Goal: Task Accomplishment & Management: Manage account settings

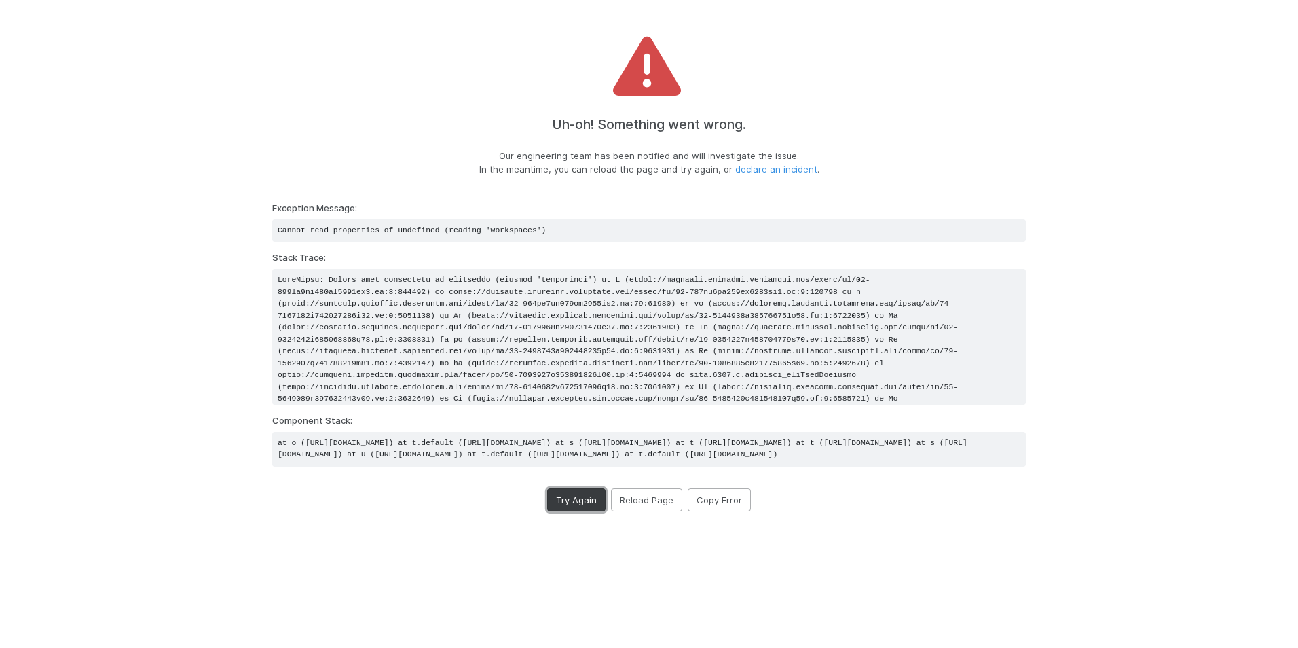
click at [572, 511] on button "Try Again" at bounding box center [576, 499] width 58 height 23
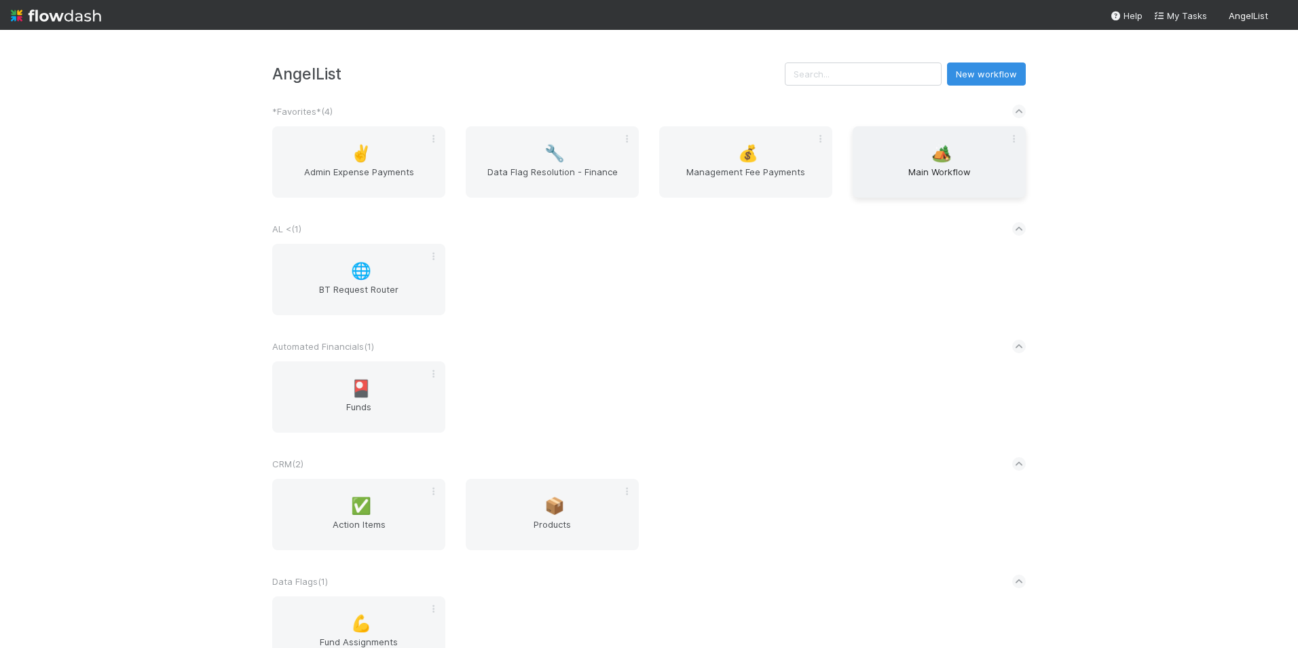
click at [915, 165] on span "Main Workflow" at bounding box center [939, 178] width 162 height 27
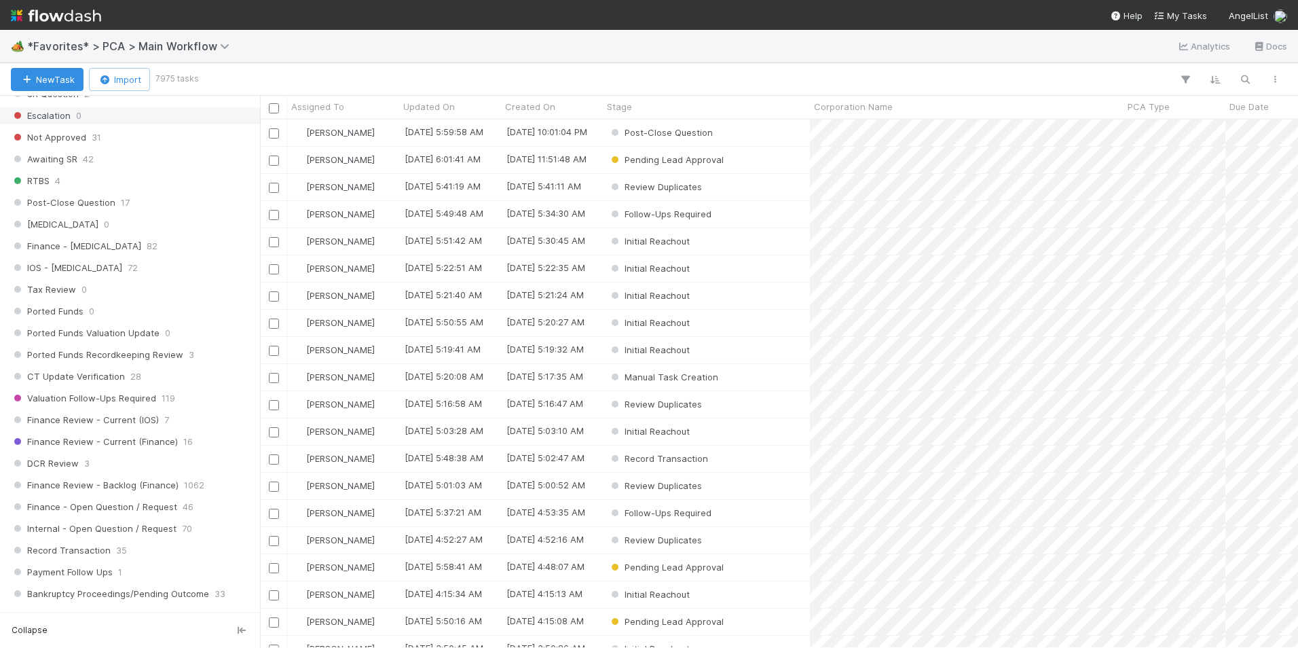
scroll to position [814, 0]
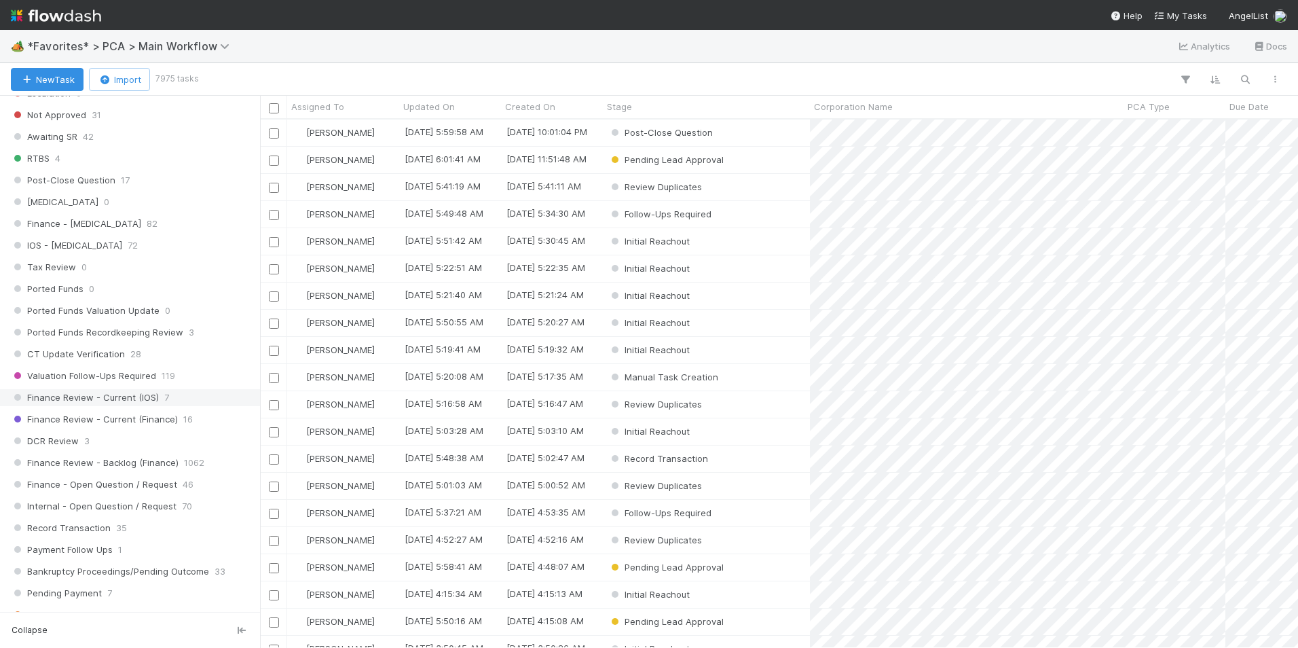
click at [103, 394] on span "Finance Review - Current (IOS)" at bounding box center [85, 397] width 148 height 17
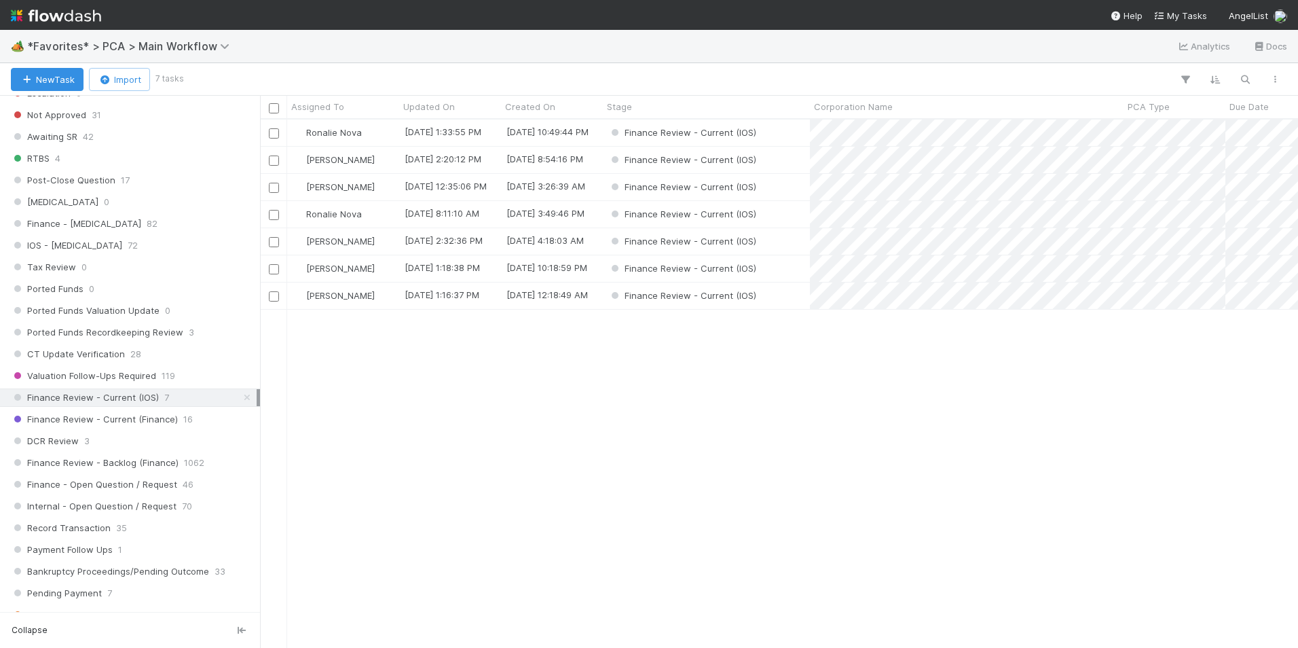
scroll to position [518, 1028]
click at [371, 265] on div "[PERSON_NAME]" at bounding box center [343, 268] width 112 height 26
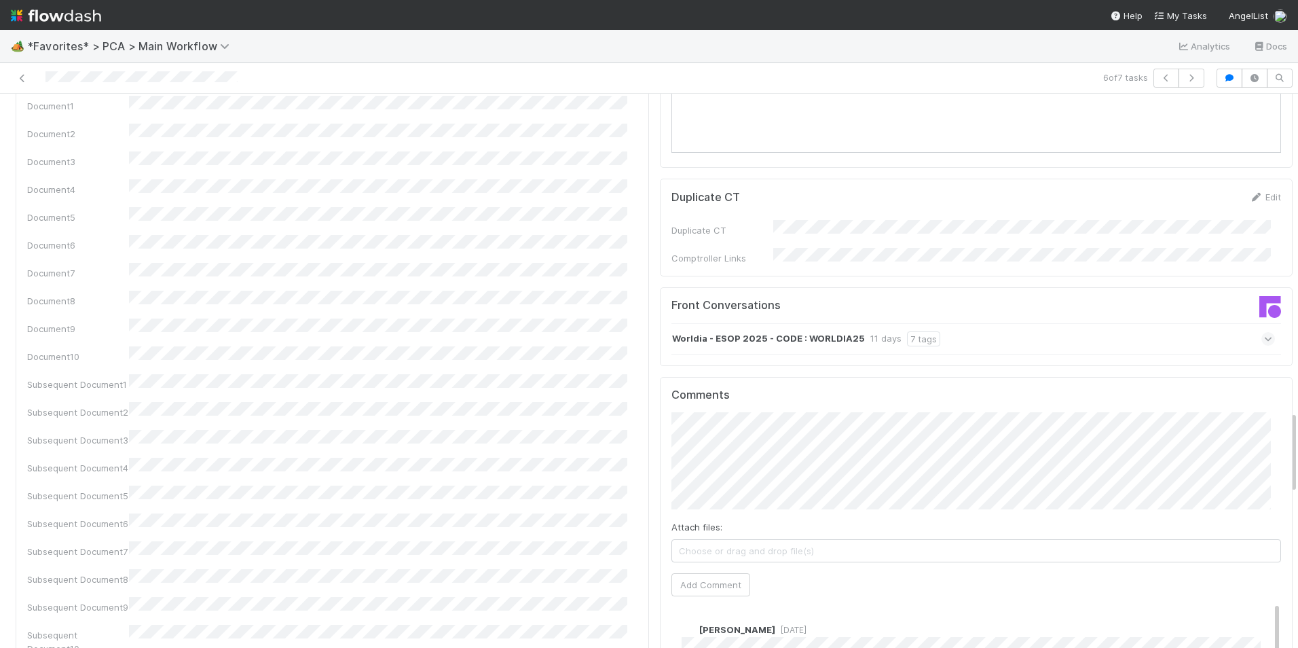
scroll to position [2104, 0]
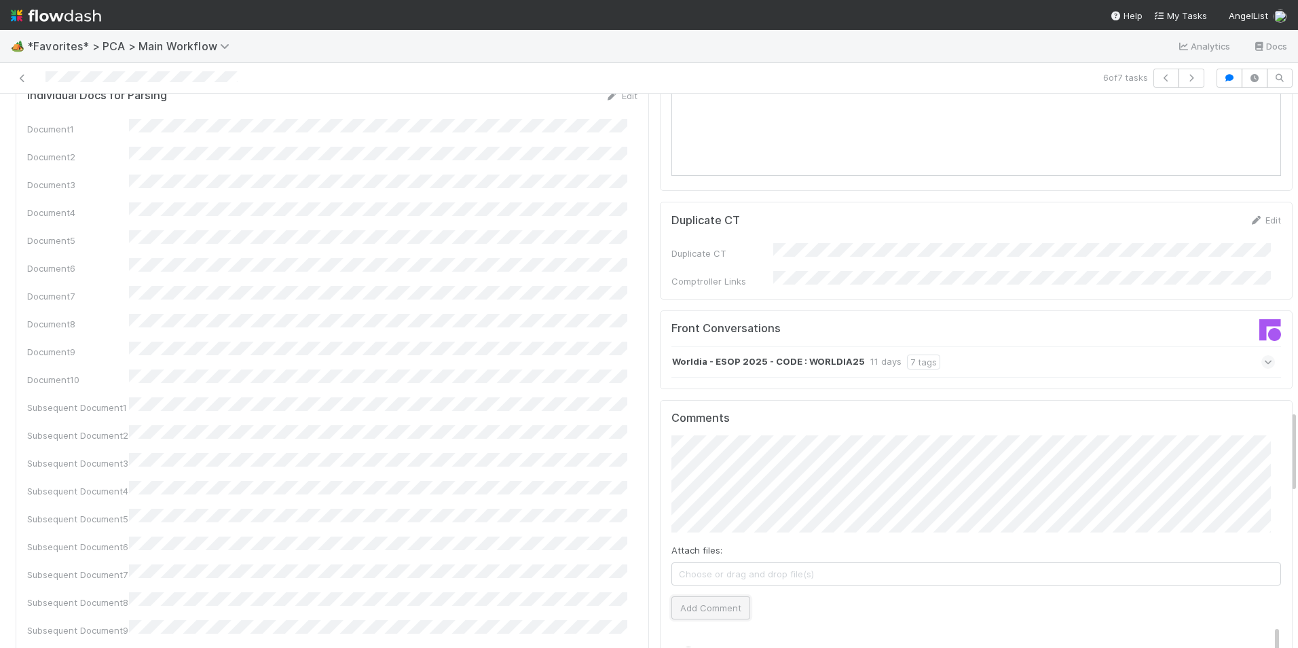
click at [703, 596] on button "Add Comment" at bounding box center [710, 607] width 79 height 23
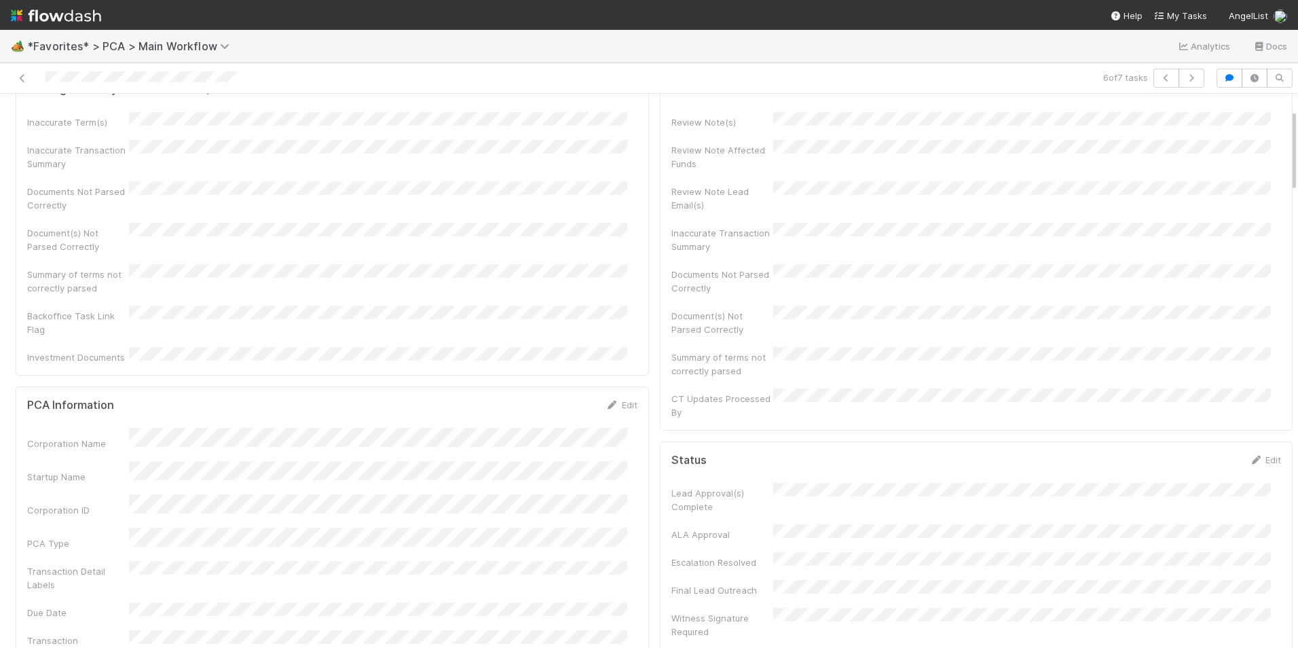
scroll to position [0, 0]
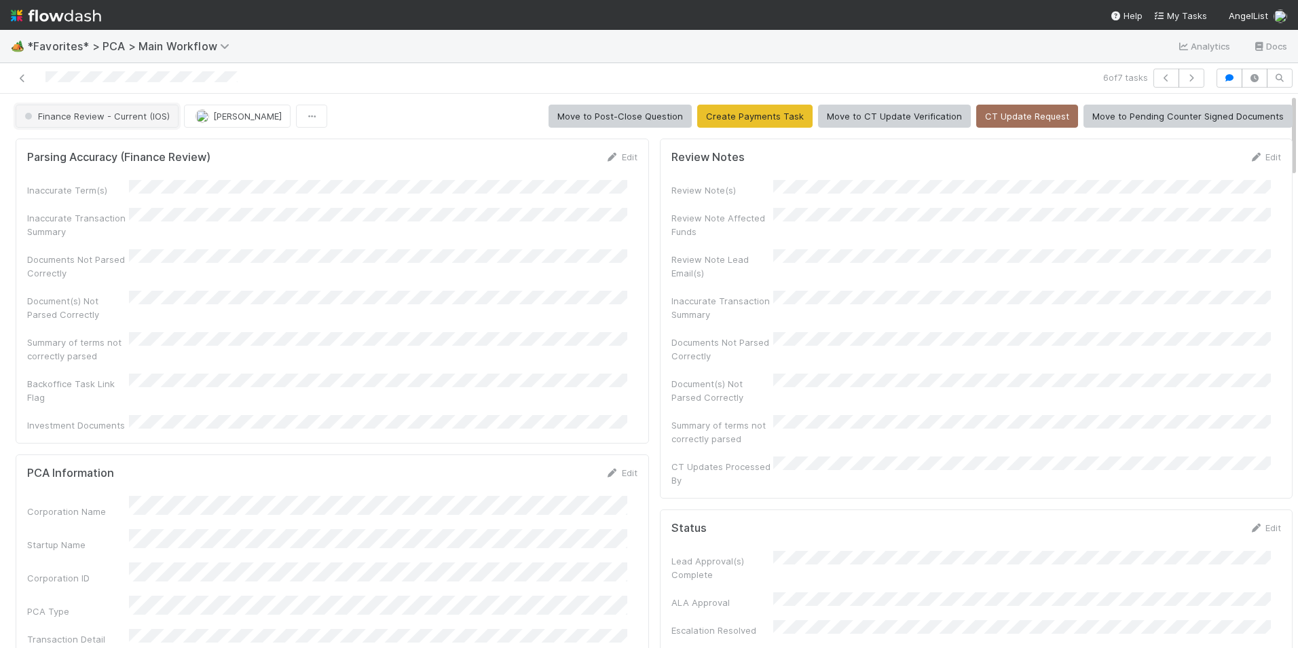
click at [47, 119] on span "Finance Review - Current (IOS)" at bounding box center [96, 116] width 148 height 11
click at [83, 153] on div "Completed" at bounding box center [106, 150] width 191 height 24
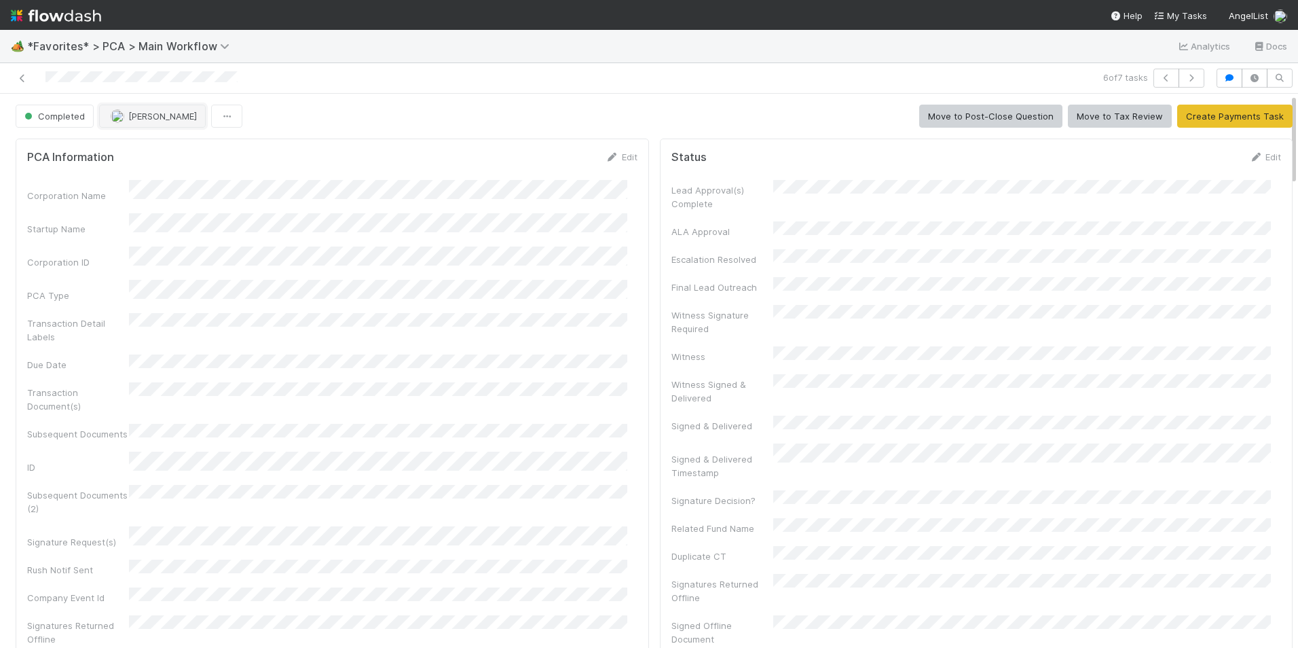
click at [130, 117] on span "[PERSON_NAME]" at bounding box center [162, 116] width 69 height 11
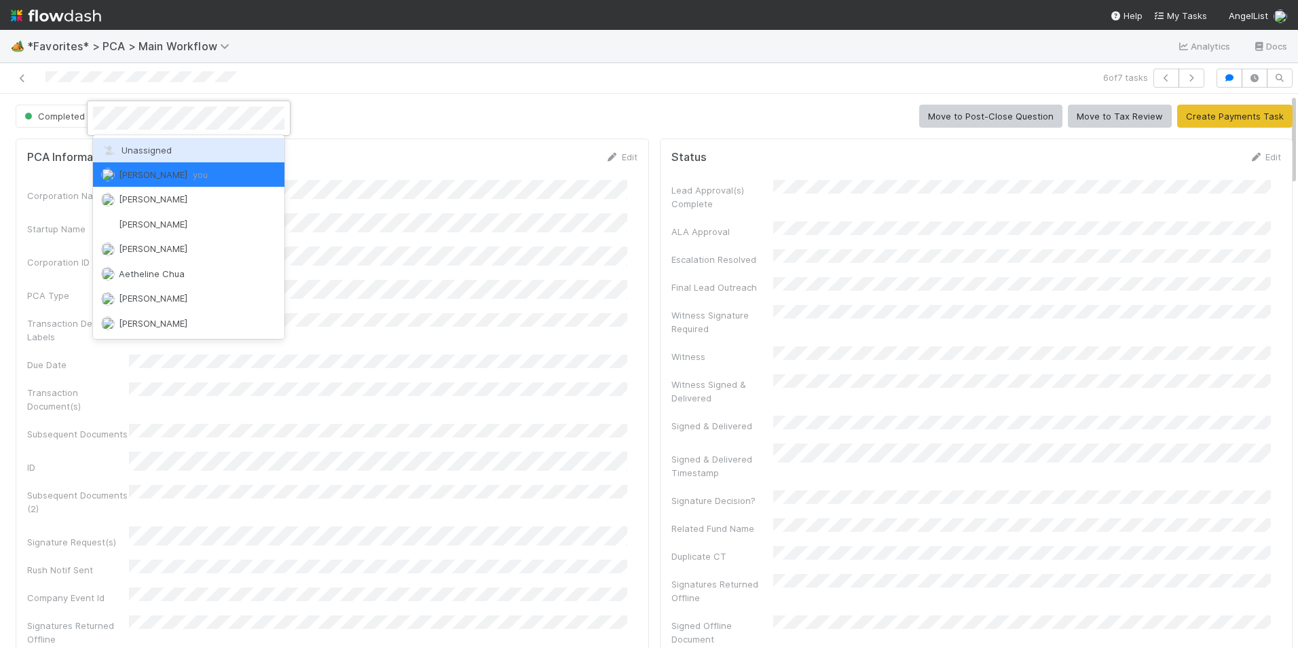
click at [141, 148] on span "Unassigned" at bounding box center [136, 150] width 71 height 11
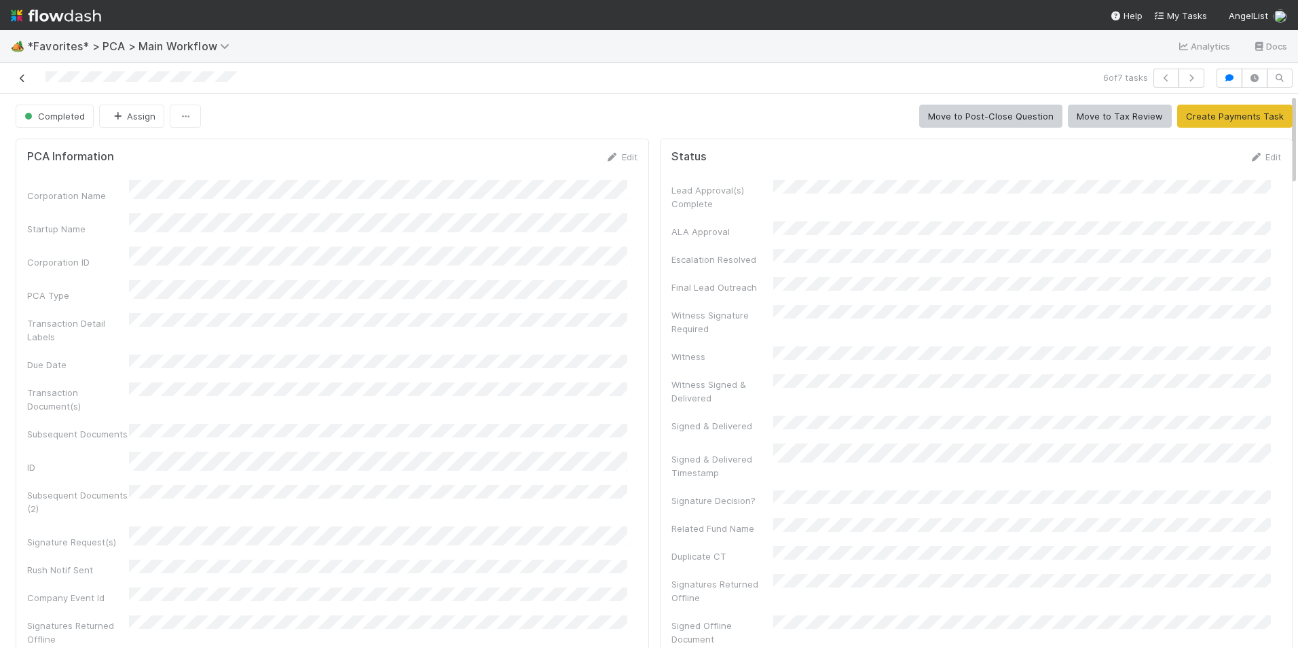
click at [20, 76] on icon at bounding box center [23, 78] width 14 height 9
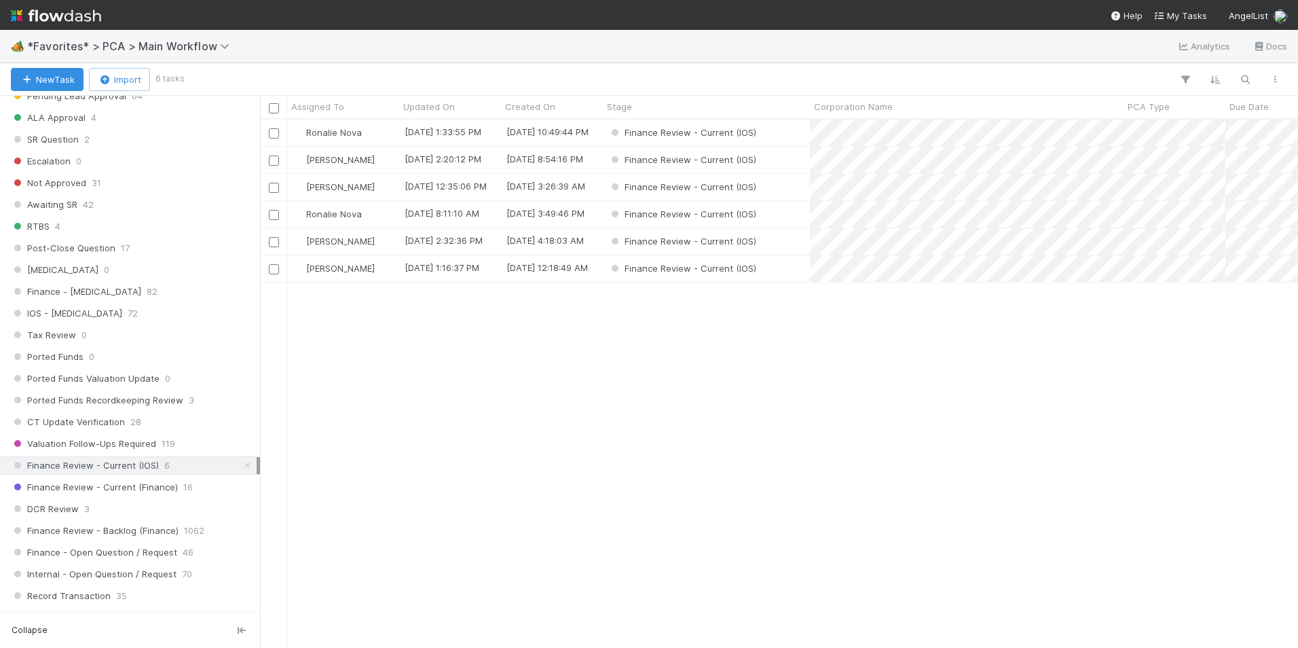
scroll to position [814, 0]
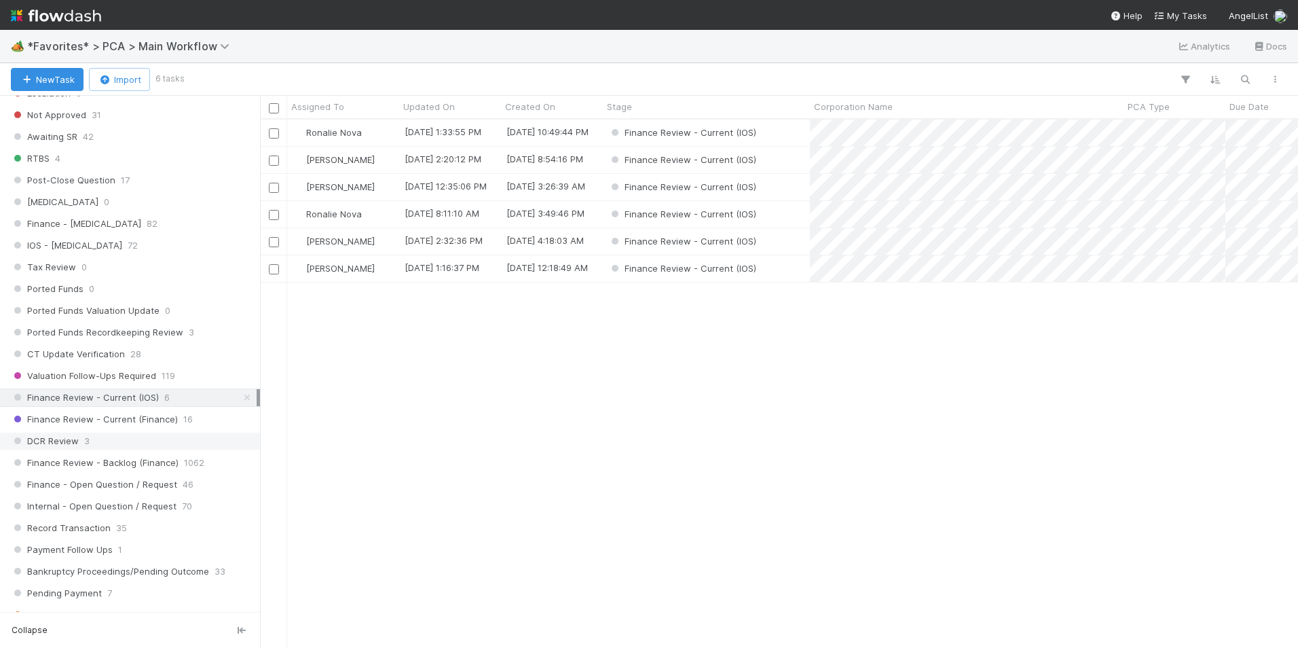
click at [131, 435] on div "DCR Review 3" at bounding box center [134, 440] width 246 height 17
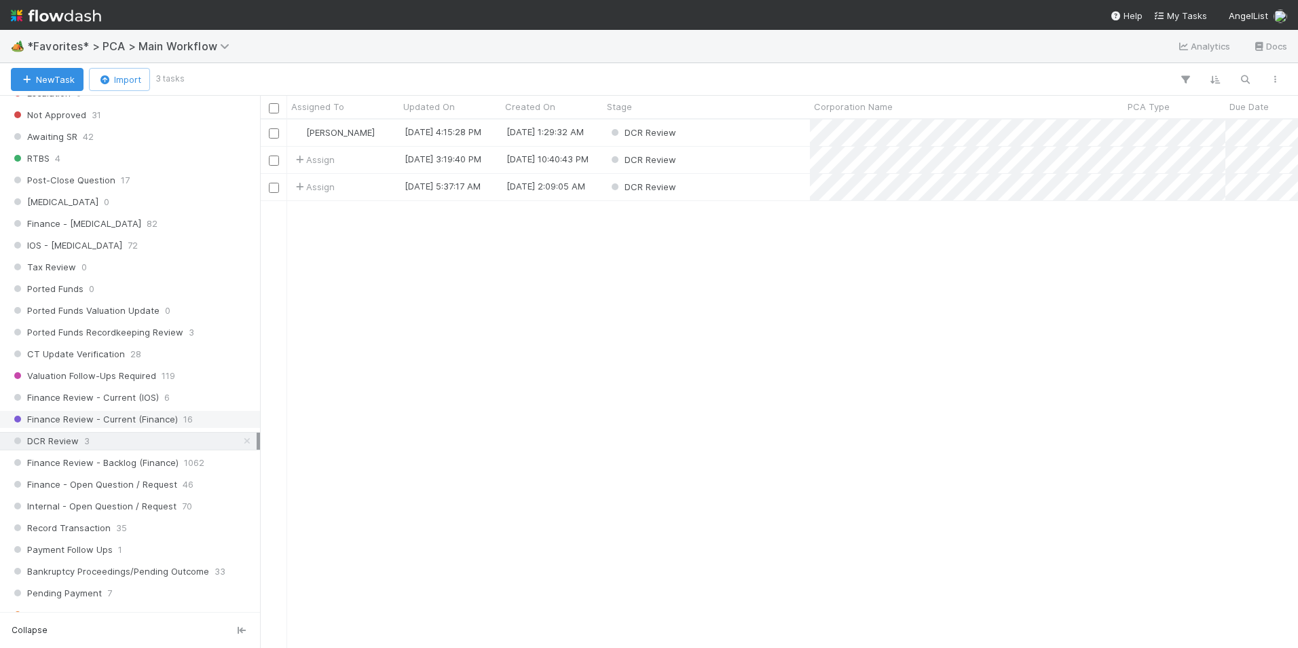
scroll to position [518, 1028]
click at [751, 138] on div "DCR Review" at bounding box center [706, 132] width 207 height 26
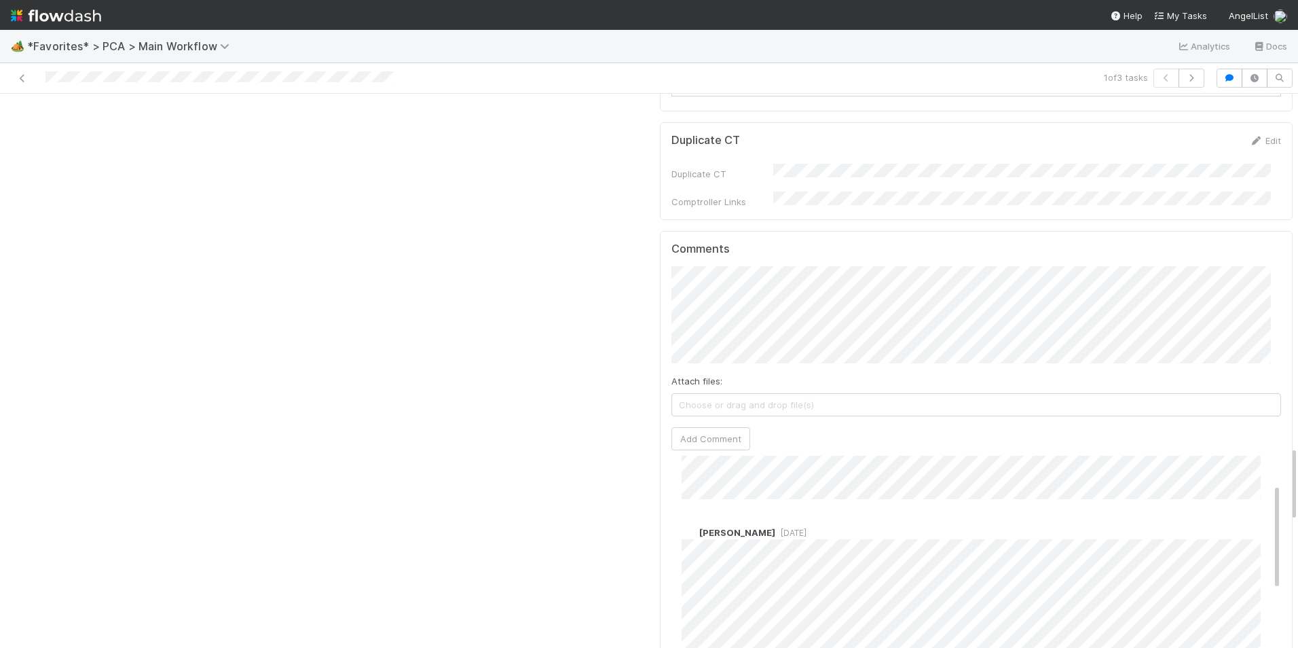
scroll to position [68, 0]
click at [691, 427] on button "Add Comment" at bounding box center [710, 438] width 79 height 23
click at [716, 427] on button "Add Comment" at bounding box center [710, 438] width 79 height 23
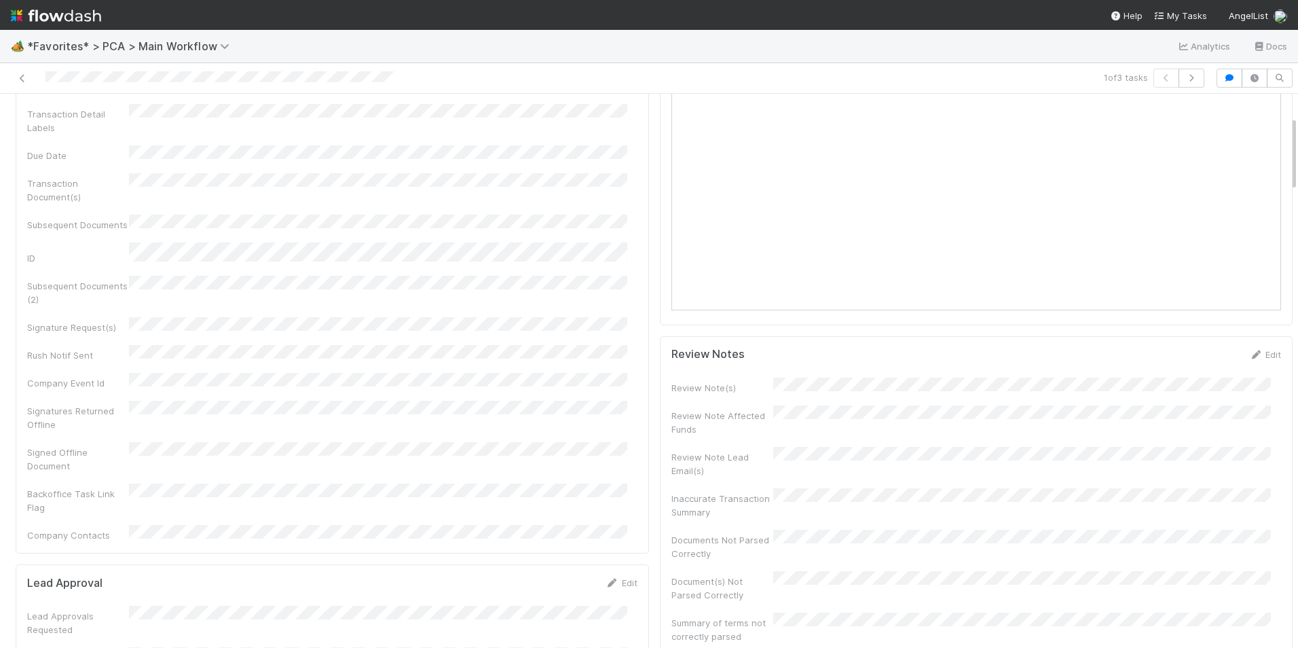
scroll to position [0, 0]
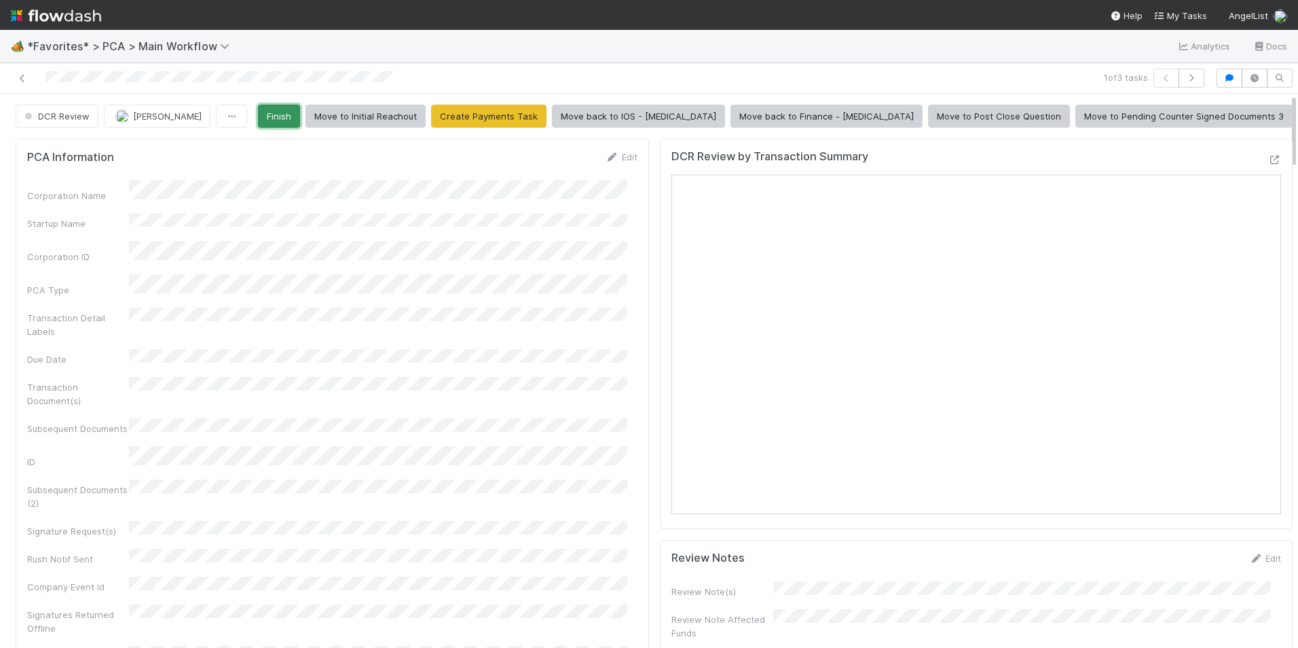
click at [300, 125] on button "Finish" at bounding box center [279, 116] width 42 height 23
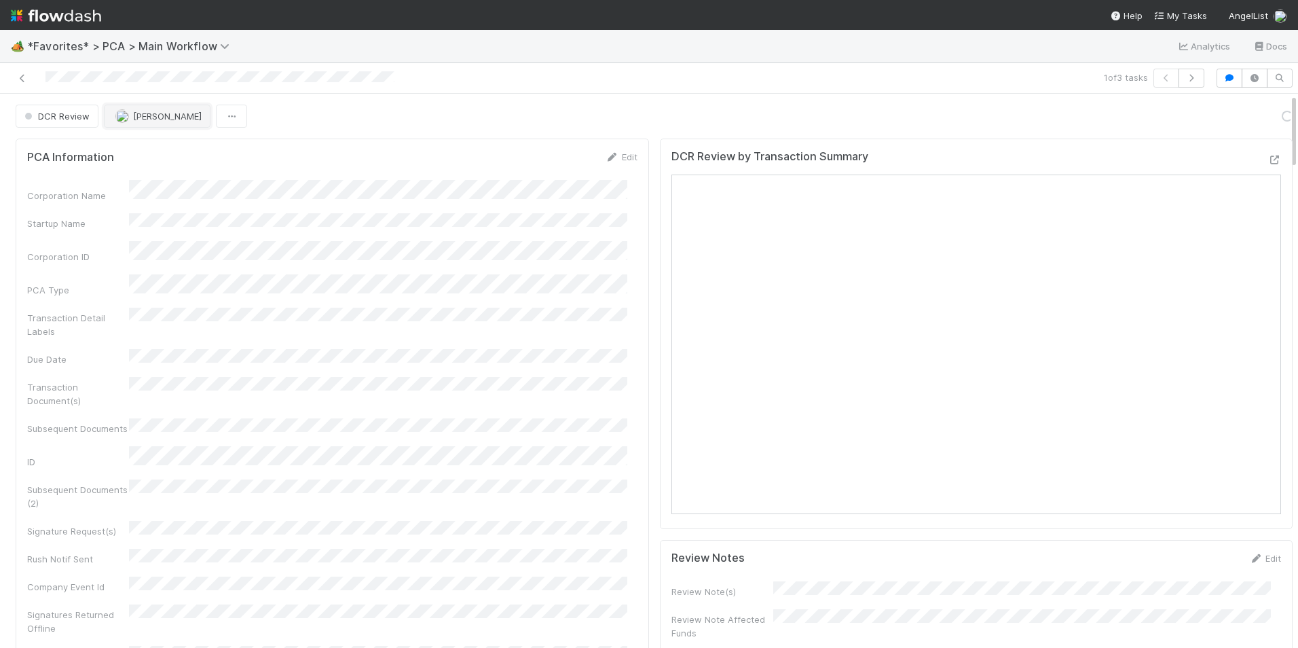
click at [137, 113] on span "[PERSON_NAME]" at bounding box center [167, 116] width 69 height 11
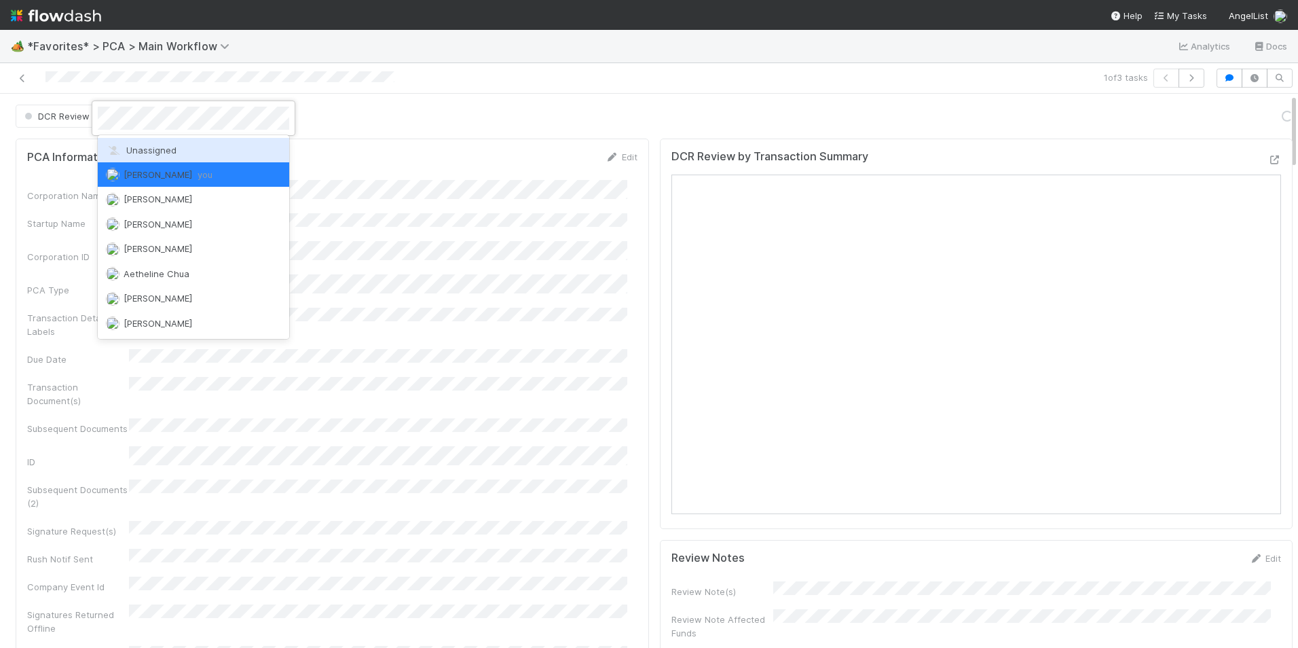
click at [162, 151] on span "Unassigned" at bounding box center [141, 150] width 71 height 11
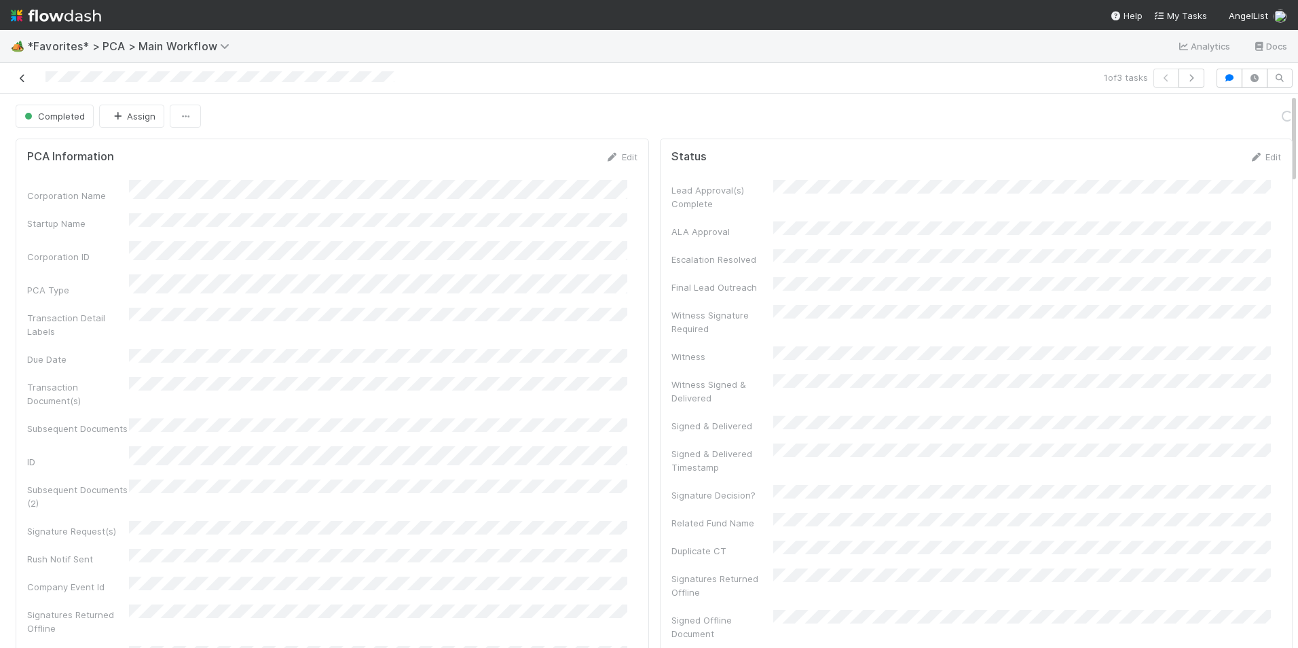
click at [28, 77] on icon at bounding box center [23, 78] width 14 height 9
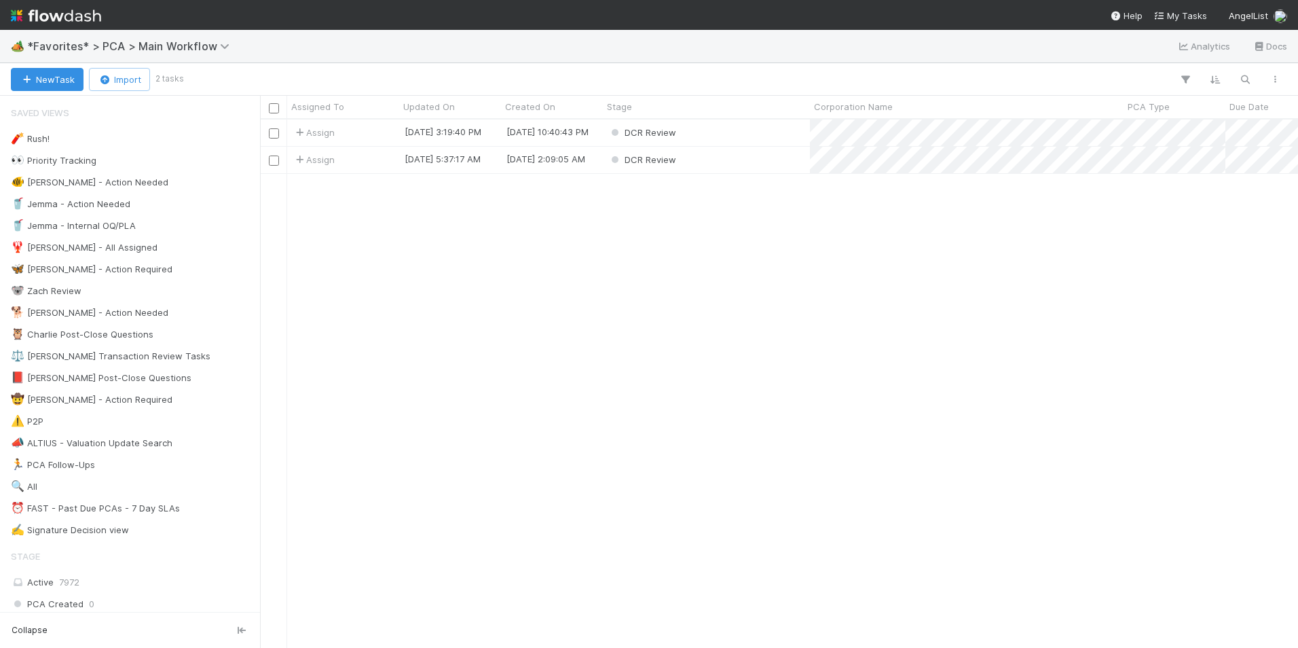
scroll to position [518, 1028]
click at [773, 139] on div "DCR Review" at bounding box center [706, 132] width 207 height 26
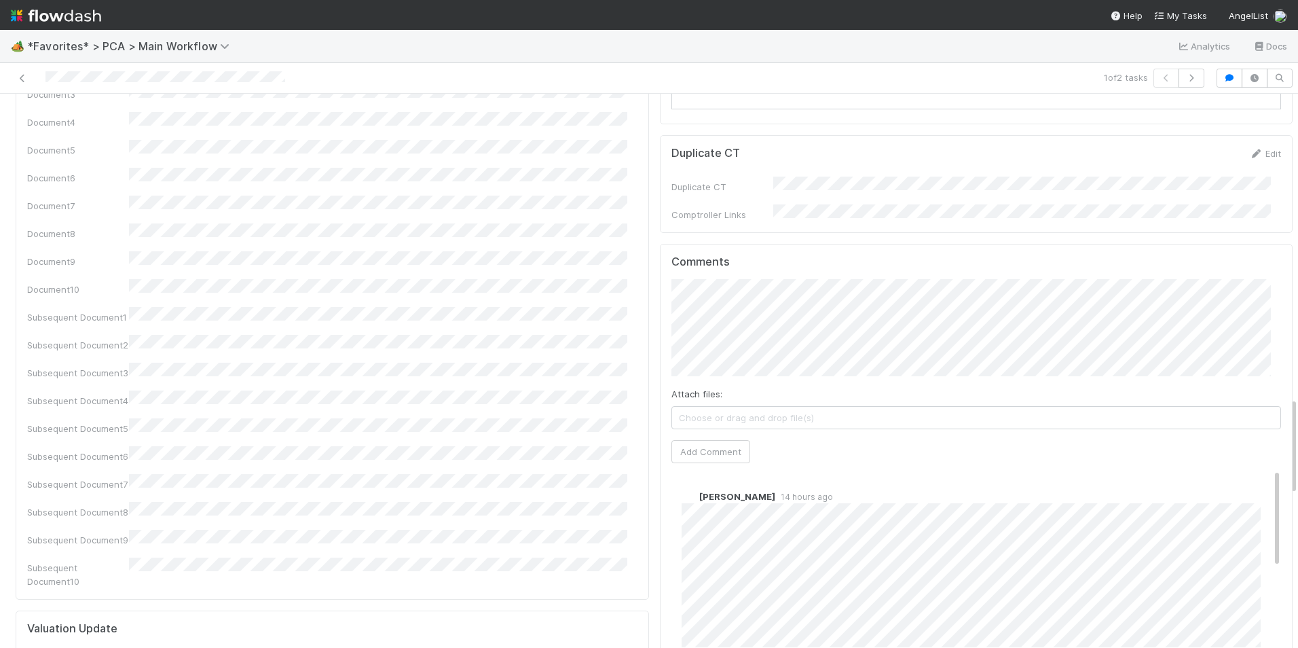
scroll to position [1697, 0]
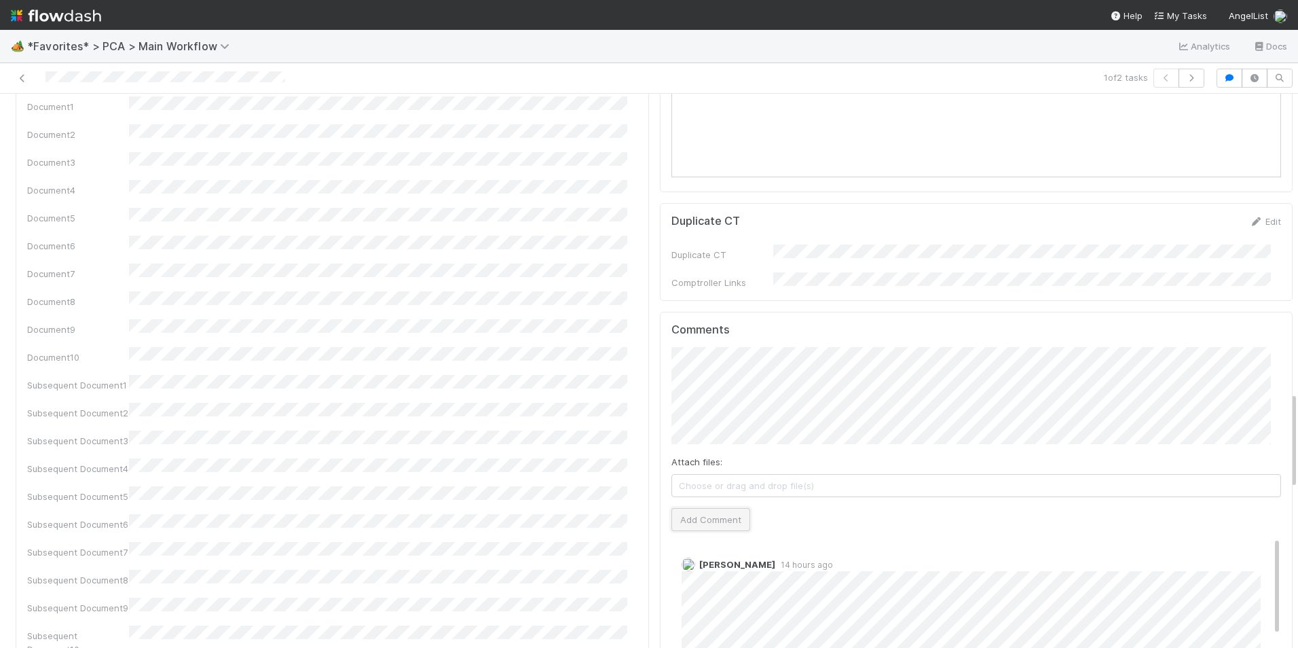
click at [713, 508] on button "Add Comment" at bounding box center [710, 519] width 79 height 23
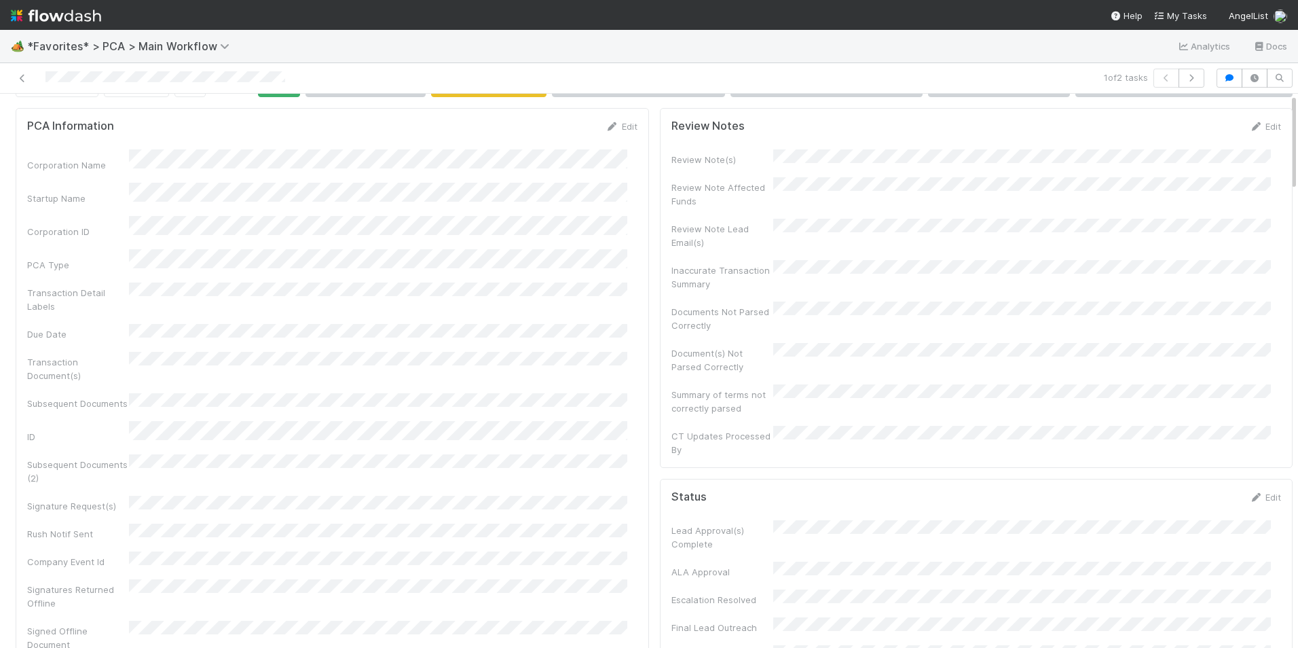
scroll to position [0, 0]
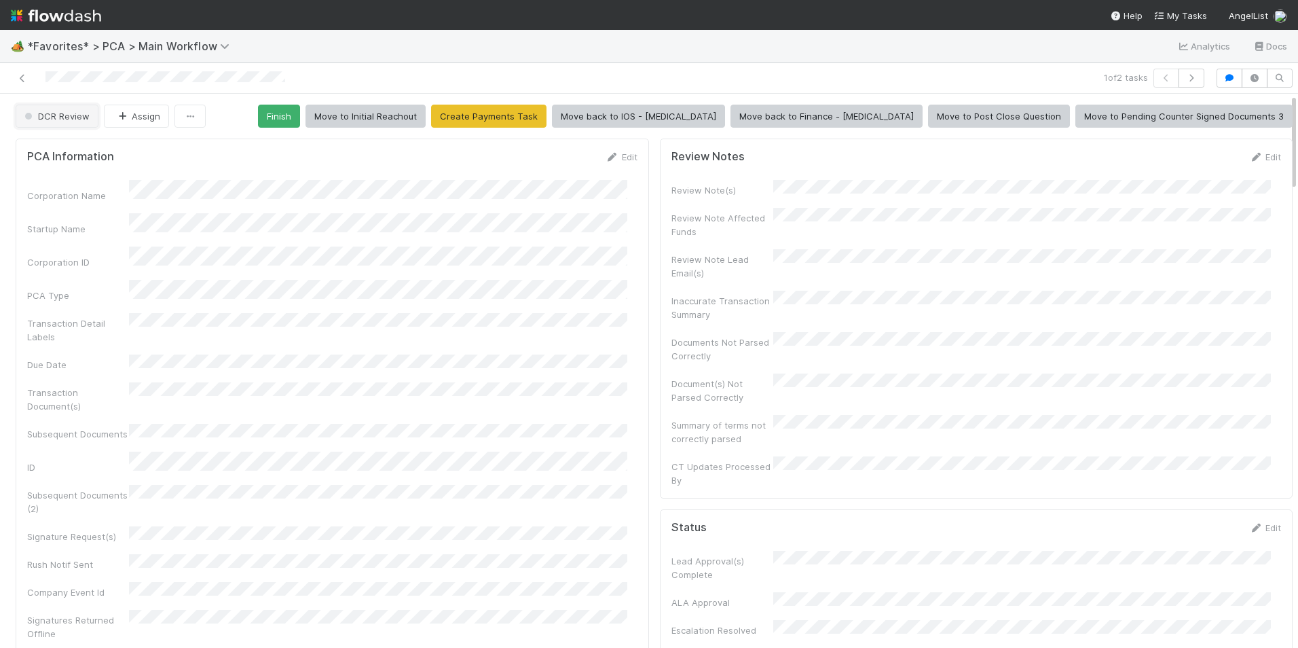
click at [57, 110] on button "DCR Review" at bounding box center [57, 116] width 83 height 23
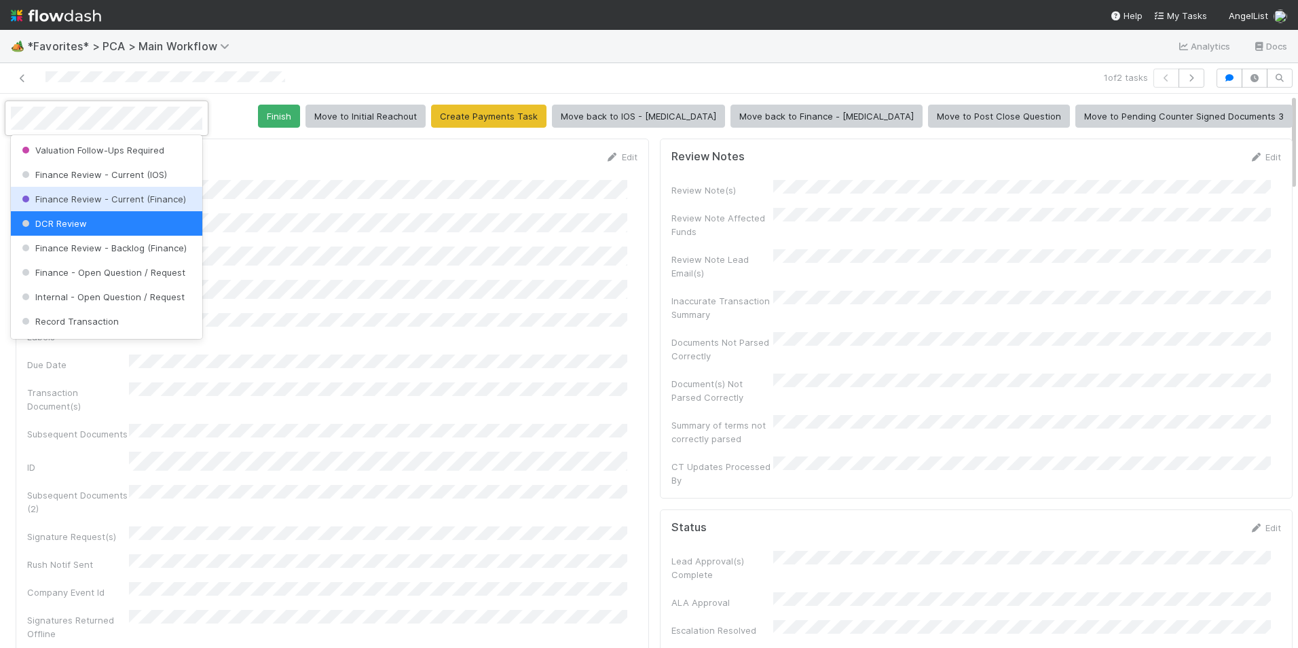
scroll to position [714, 0]
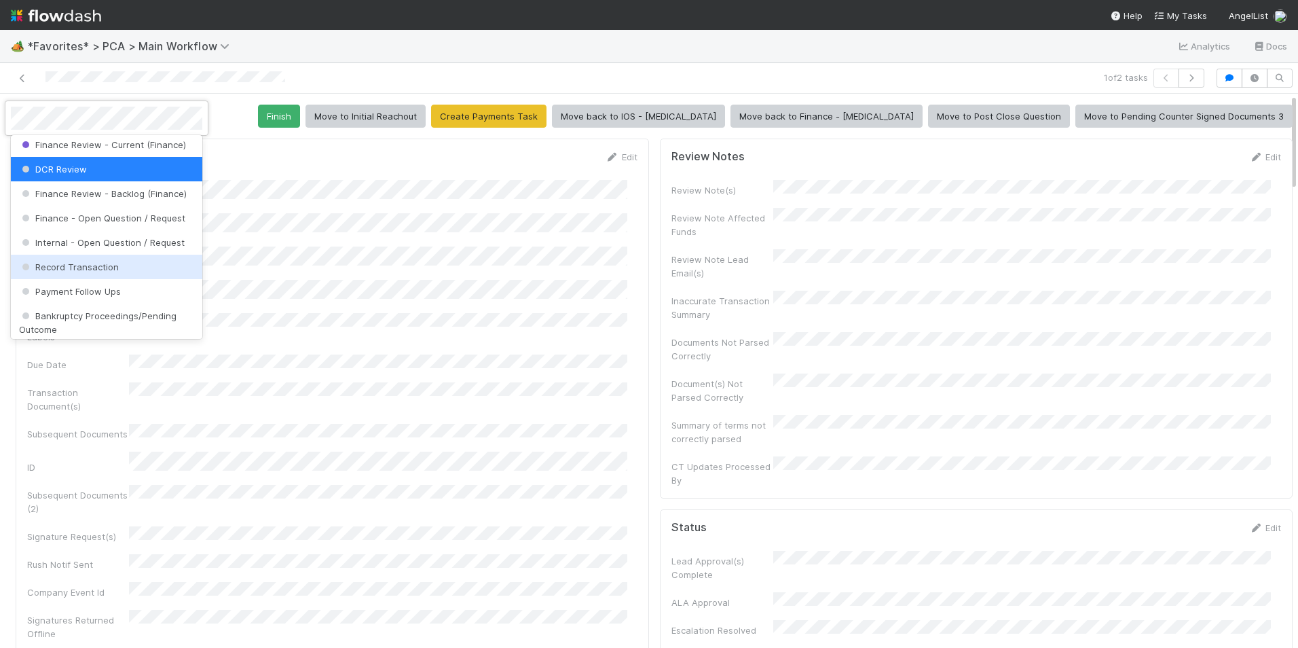
click at [77, 272] on span "Record Transaction" at bounding box center [69, 266] width 100 height 11
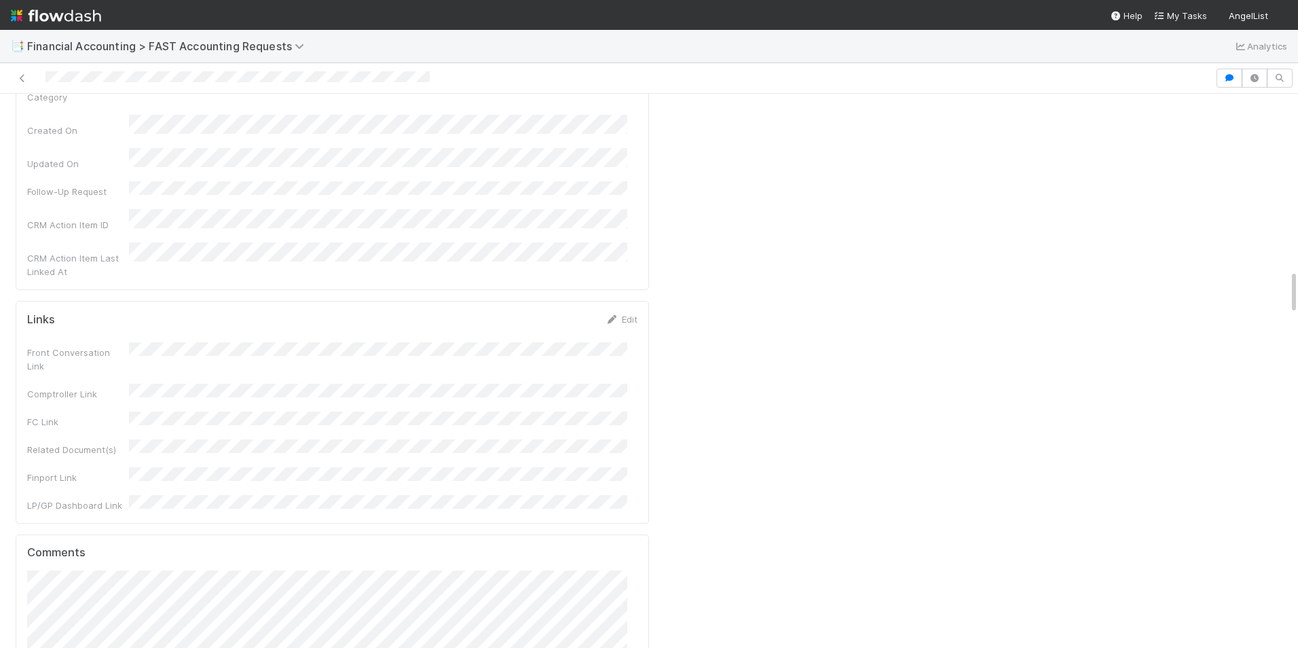
scroll to position [2036, 0]
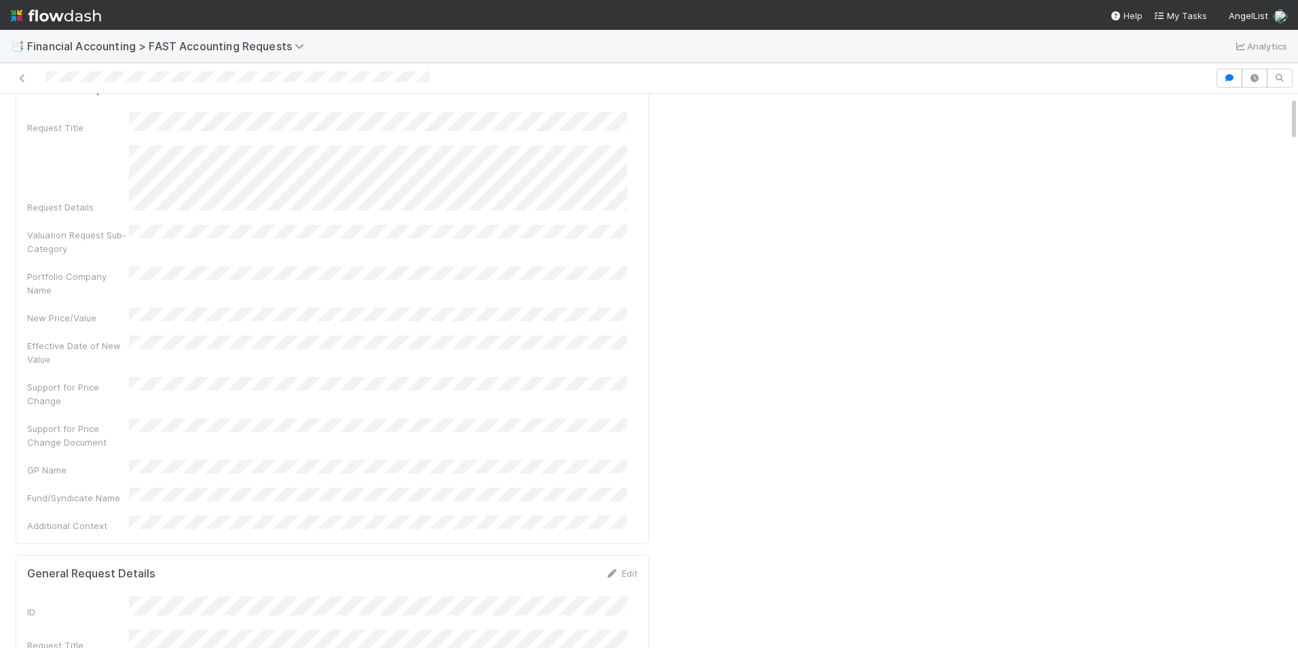
scroll to position [0, 0]
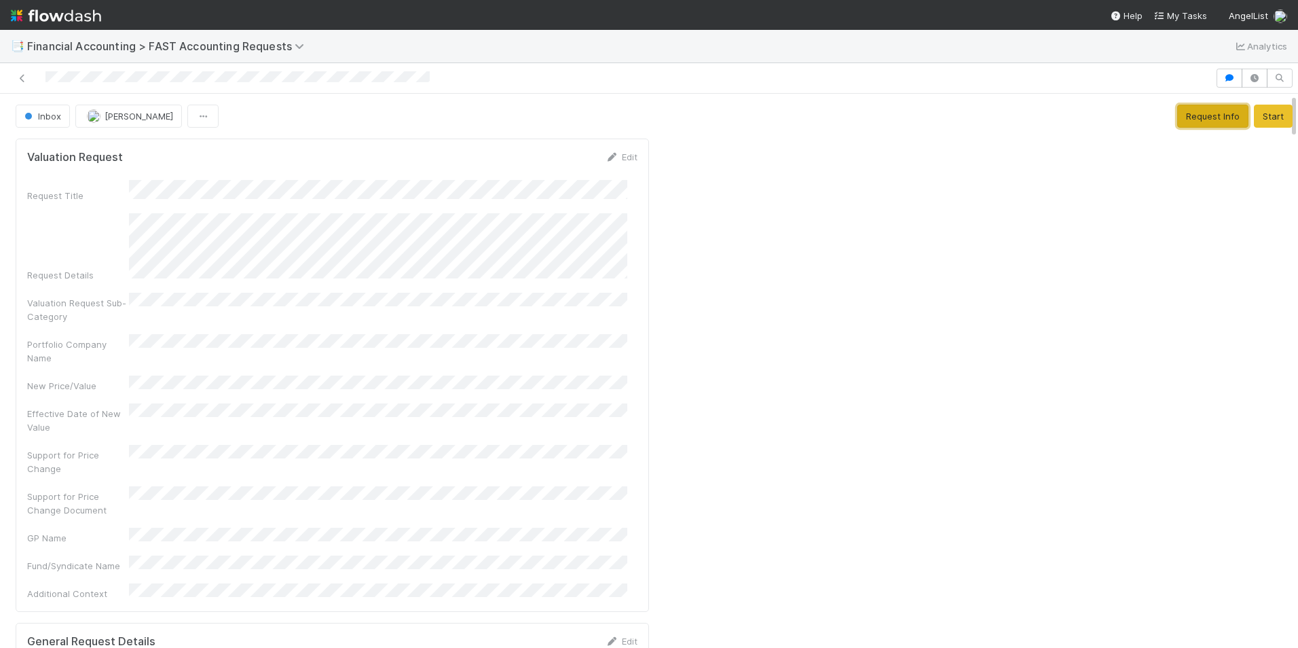
click at [1206, 117] on button "Request Info" at bounding box center [1212, 116] width 71 height 23
click at [166, 119] on span "[PERSON_NAME]" at bounding box center [196, 116] width 86 height 11
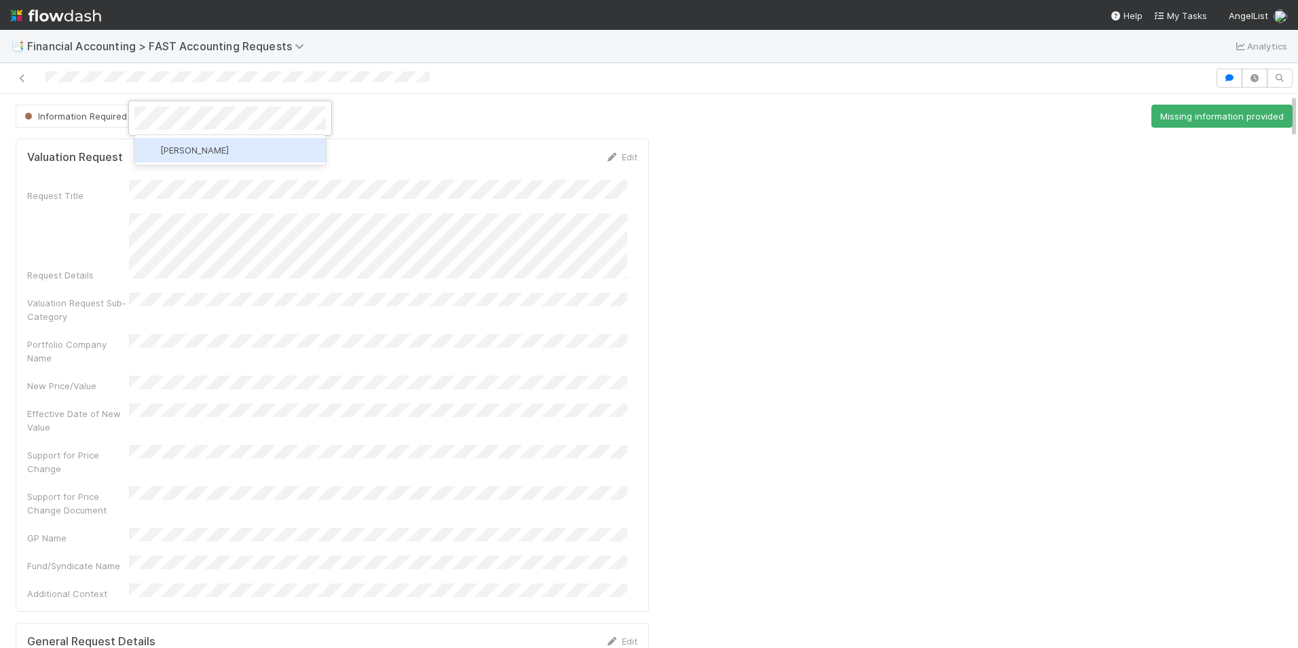
click at [275, 149] on div "[PERSON_NAME]" at bounding box center [229, 150] width 191 height 24
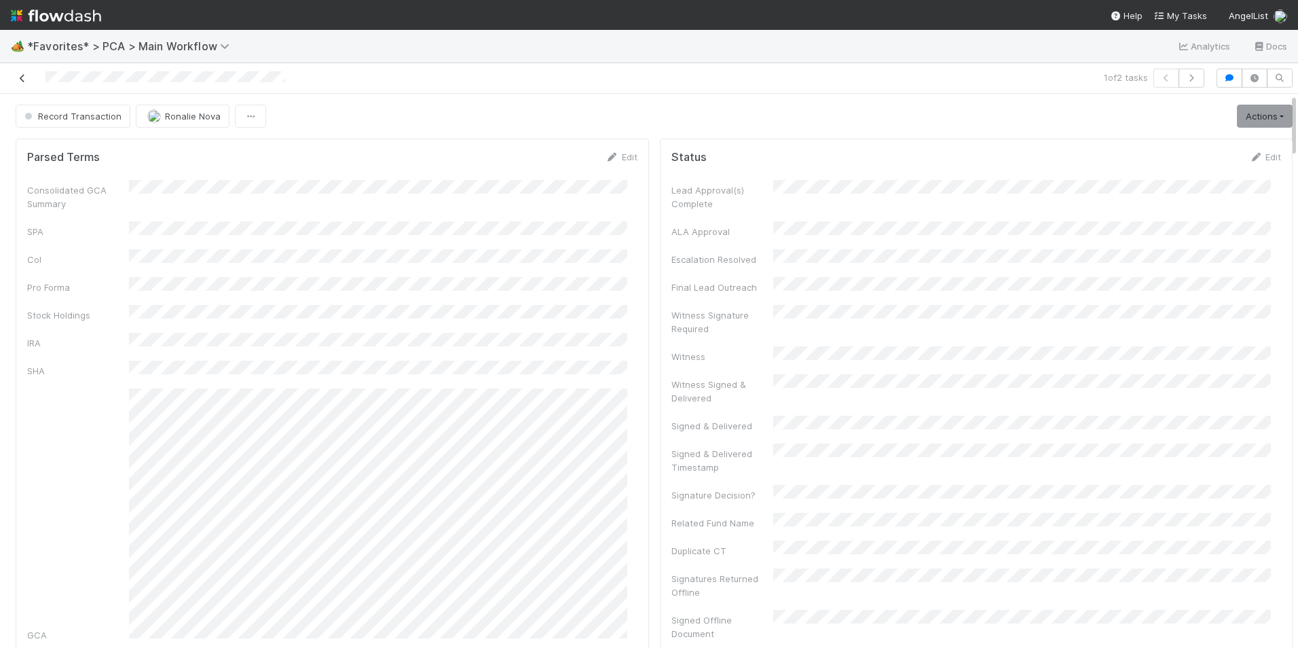
click at [24, 79] on icon at bounding box center [23, 78] width 14 height 9
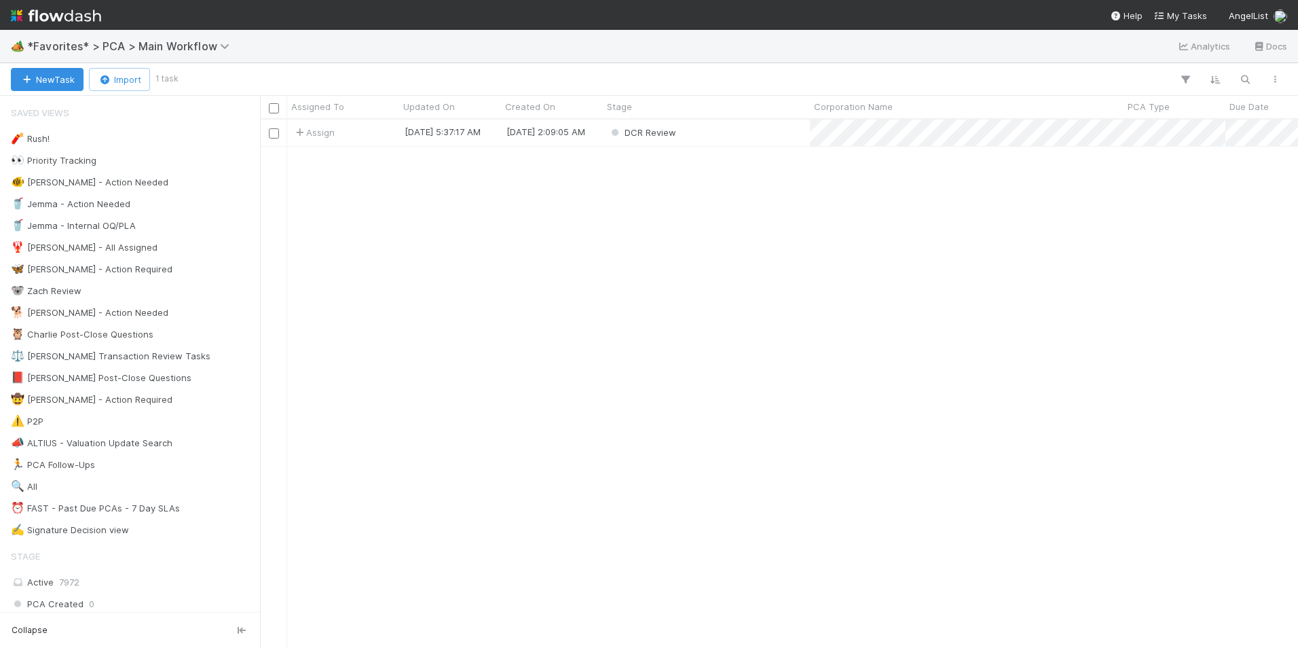
scroll to position [518, 1028]
click at [359, 138] on div "Assign" at bounding box center [343, 132] width 112 height 26
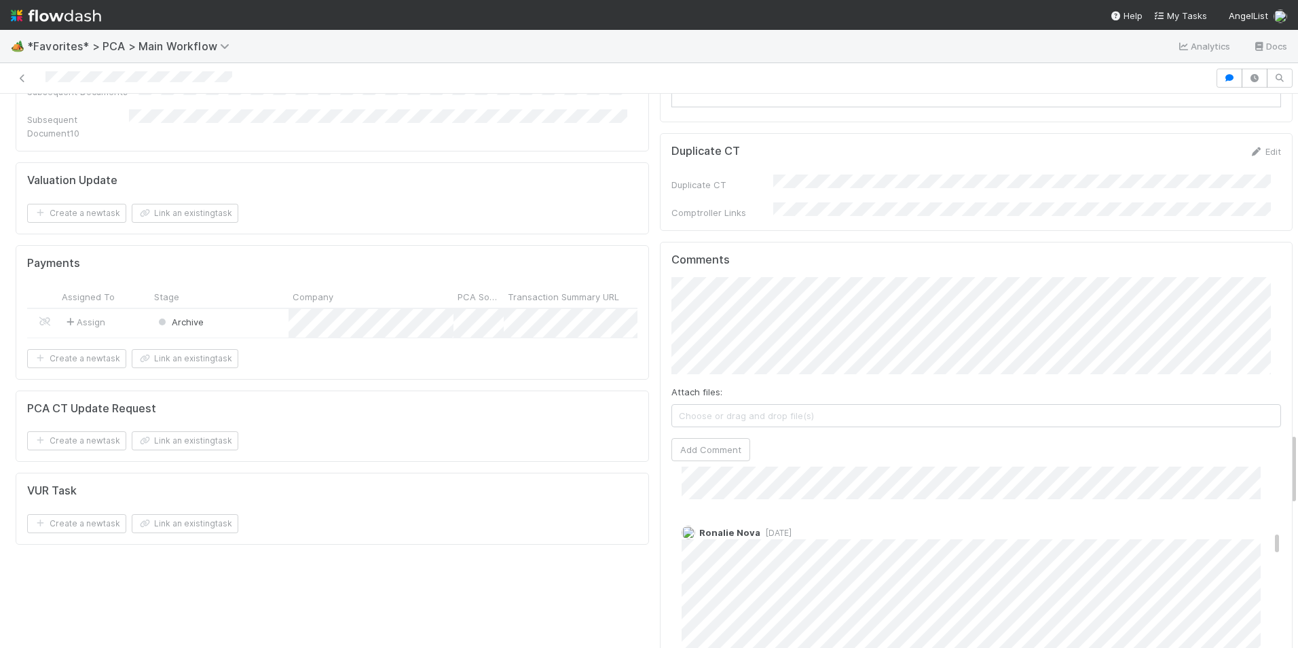
scroll to position [1833, 0]
click at [702, 438] on button "Add Comment" at bounding box center [710, 449] width 79 height 23
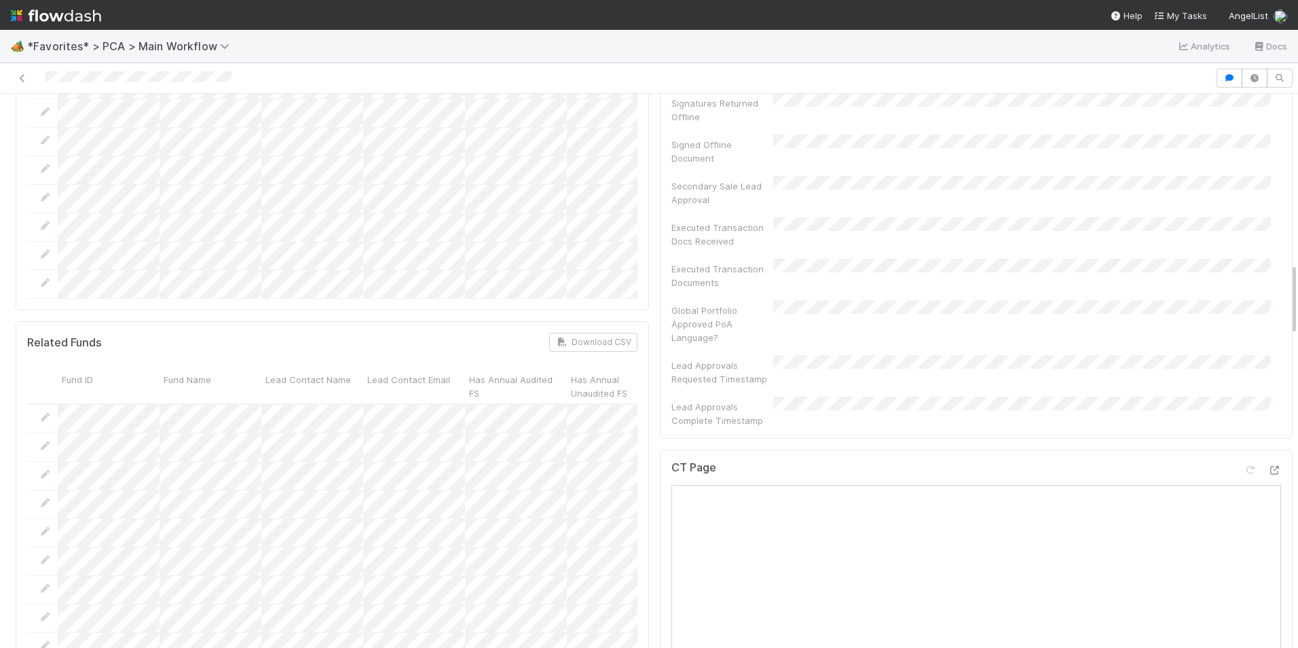
scroll to position [1290, 0]
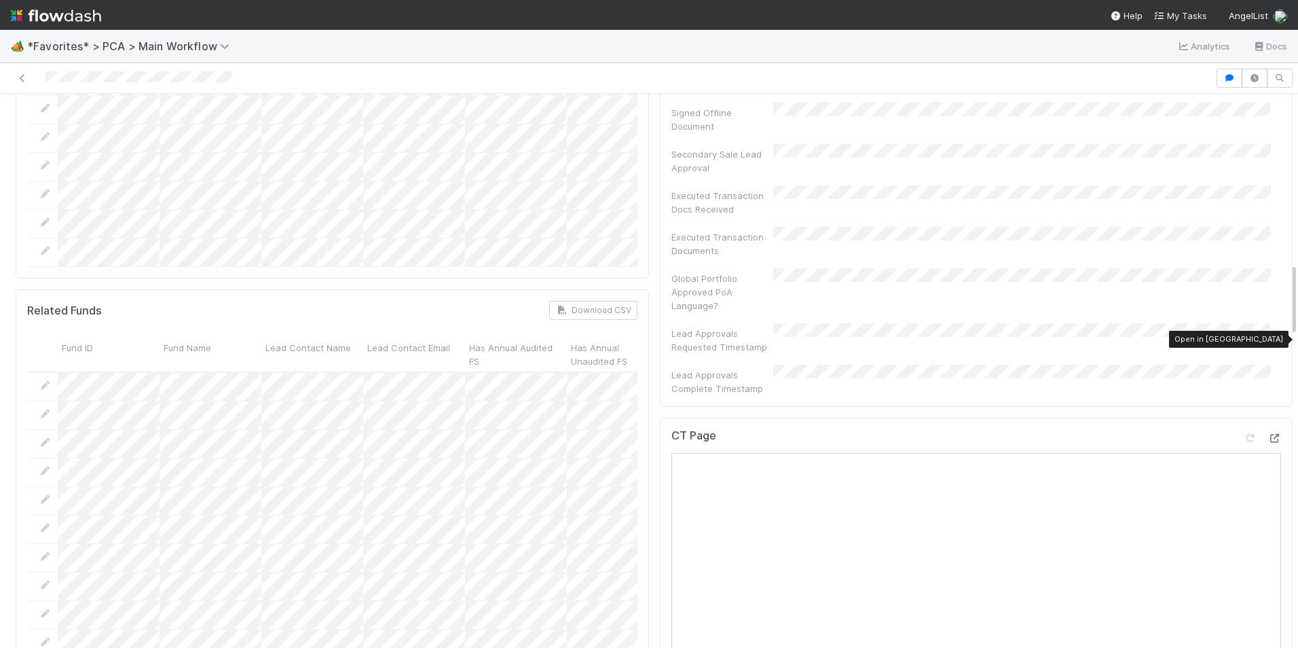
click at [1267, 431] on div at bounding box center [1274, 438] width 14 height 14
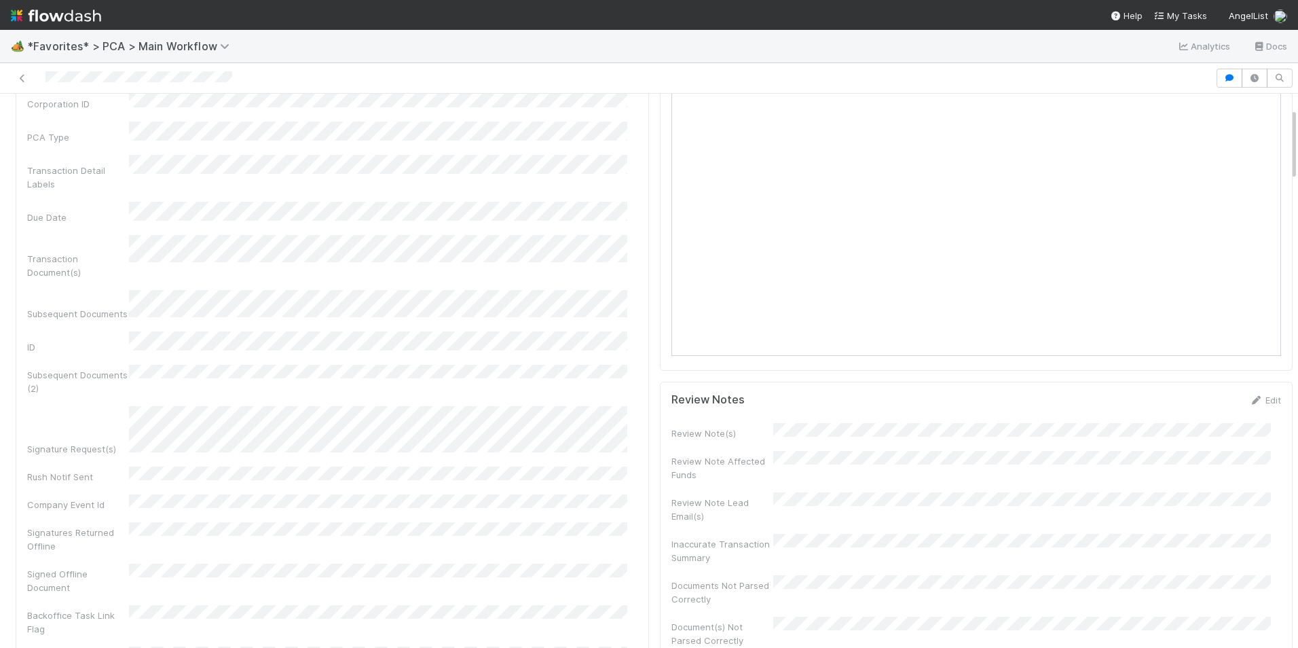
scroll to position [0, 0]
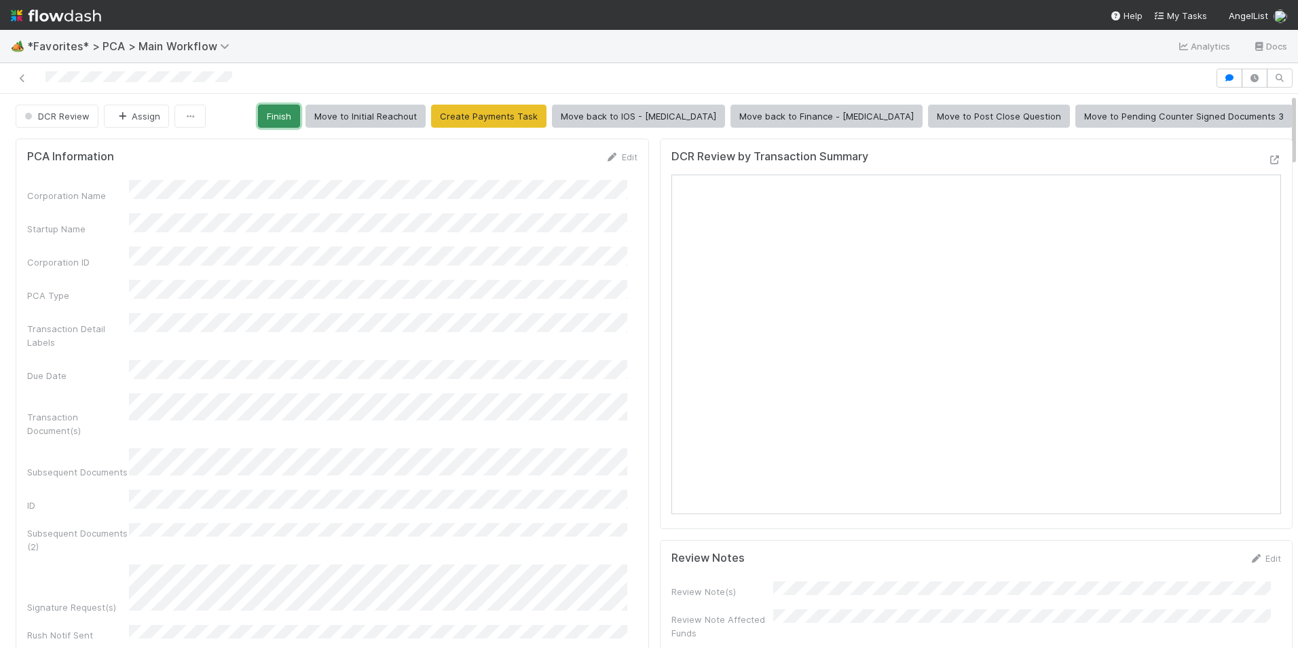
click at [300, 112] on button "Finish" at bounding box center [279, 116] width 42 height 23
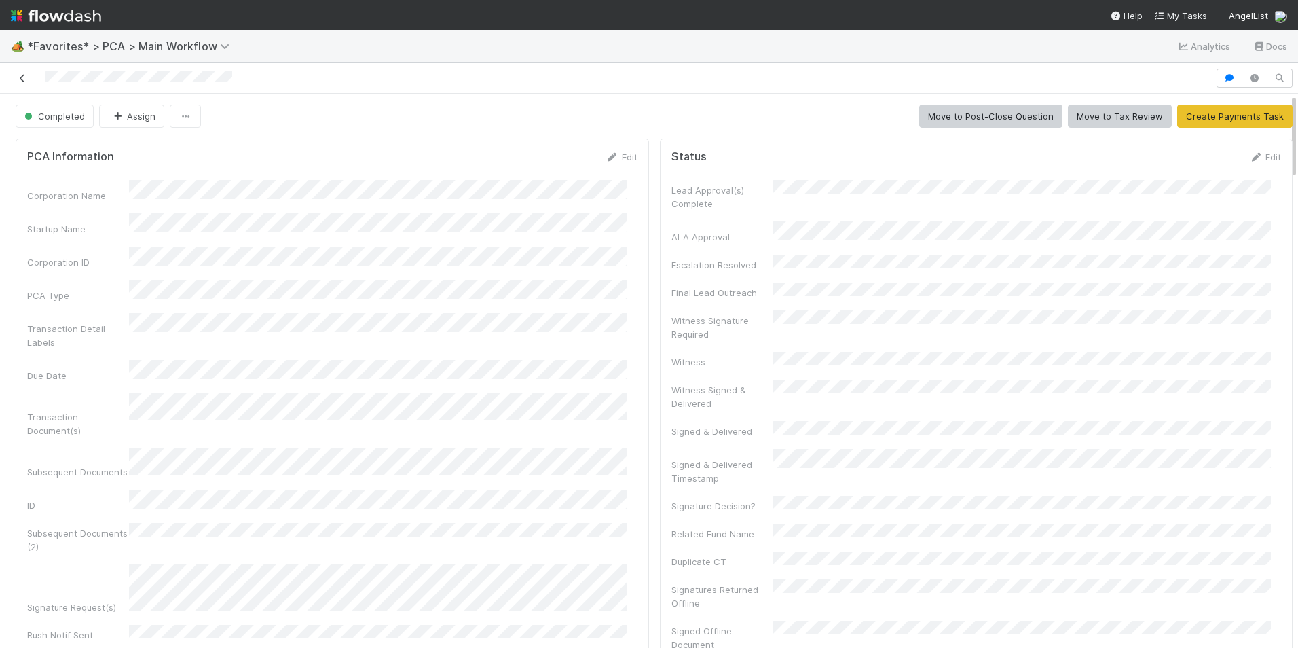
click at [23, 78] on icon at bounding box center [23, 78] width 14 height 9
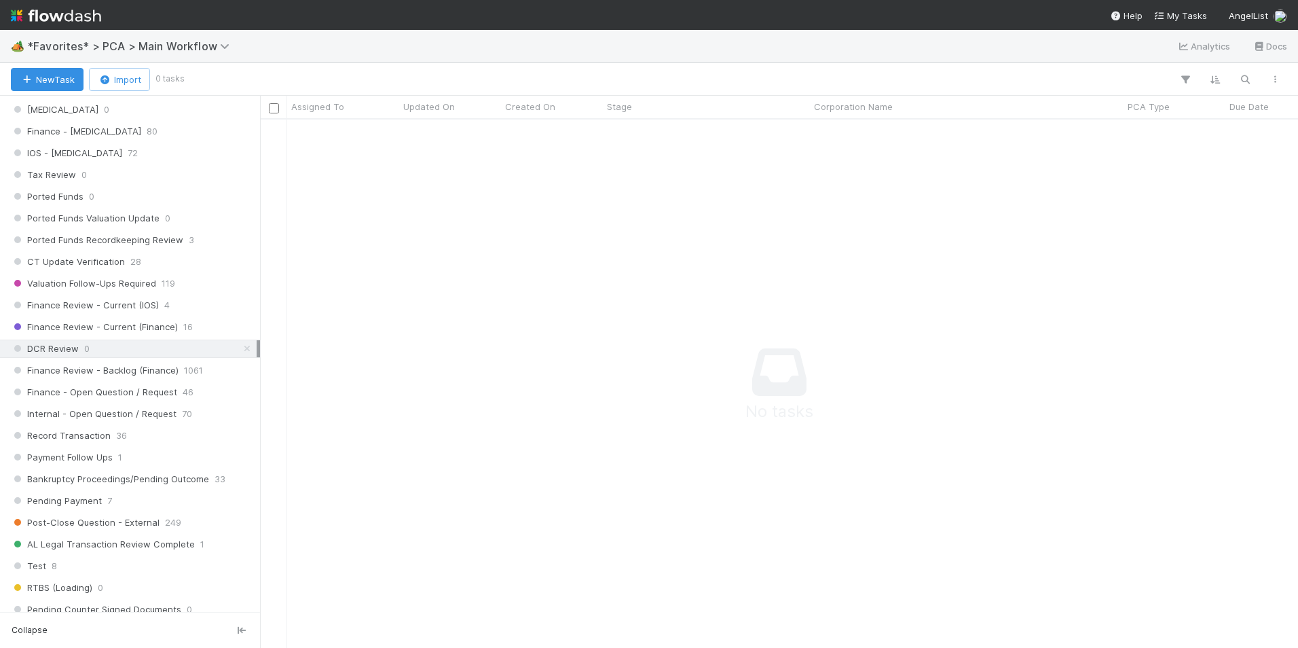
scroll to position [882, 0]
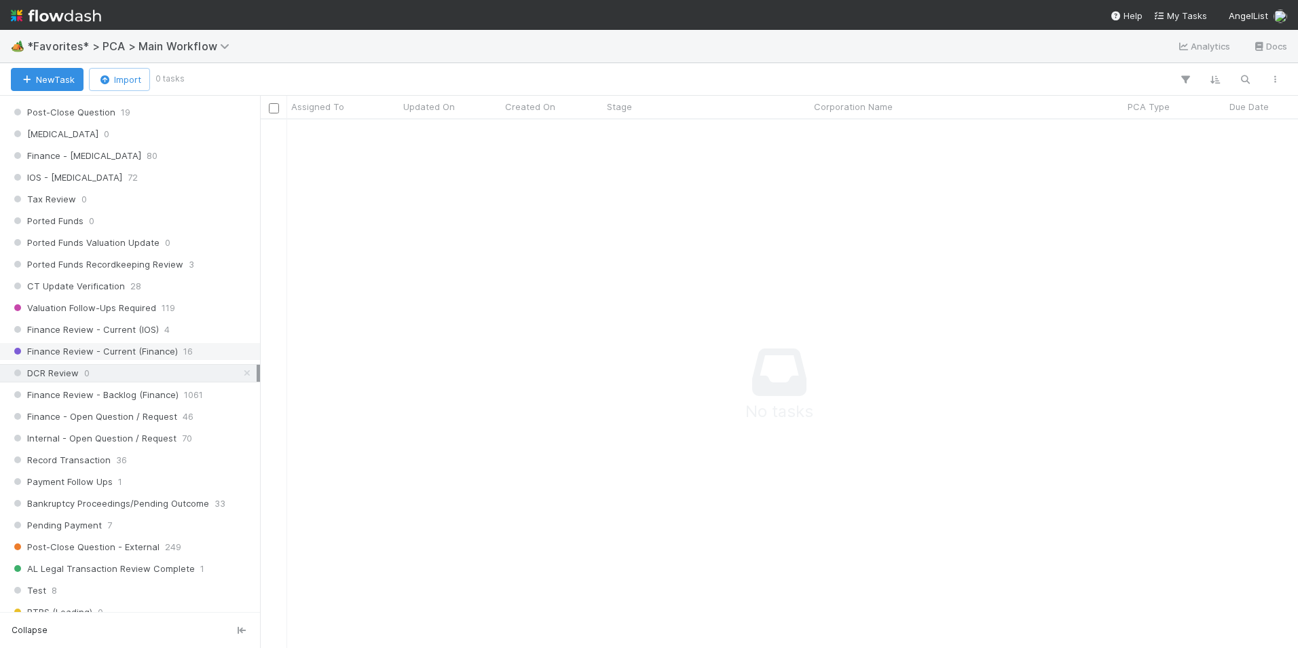
click at [183, 355] on span "16" at bounding box center [188, 351] width 10 height 17
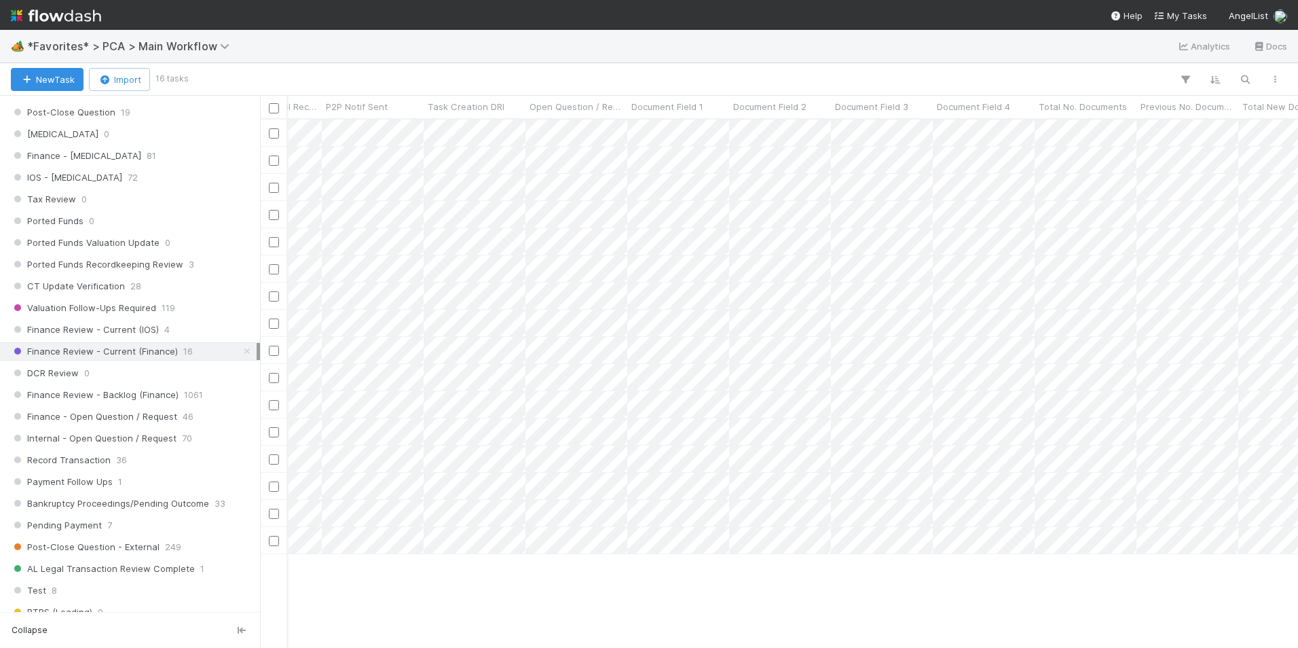
scroll to position [0, 7606]
click at [580, 109] on div "Transaction Summary Completed By" at bounding box center [631, 107] width 102 height 22
drag, startPoint x: 578, startPoint y: 108, endPoint x: 623, endPoint y: 105, distance: 44.9
click at [580, 105] on div "CT Updates Processed By" at bounding box center [530, 107] width 102 height 22
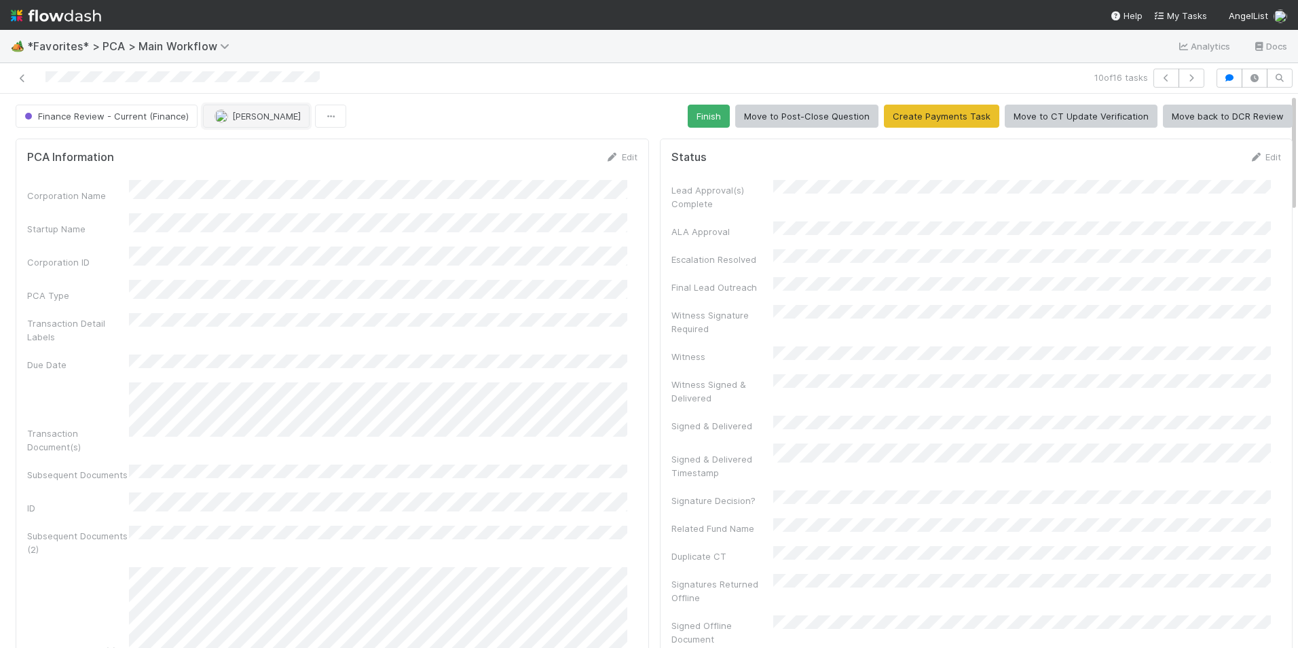
click at [242, 116] on span "[PERSON_NAME]" at bounding box center [266, 116] width 69 height 11
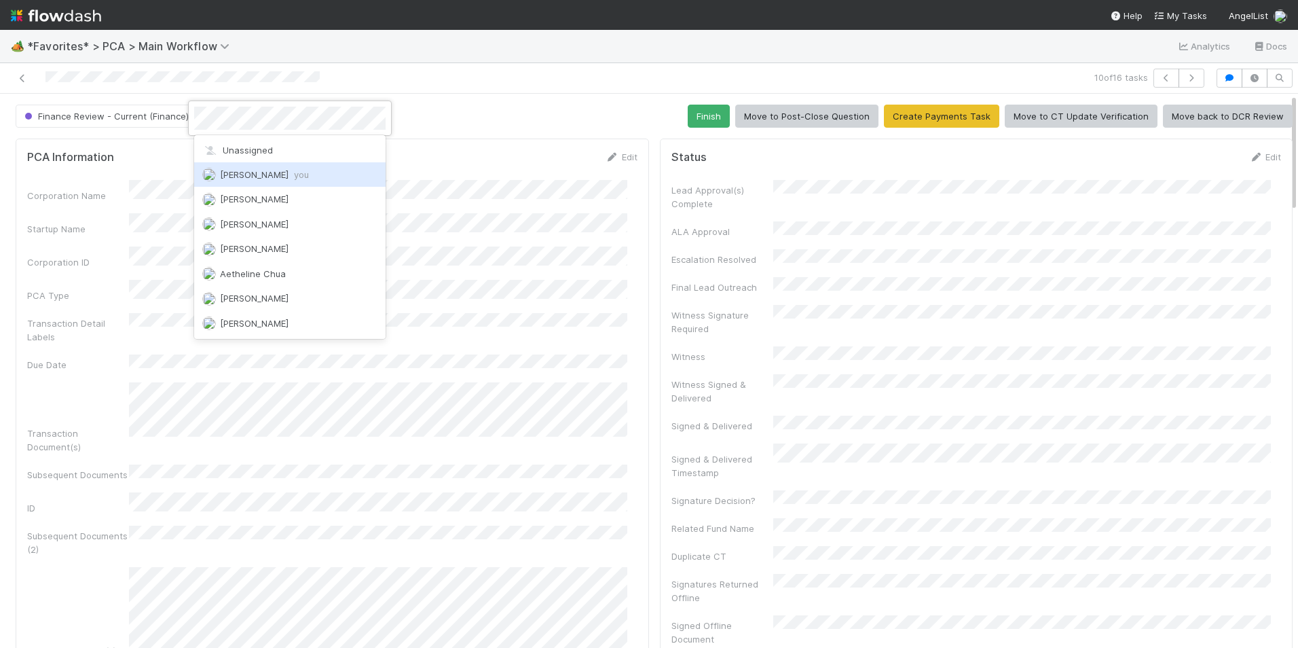
click at [310, 172] on div "Marlon you" at bounding box center [289, 174] width 191 height 24
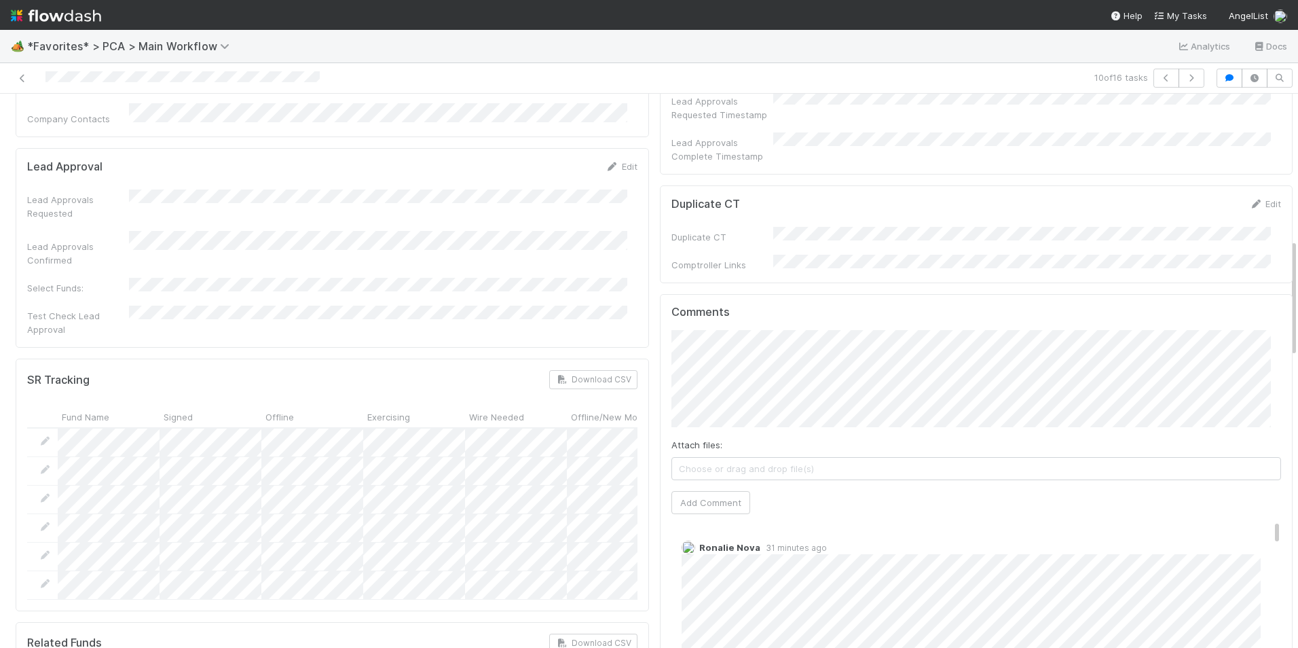
scroll to position [679, 0]
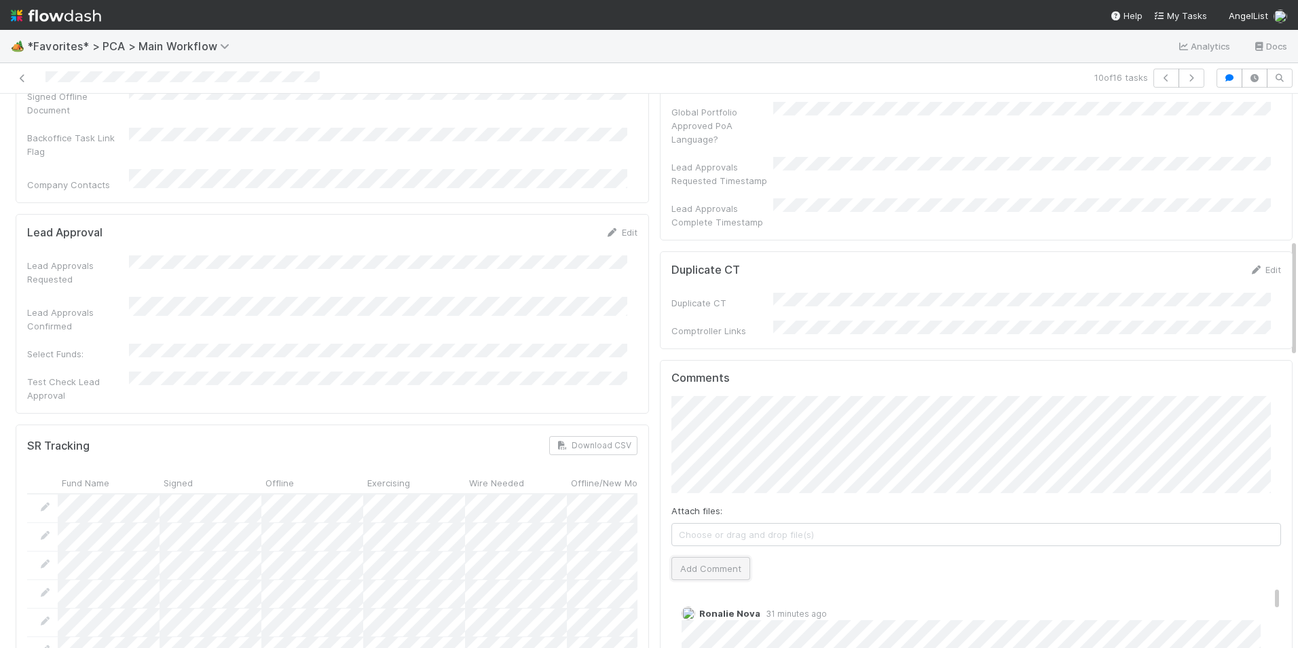
click at [708, 557] on button "Add Comment" at bounding box center [710, 568] width 79 height 23
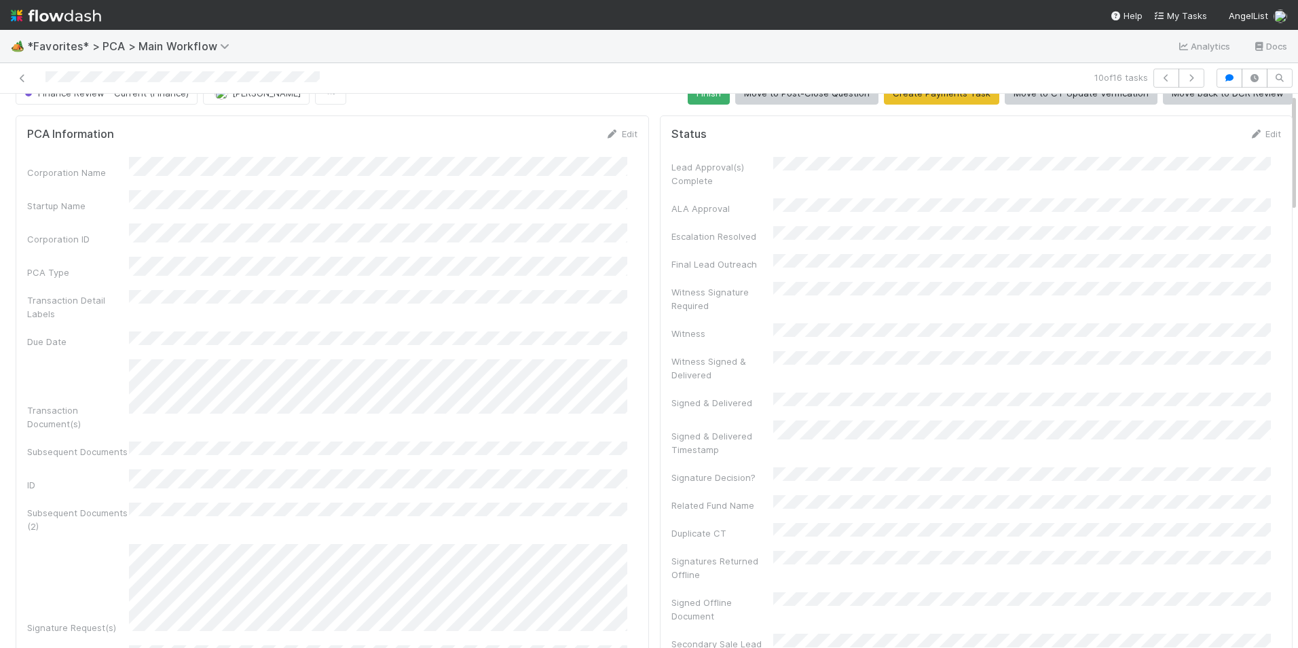
scroll to position [0, 0]
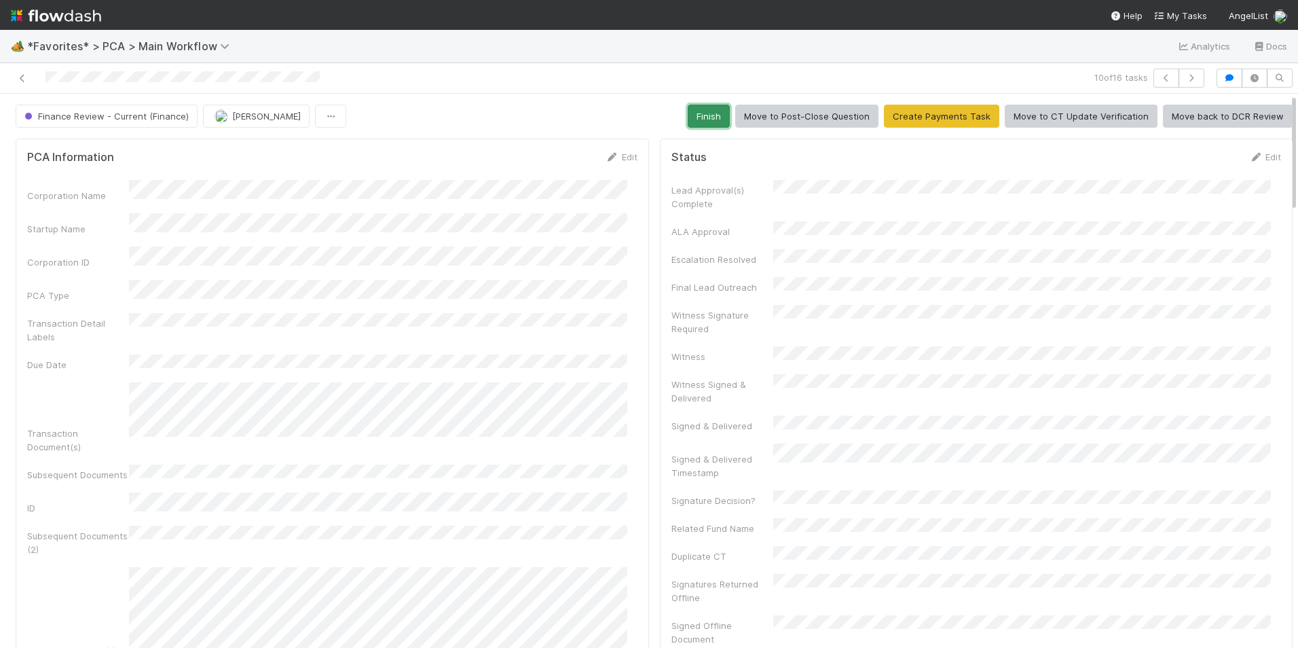
click at [711, 107] on button "Finish" at bounding box center [709, 116] width 42 height 23
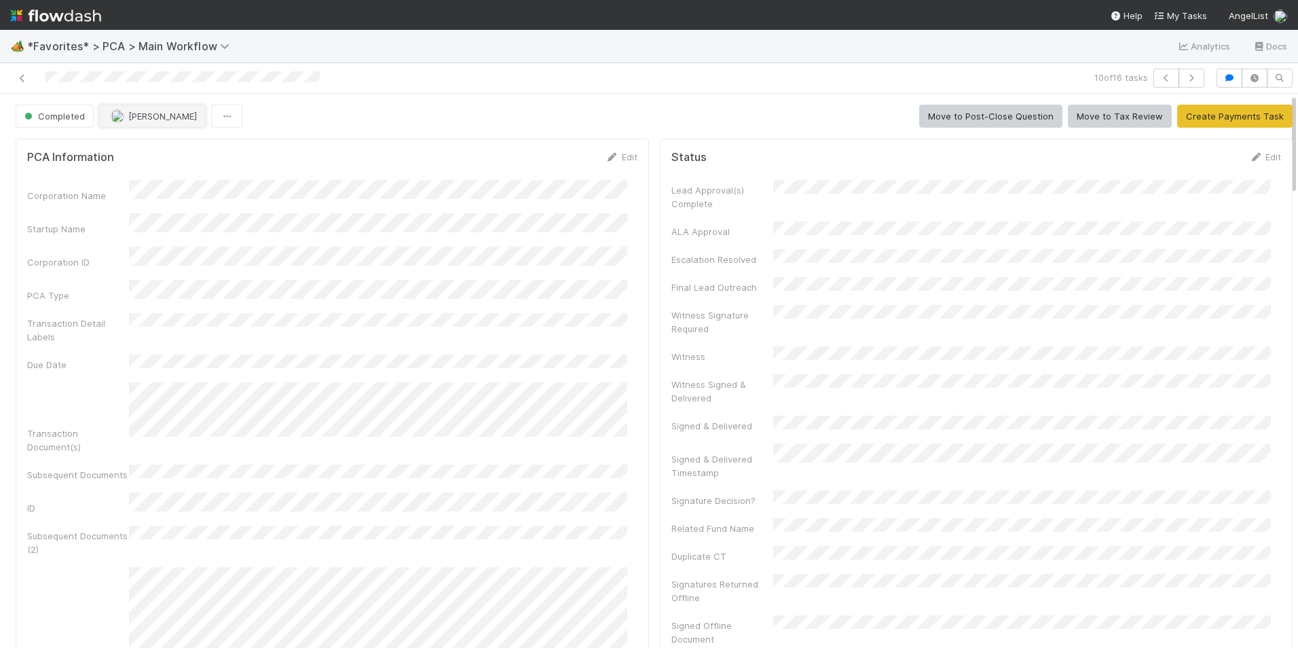
click at [139, 121] on span "[PERSON_NAME]" at bounding box center [162, 116] width 69 height 11
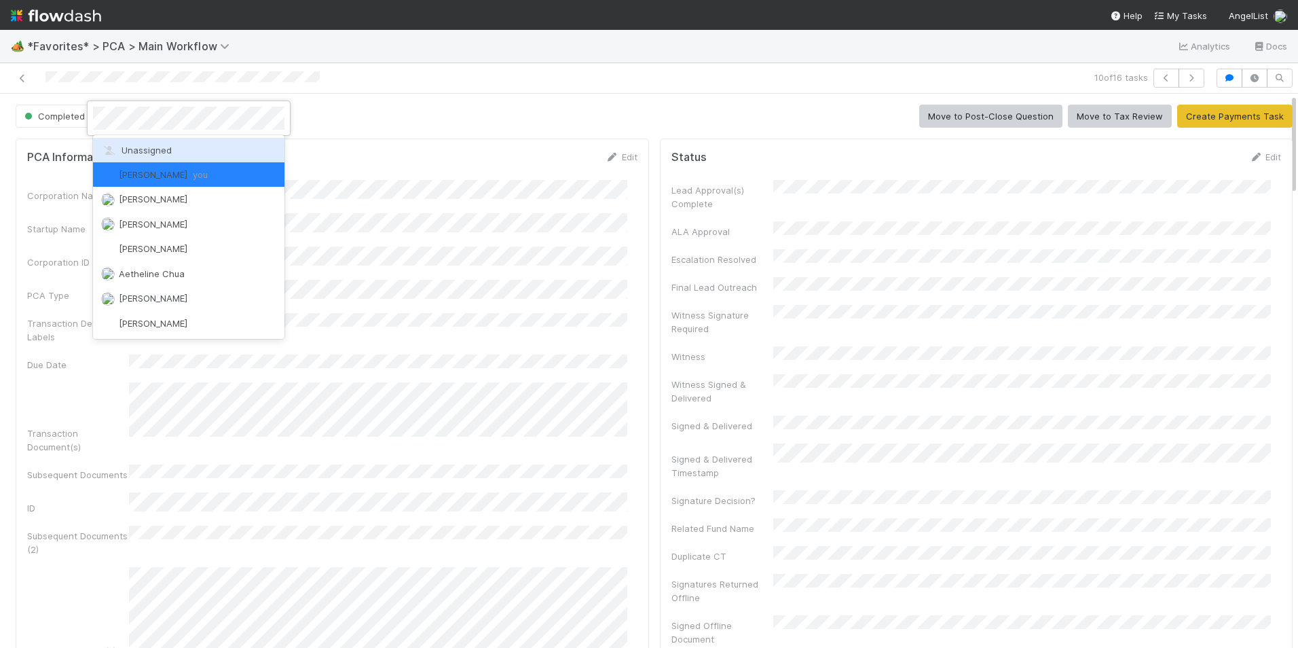
click at [145, 153] on span "Unassigned" at bounding box center [136, 150] width 71 height 11
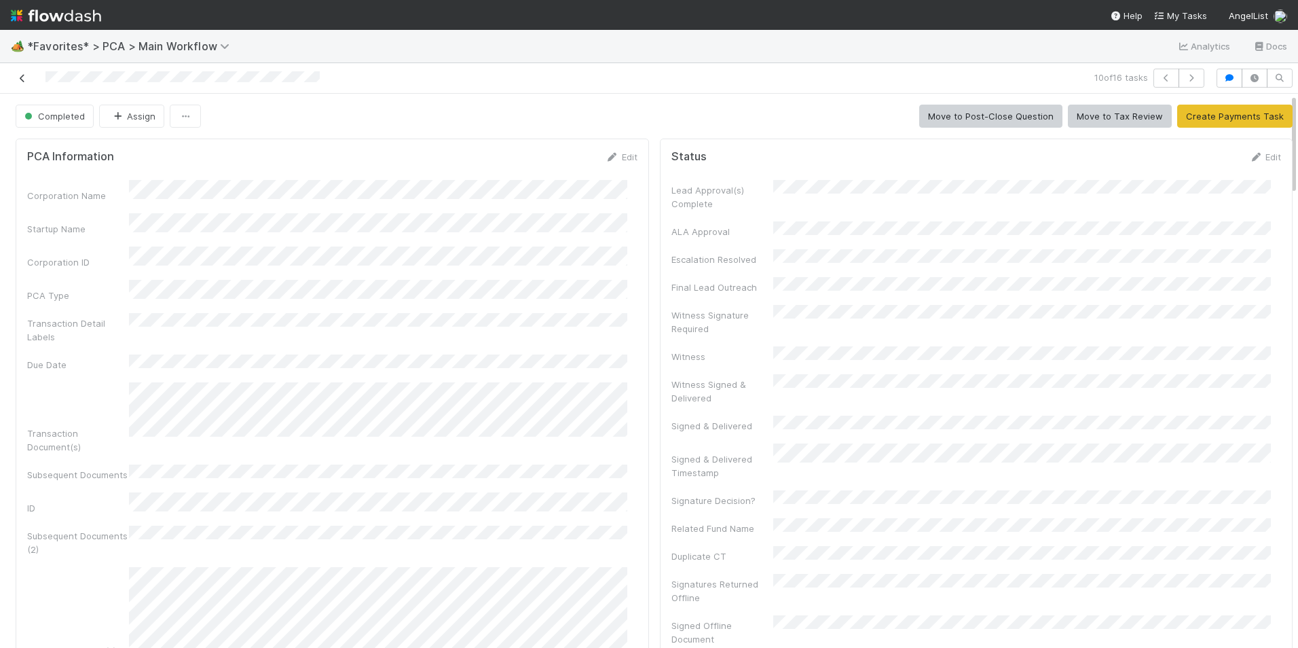
click at [26, 80] on icon at bounding box center [23, 78] width 14 height 9
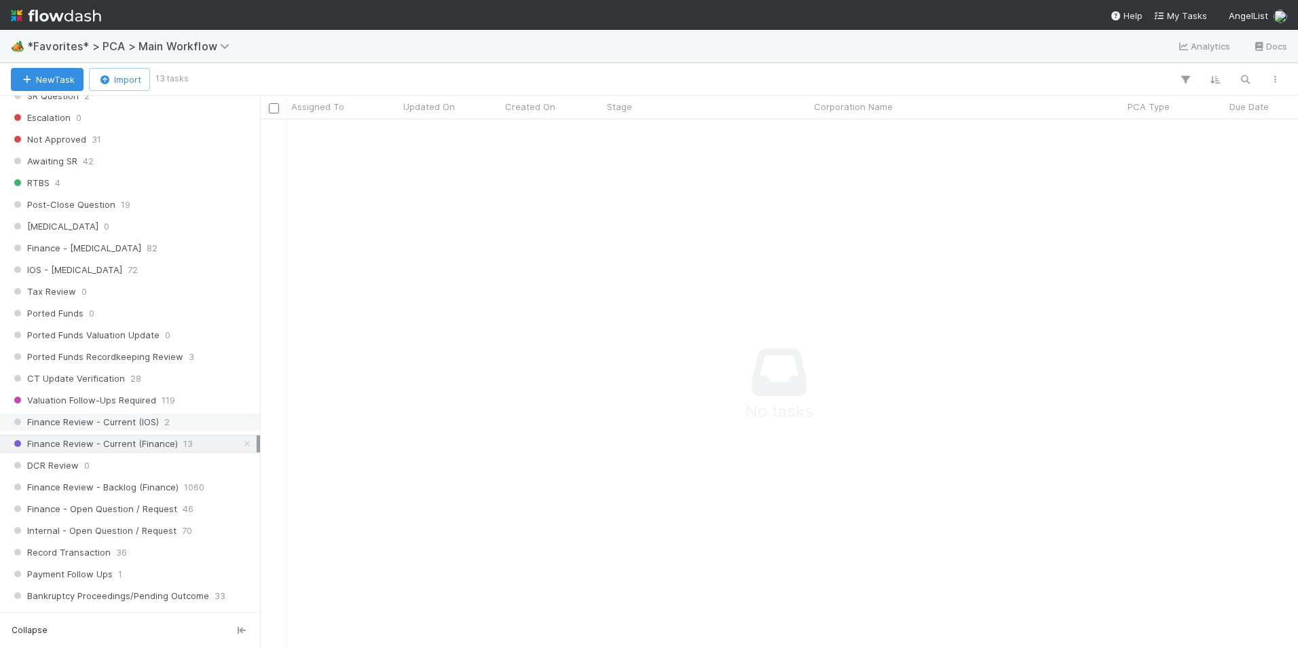
scroll to position [882, 0]
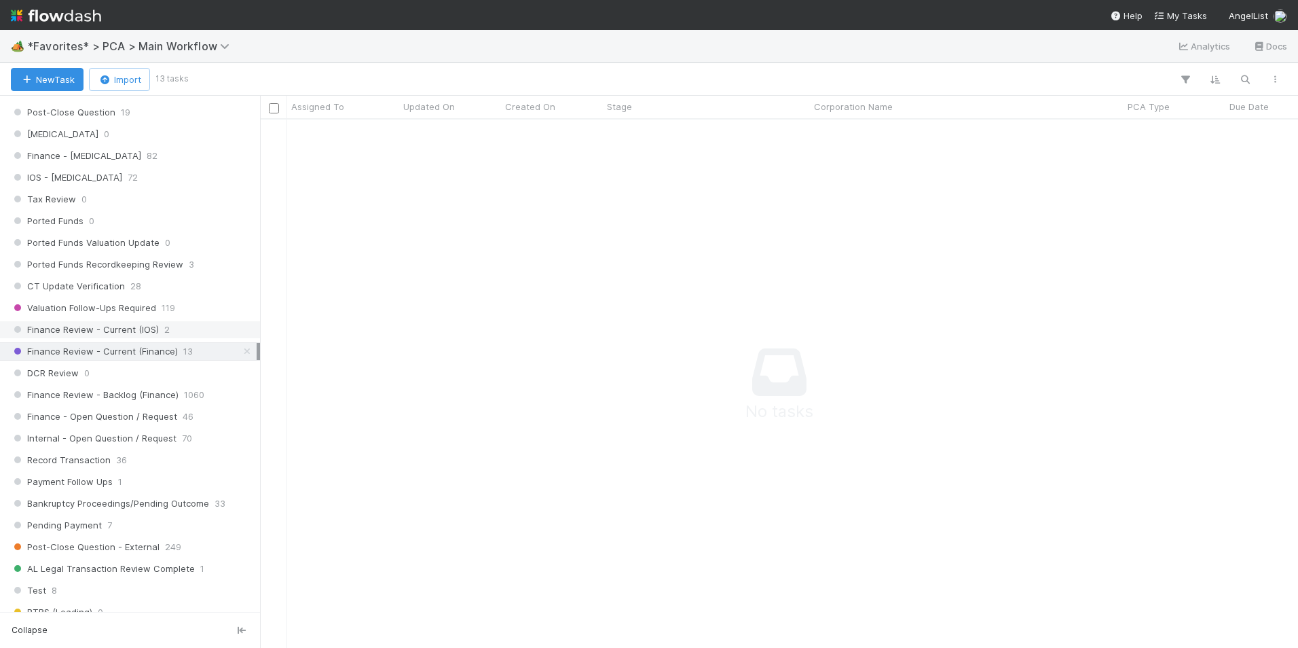
click at [164, 326] on span "2" at bounding box center [166, 329] width 5 height 17
click at [169, 350] on span "Finance Review - Current (Finance)" at bounding box center [94, 351] width 167 height 17
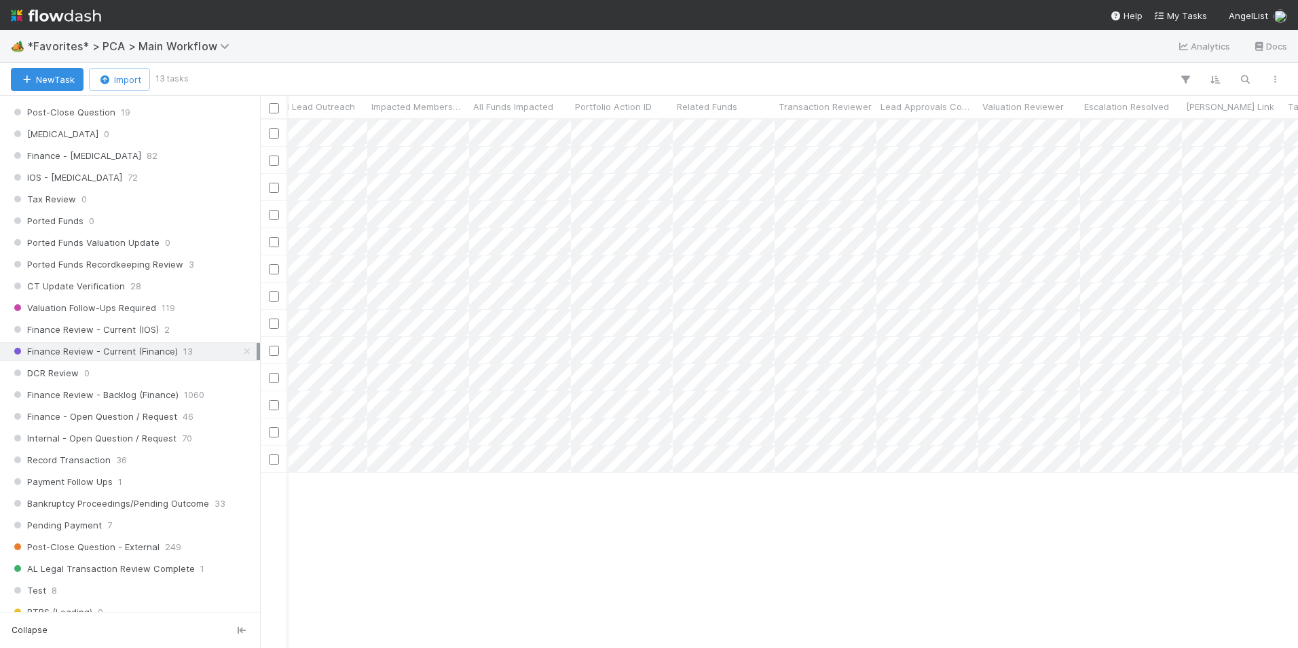
scroll to position [0, 3591]
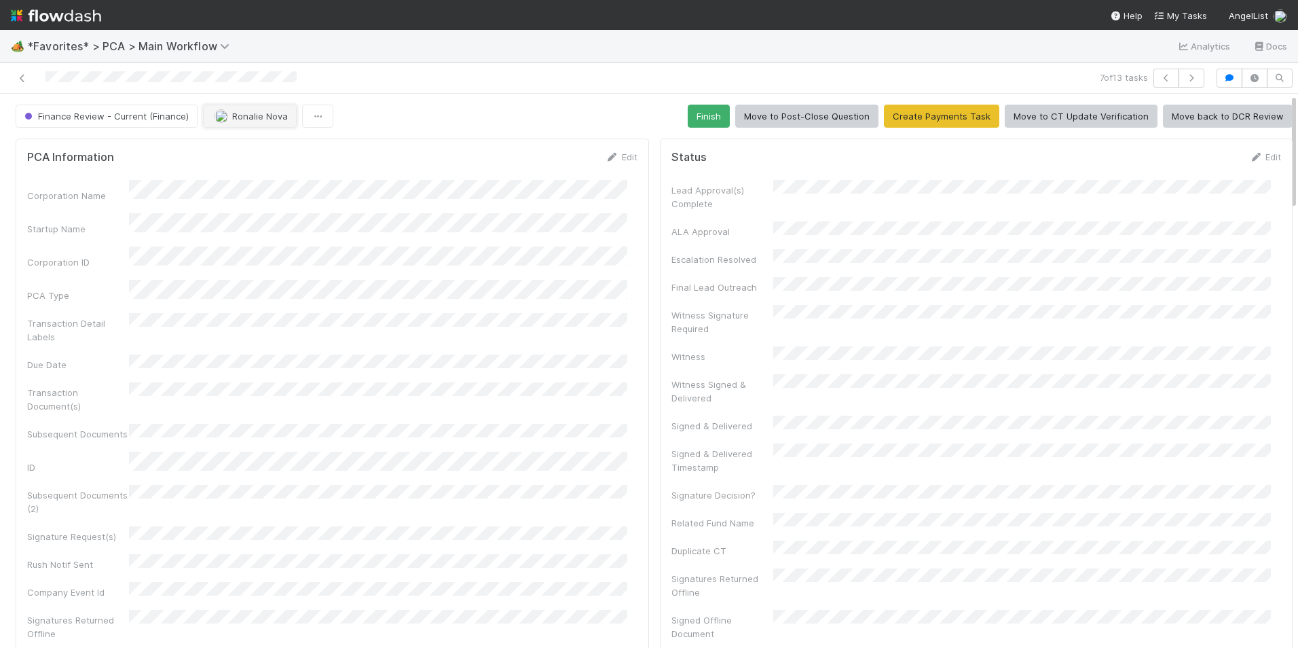
click at [268, 118] on span "Ronalie Nova" at bounding box center [260, 116] width 56 height 11
click at [274, 156] on div "Marlon you" at bounding box center [289, 150] width 191 height 24
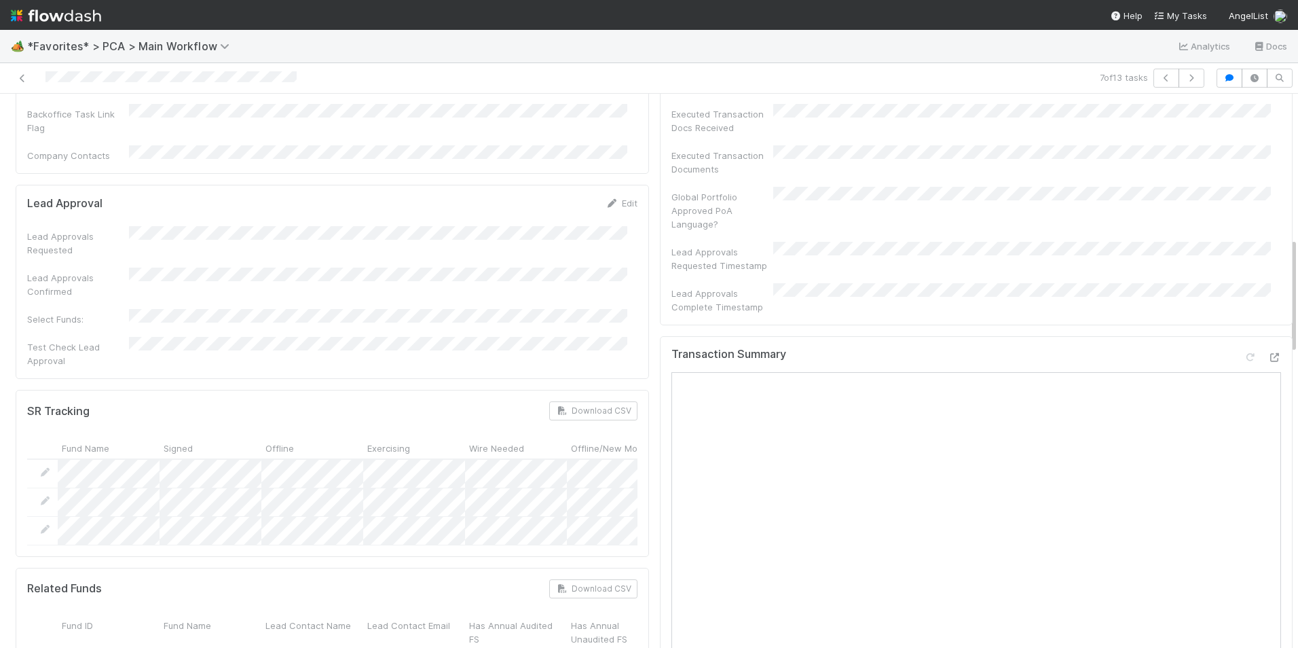
scroll to position [543, 0]
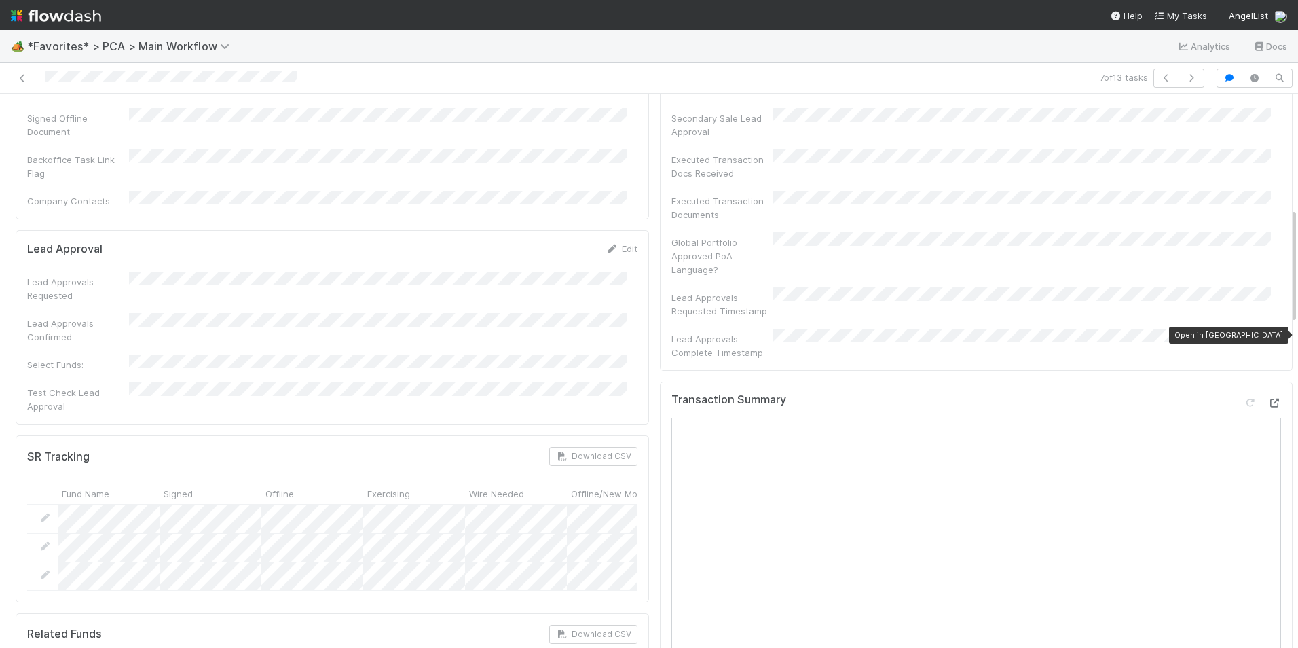
click at [1267, 398] on icon at bounding box center [1274, 402] width 14 height 9
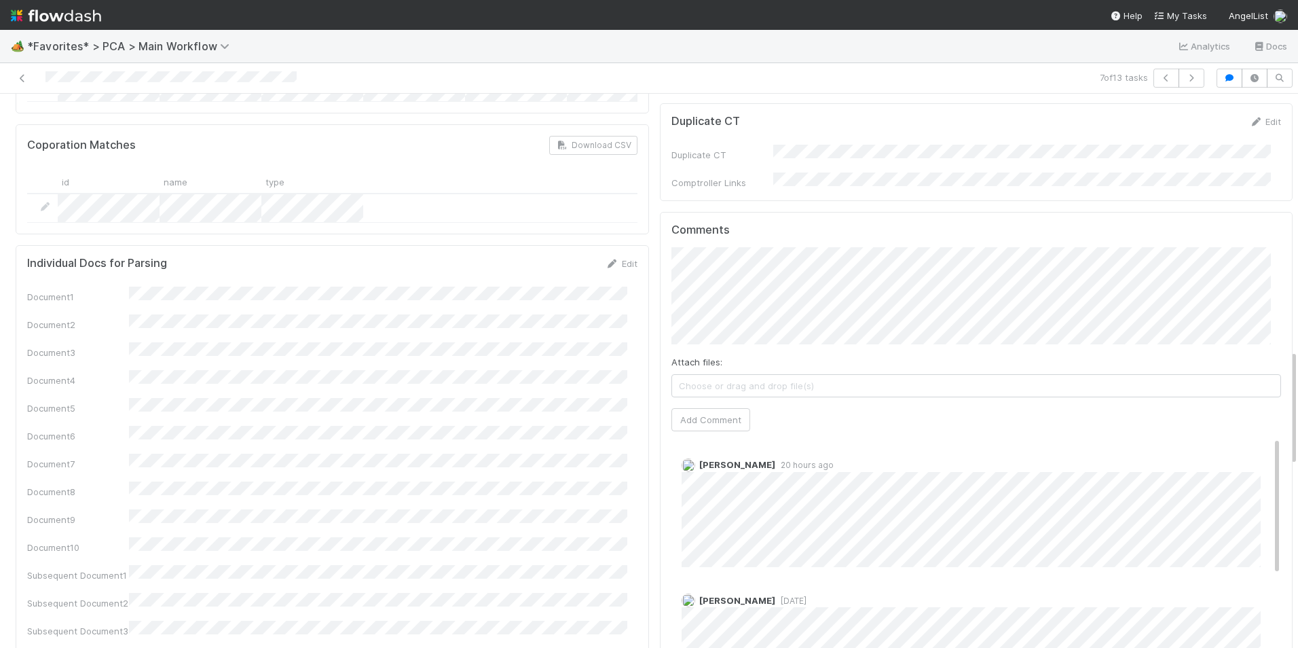
scroll to position [1222, 0]
click at [724, 409] on button "Add Comment" at bounding box center [710, 420] width 79 height 23
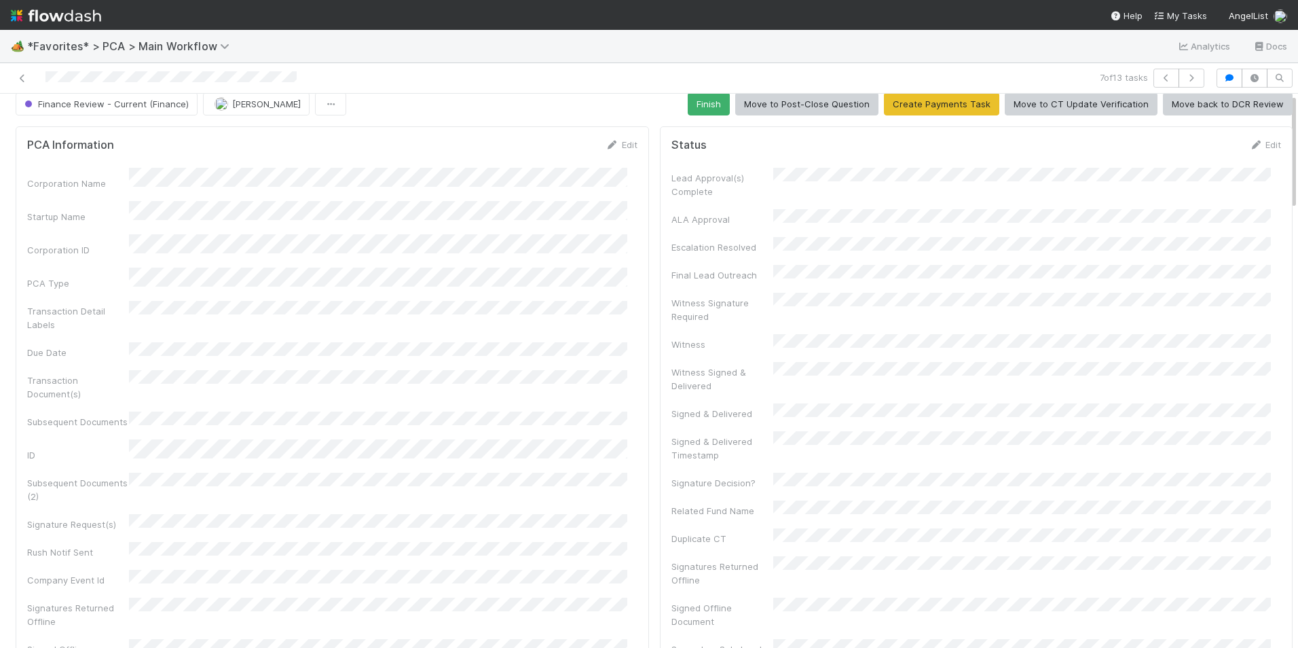
scroll to position [0, 0]
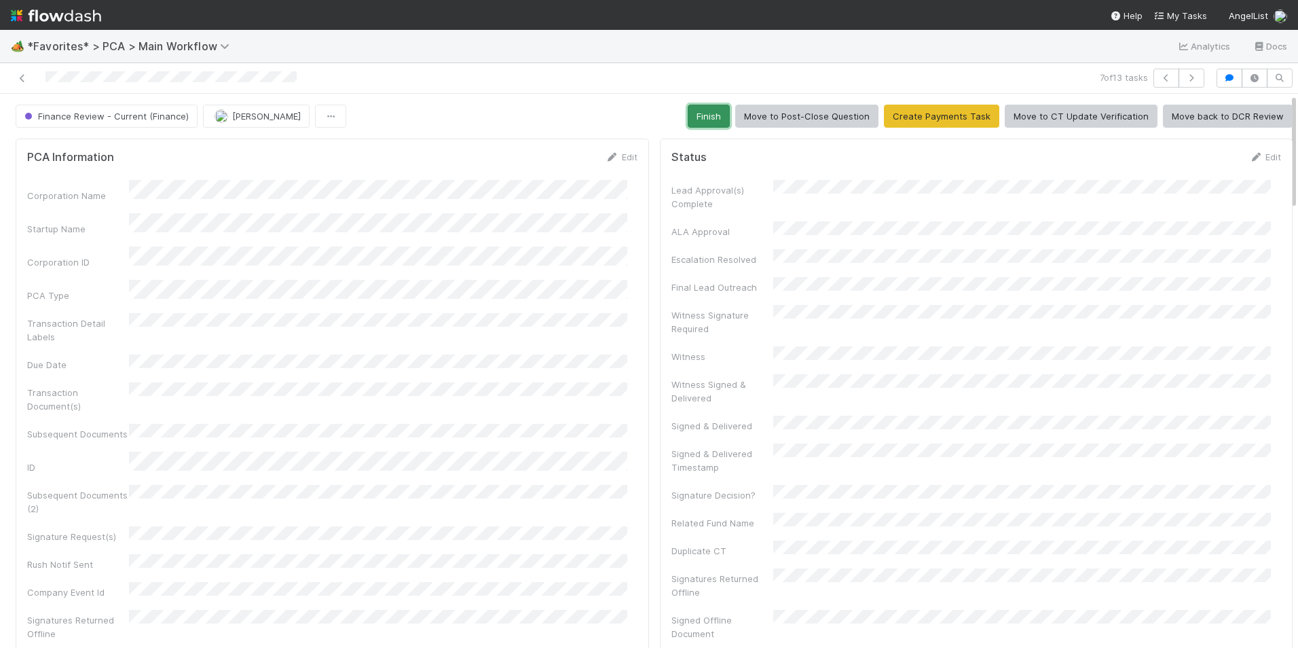
click at [700, 112] on button "Finish" at bounding box center [709, 116] width 42 height 23
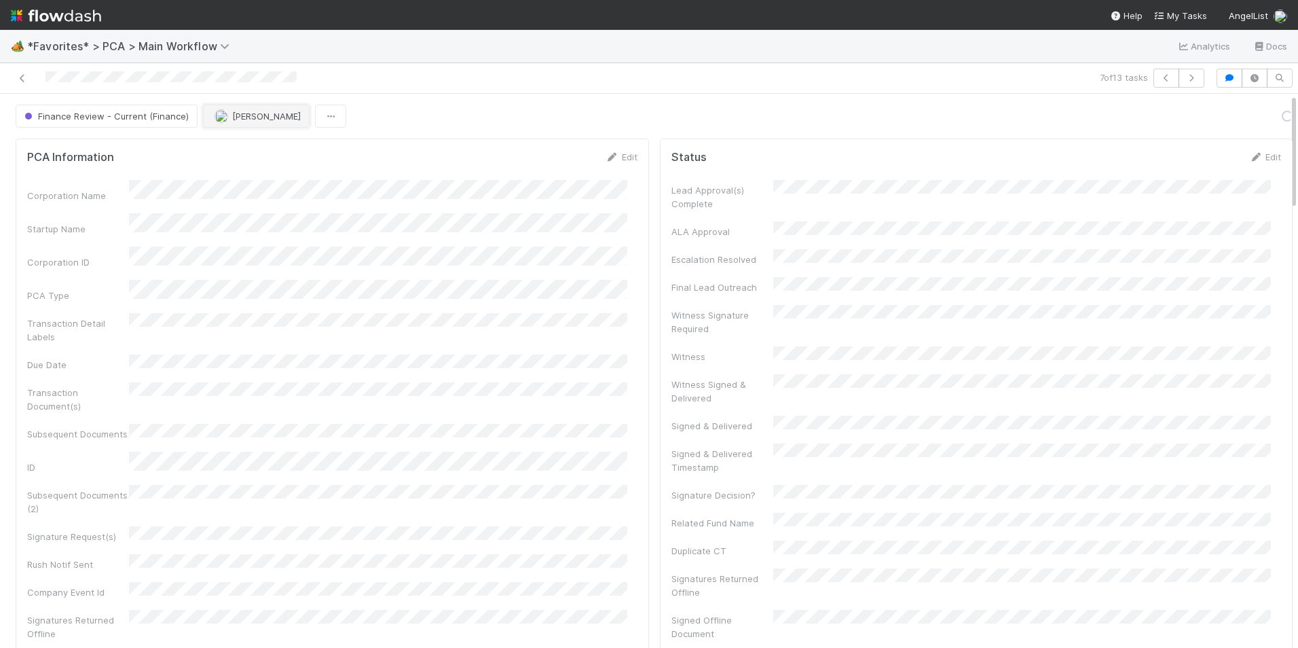
click at [246, 113] on span "[PERSON_NAME]" at bounding box center [266, 116] width 69 height 11
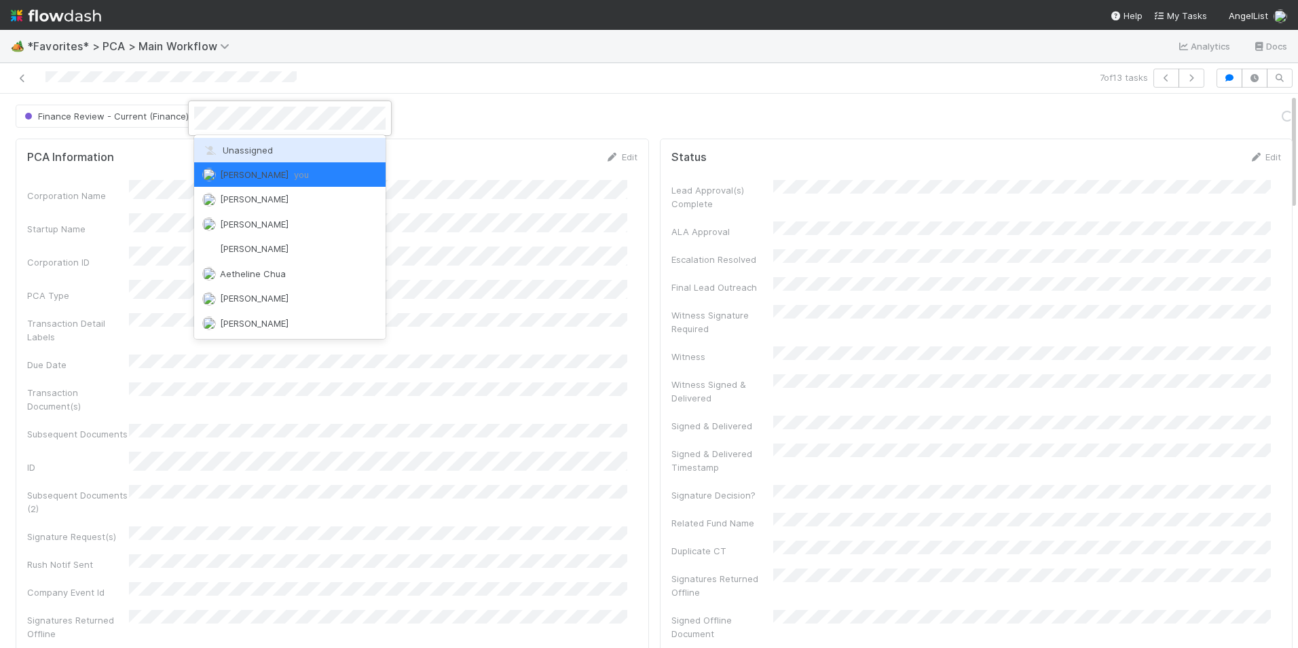
click at [274, 151] on div "Unassigned" at bounding box center [289, 150] width 191 height 24
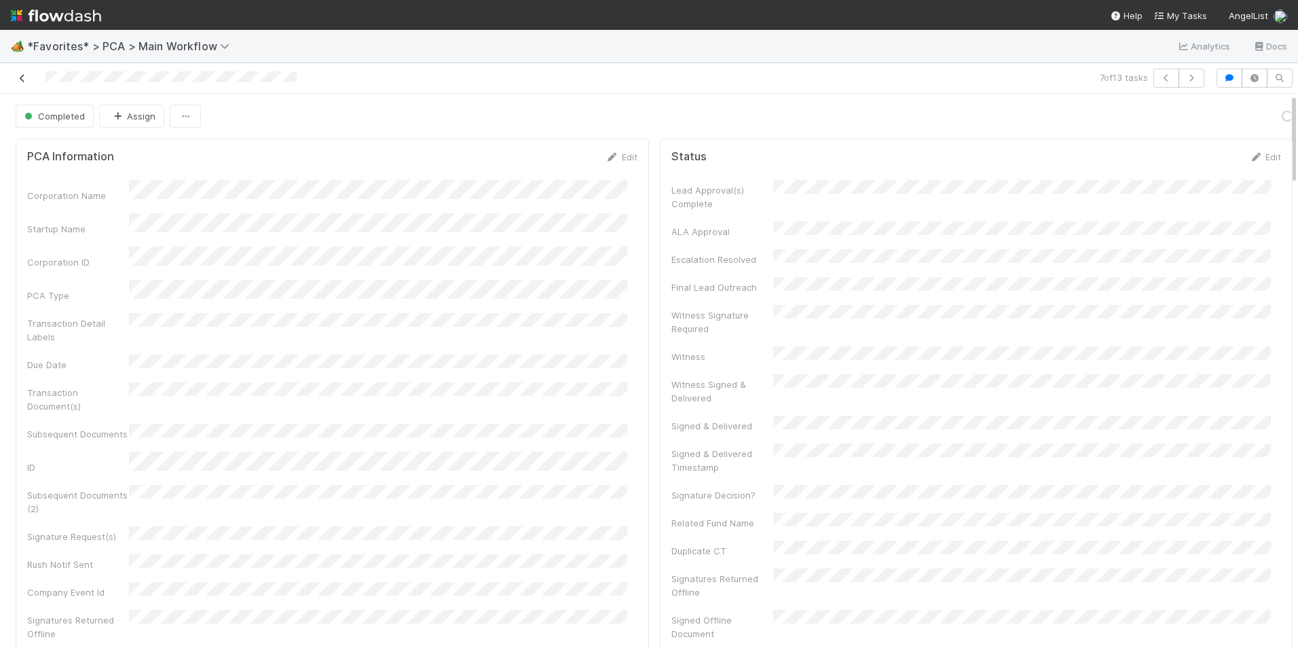
click at [23, 78] on icon at bounding box center [23, 78] width 14 height 9
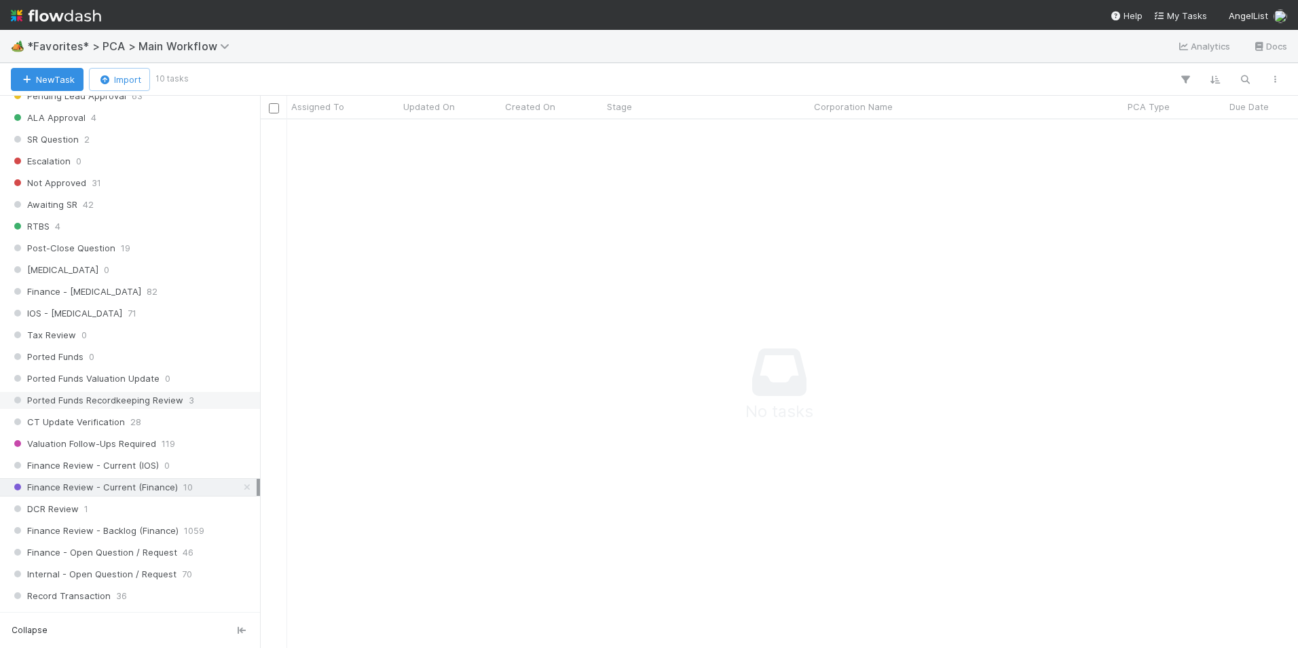
scroll to position [814, 0]
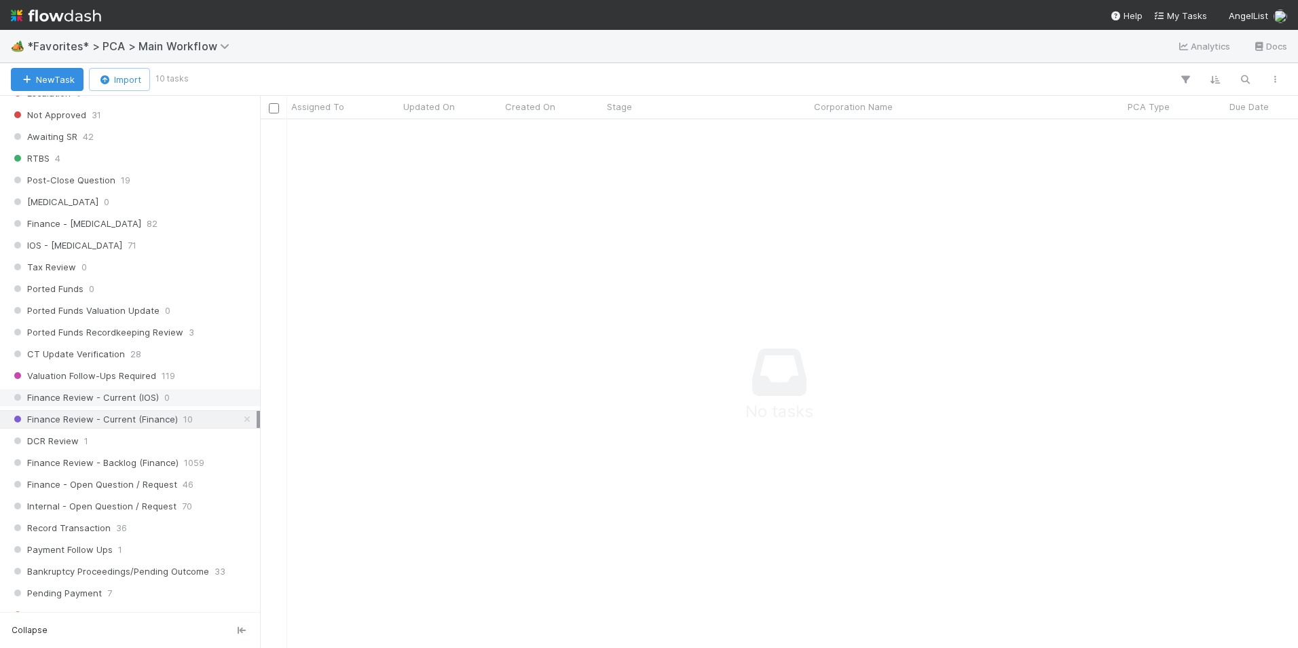
click at [170, 398] on div "Finance Review - Current (IOS) 0" at bounding box center [134, 397] width 246 height 17
click at [164, 420] on span "Finance Review - Current (Finance)" at bounding box center [94, 419] width 167 height 17
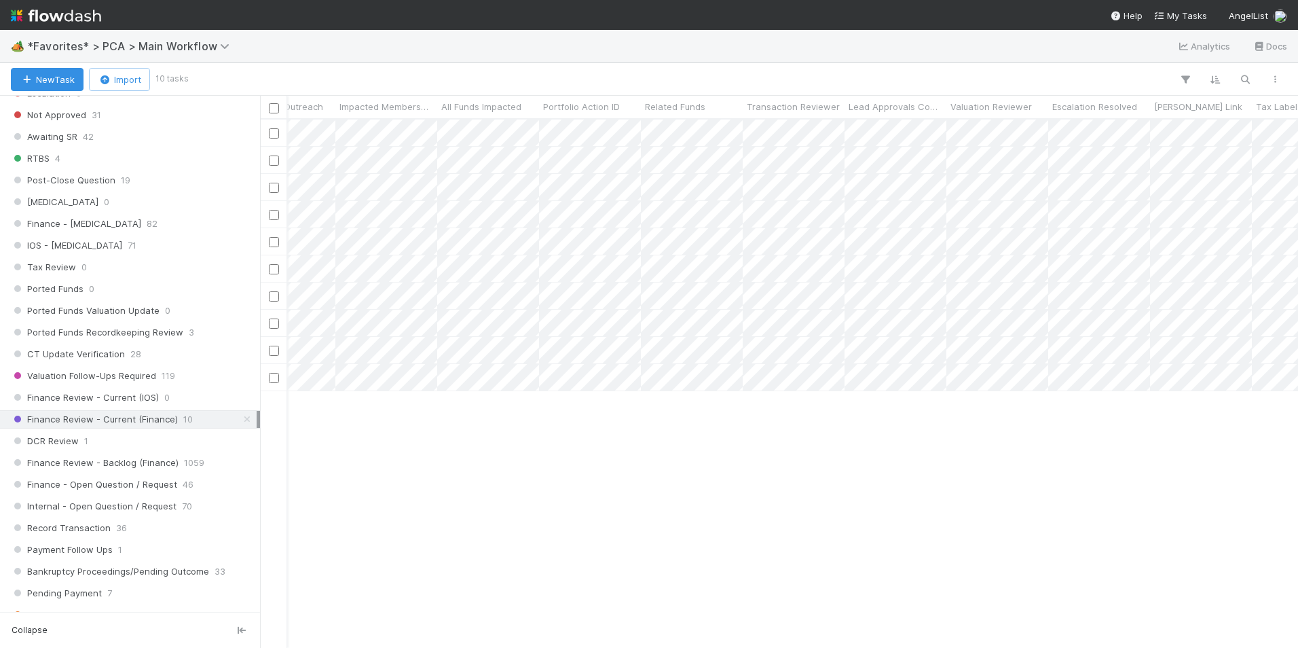
scroll to position [0, 3638]
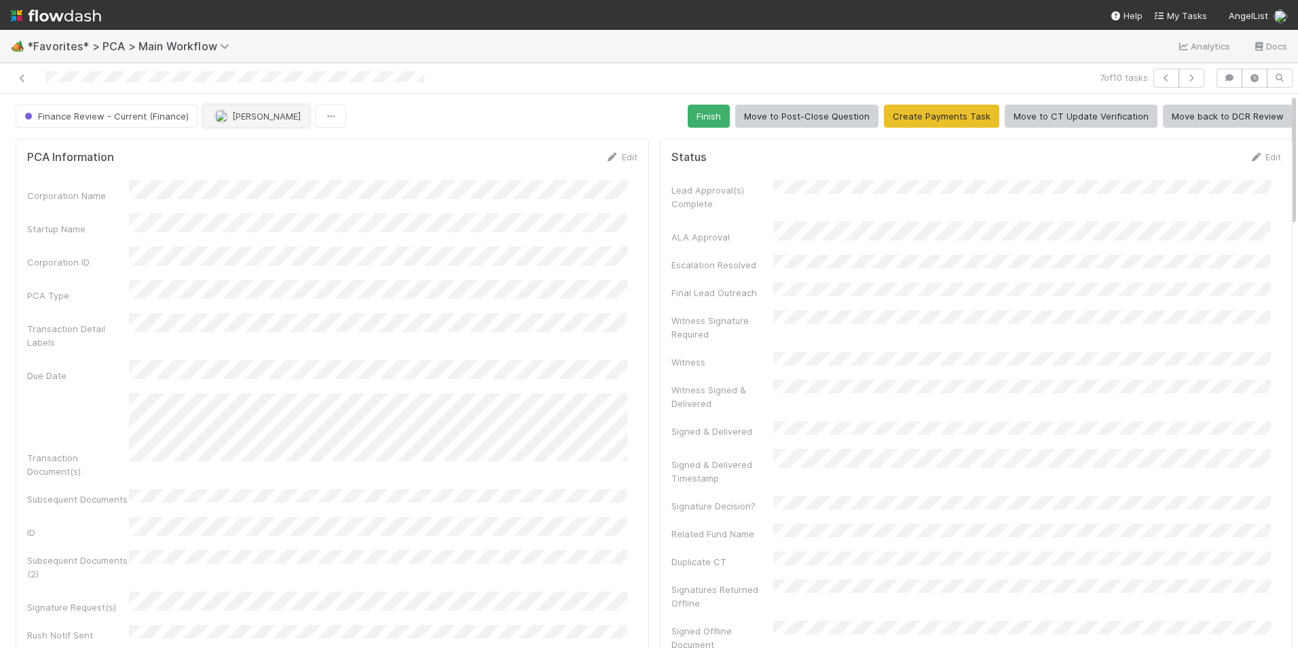
click at [259, 121] on span "[PERSON_NAME]" at bounding box center [266, 116] width 69 height 11
click at [278, 158] on div "Marlon you" at bounding box center [289, 150] width 191 height 24
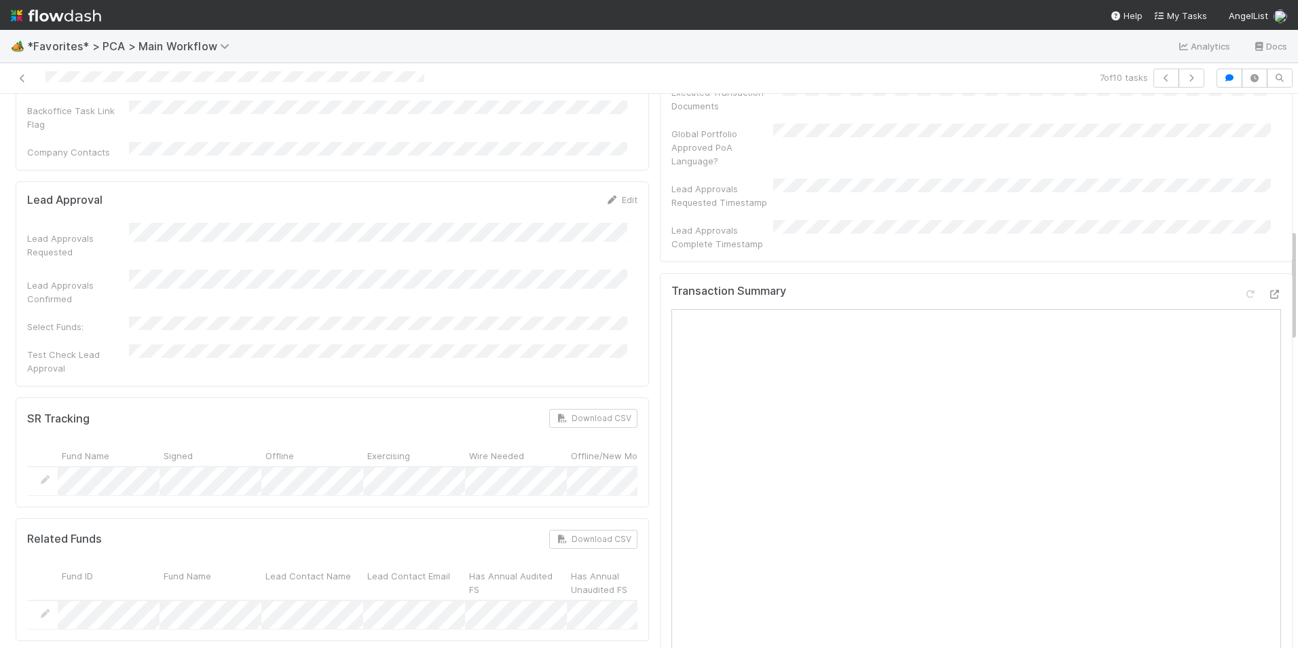
scroll to position [475, 0]
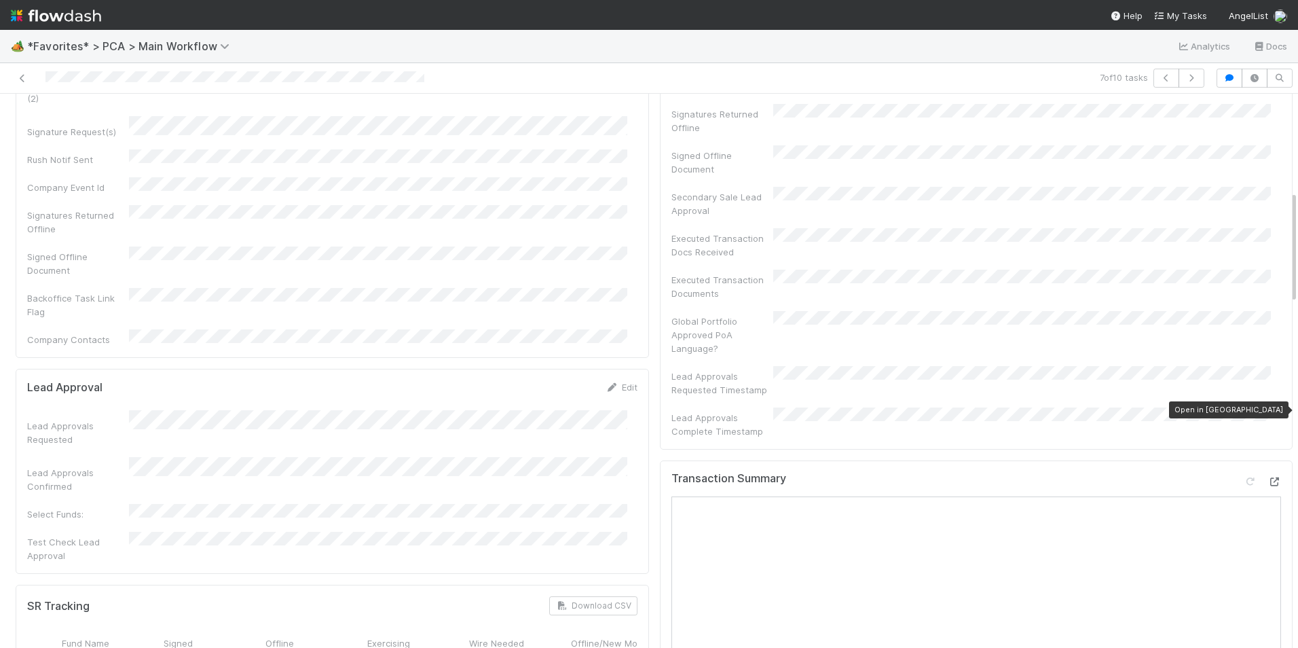
click at [1267, 477] on icon at bounding box center [1274, 481] width 14 height 9
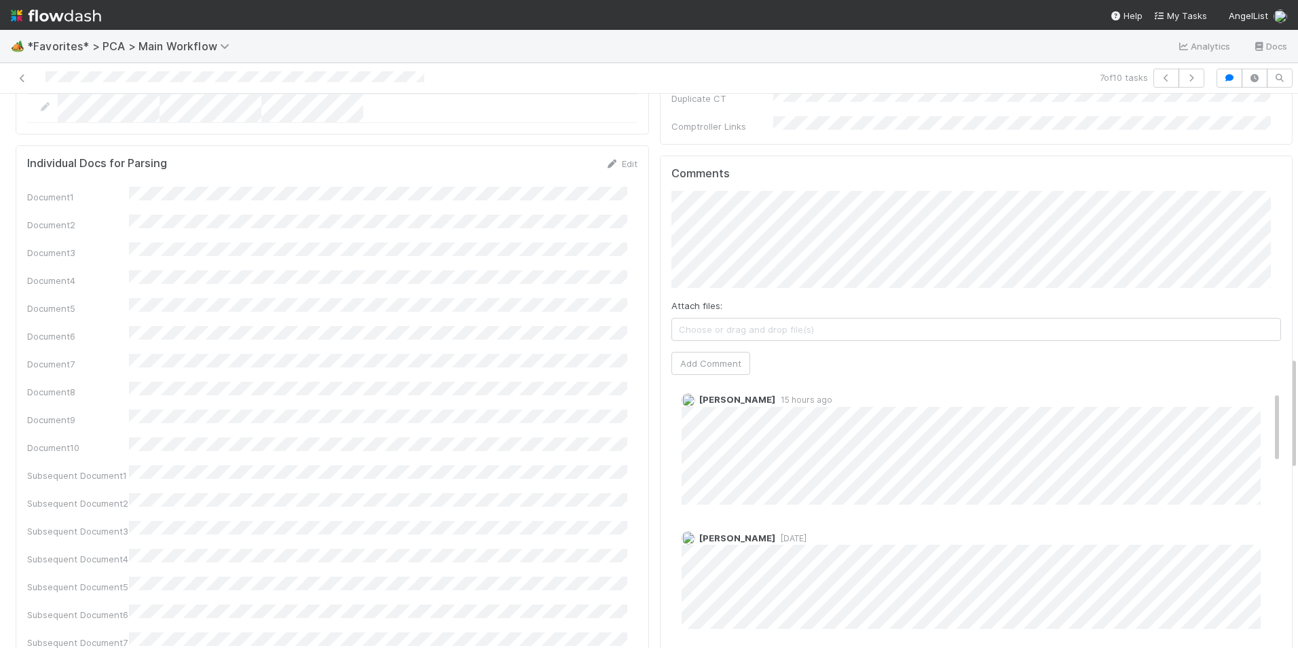
scroll to position [0, 0]
click at [727, 352] on button "Add Comment" at bounding box center [710, 363] width 79 height 23
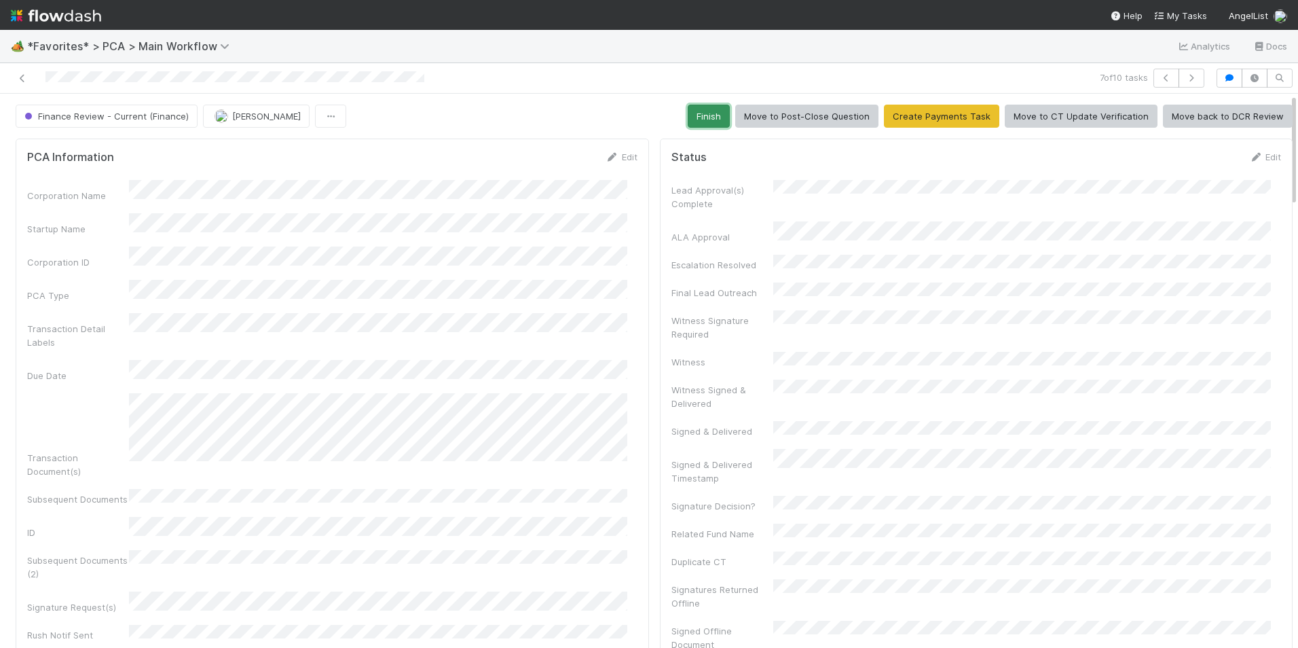
click at [690, 109] on button "Finish" at bounding box center [709, 116] width 42 height 23
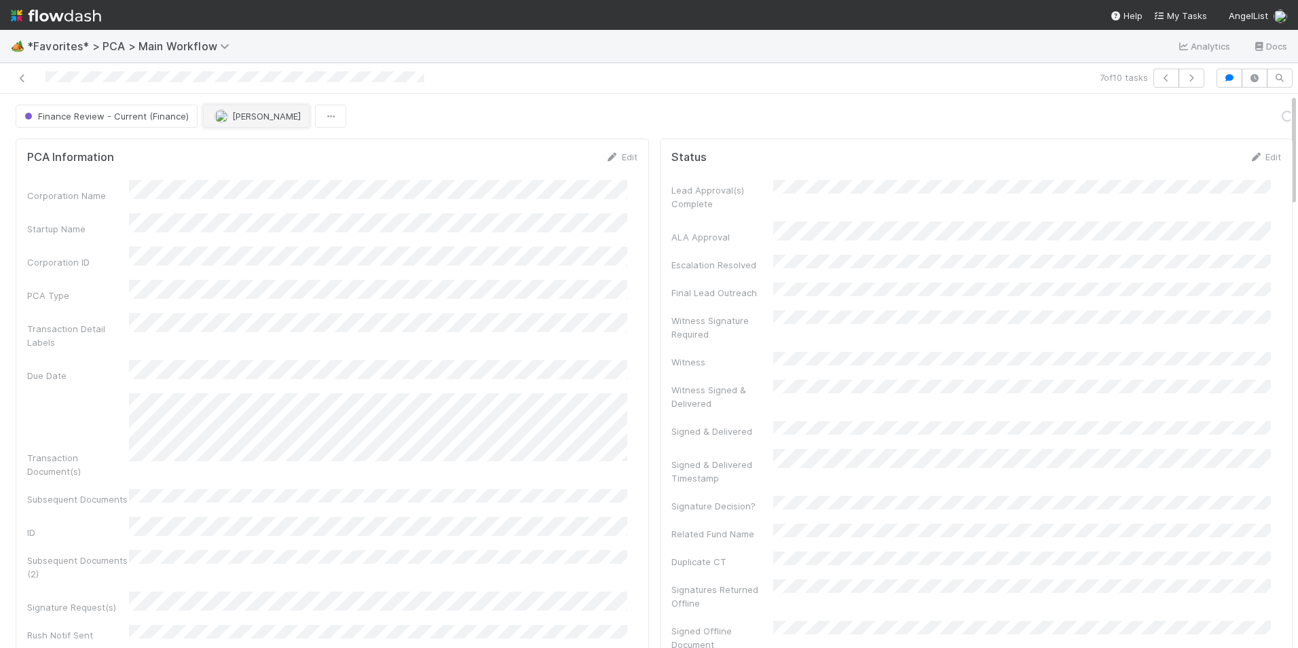
click at [234, 115] on span "[PERSON_NAME]" at bounding box center [266, 116] width 69 height 11
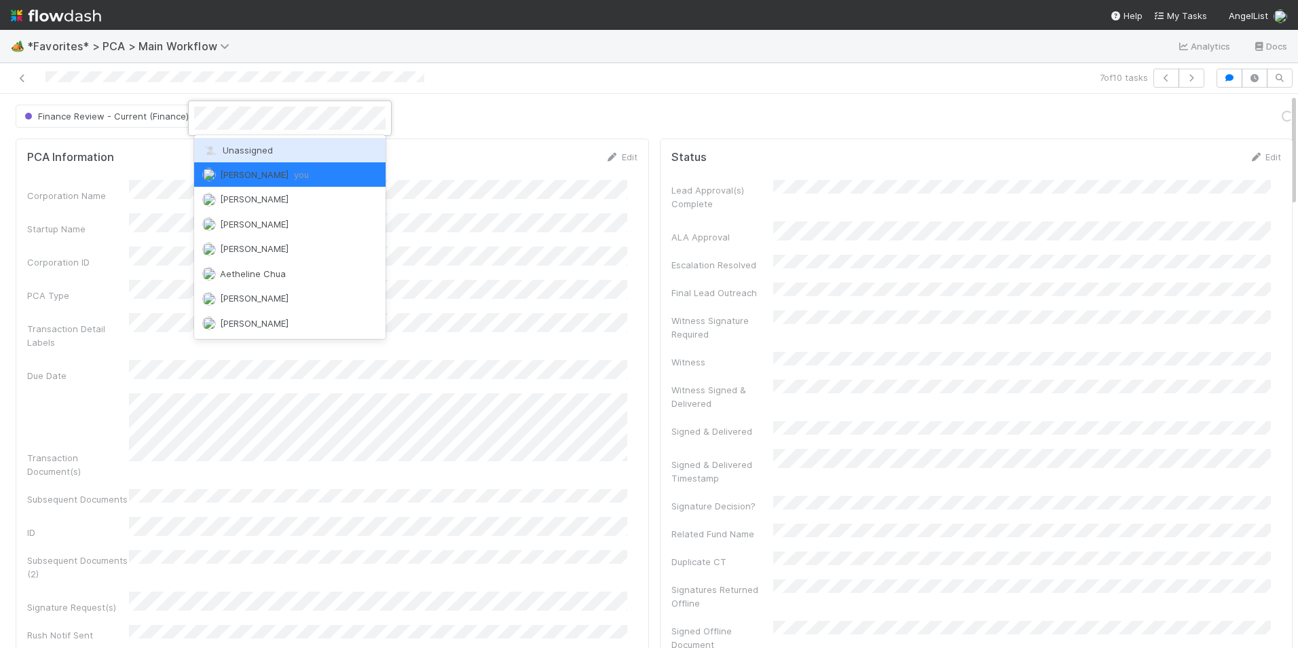
click at [246, 141] on div "Unassigned" at bounding box center [289, 150] width 191 height 24
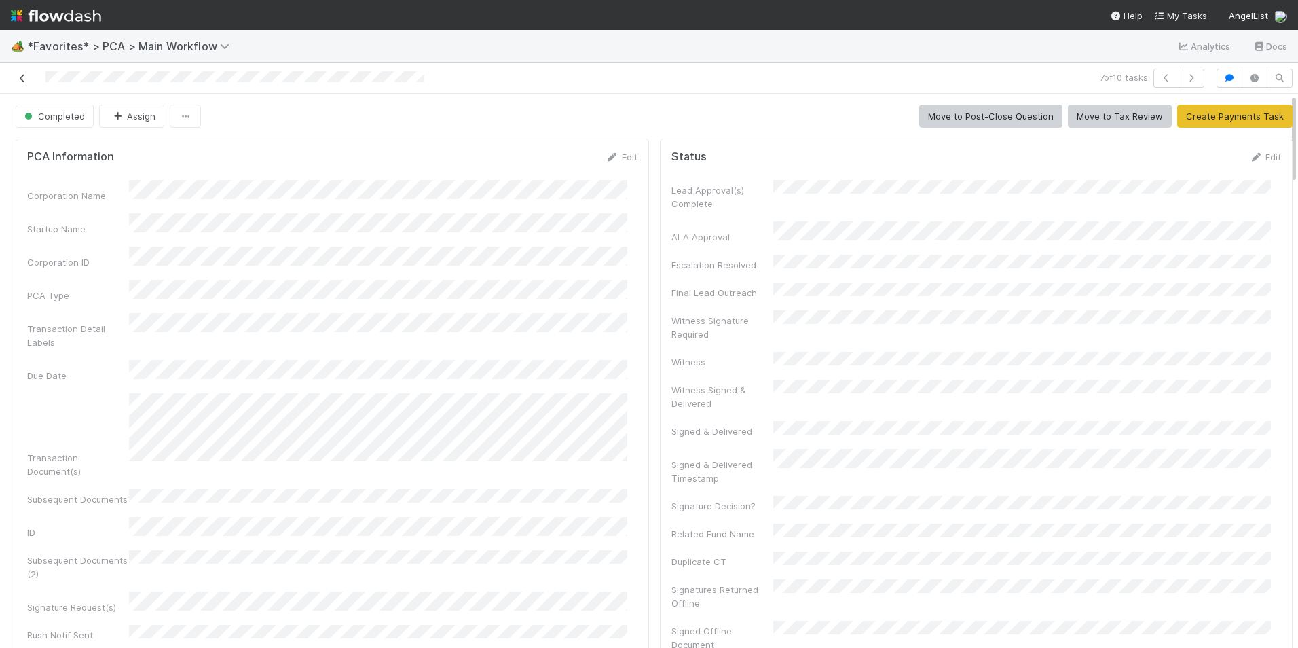
click at [25, 77] on icon at bounding box center [23, 78] width 14 height 9
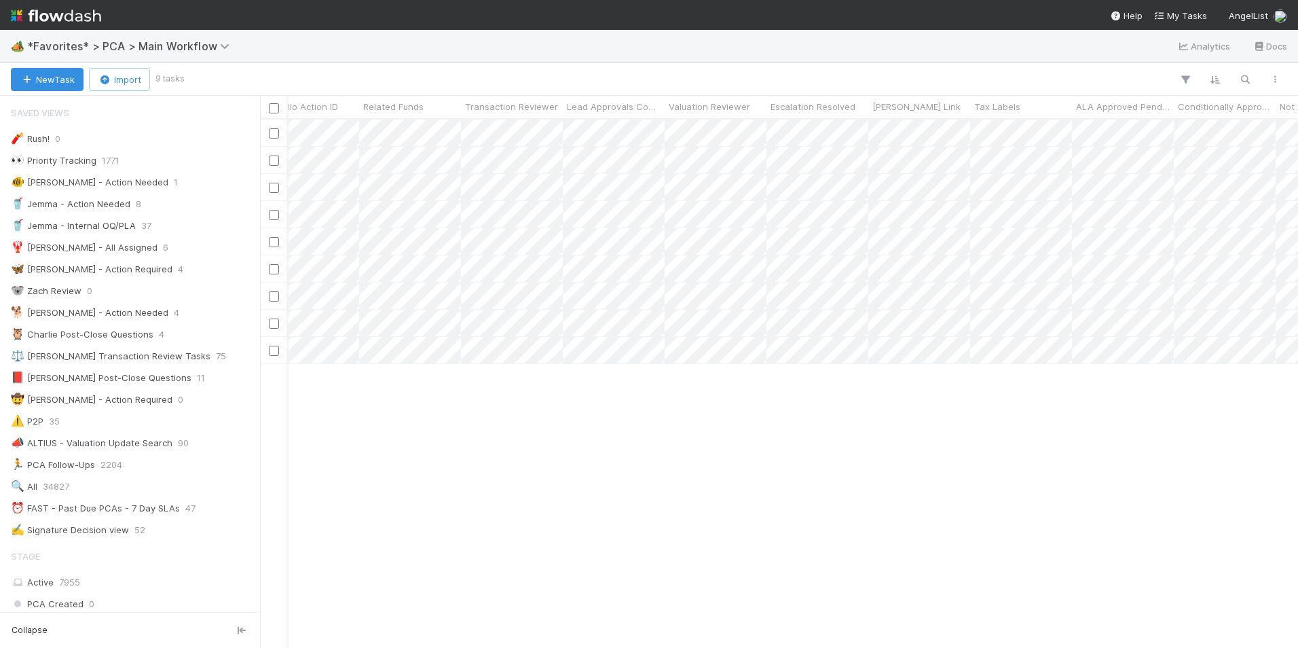
scroll to position [0, 3669]
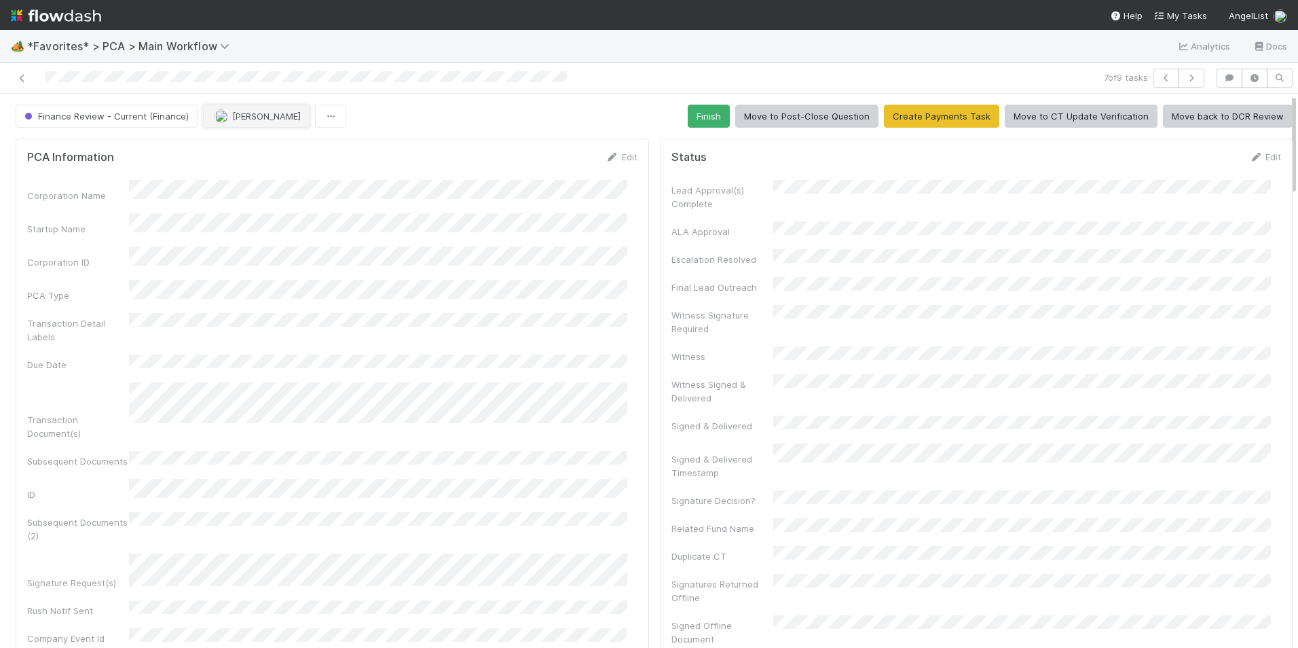
click at [255, 111] on span "[PERSON_NAME]" at bounding box center [266, 116] width 69 height 11
click at [342, 145] on div "Marlon you" at bounding box center [289, 150] width 191 height 24
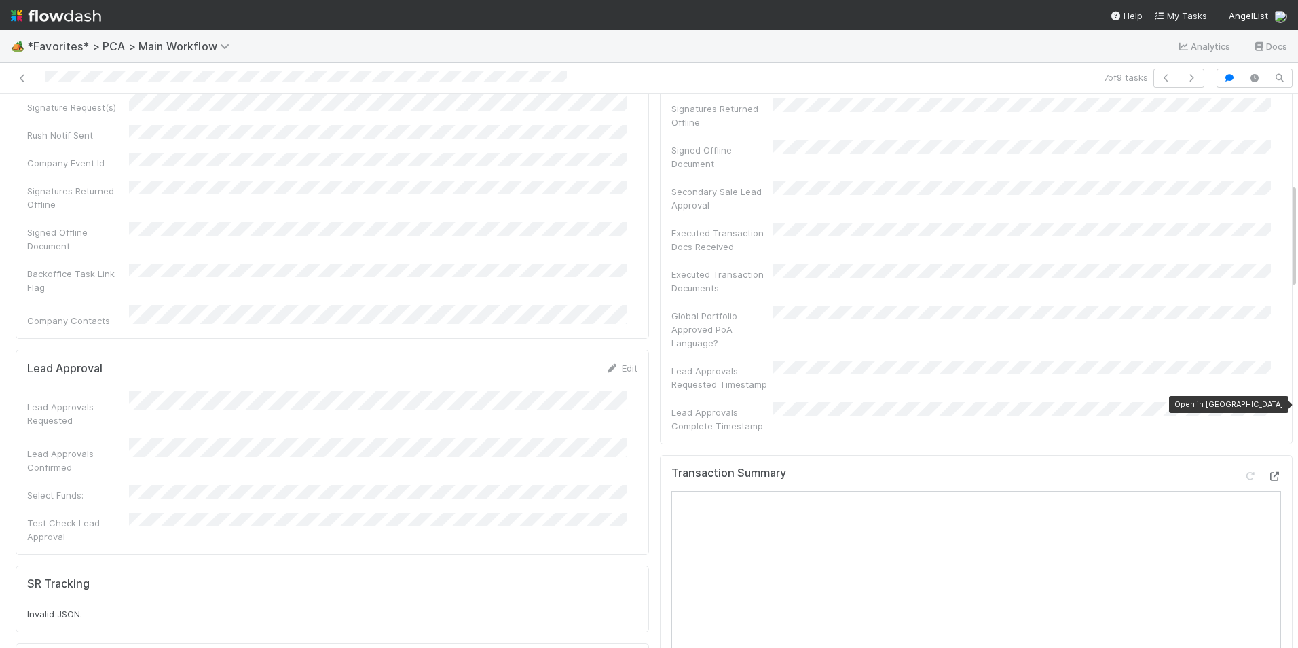
click at [1267, 472] on icon at bounding box center [1274, 476] width 14 height 9
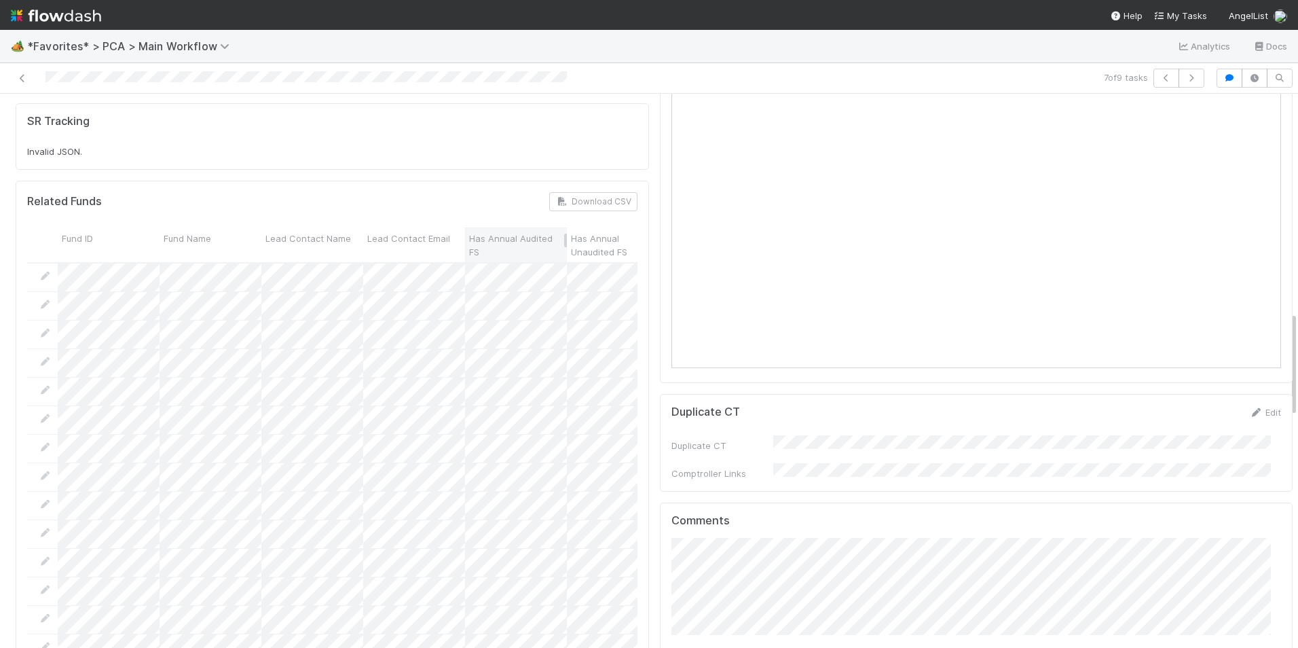
scroll to position [1154, 0]
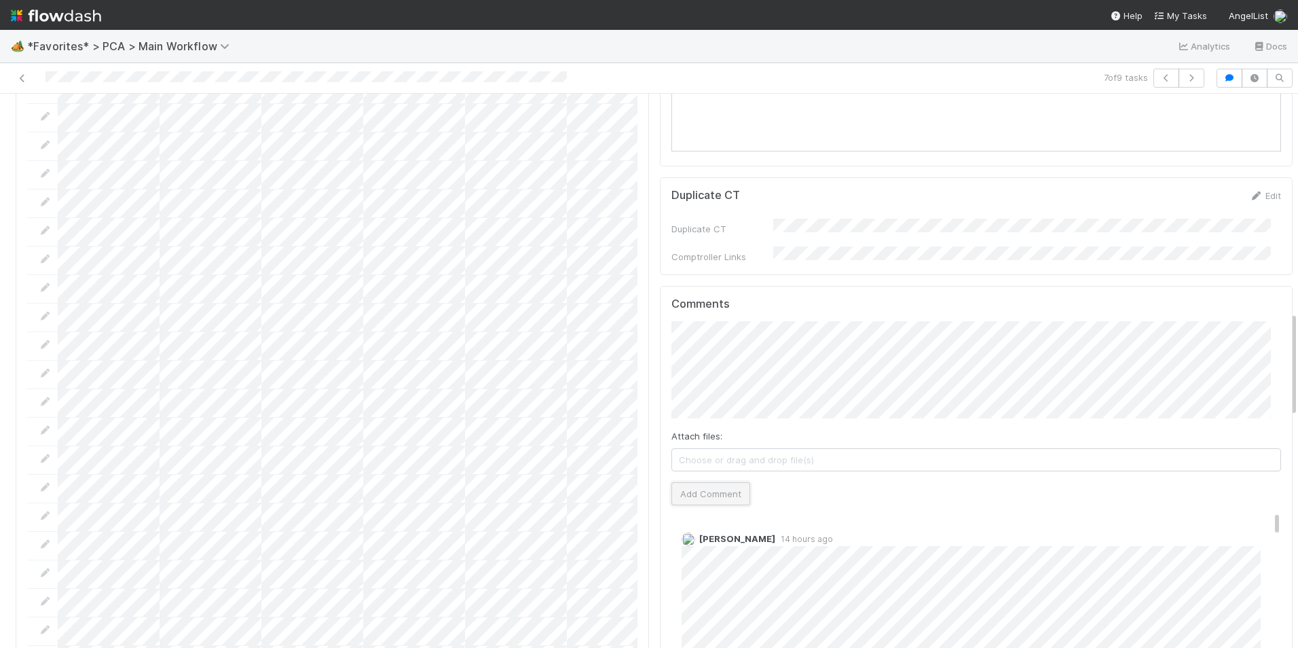
click at [684, 482] on button "Add Comment" at bounding box center [710, 493] width 79 height 23
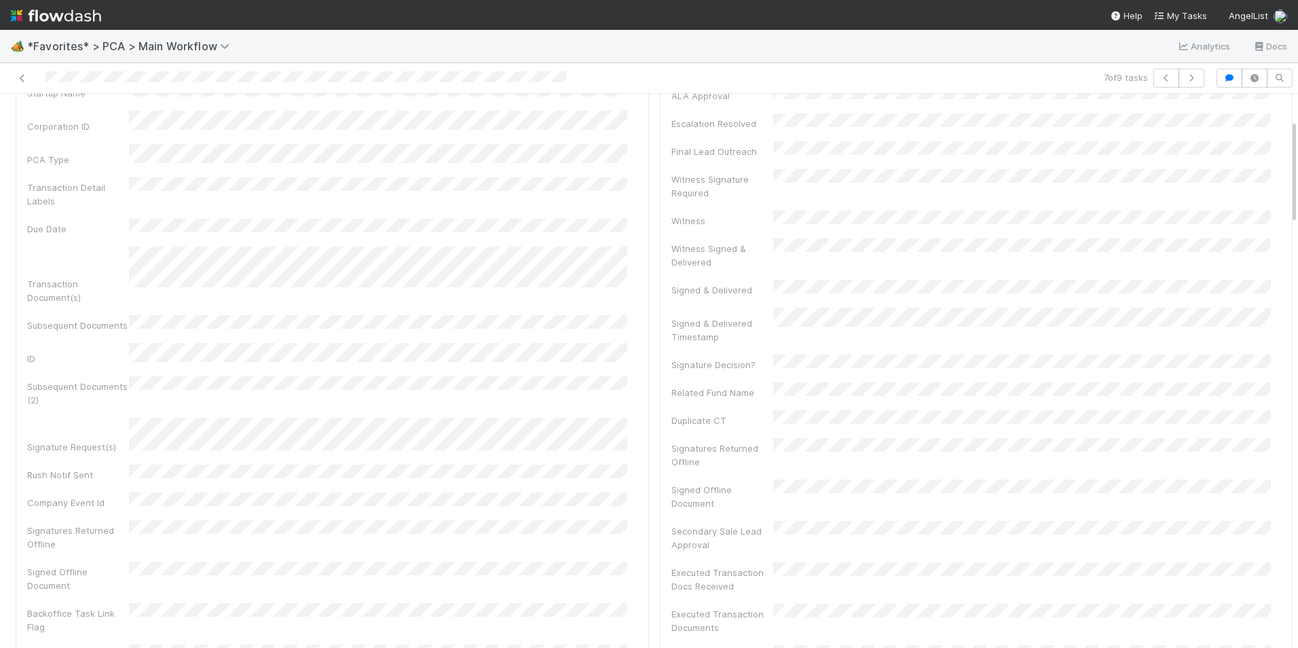
scroll to position [0, 0]
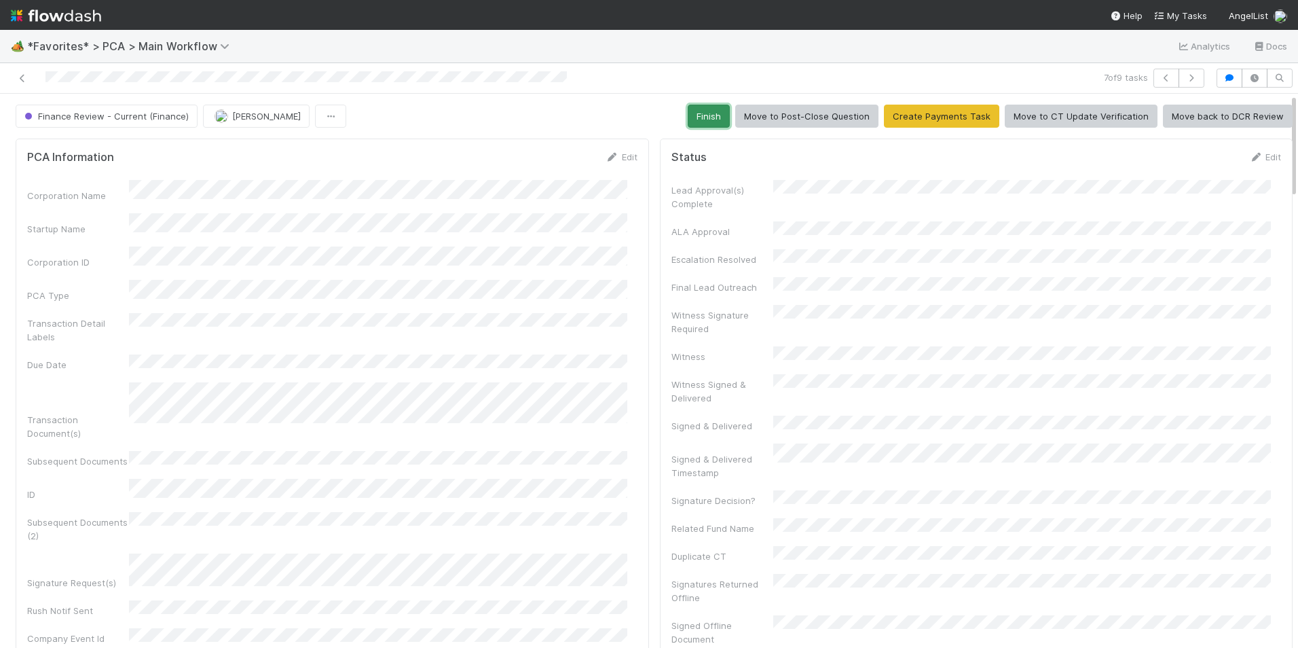
click at [700, 110] on button "Finish" at bounding box center [709, 116] width 42 height 23
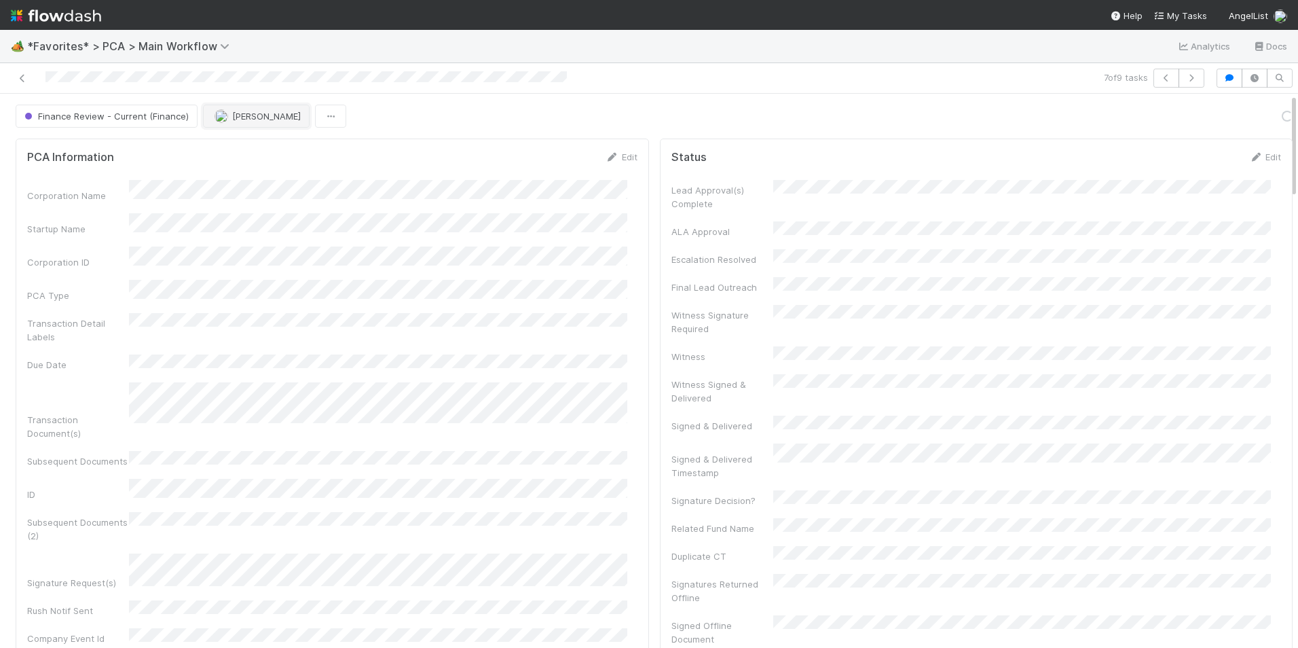
click at [234, 115] on span "[PERSON_NAME]" at bounding box center [266, 116] width 69 height 11
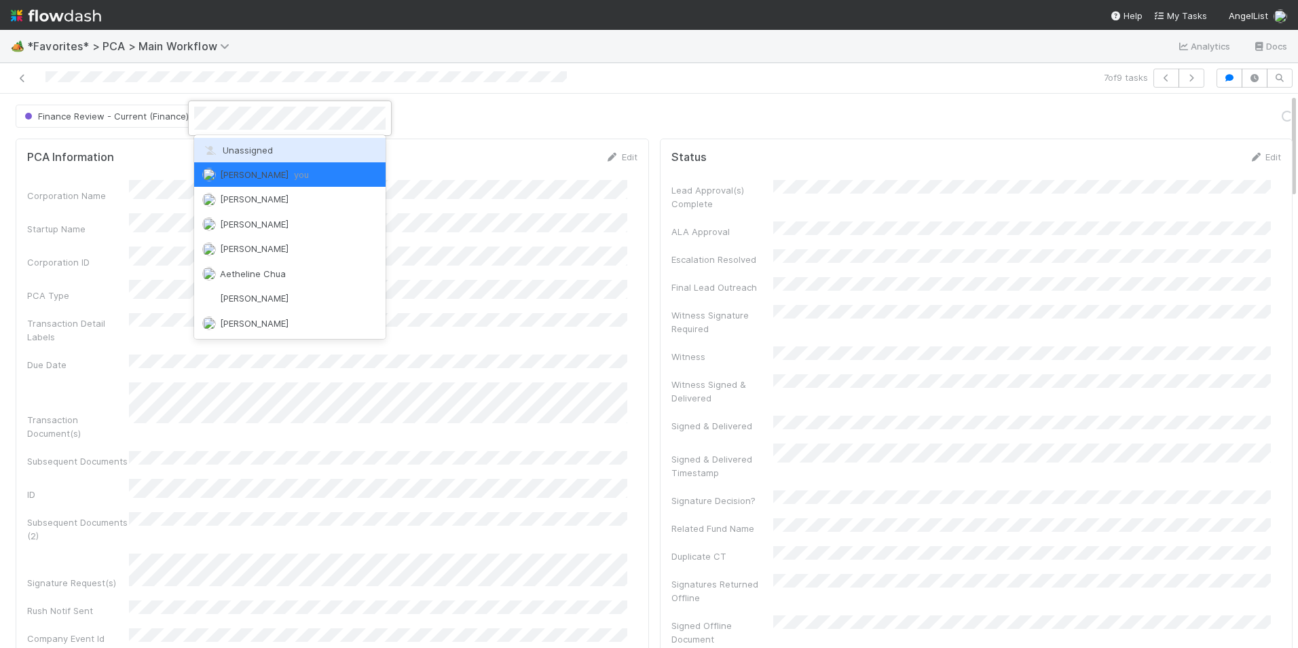
click at [240, 145] on span "Unassigned" at bounding box center [237, 150] width 71 height 11
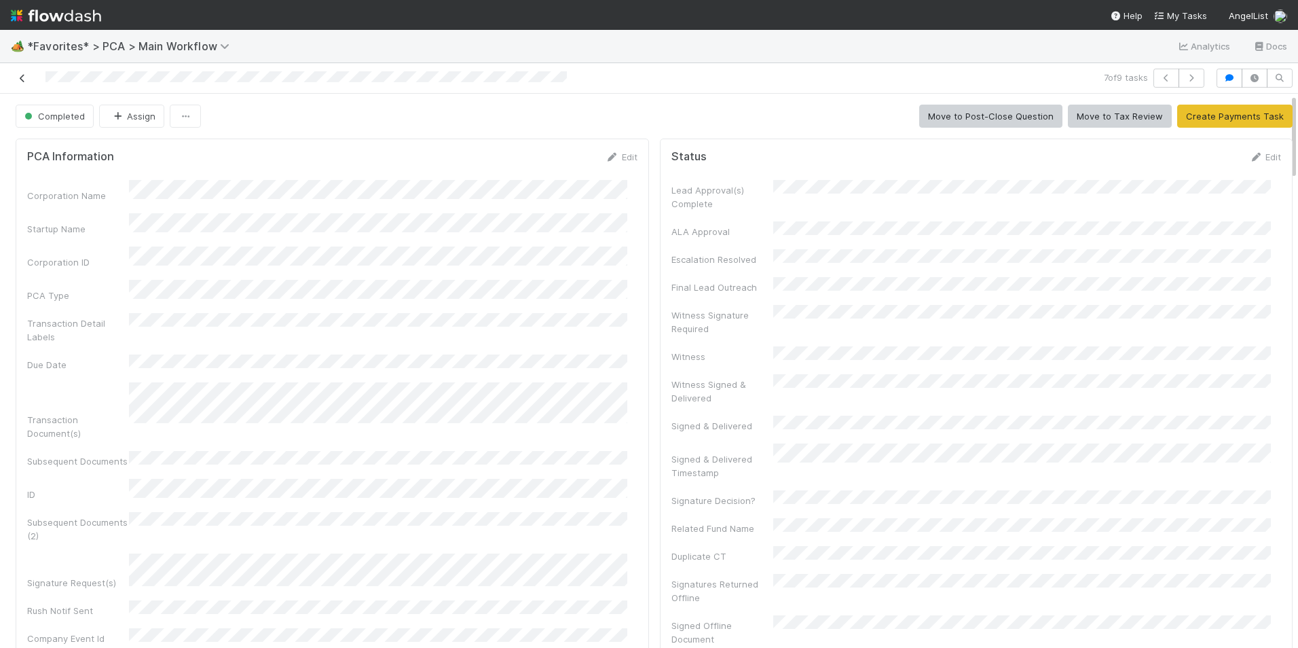
click at [23, 83] on link at bounding box center [23, 78] width 14 height 14
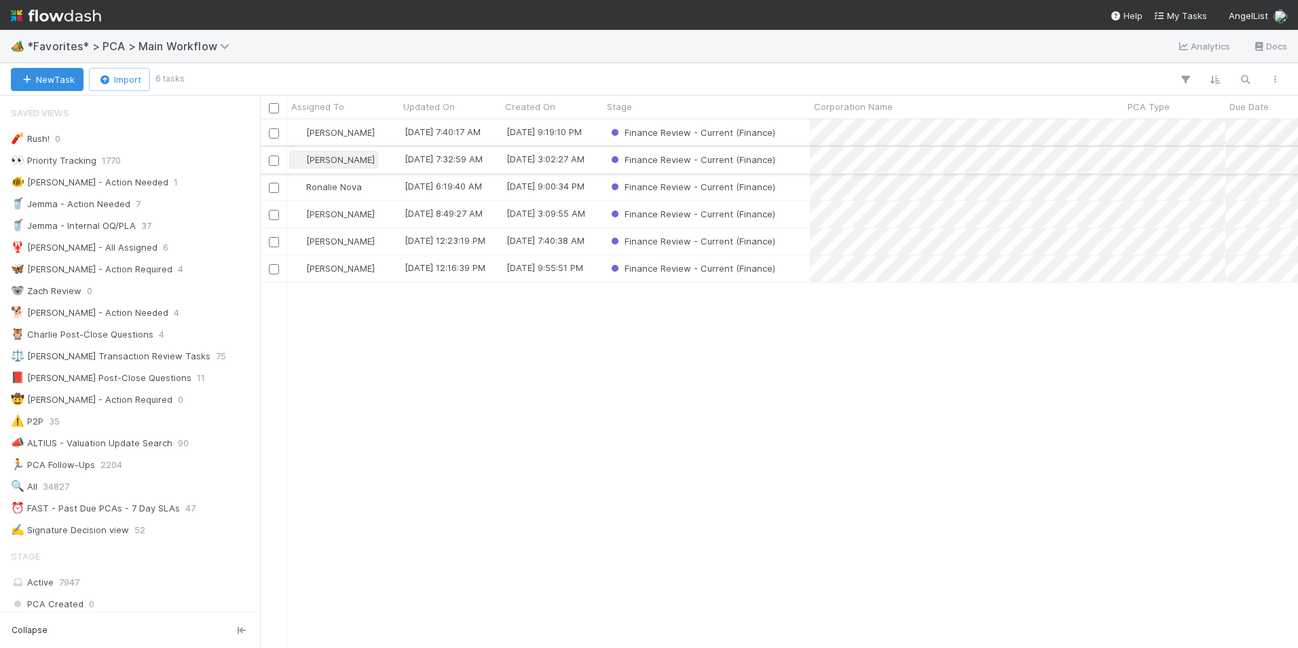
click at [342, 167] on span "[PERSON_NAME]" at bounding box center [333, 160] width 89 height 18
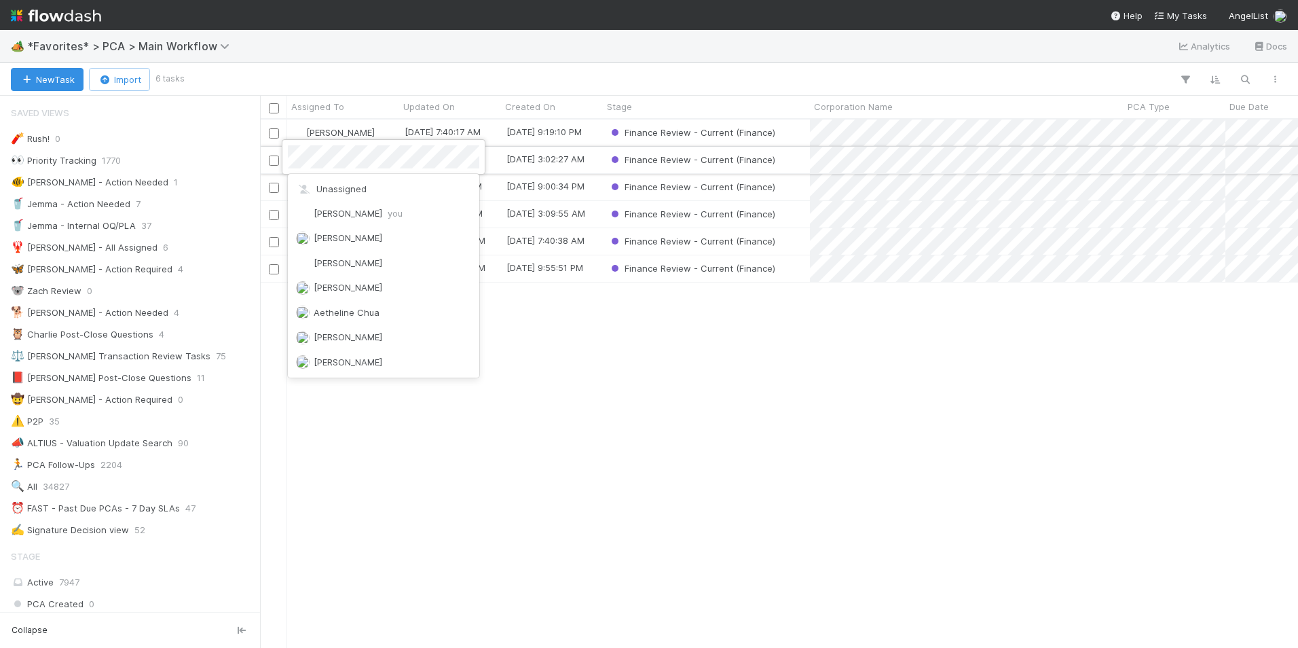
scroll to position [1316, 0]
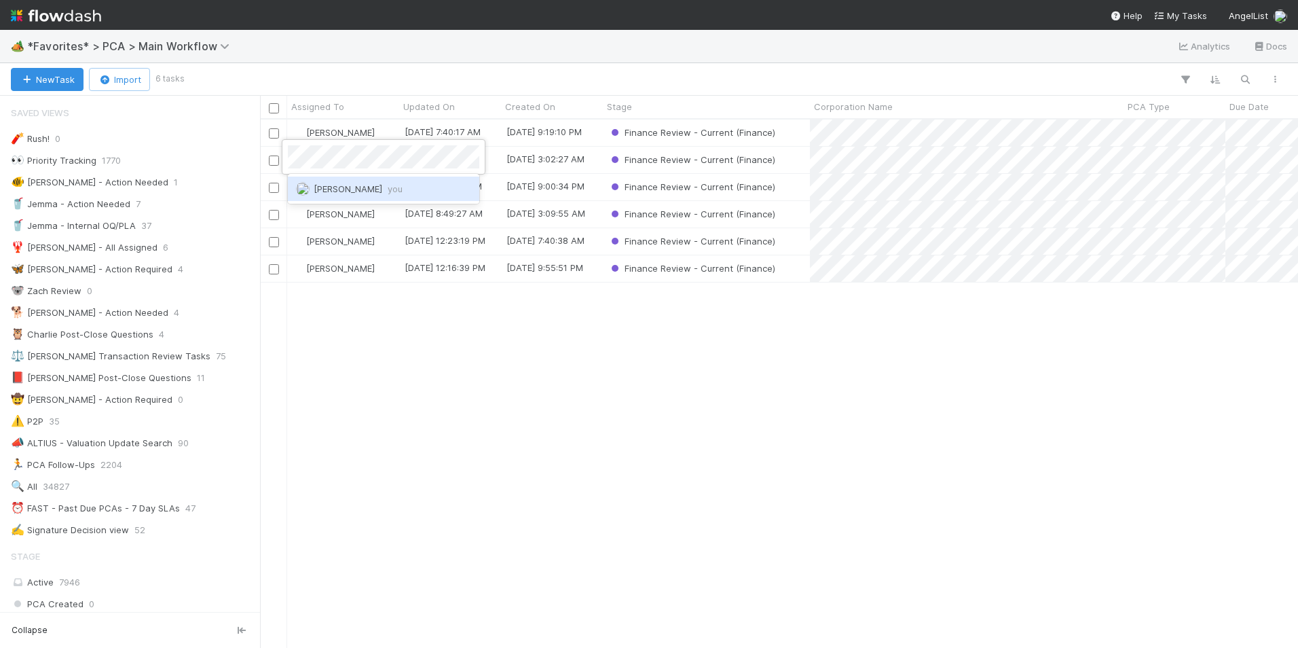
click at [388, 187] on span "you" at bounding box center [395, 188] width 15 height 11
click at [383, 160] on div "[PERSON_NAME]" at bounding box center [343, 160] width 112 height 26
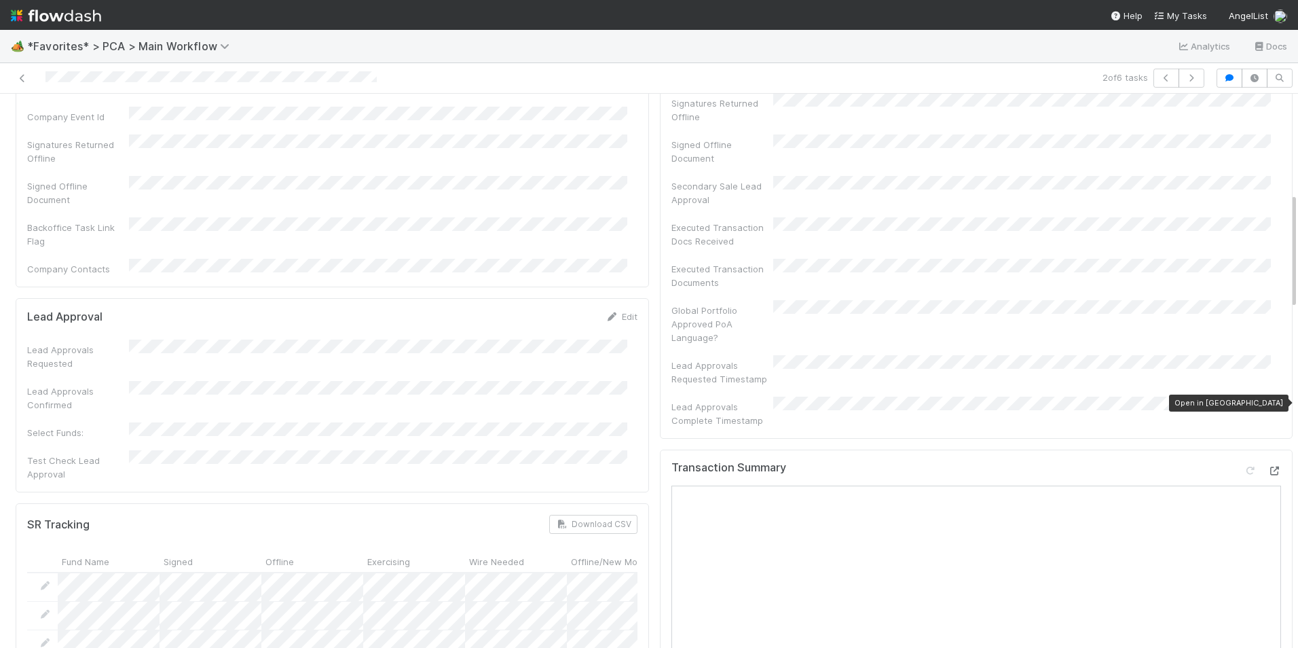
click at [1267, 466] on icon at bounding box center [1274, 470] width 14 height 9
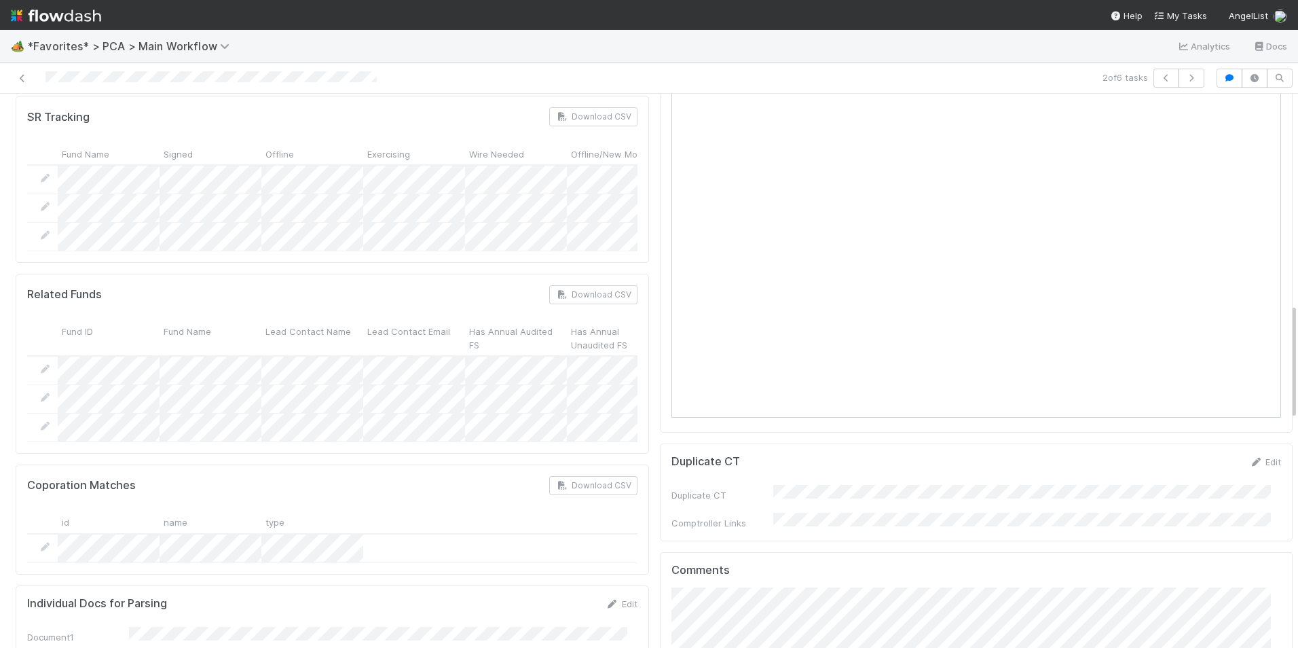
scroll to position [1290, 0]
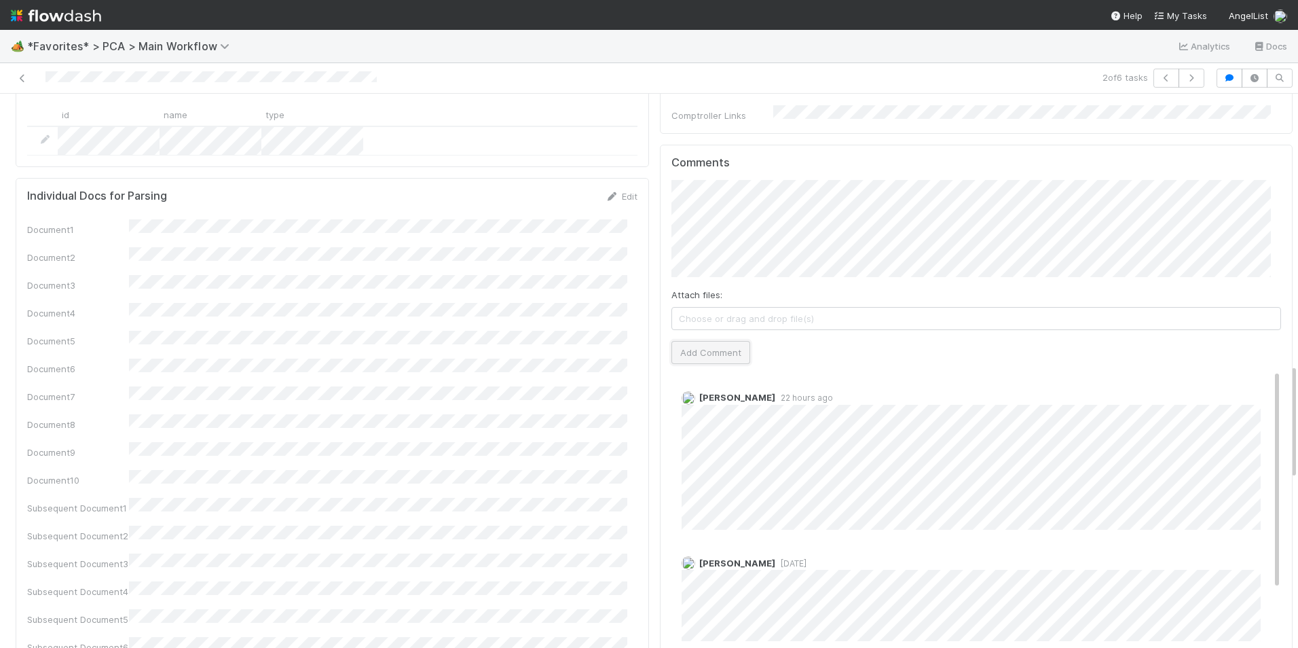
click at [707, 341] on button "Add Comment" at bounding box center [710, 352] width 79 height 23
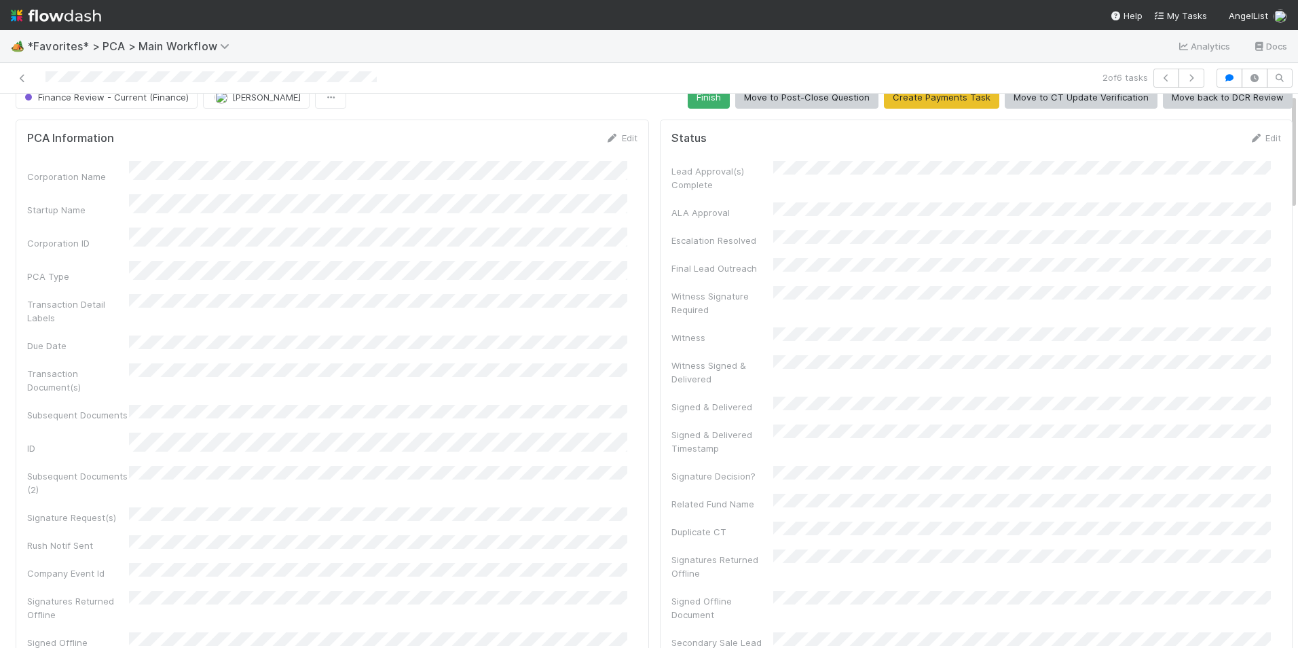
scroll to position [0, 0]
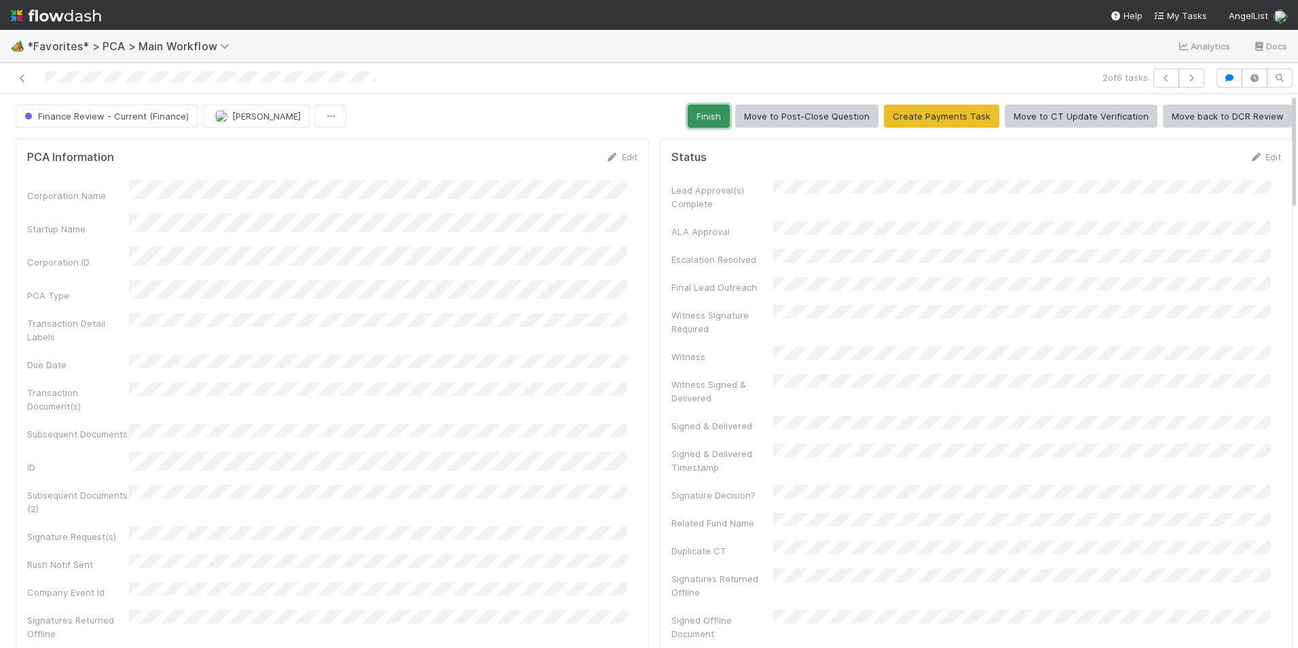
click at [703, 115] on button "Finish" at bounding box center [709, 116] width 42 height 23
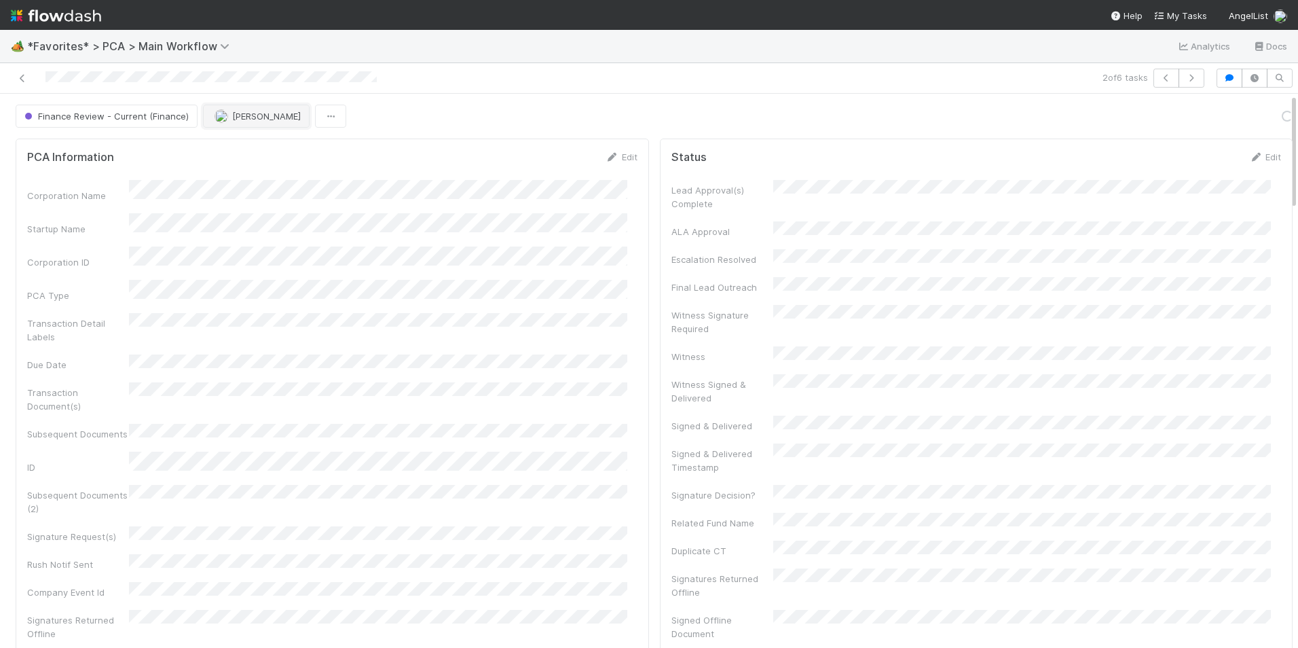
click at [231, 124] on button "[PERSON_NAME]" at bounding box center [256, 116] width 107 height 23
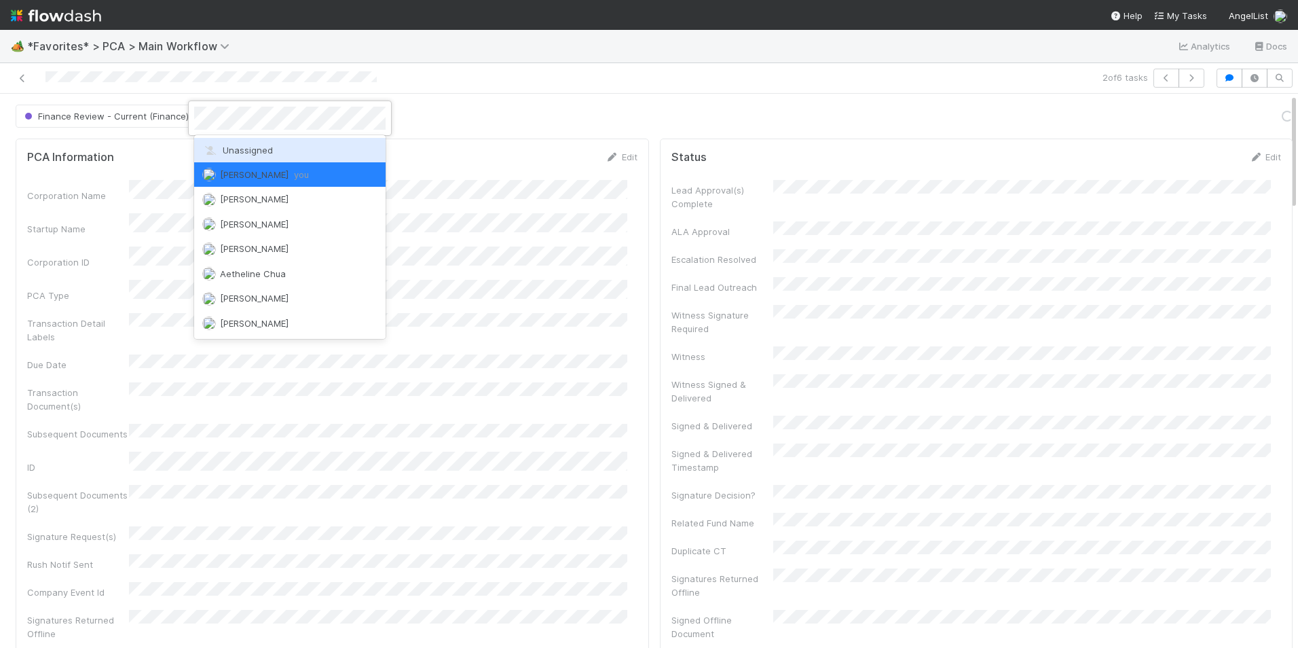
click at [235, 151] on span "Unassigned" at bounding box center [237, 150] width 71 height 11
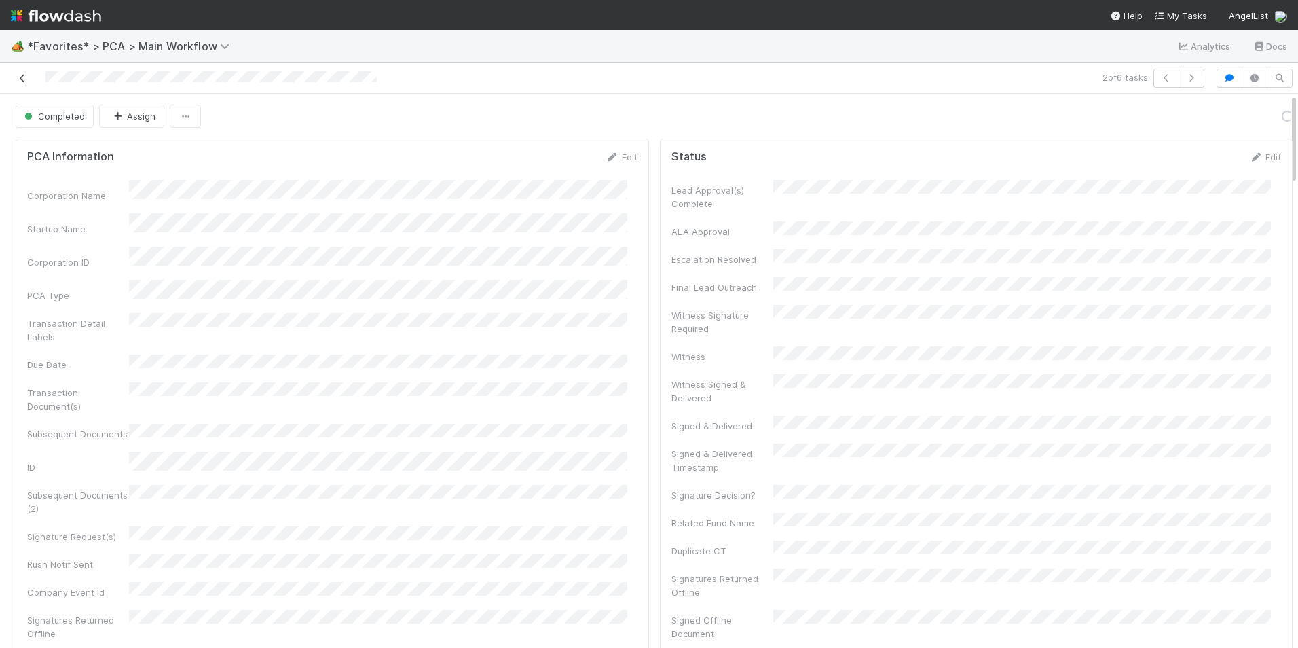
click at [24, 79] on icon at bounding box center [23, 78] width 14 height 9
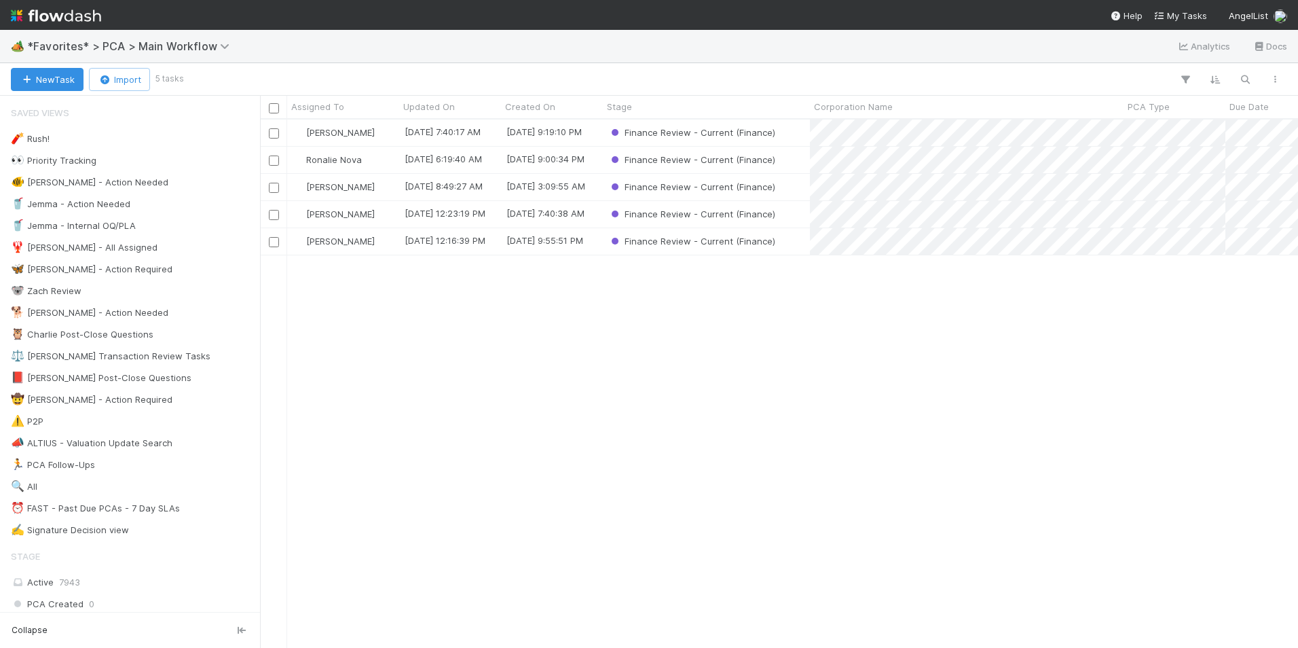
scroll to position [518, 1028]
click at [336, 122] on div "[PERSON_NAME]" at bounding box center [343, 132] width 112 height 26
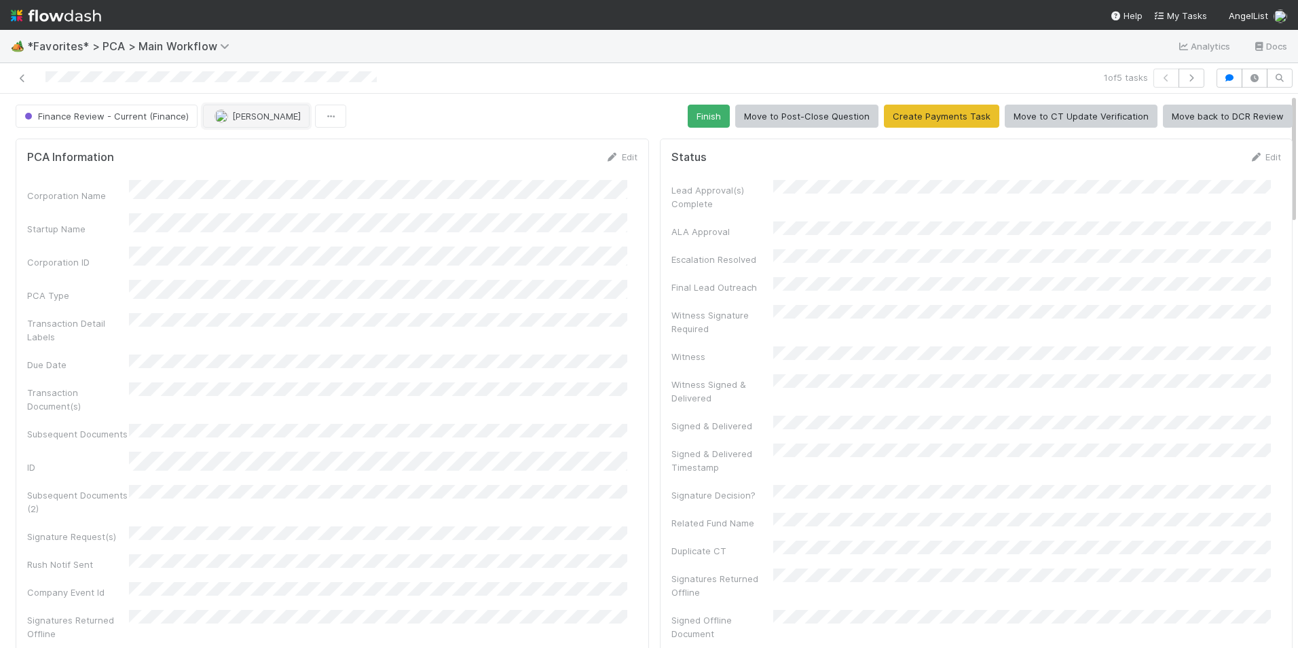
click at [255, 117] on span "[PERSON_NAME]" at bounding box center [266, 116] width 69 height 11
click at [289, 148] on div "Marlon you" at bounding box center [289, 150] width 191 height 24
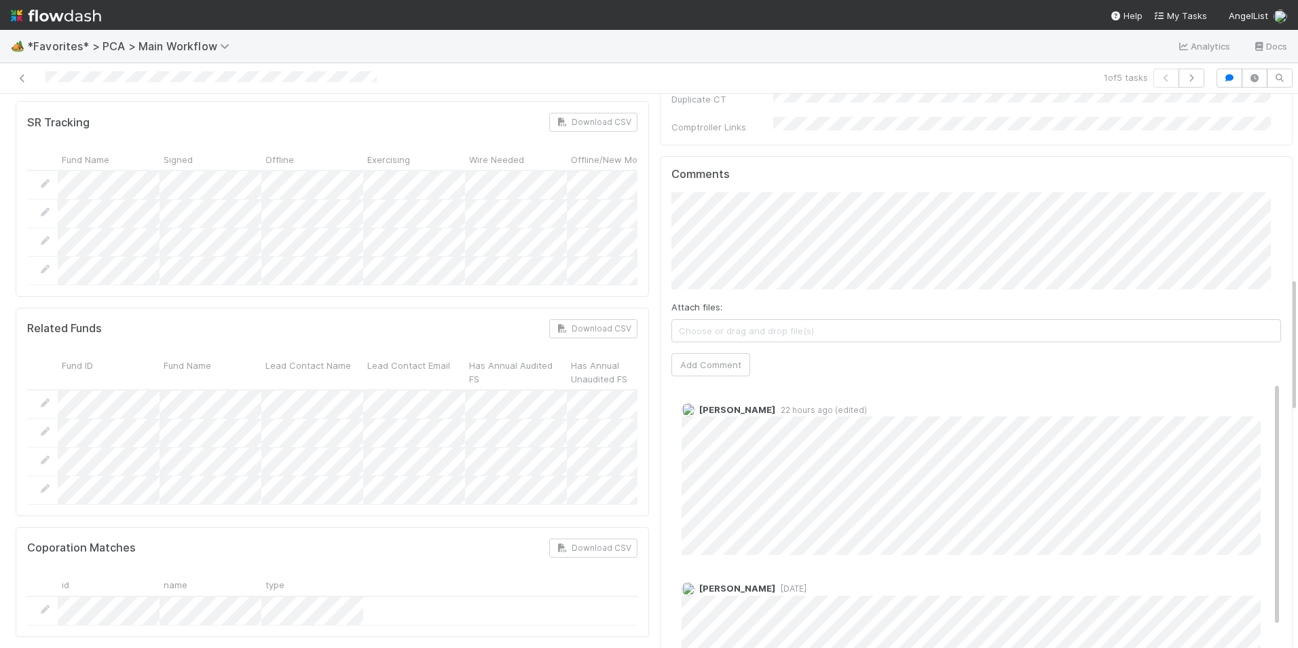
scroll to position [747, 0]
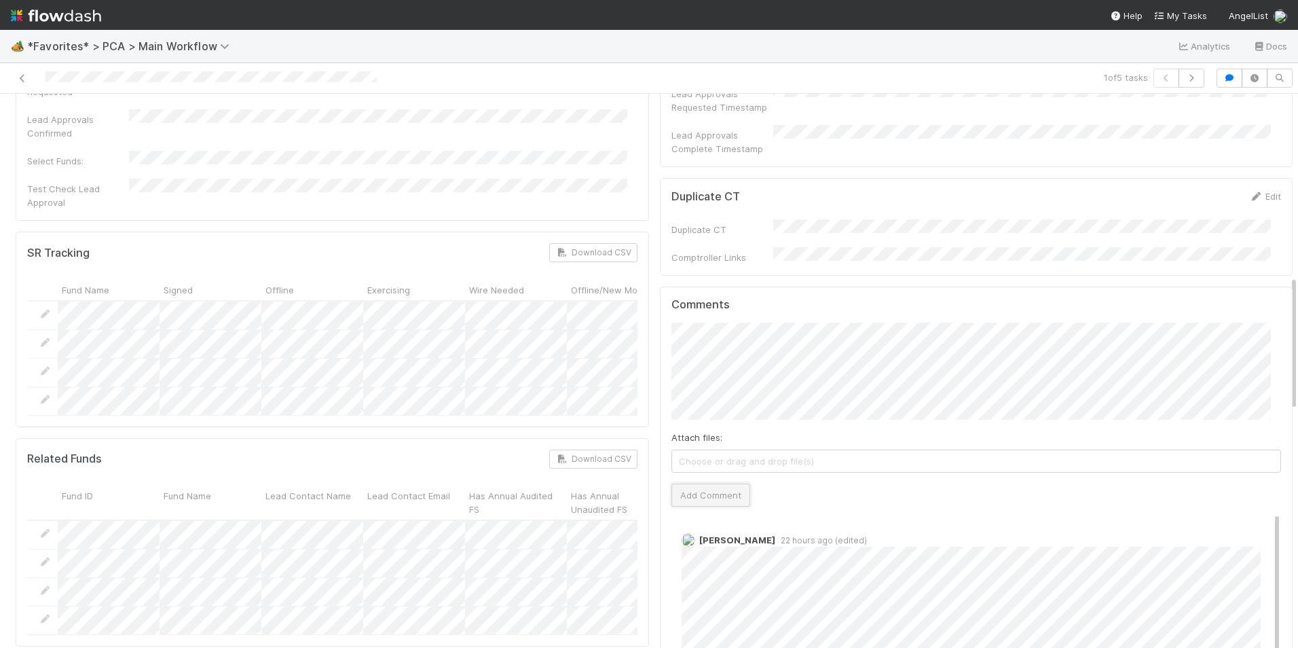
click at [709, 483] on button "Add Comment" at bounding box center [710, 494] width 79 height 23
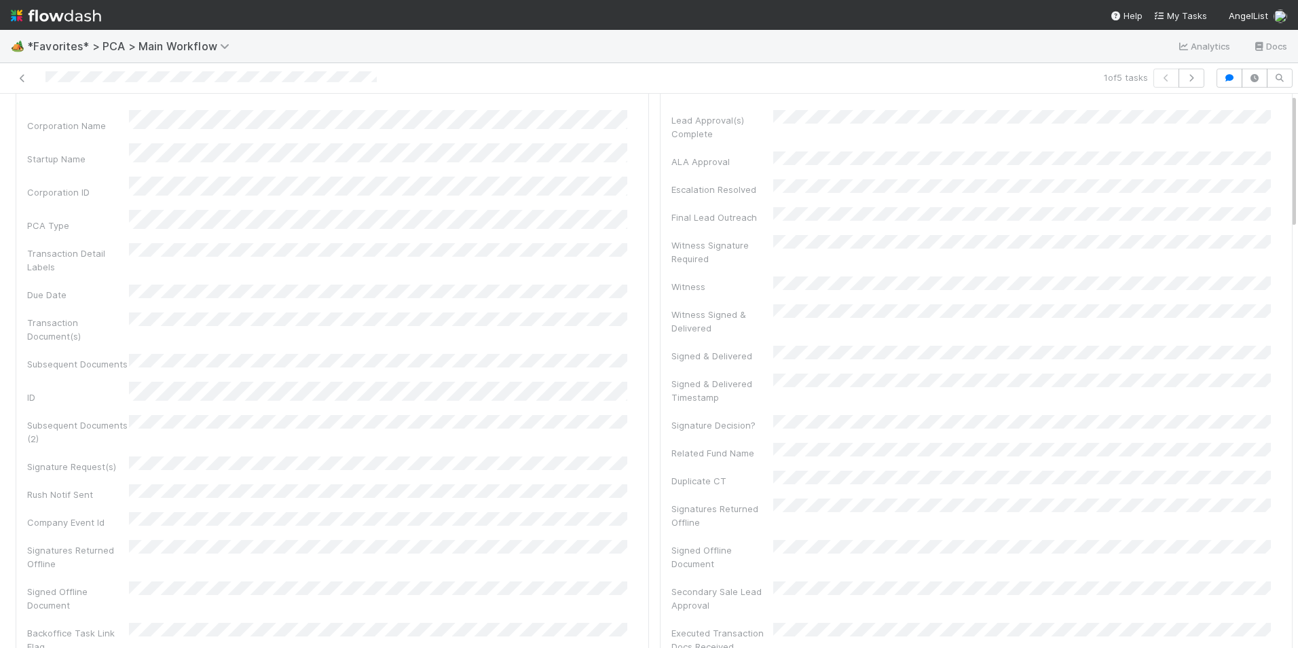
scroll to position [0, 0]
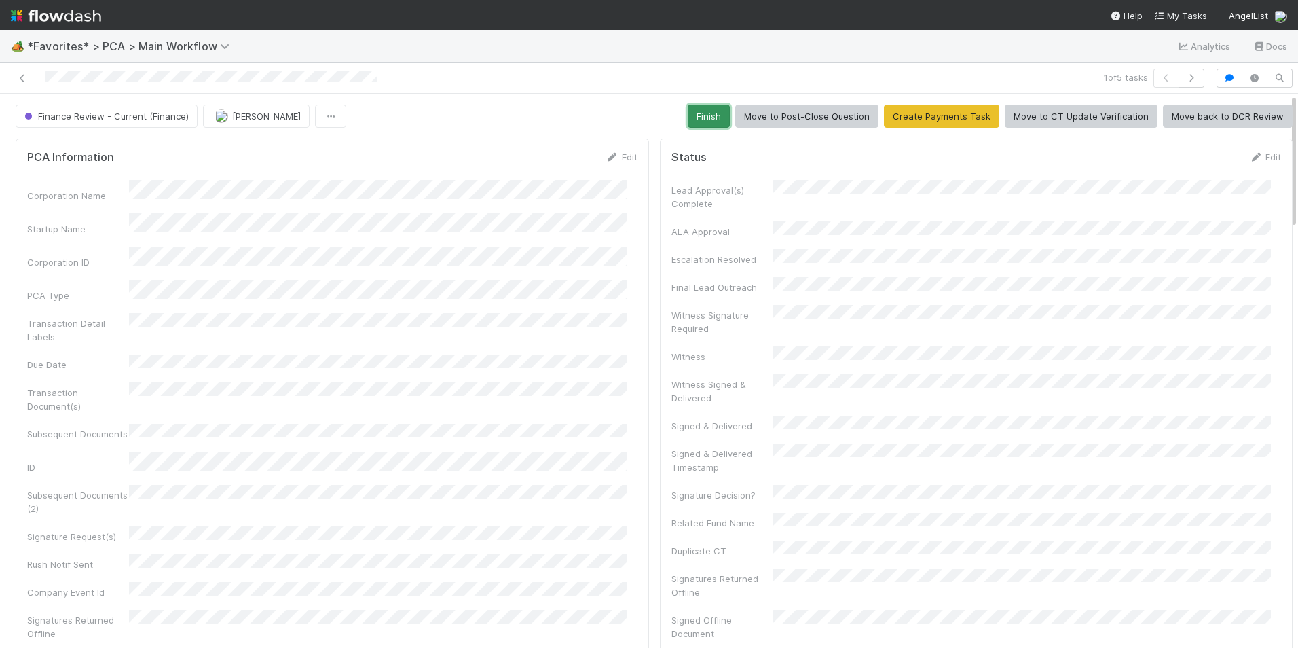
click at [702, 120] on button "Finish" at bounding box center [709, 116] width 42 height 23
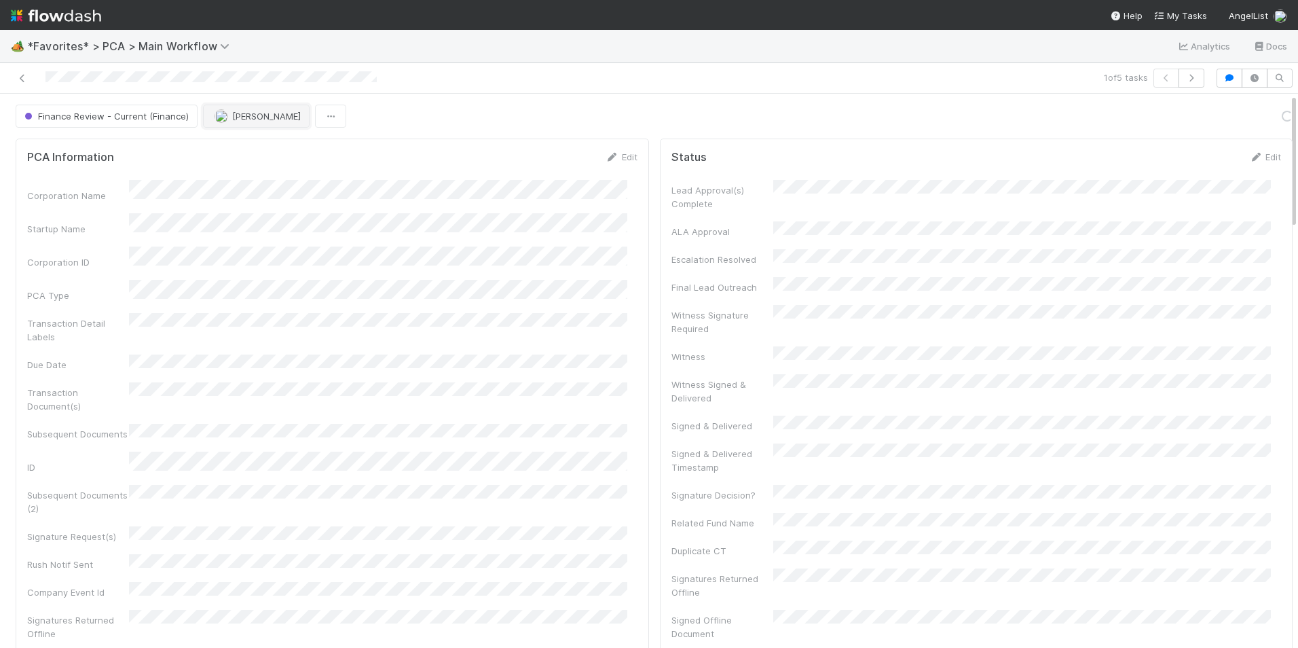
click at [262, 117] on button "[PERSON_NAME]" at bounding box center [256, 116] width 107 height 23
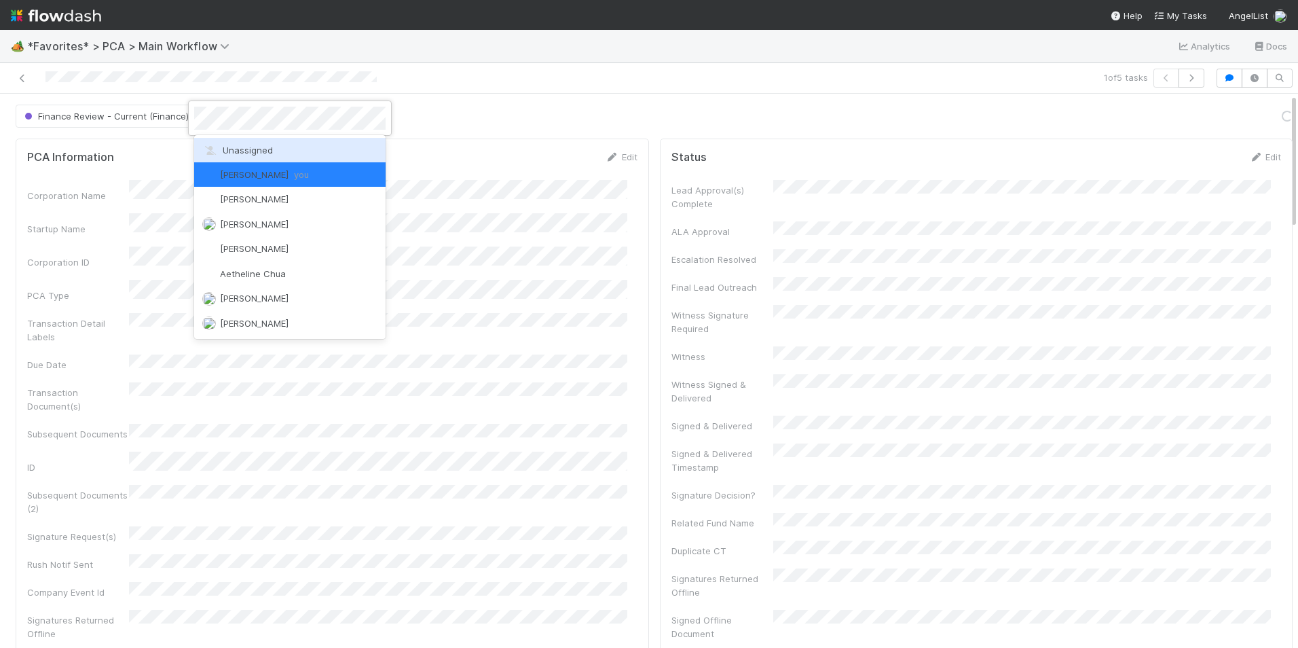
click at [263, 143] on div "Unassigned" at bounding box center [289, 150] width 191 height 24
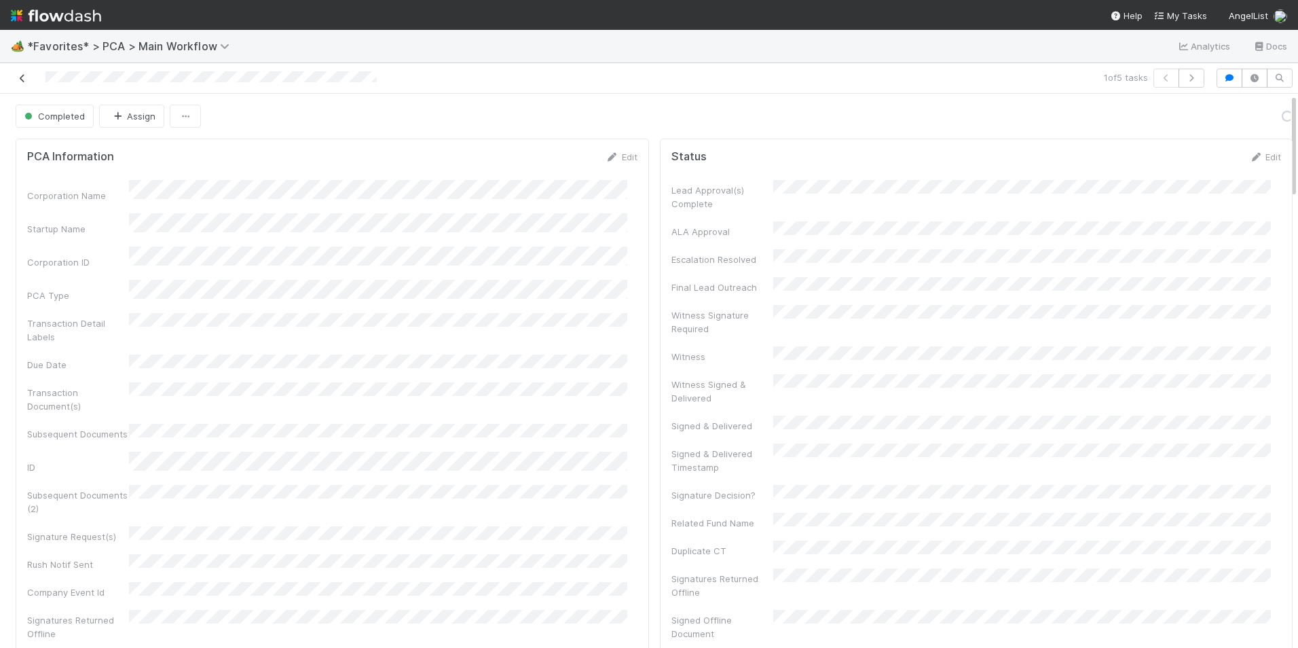
click at [23, 77] on icon at bounding box center [23, 78] width 14 height 9
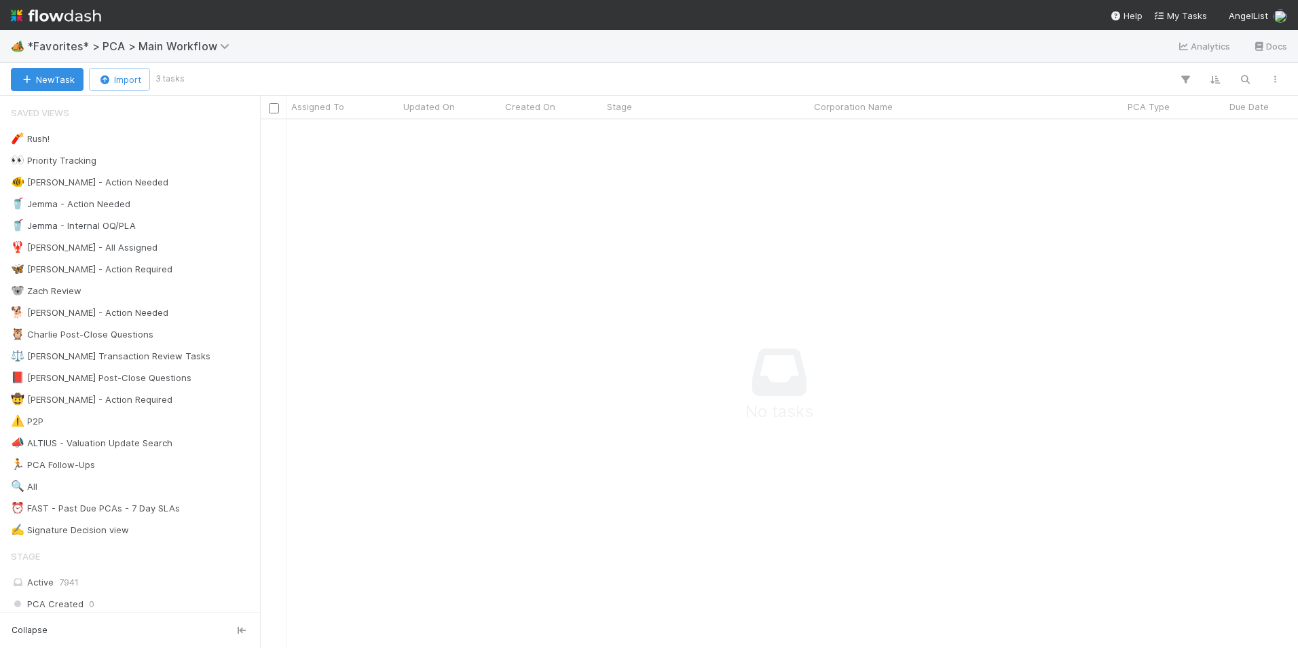
scroll to position [508, 1028]
click at [119, 462] on span "2204" at bounding box center [111, 464] width 22 height 17
click at [240, 462] on icon at bounding box center [247, 464] width 14 height 9
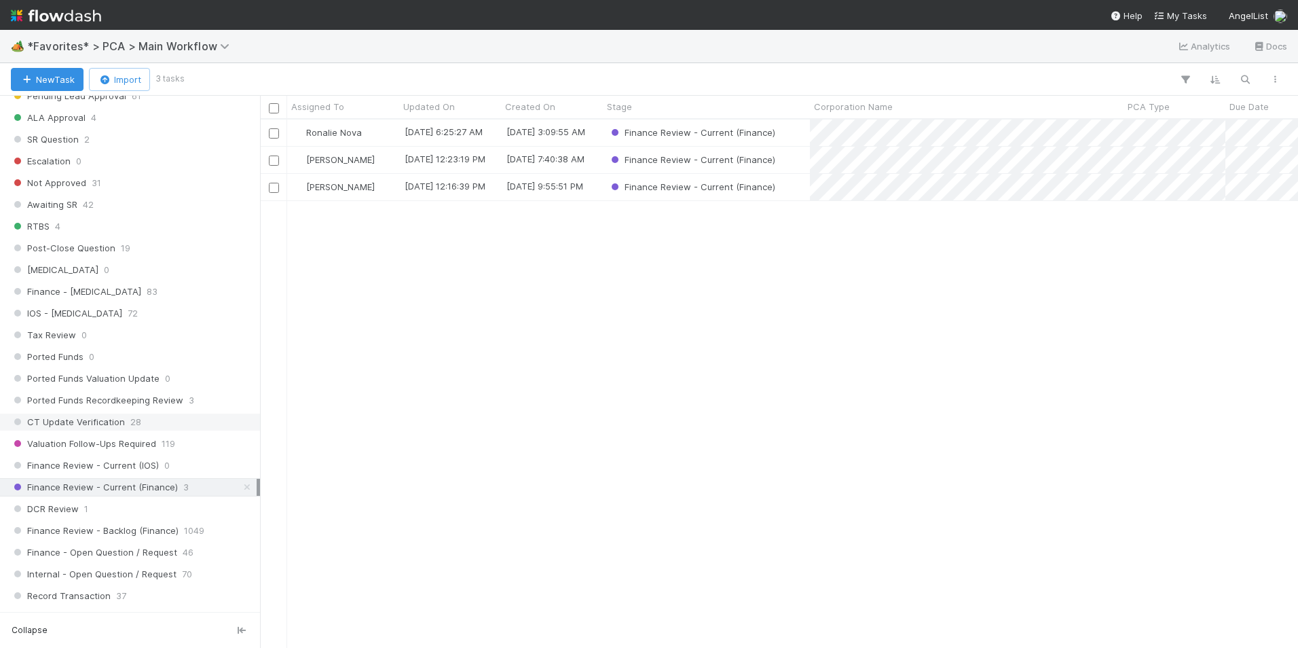
scroll to position [518, 1028]
click at [340, 157] on span "[PERSON_NAME]" at bounding box center [340, 159] width 69 height 11
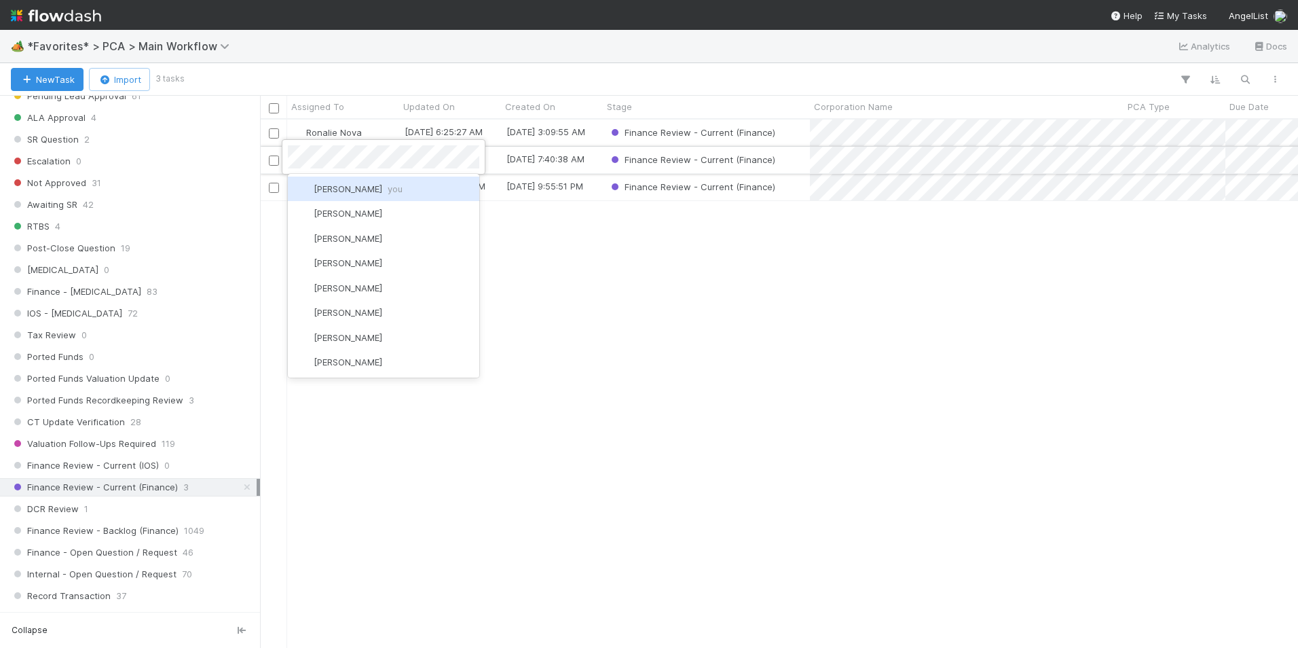
scroll to position [0, 0]
click at [402, 188] on div "Marlon you" at bounding box center [383, 188] width 191 height 24
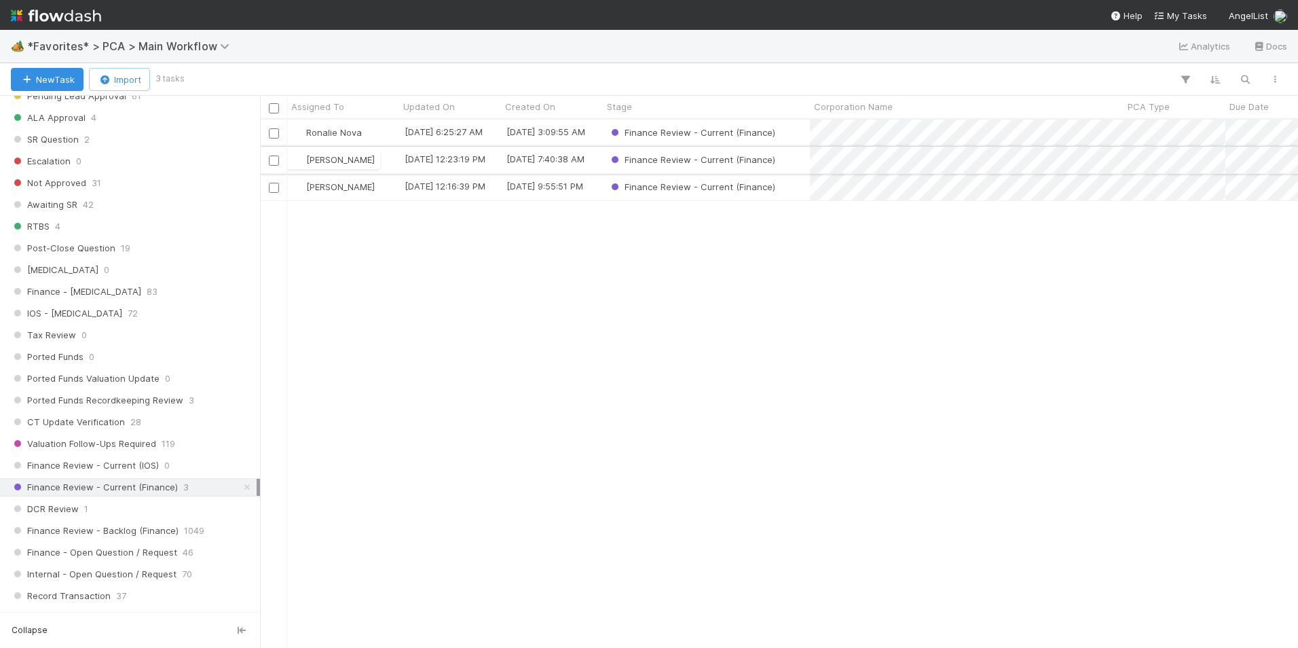
click at [795, 161] on div "Finance Review - Current (Finance)" at bounding box center [706, 160] width 207 height 26
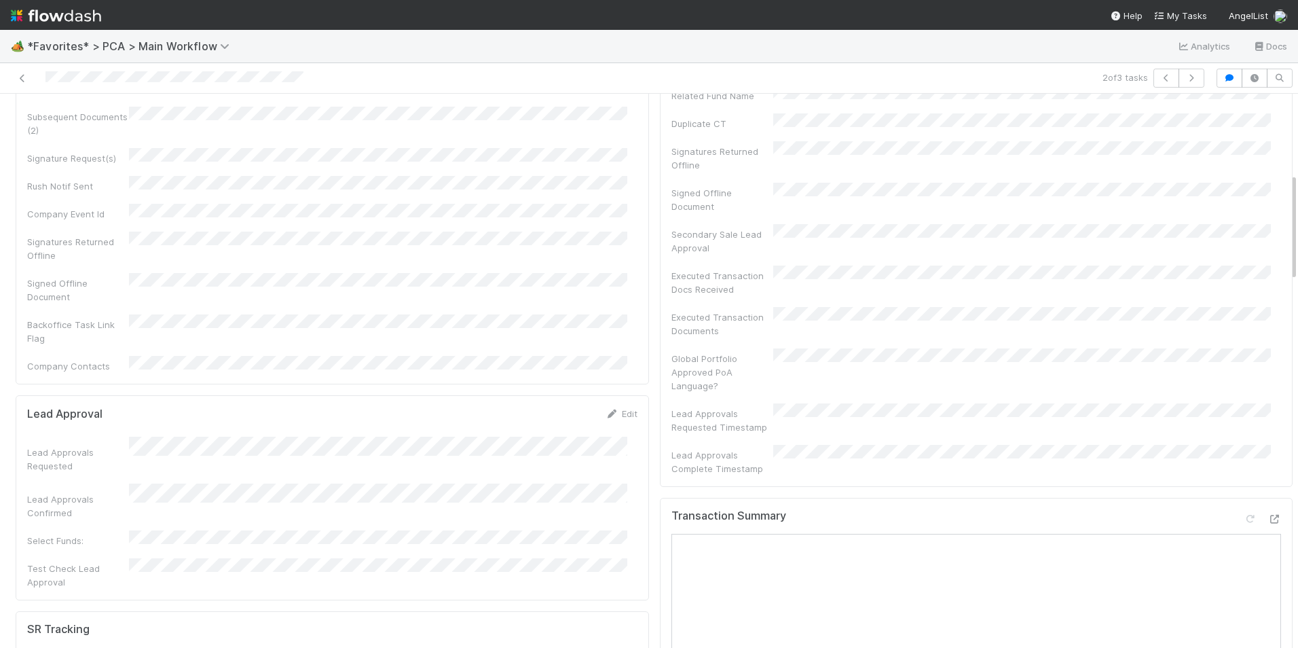
scroll to position [475, 0]
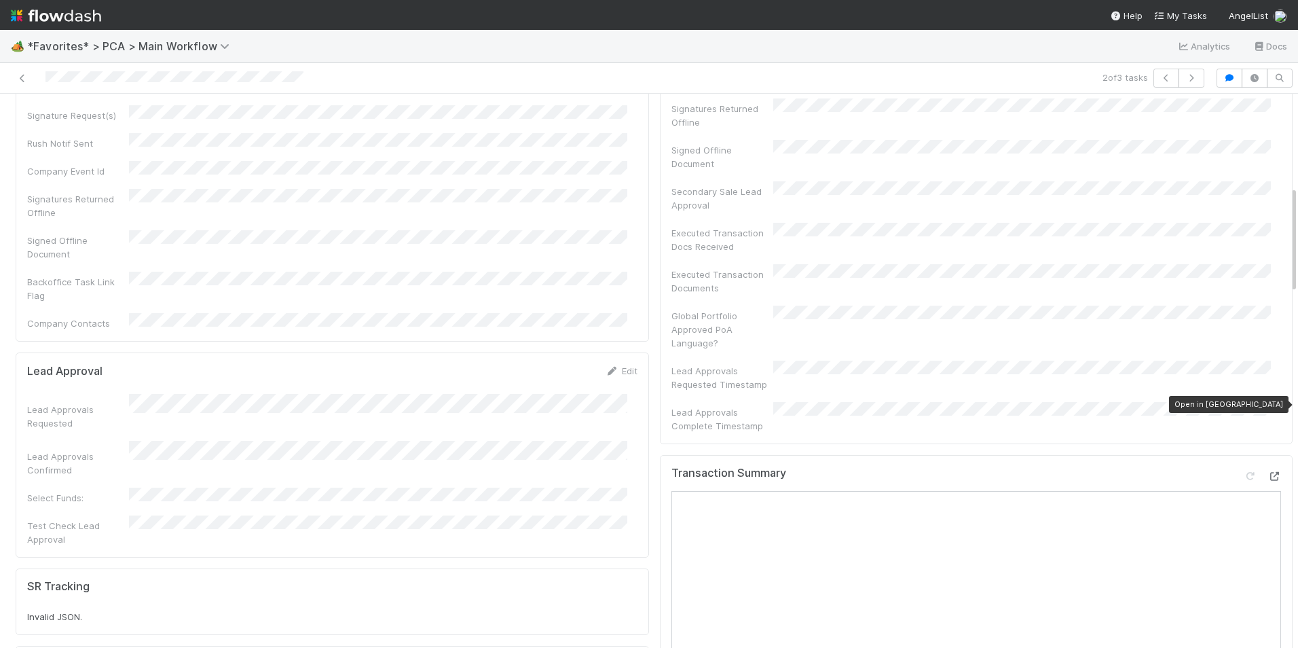
click at [1267, 472] on icon at bounding box center [1274, 476] width 14 height 9
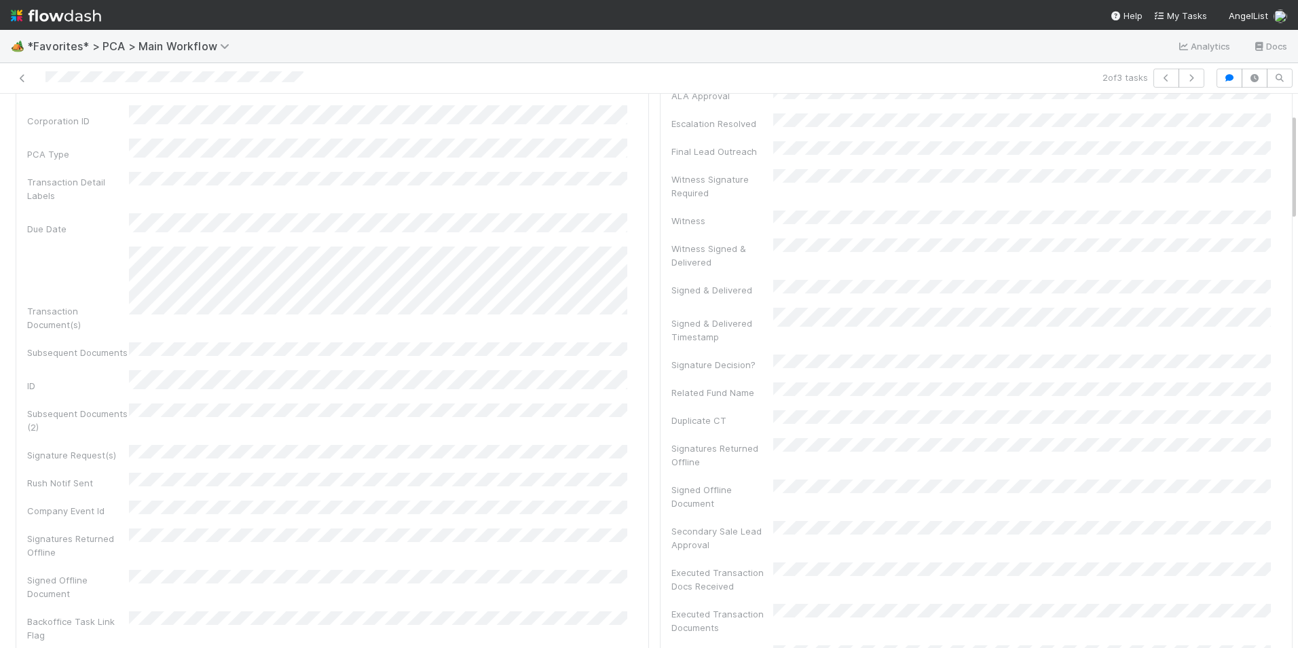
scroll to position [0, 0]
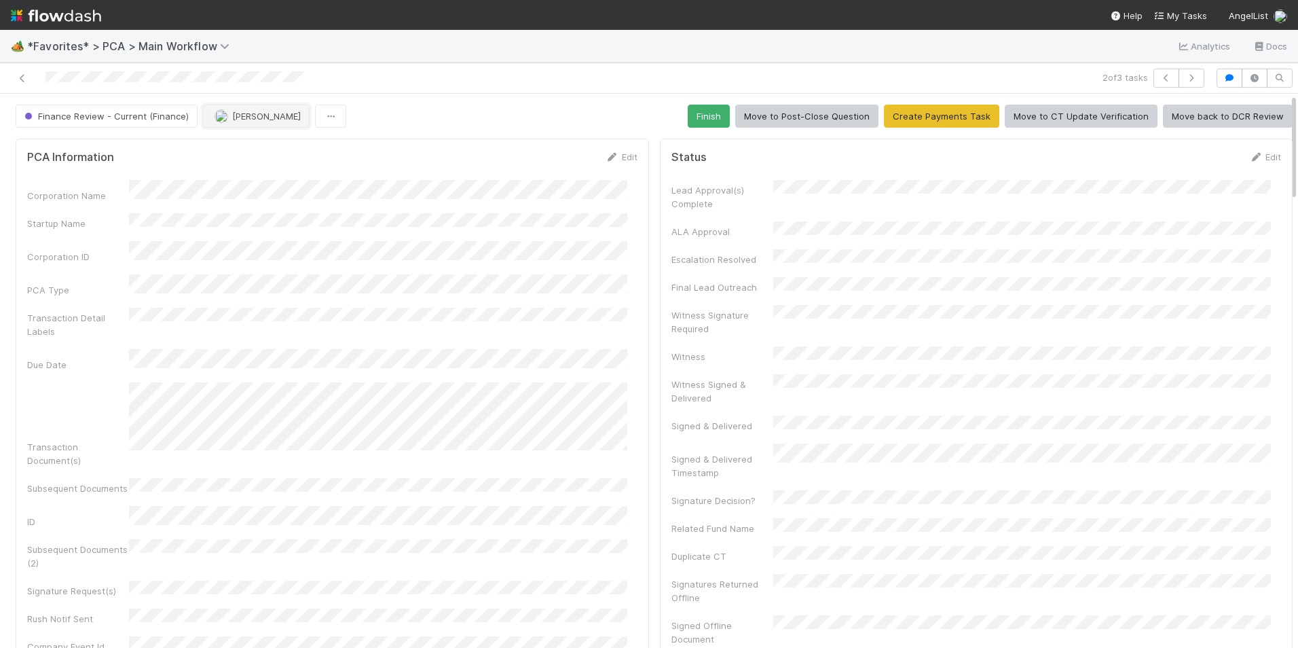
click at [243, 119] on span "[PERSON_NAME]" at bounding box center [266, 116] width 69 height 11
click at [250, 202] on span "[PERSON_NAME]" at bounding box center [254, 199] width 69 height 11
click at [21, 81] on icon at bounding box center [23, 78] width 14 height 9
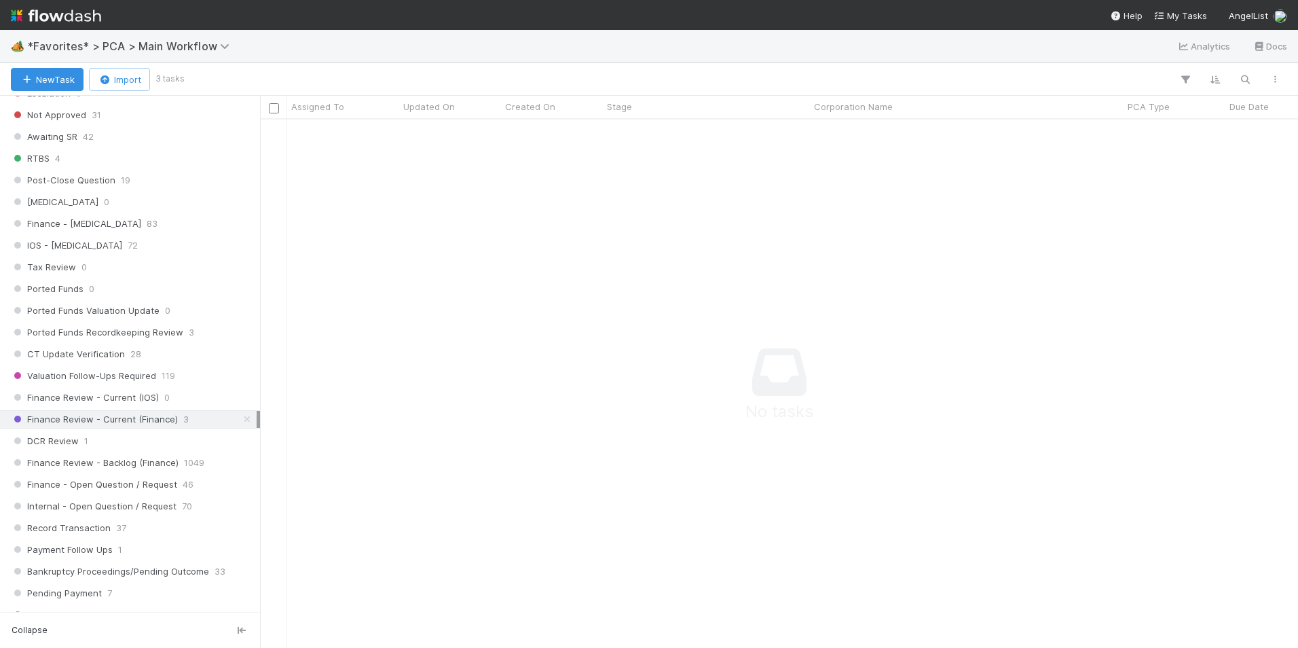
scroll to position [882, 0]
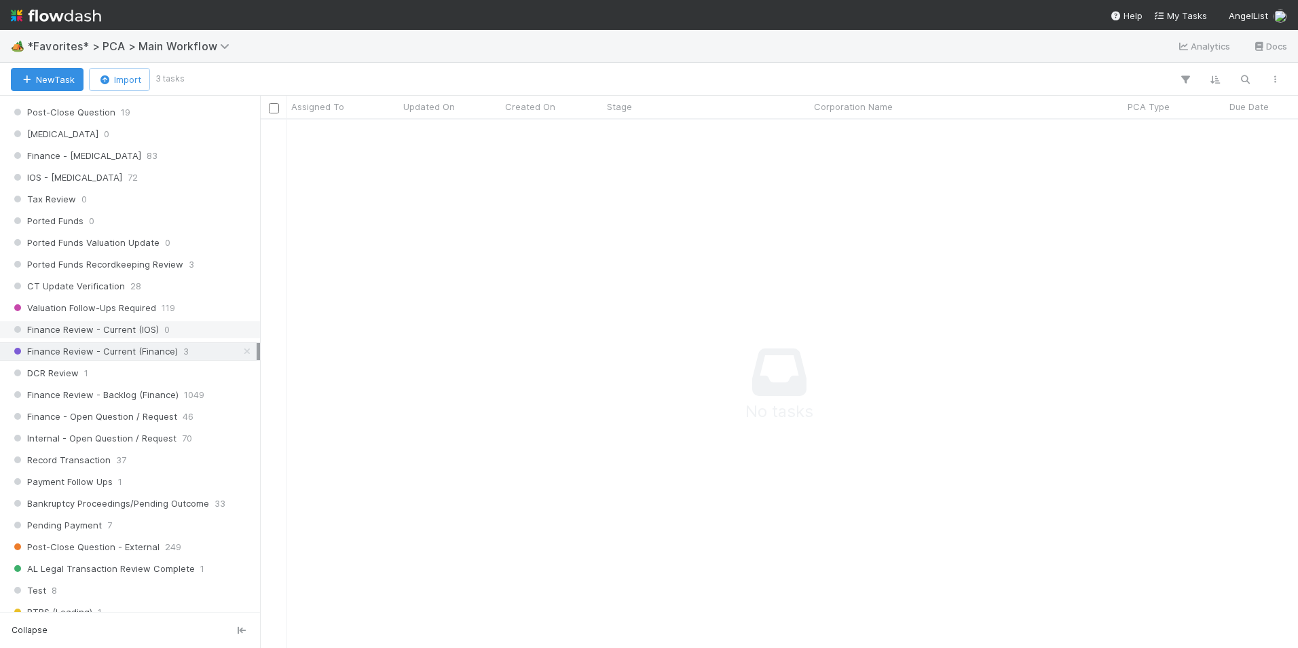
click at [143, 333] on span "Finance Review - Current (IOS)" at bounding box center [85, 329] width 148 height 17
click at [142, 350] on span "Finance Review - Current (Finance)" at bounding box center [94, 351] width 167 height 17
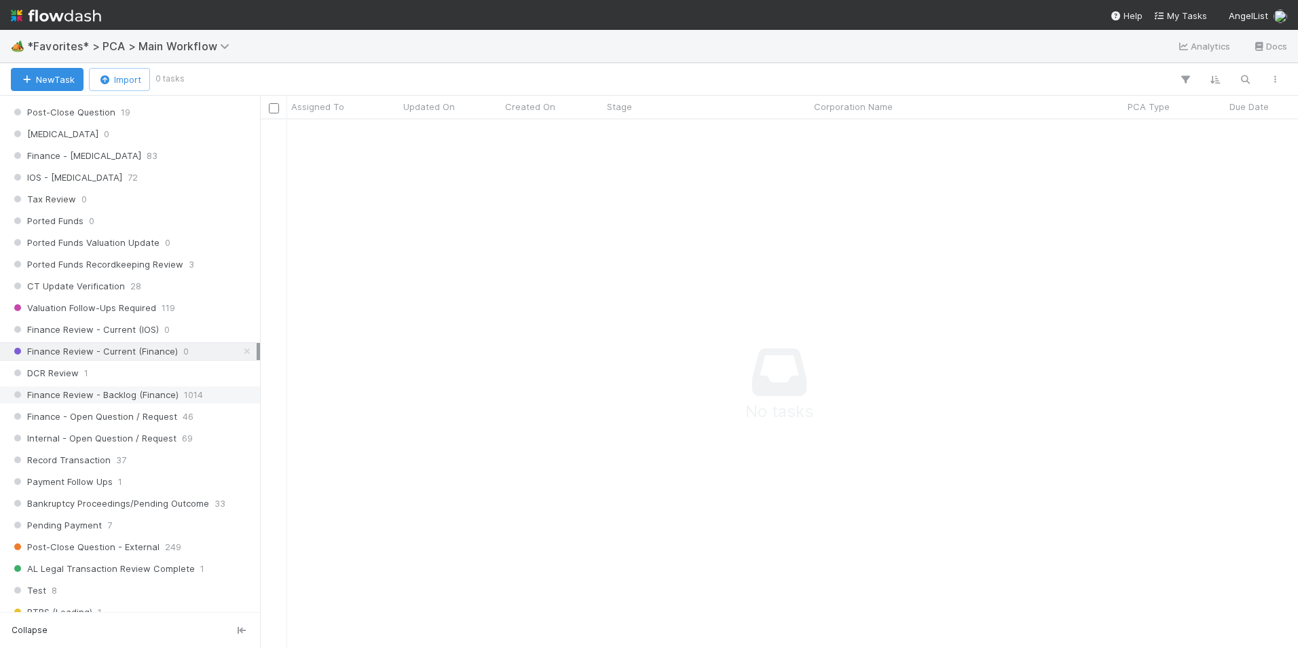
click at [149, 393] on span "Finance Review - Backlog (Finance)" at bounding box center [95, 394] width 168 height 17
click at [149, 371] on div "DCR Review 1" at bounding box center [134, 372] width 246 height 17
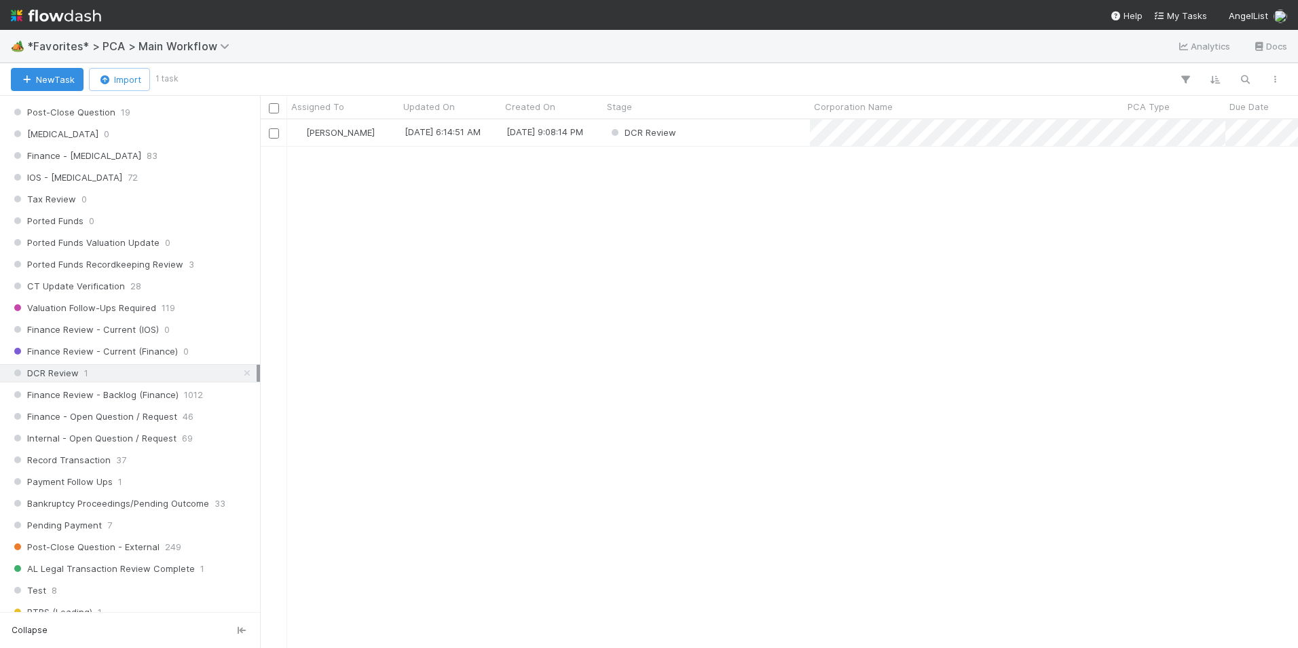
scroll to position [518, 1028]
click at [186, 398] on span "1012" at bounding box center [193, 394] width 19 height 17
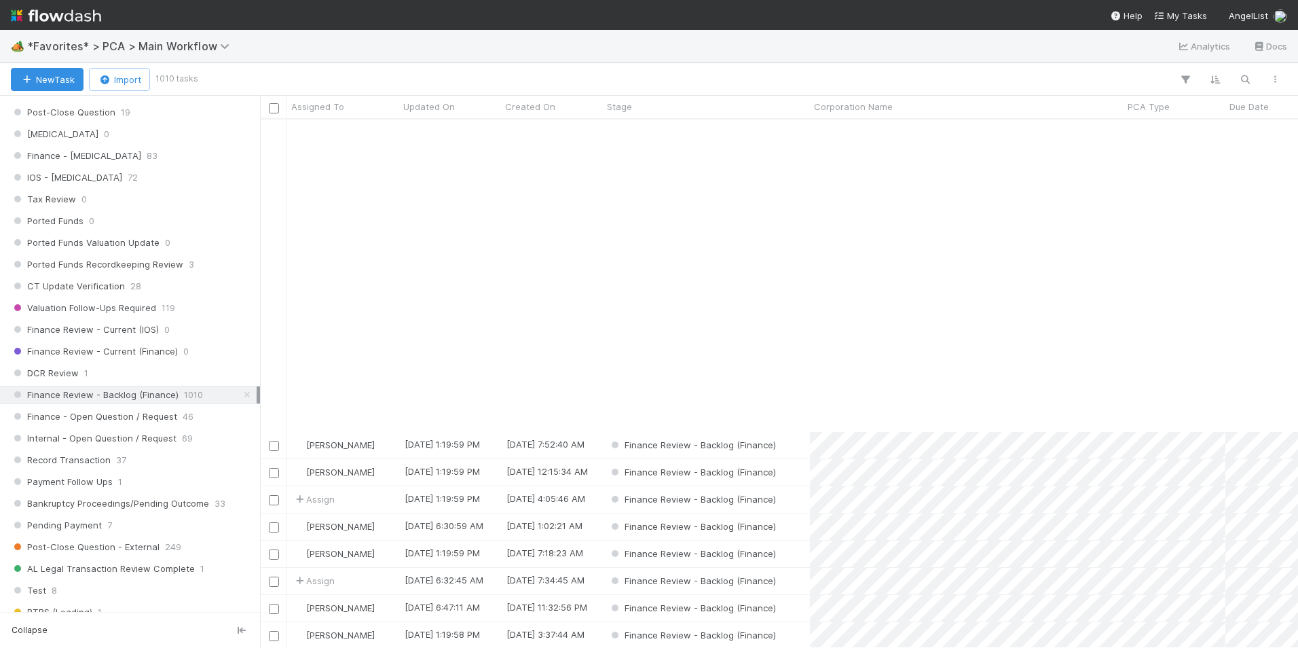
scroll to position [679, 0]
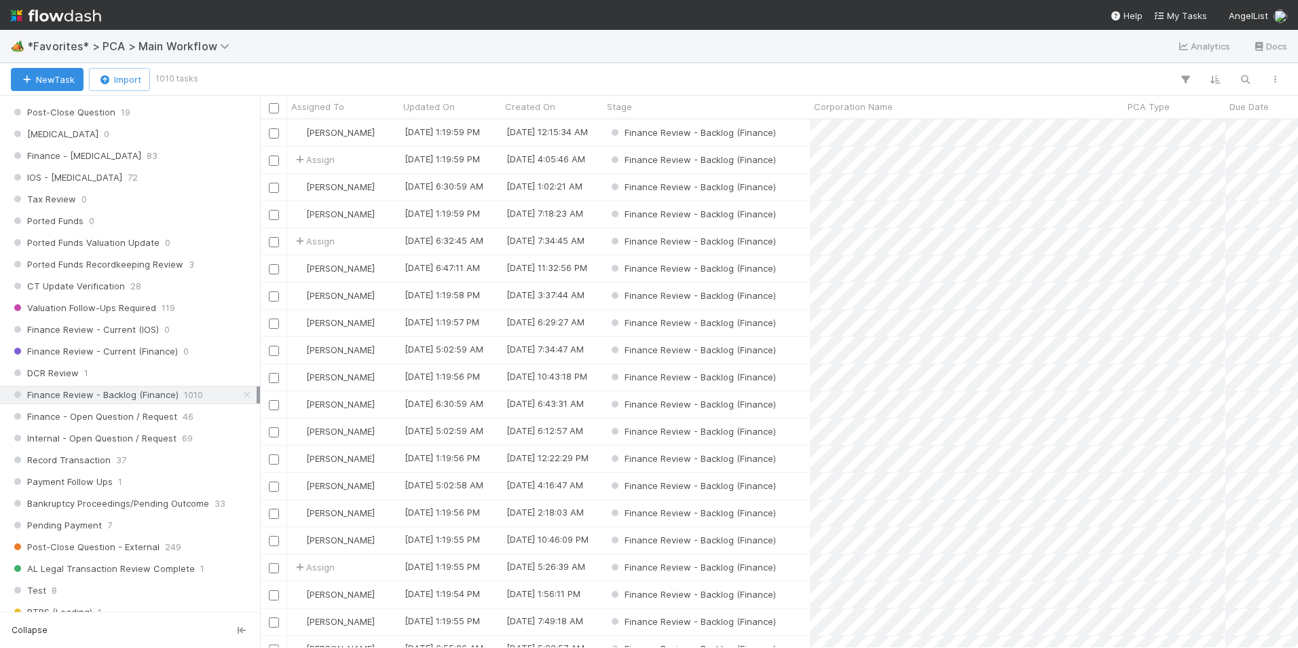
click at [793, 377] on div "Finance Review - Backlog (Finance)" at bounding box center [706, 377] width 207 height 26
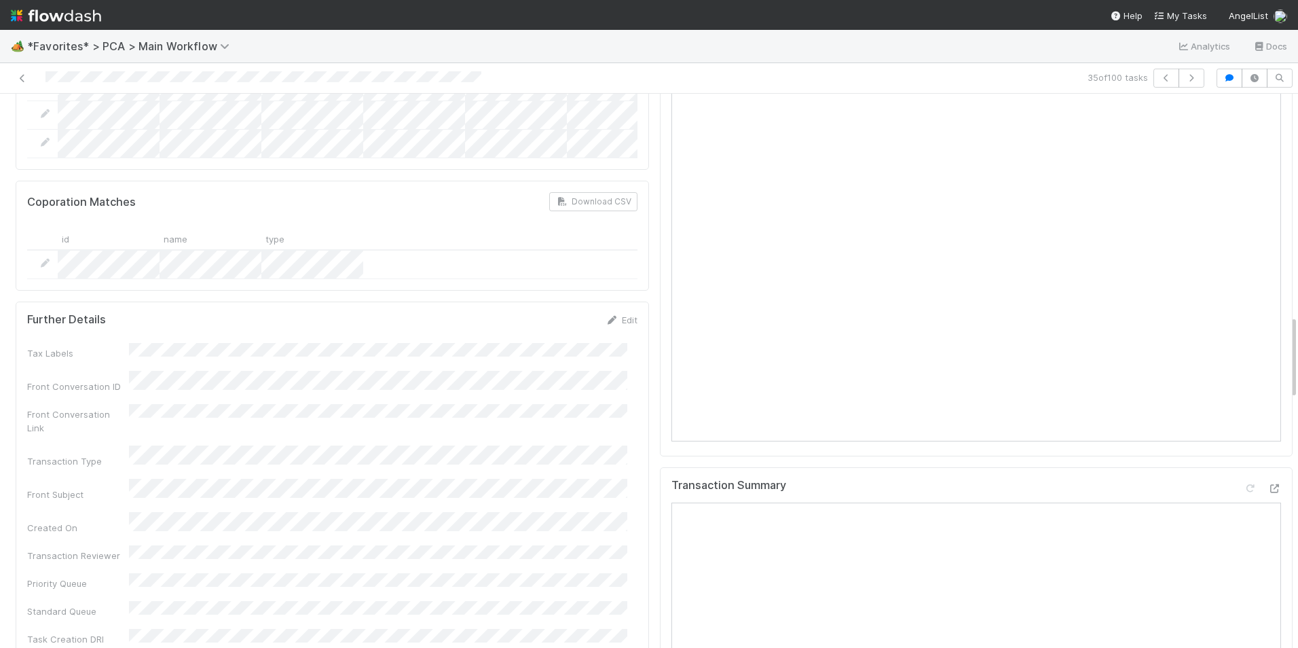
scroll to position [1425, 0]
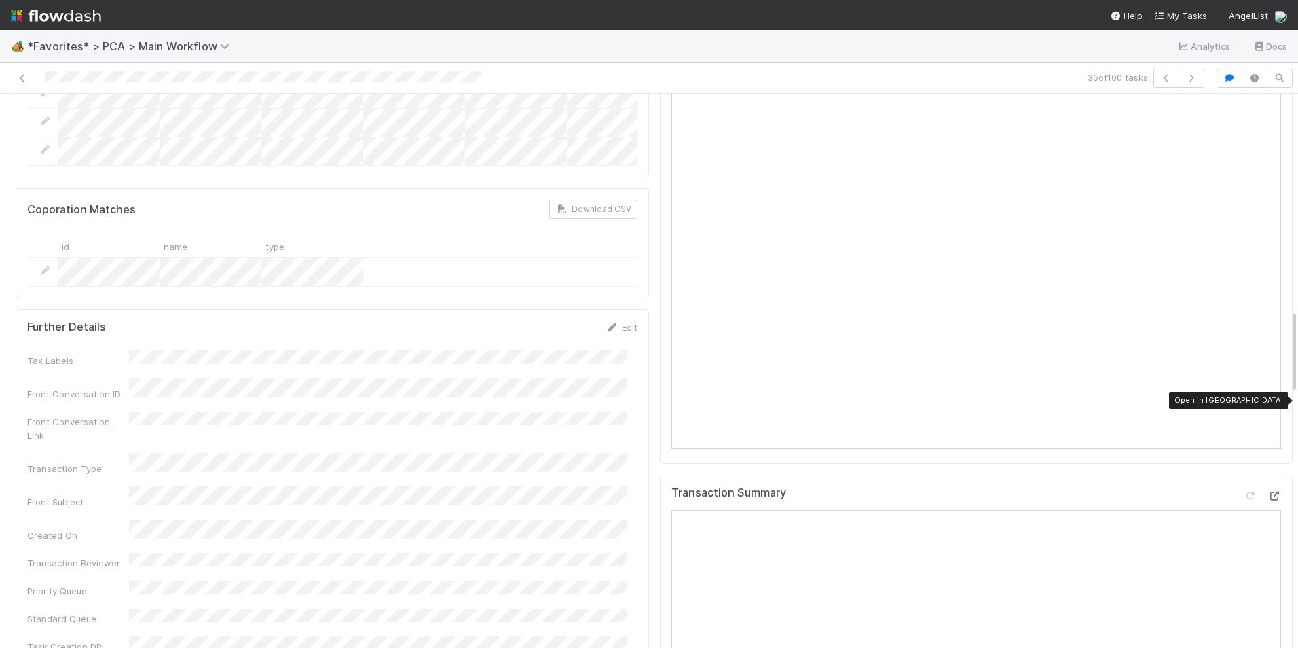
click at [1267, 491] on icon at bounding box center [1274, 495] width 14 height 9
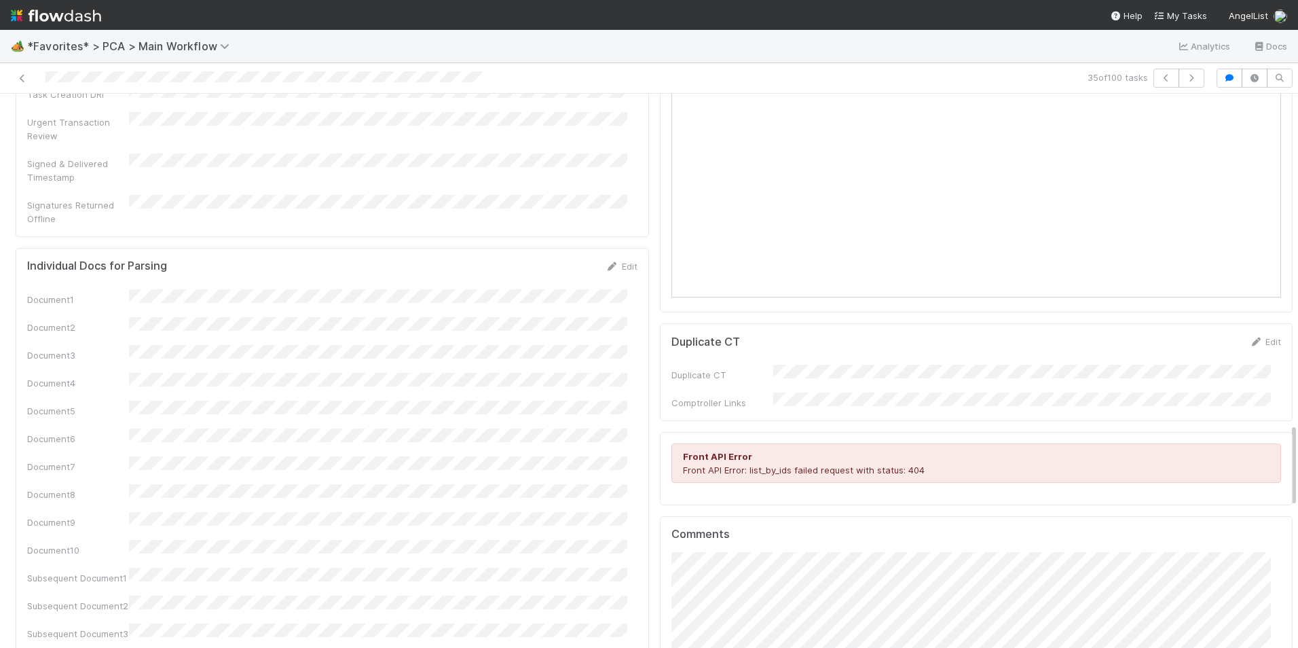
scroll to position [2172, 0]
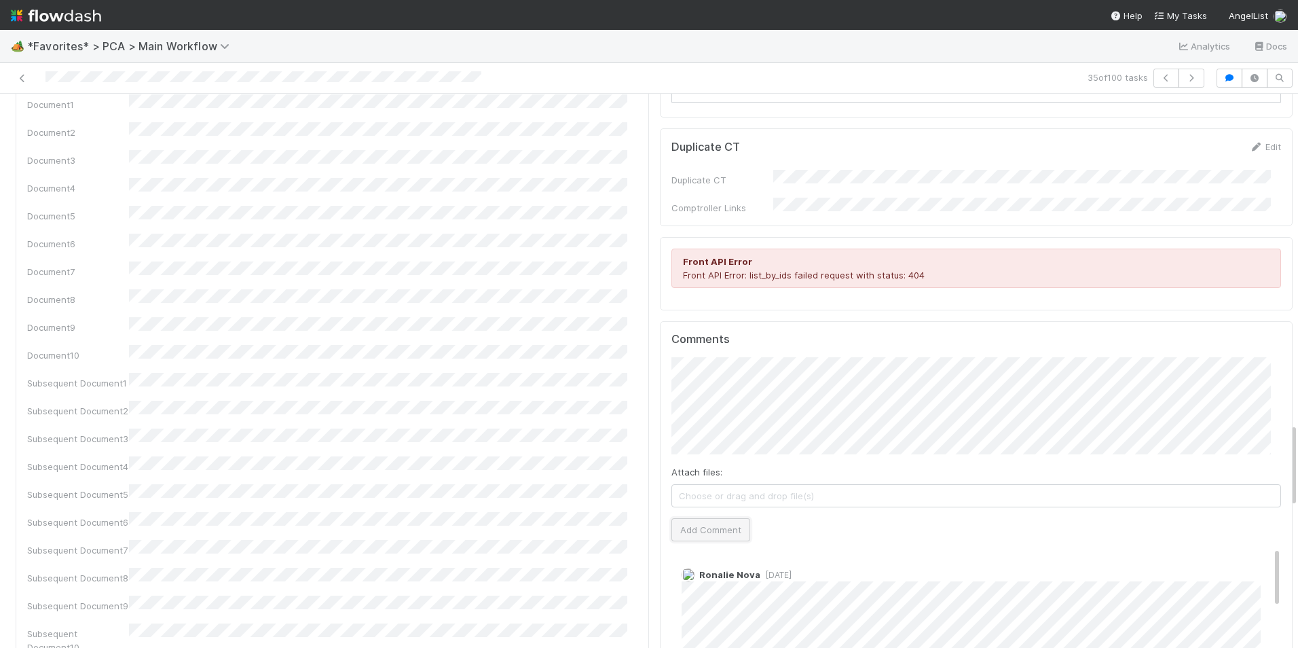
click at [697, 518] on button "Add Comment" at bounding box center [710, 529] width 79 height 23
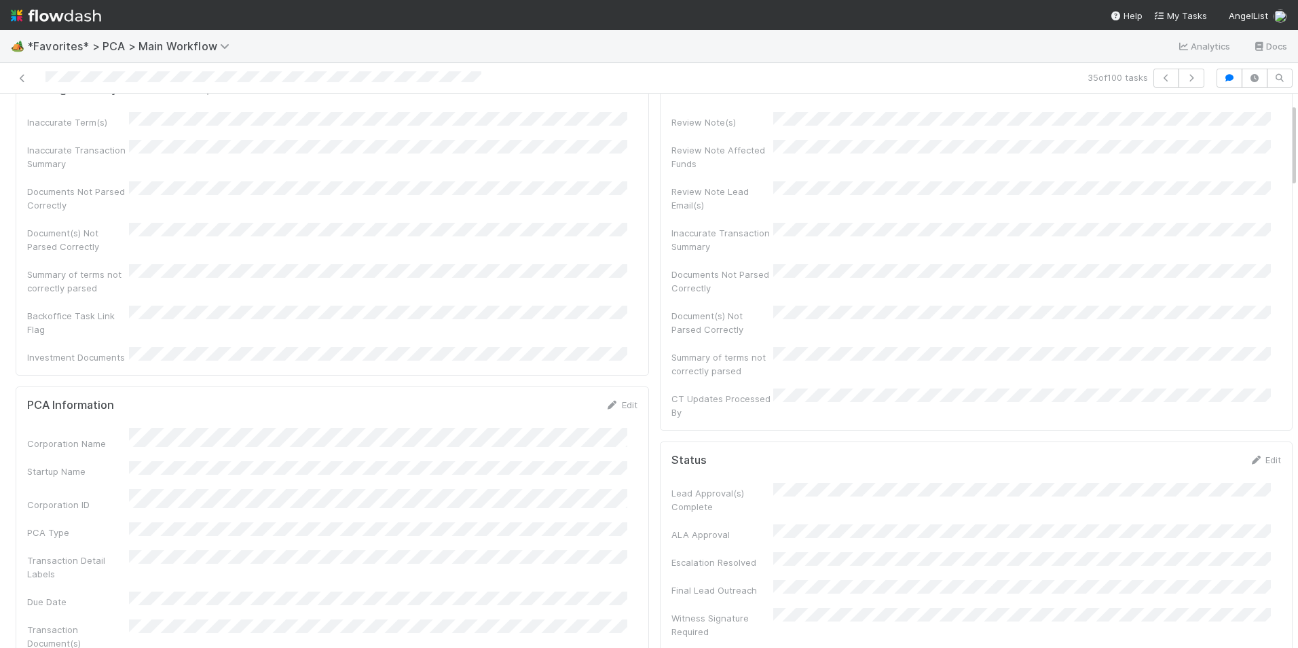
scroll to position [0, 0]
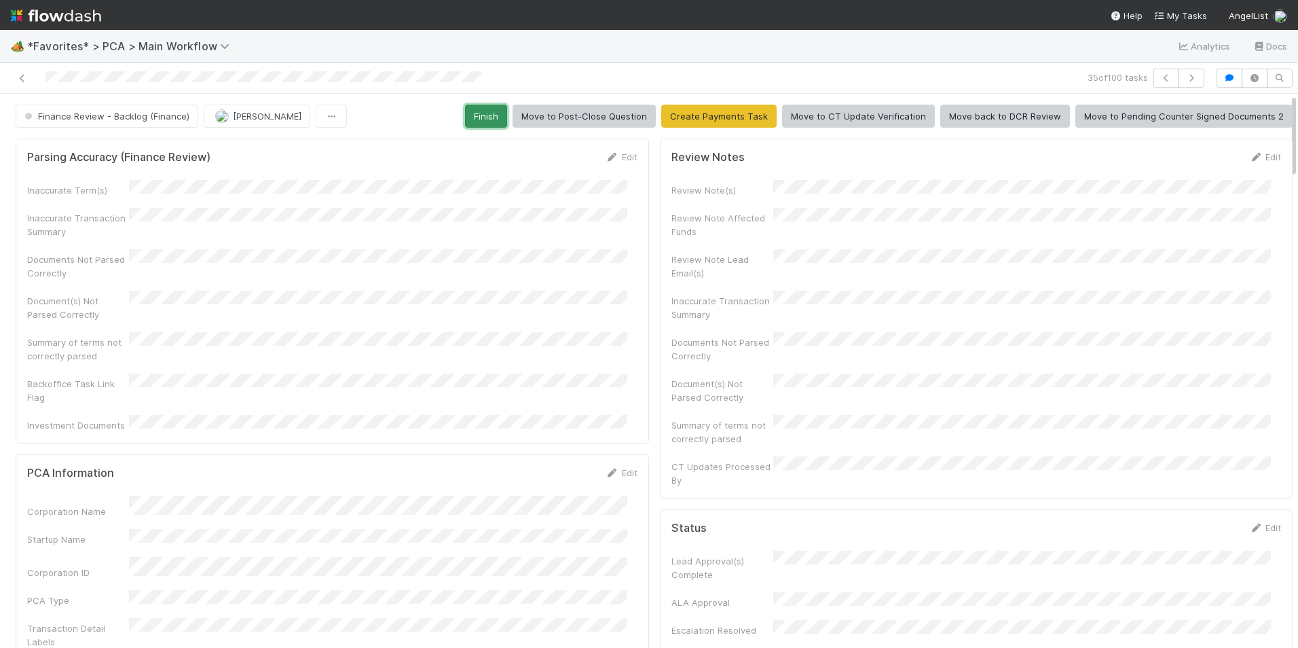
click at [474, 109] on button "Finish" at bounding box center [486, 116] width 42 height 23
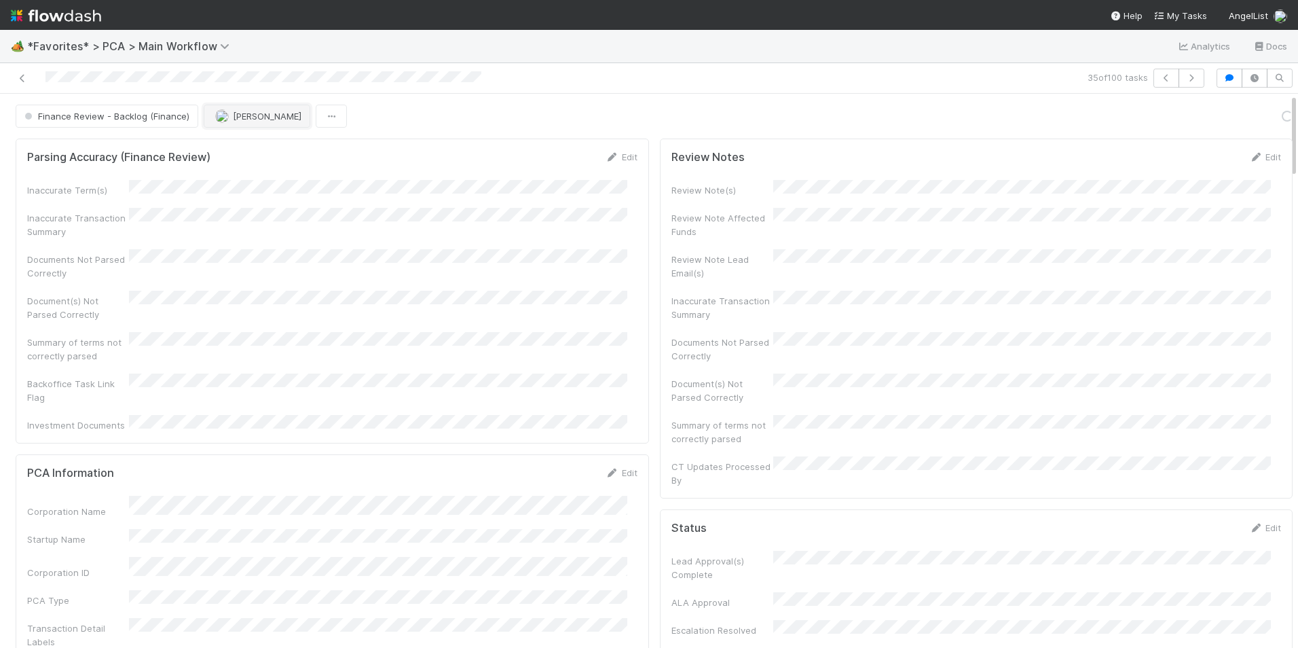
click at [234, 115] on span "[PERSON_NAME]" at bounding box center [267, 116] width 69 height 11
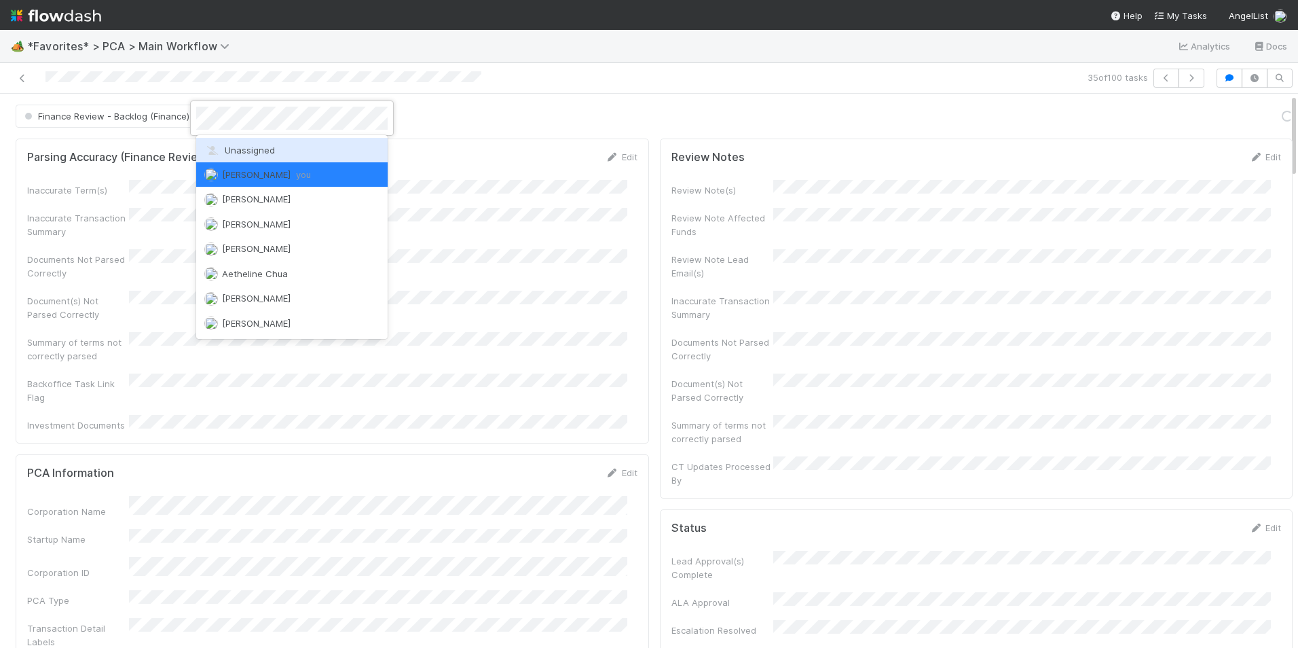
click at [257, 152] on span "Unassigned" at bounding box center [239, 150] width 71 height 11
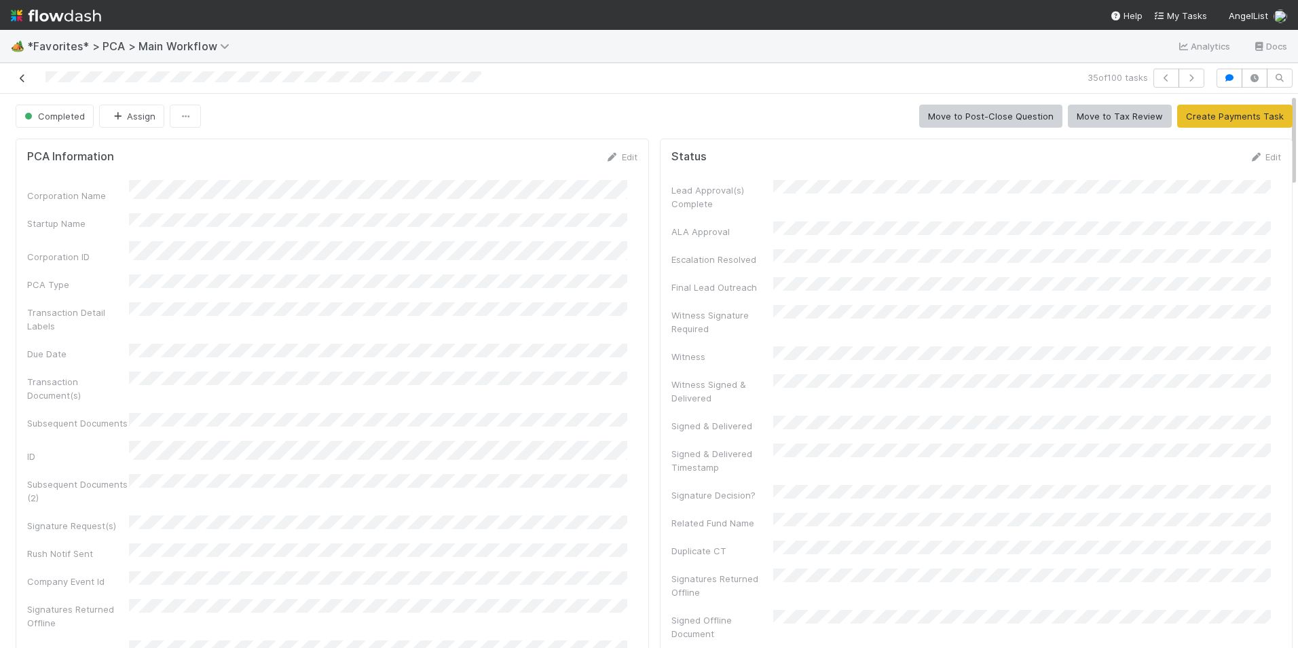
click at [21, 80] on icon at bounding box center [23, 78] width 14 height 9
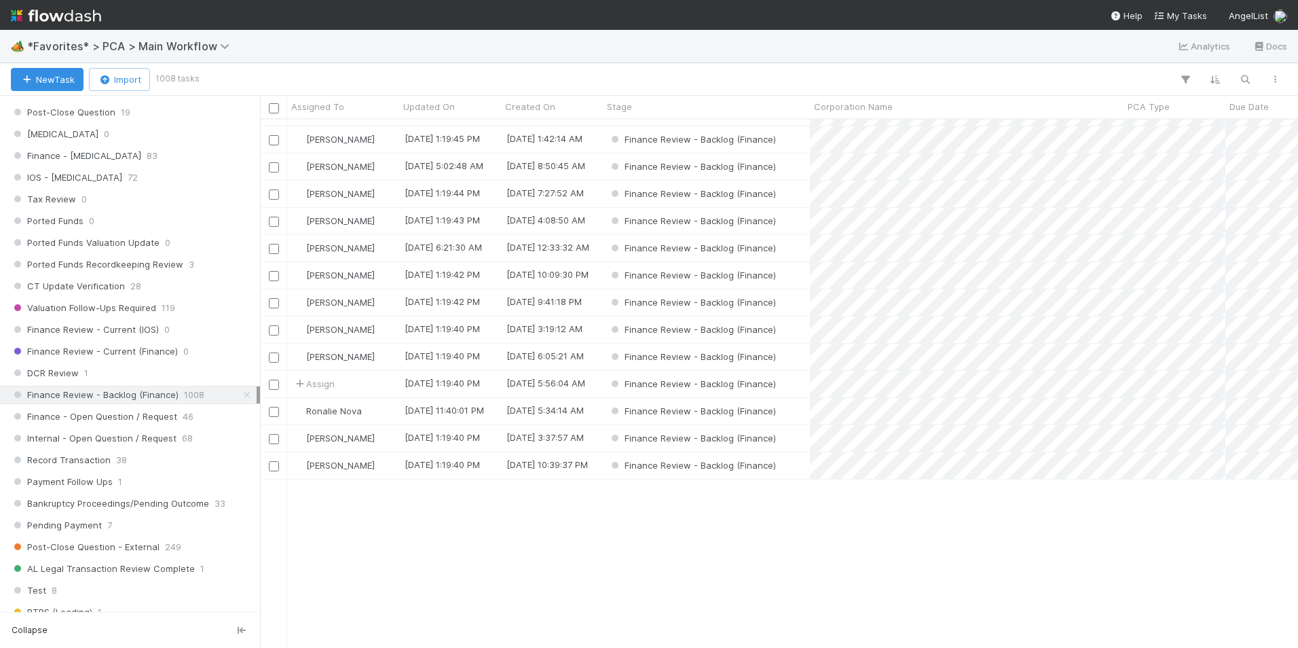
scroll to position [1697, 0]
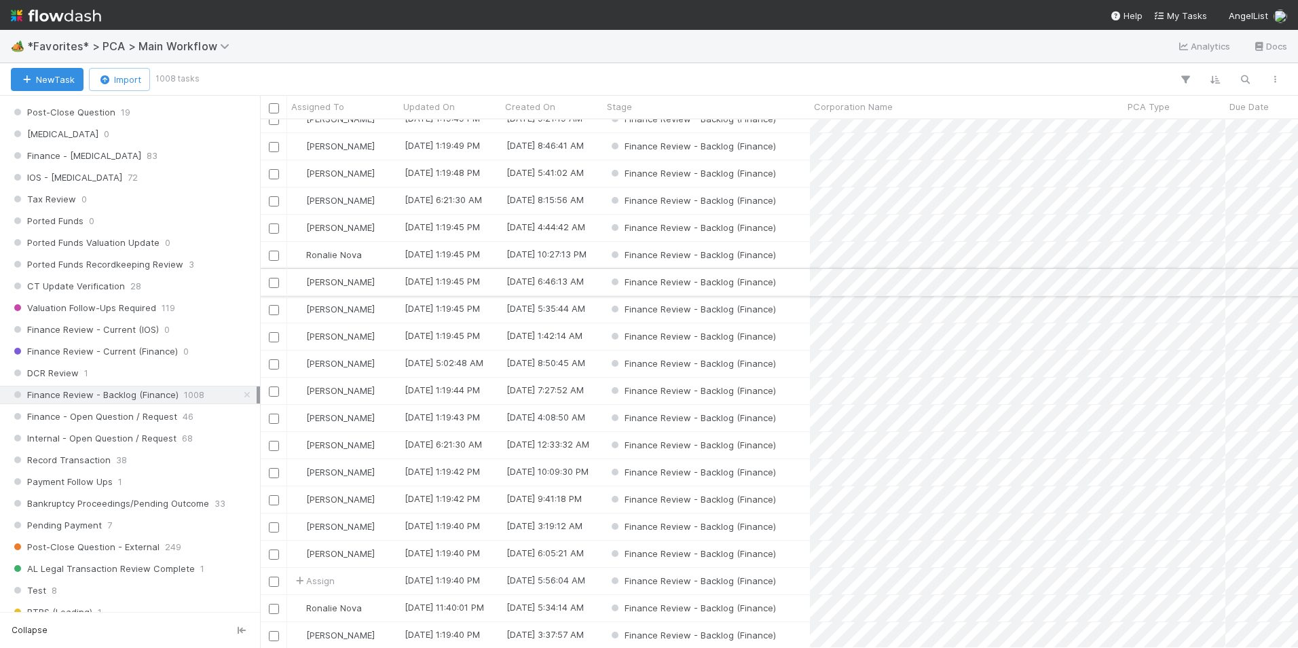
click at [793, 281] on div "Finance Review - Backlog (Finance)" at bounding box center [706, 282] width 207 height 26
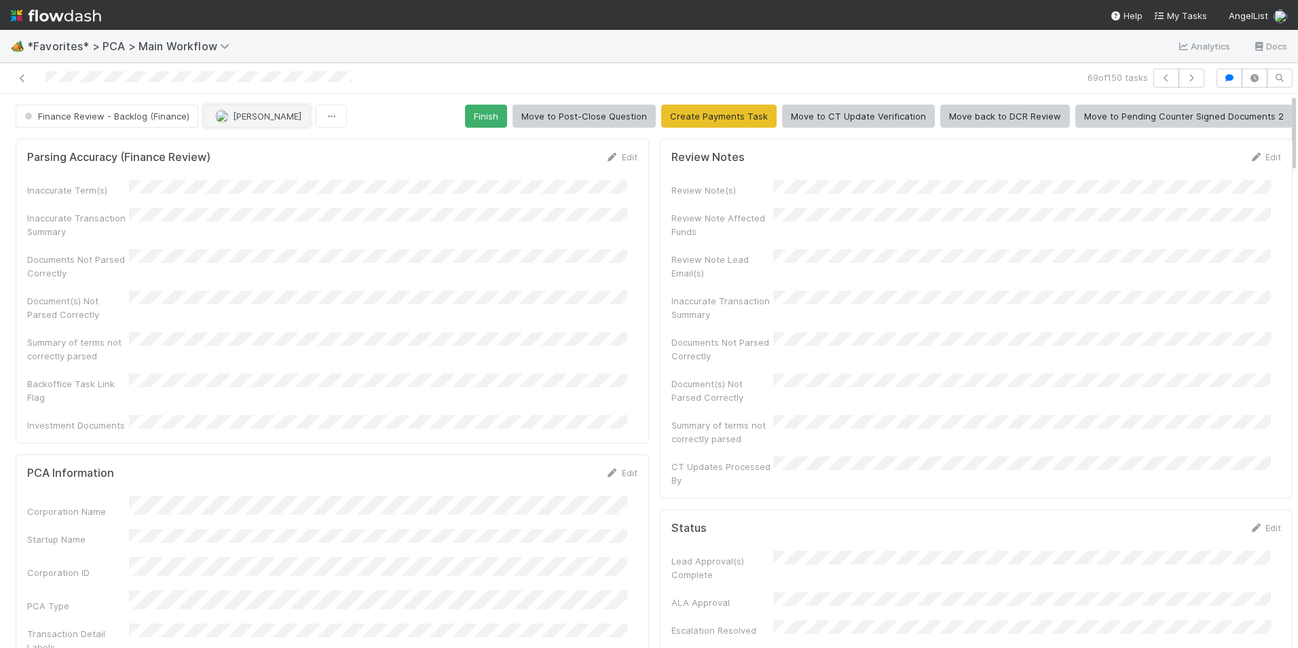
click at [249, 119] on span "[PERSON_NAME]" at bounding box center [267, 116] width 69 height 11
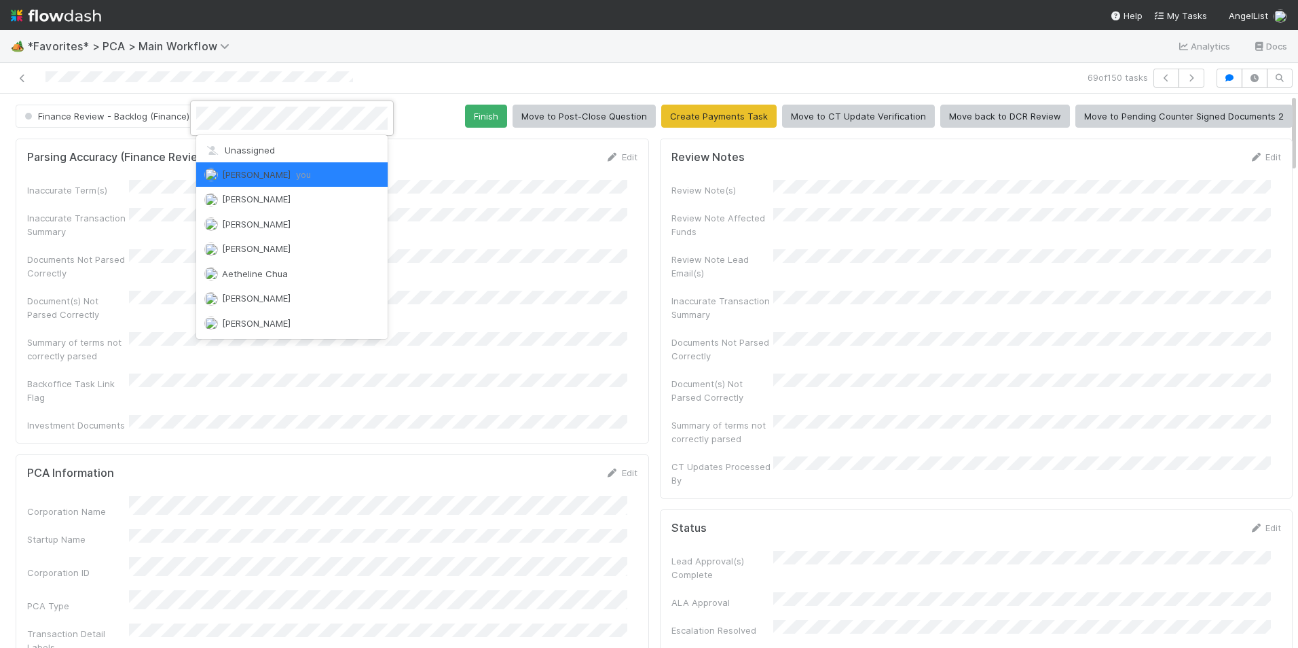
click at [254, 136] on div "Unassigned Marlon you Aana Farooqi Abraham Wilson Adam Ricks Aetheline Chua Aka…" at bounding box center [291, 237] width 191 height 204
click at [257, 147] on span "Unassigned" at bounding box center [239, 150] width 71 height 11
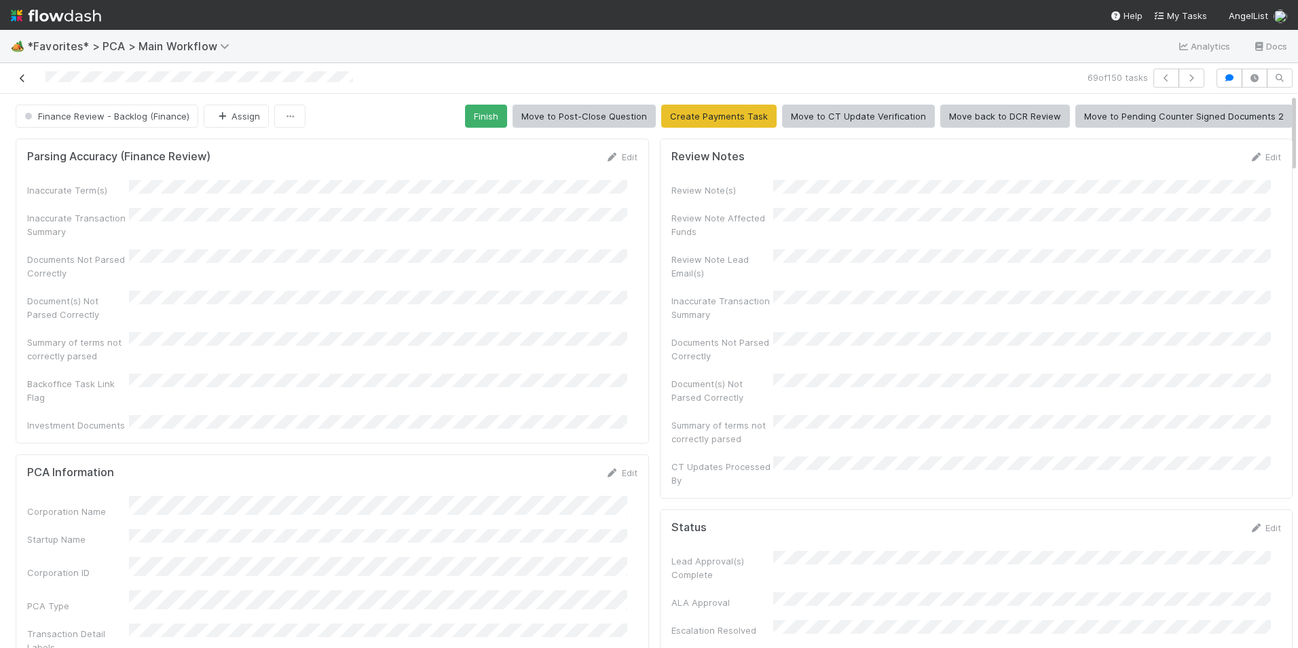
click at [22, 77] on icon at bounding box center [23, 78] width 14 height 9
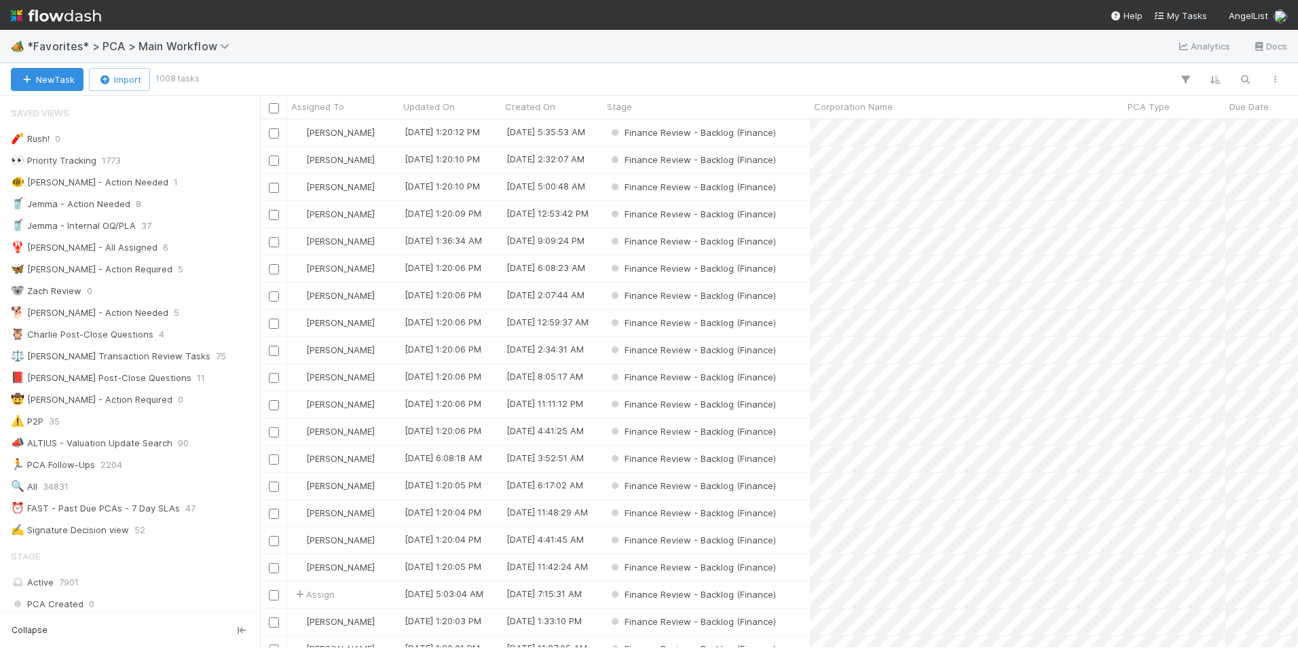
scroll to position [518, 1028]
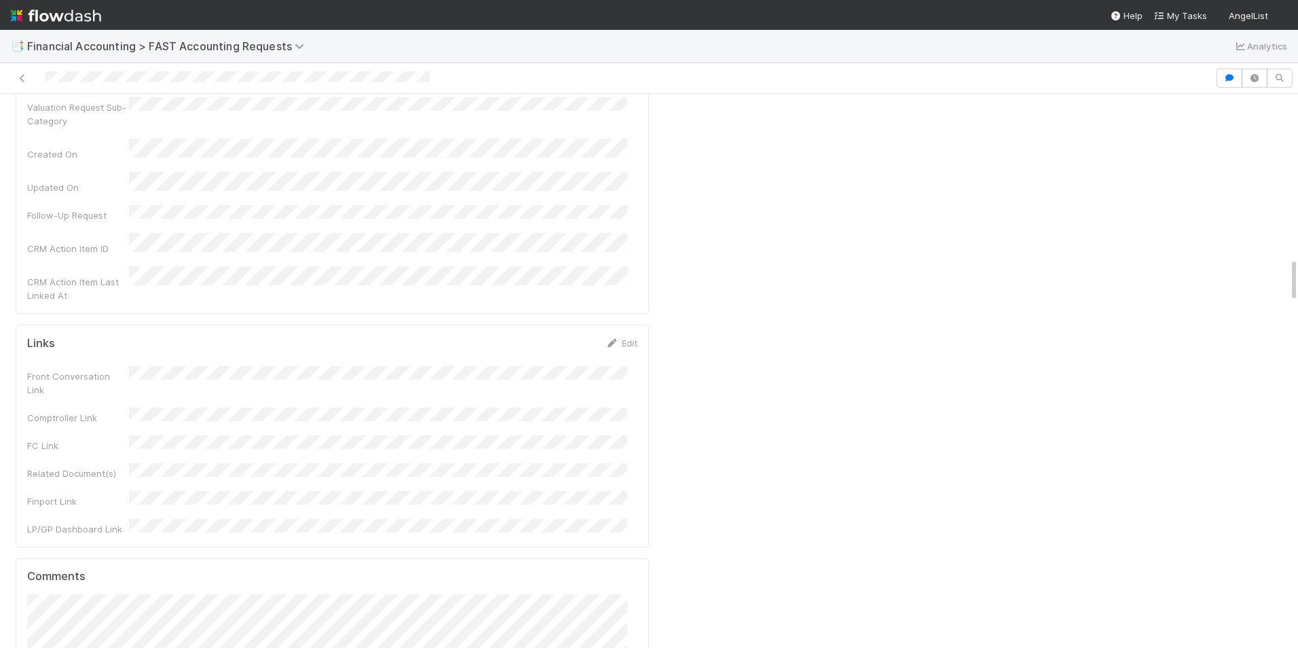
scroll to position [2036, 0]
click at [151, 358] on span "[PERSON_NAME]" at bounding box center [166, 356] width 69 height 11
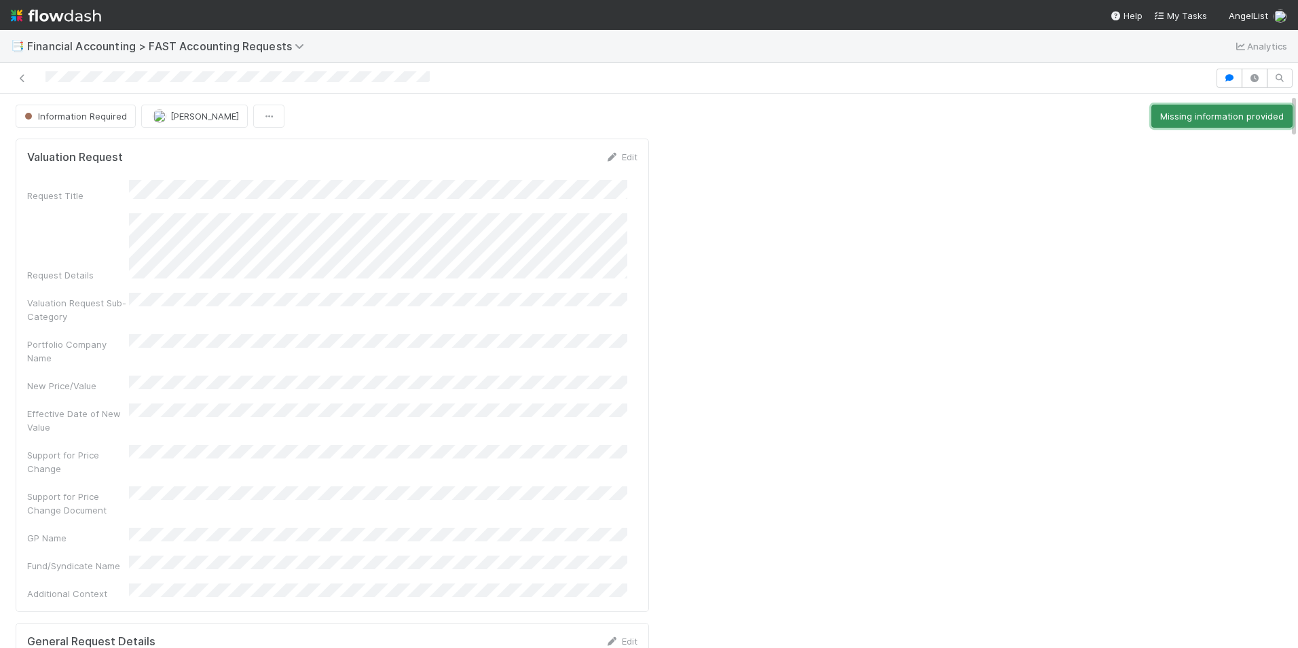
click at [1222, 117] on button "Missing information provided" at bounding box center [1221, 116] width 141 height 23
click at [1255, 117] on button "Start" at bounding box center [1273, 116] width 39 height 23
click at [1217, 115] on button "Manager Review" at bounding box center [1247, 116] width 89 height 23
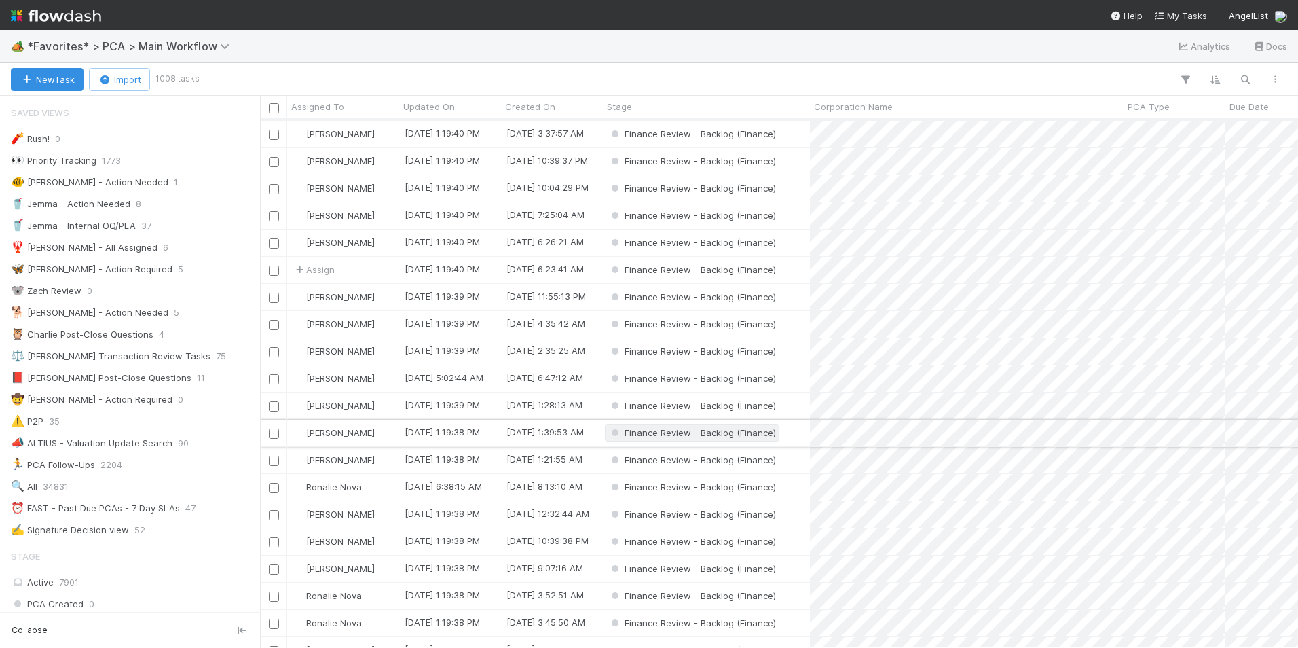
scroll to position [518, 1028]
click at [793, 430] on div "Finance Review - Backlog (Finance)" at bounding box center [706, 432] width 207 height 26
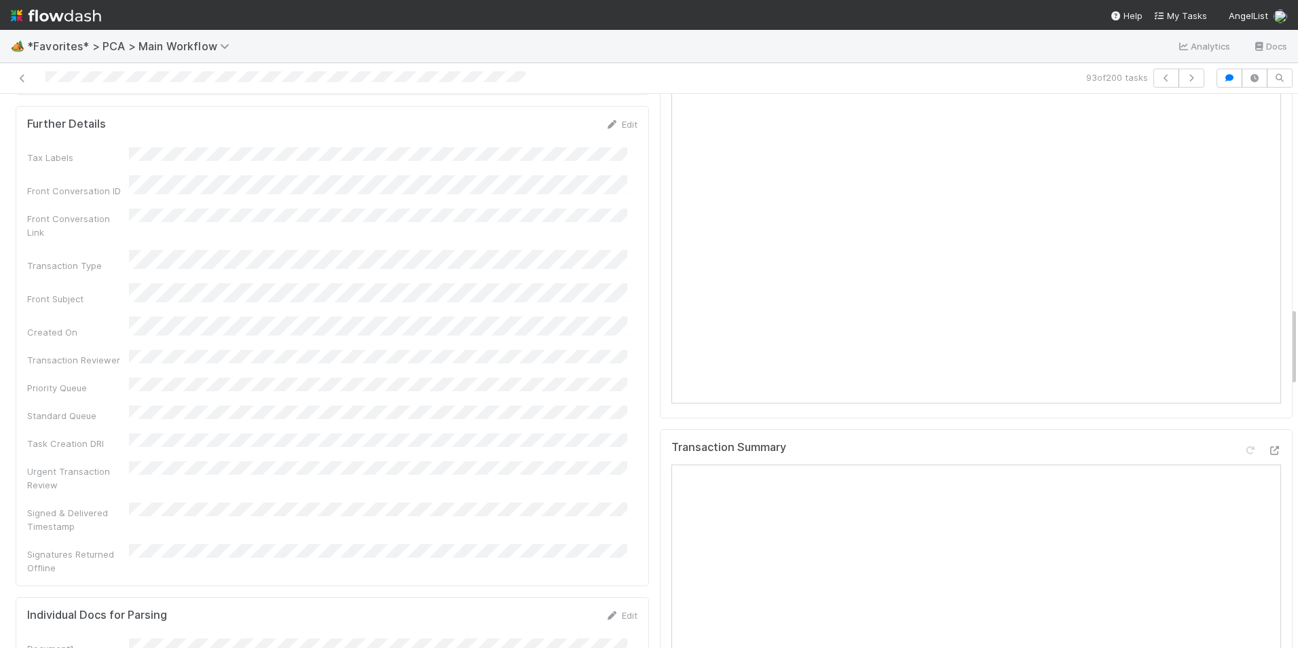
scroll to position [1425, 0]
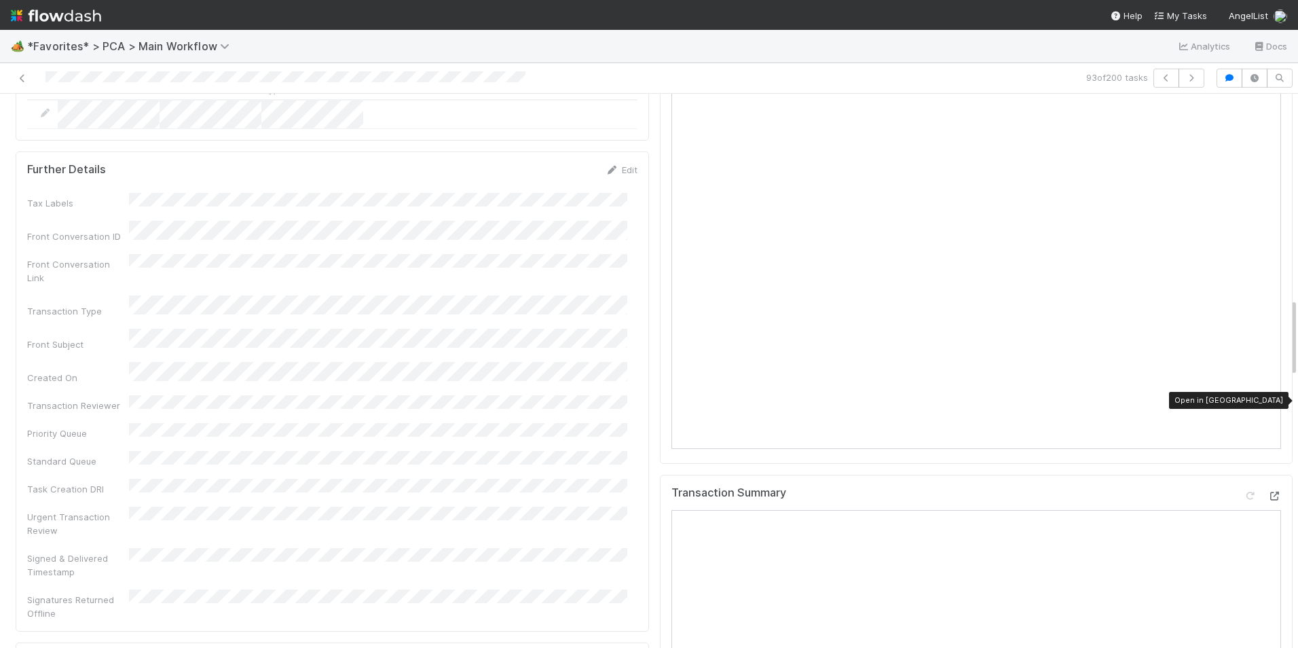
click at [1267, 489] on div at bounding box center [1274, 496] width 14 height 14
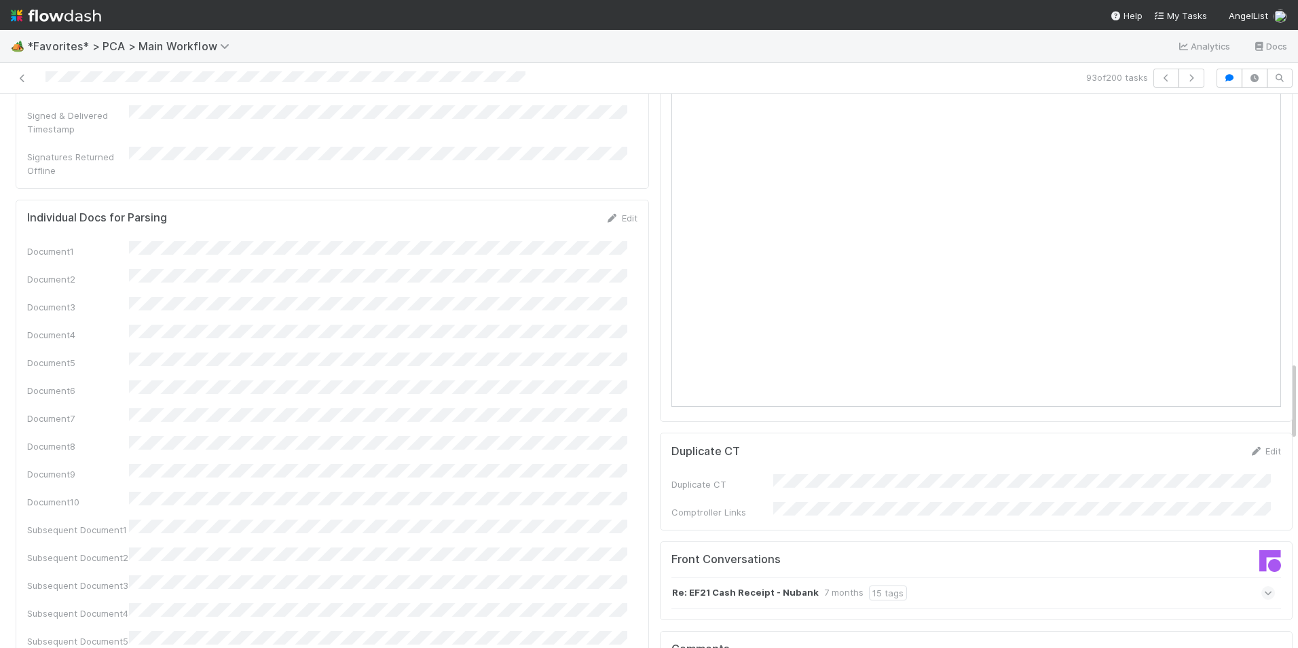
scroll to position [2036, 0]
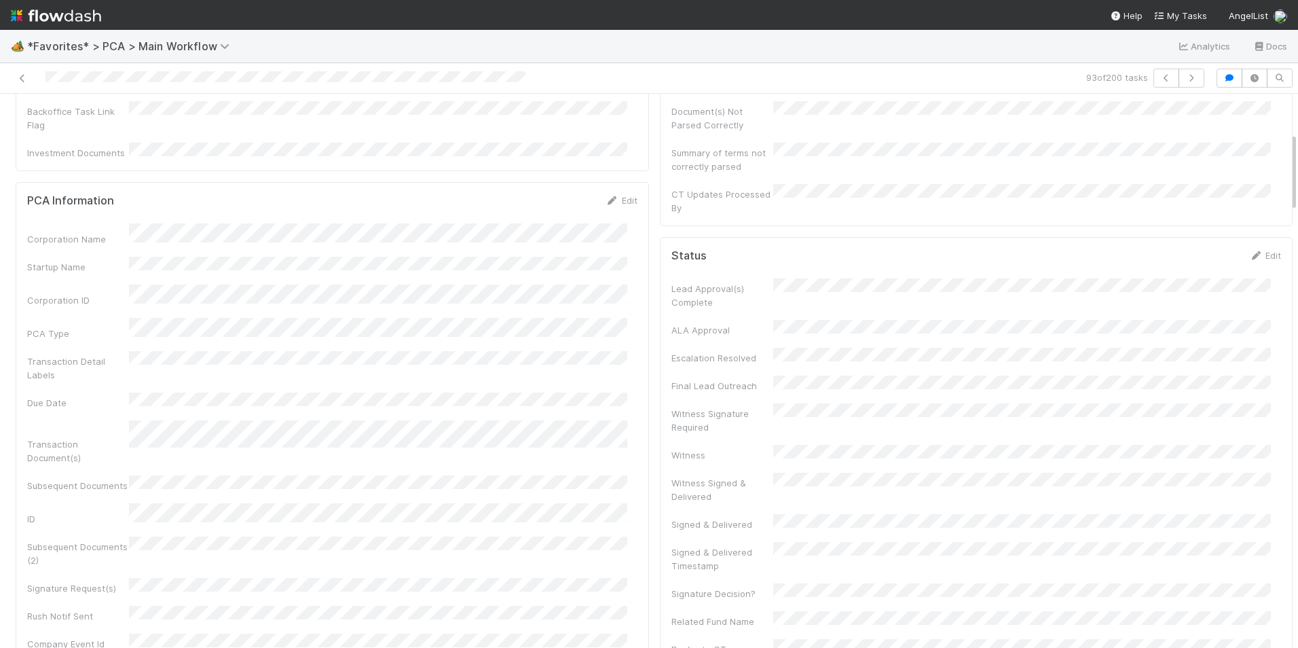
scroll to position [0, 0]
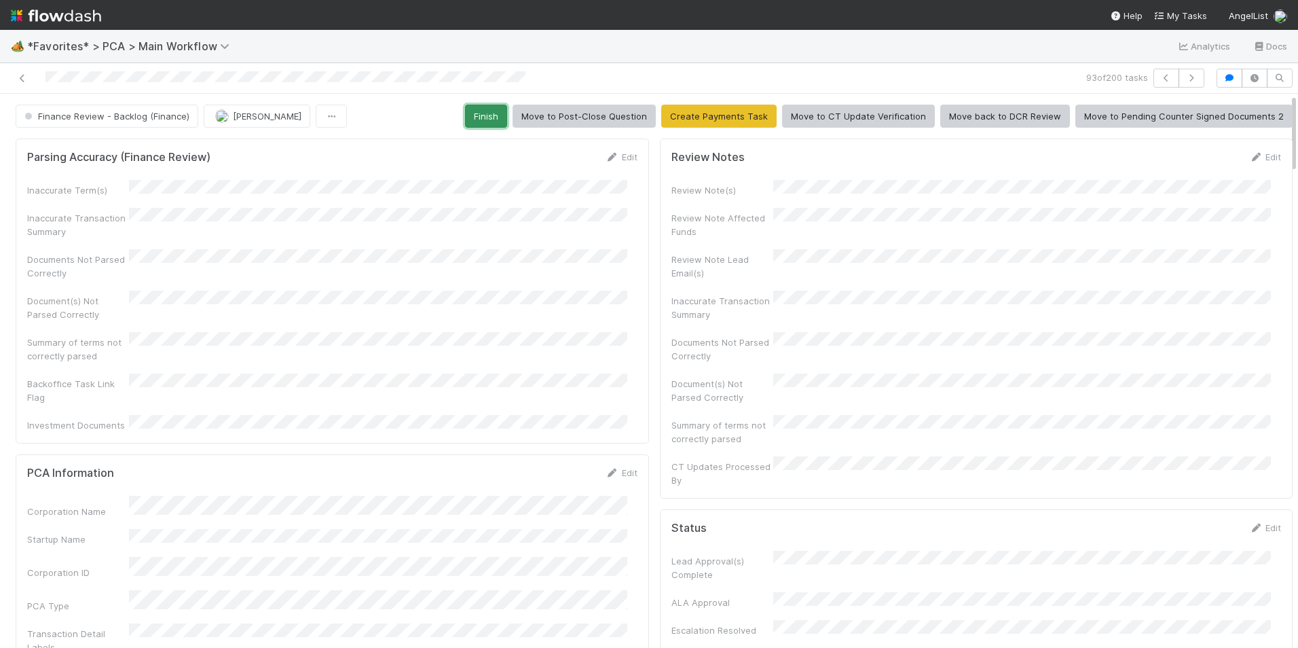
drag, startPoint x: 470, startPoint y: 117, endPoint x: 450, endPoint y: 121, distance: 20.8
click at [471, 117] on button "Finish" at bounding box center [486, 116] width 42 height 23
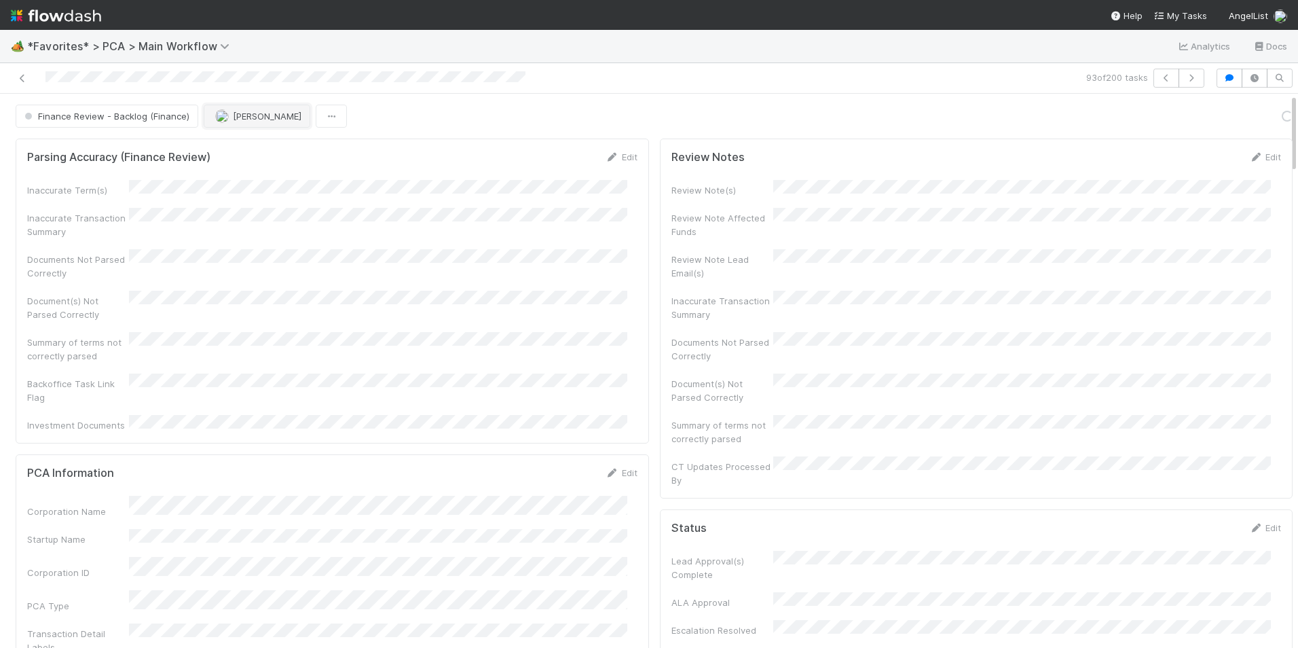
click at [229, 117] on span "[PERSON_NAME]" at bounding box center [258, 116] width 86 height 11
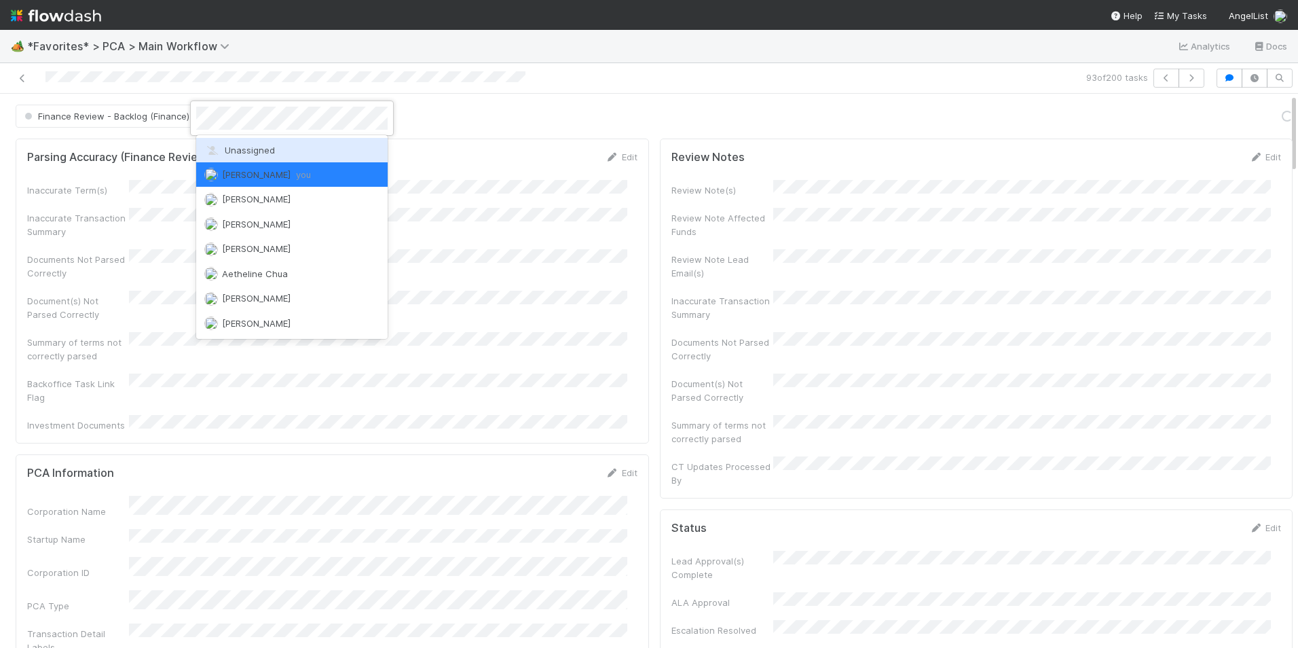
click at [236, 146] on span "Unassigned" at bounding box center [239, 150] width 71 height 11
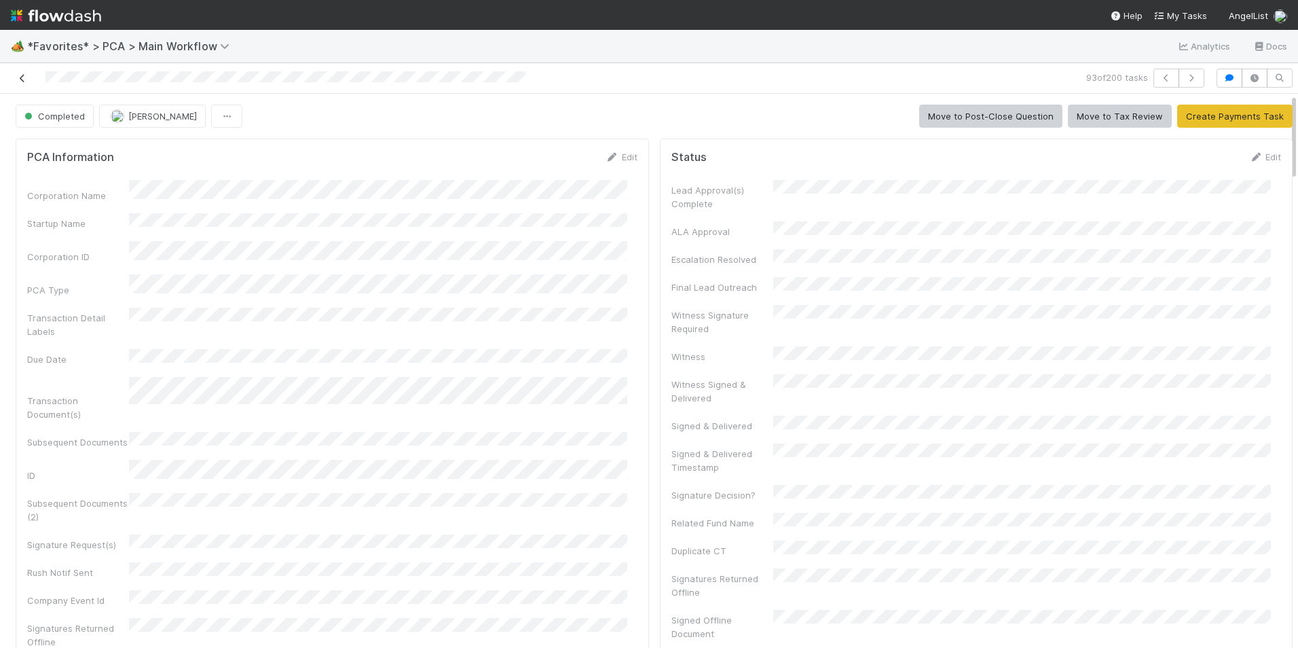
click at [21, 77] on icon at bounding box center [23, 78] width 14 height 9
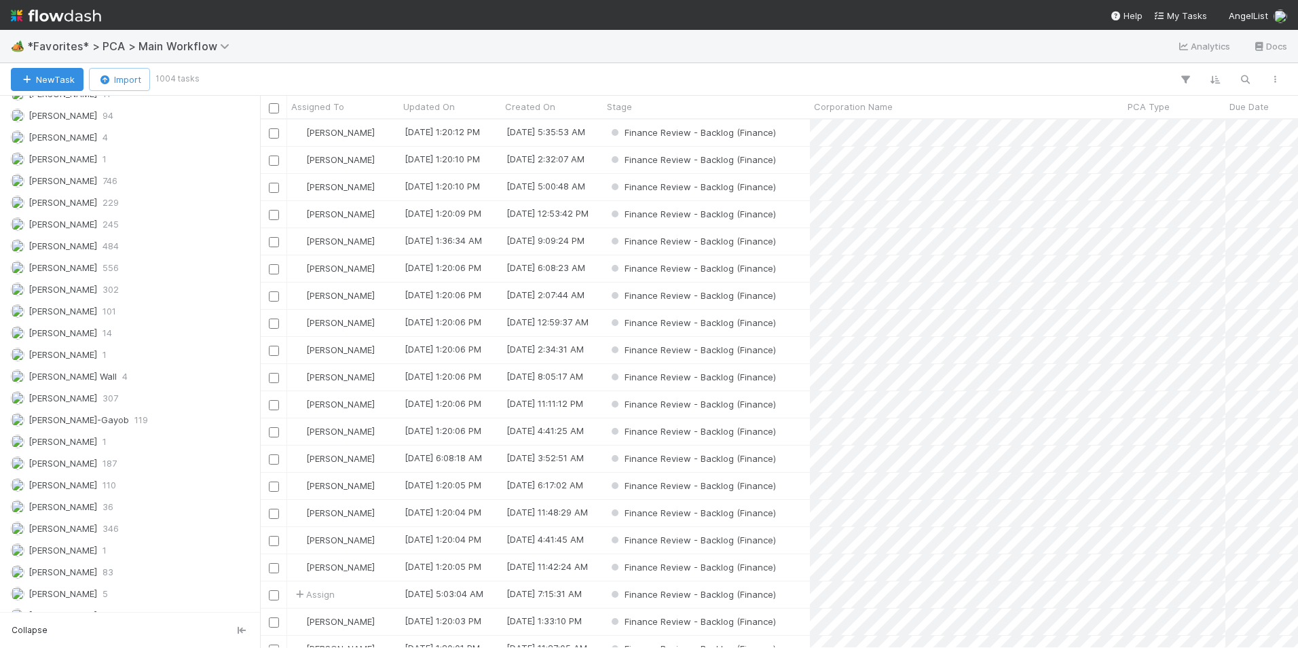
scroll to position [1765, 0]
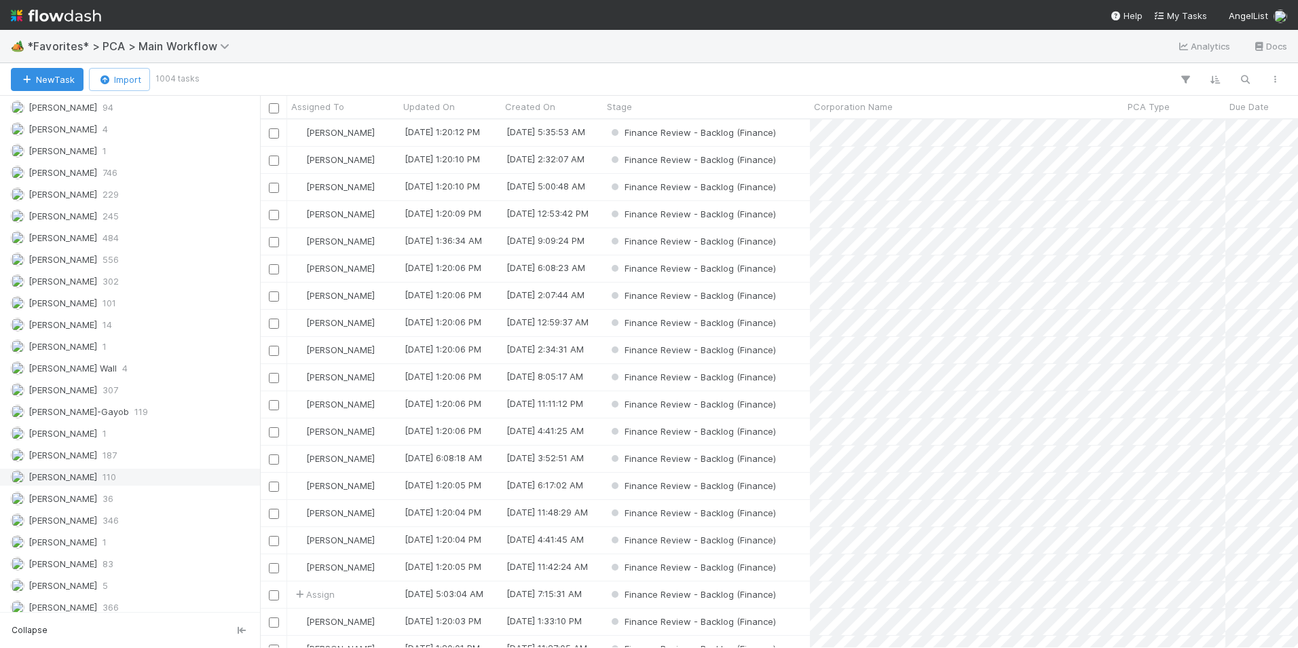
click at [102, 476] on div "[PERSON_NAME] 110" at bounding box center [134, 476] width 246 height 17
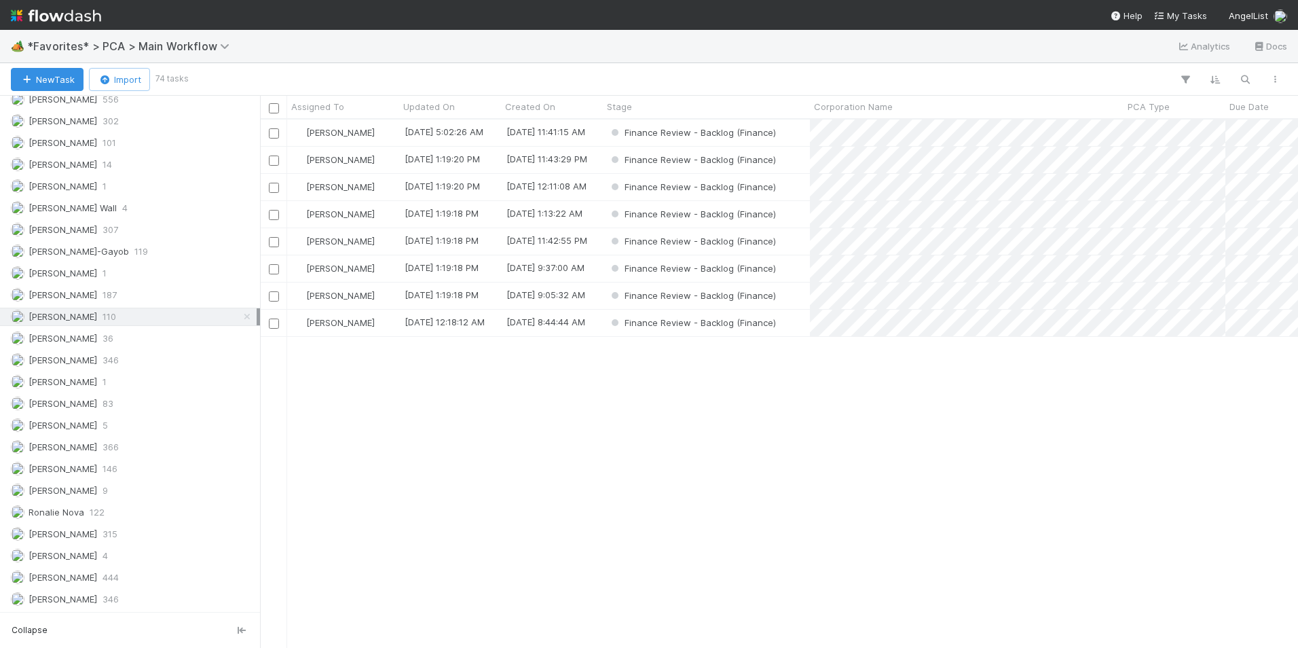
scroll to position [204, 0]
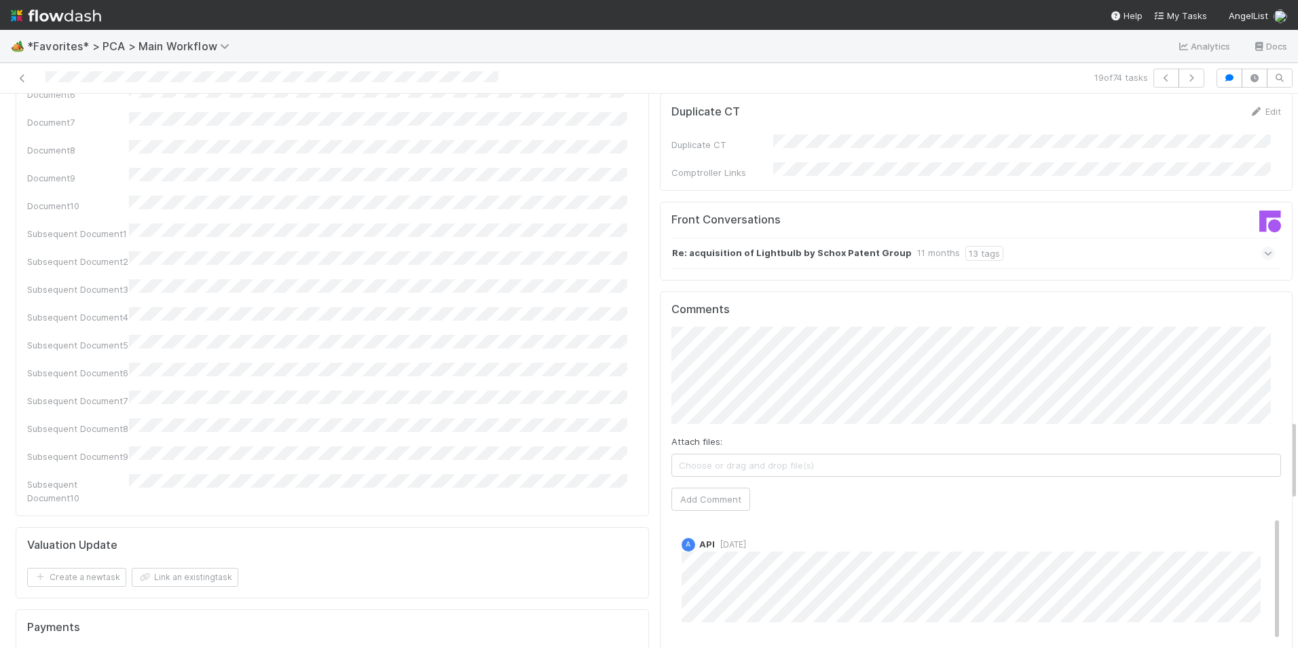
scroll to position [2240, 0]
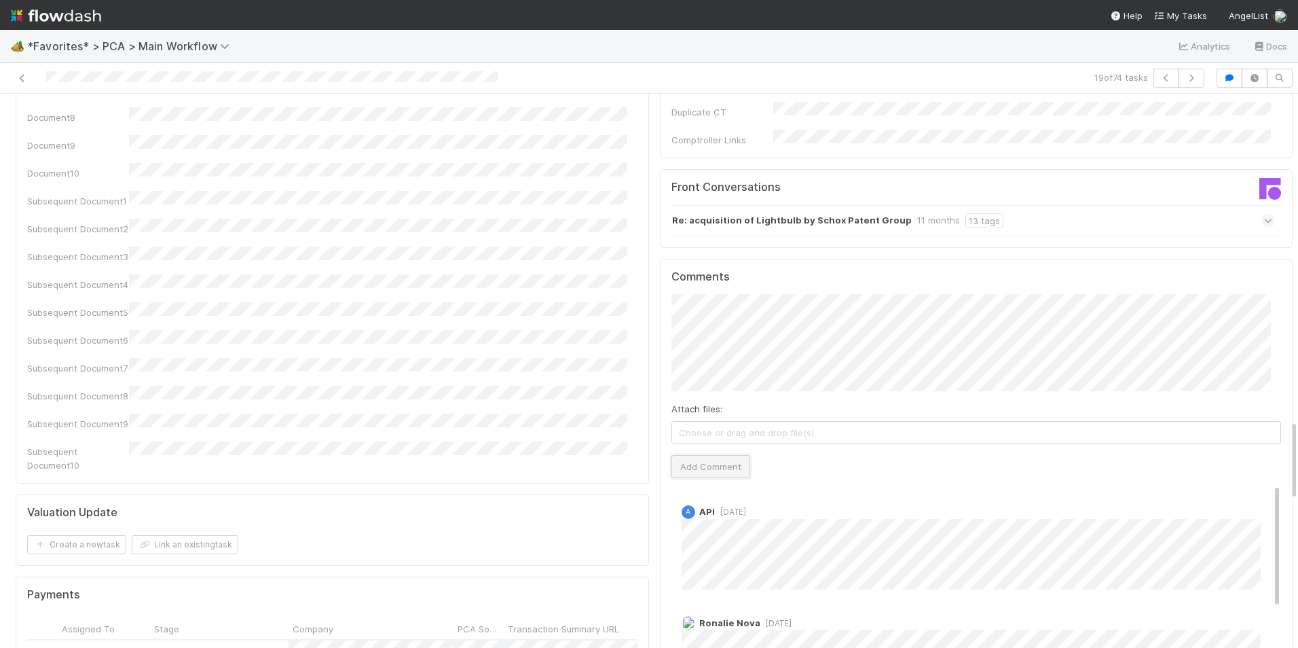
click at [688, 455] on button "Add Comment" at bounding box center [710, 466] width 79 height 23
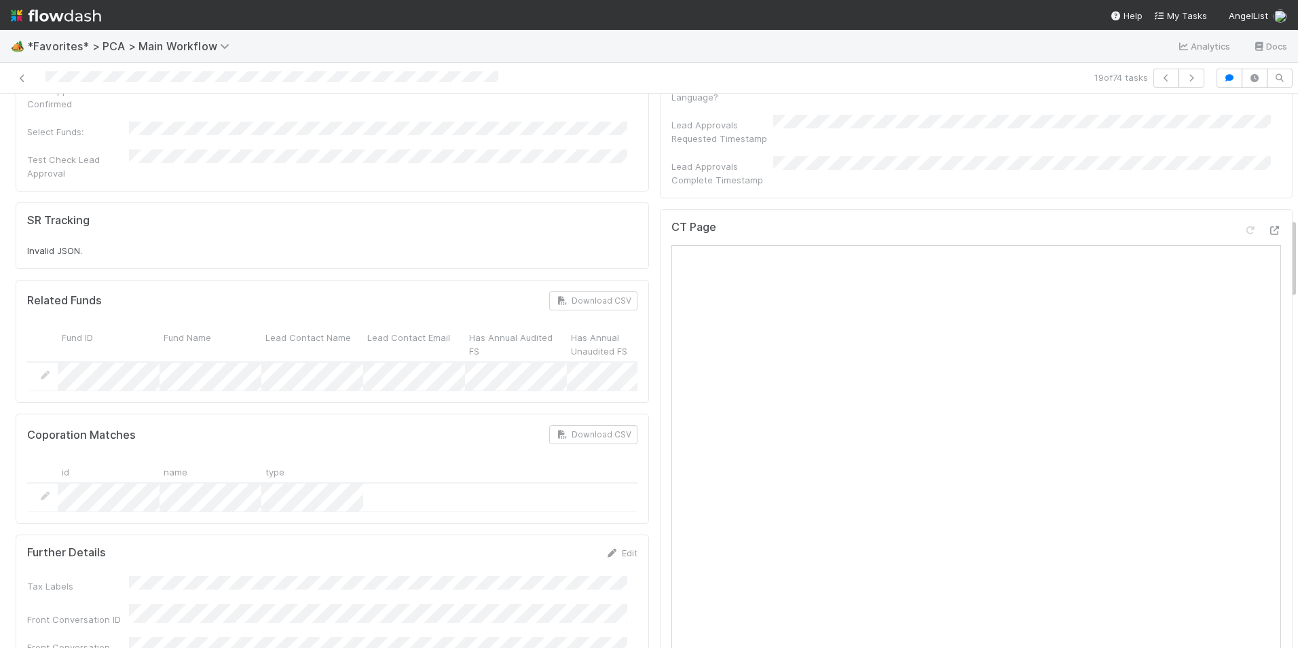
scroll to position [814, 0]
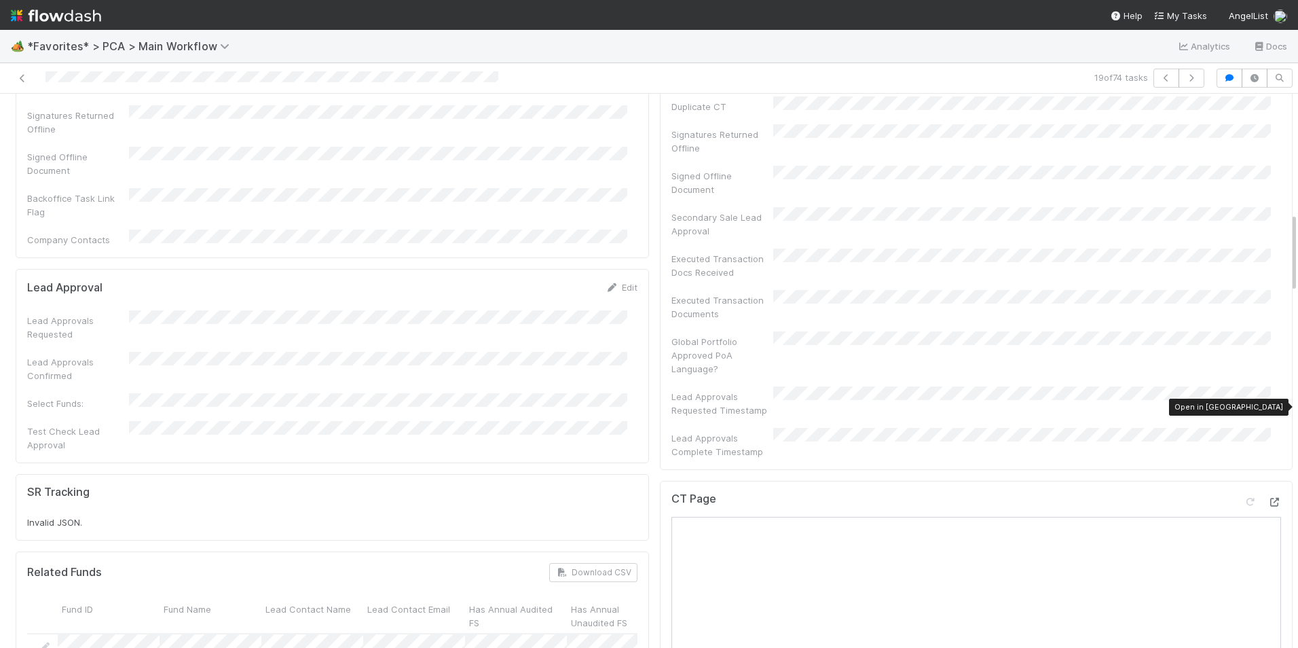
click at [1267, 498] on icon at bounding box center [1274, 502] width 14 height 9
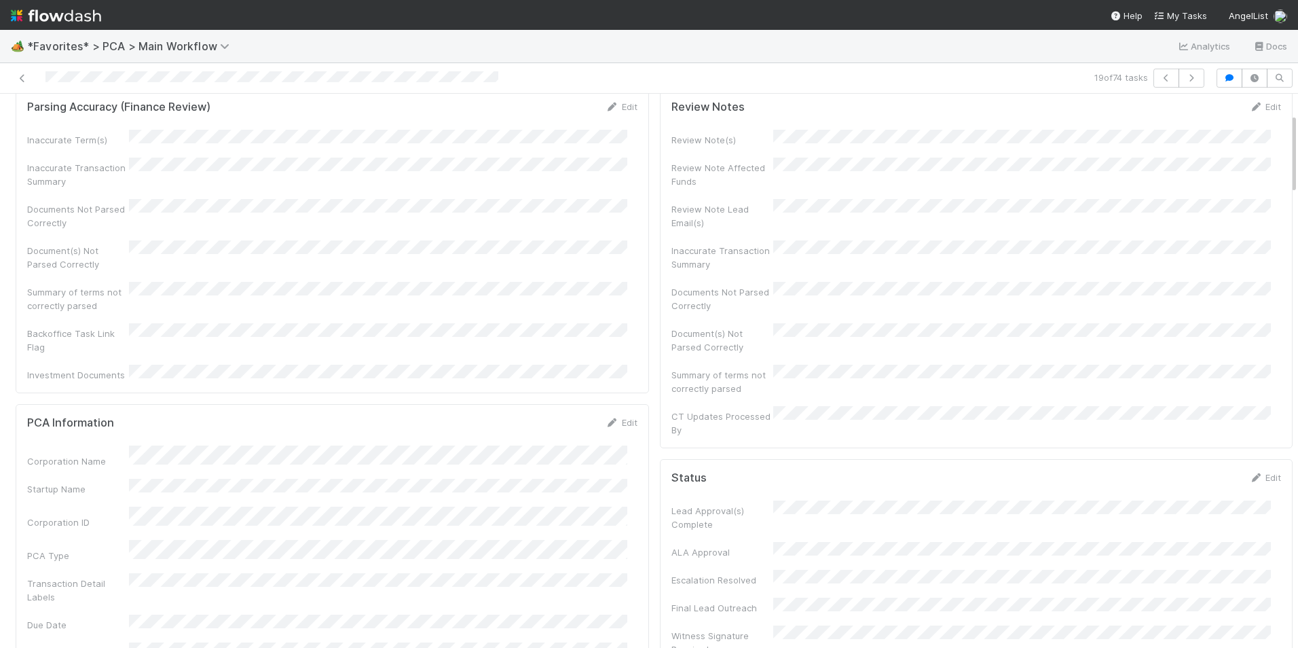
scroll to position [0, 0]
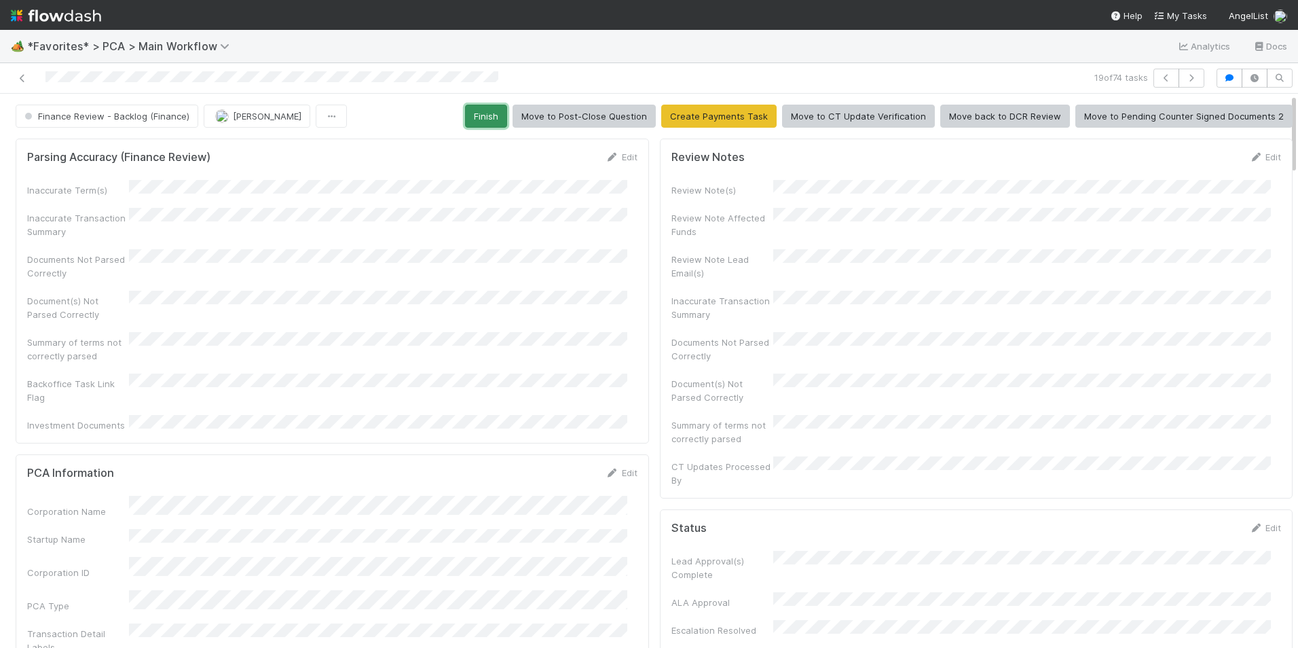
drag, startPoint x: 479, startPoint y: 111, endPoint x: 412, endPoint y: 129, distance: 69.6
click at [480, 111] on button "Finish" at bounding box center [486, 116] width 42 height 23
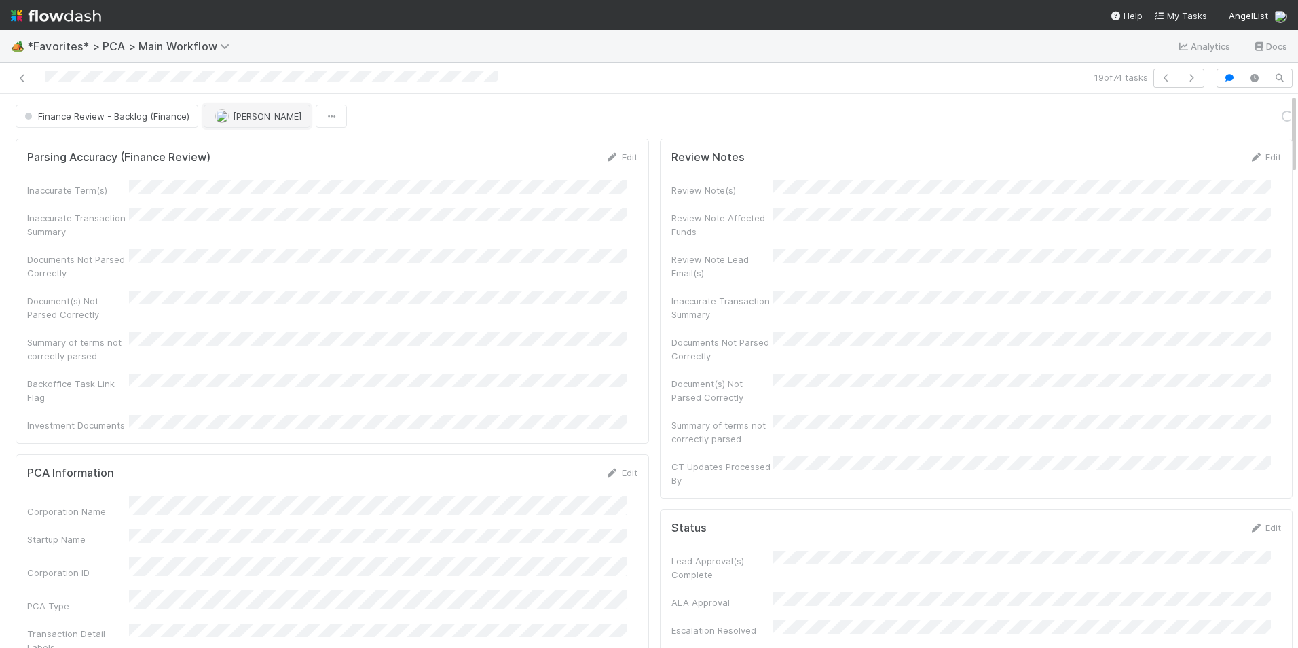
click at [233, 117] on span "[PERSON_NAME]" at bounding box center [267, 116] width 69 height 11
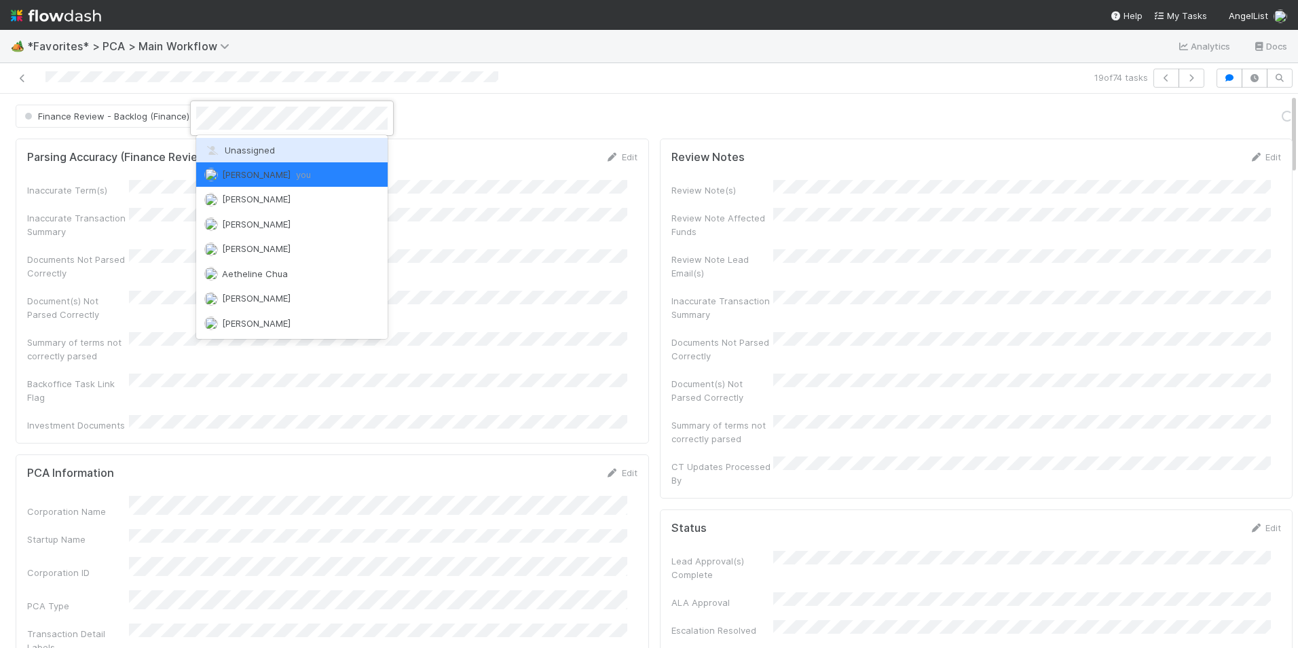
click at [251, 153] on span "Unassigned" at bounding box center [239, 150] width 71 height 11
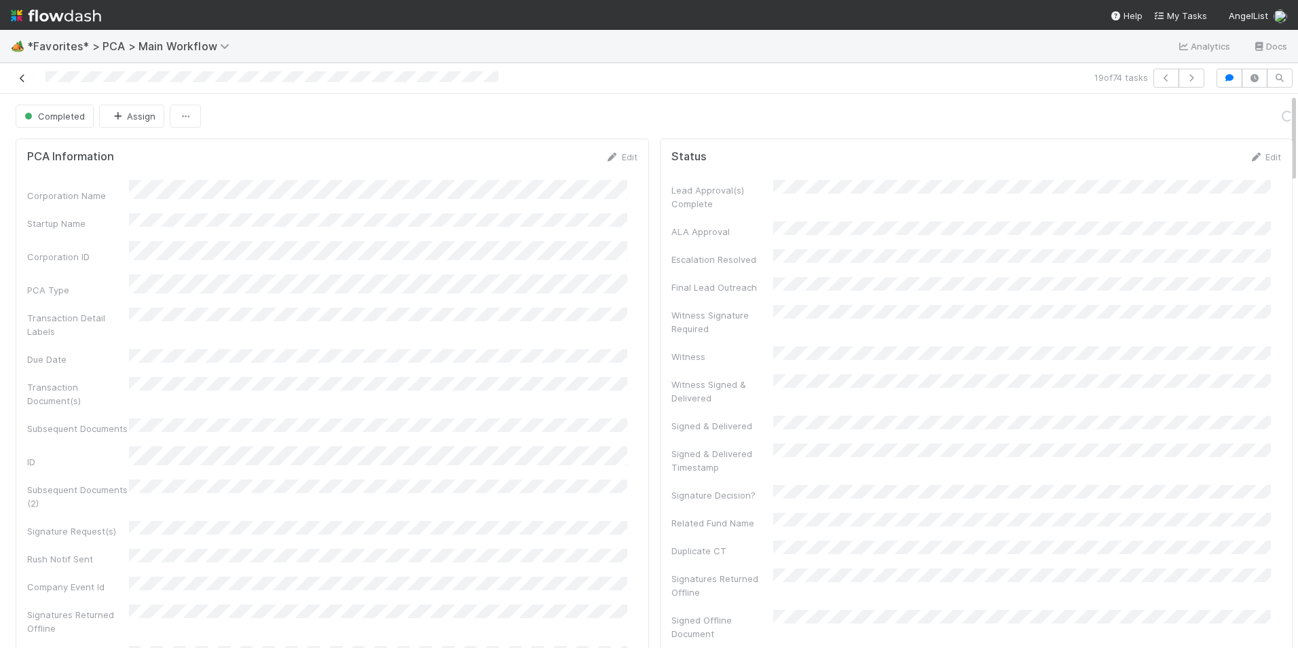
click at [20, 83] on link at bounding box center [23, 78] width 14 height 14
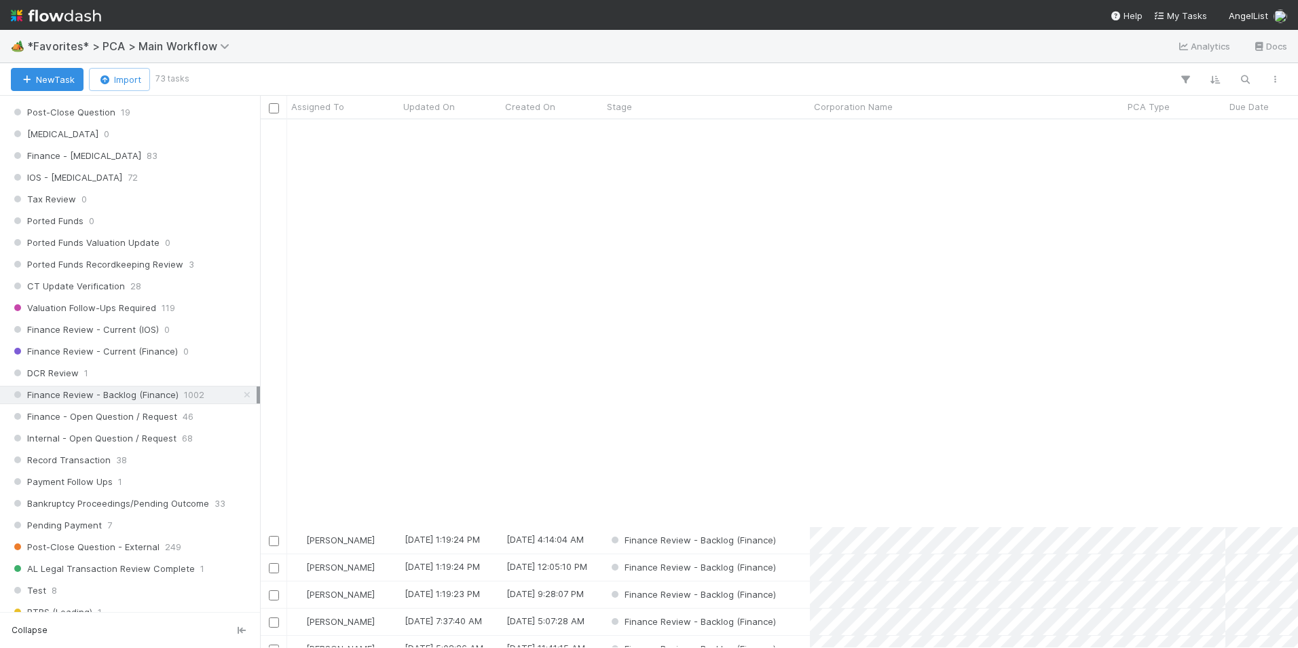
scroll to position [475, 0]
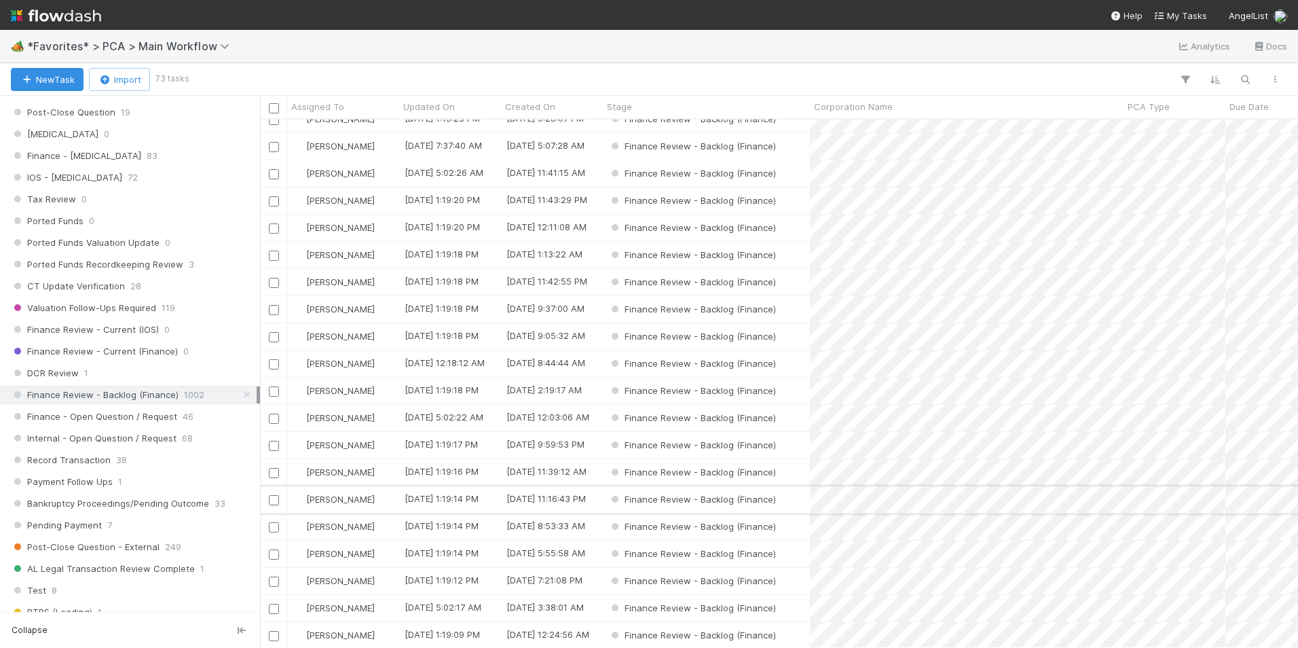
click at [792, 498] on div "Finance Review - Backlog (Finance)" at bounding box center [706, 499] width 207 height 26
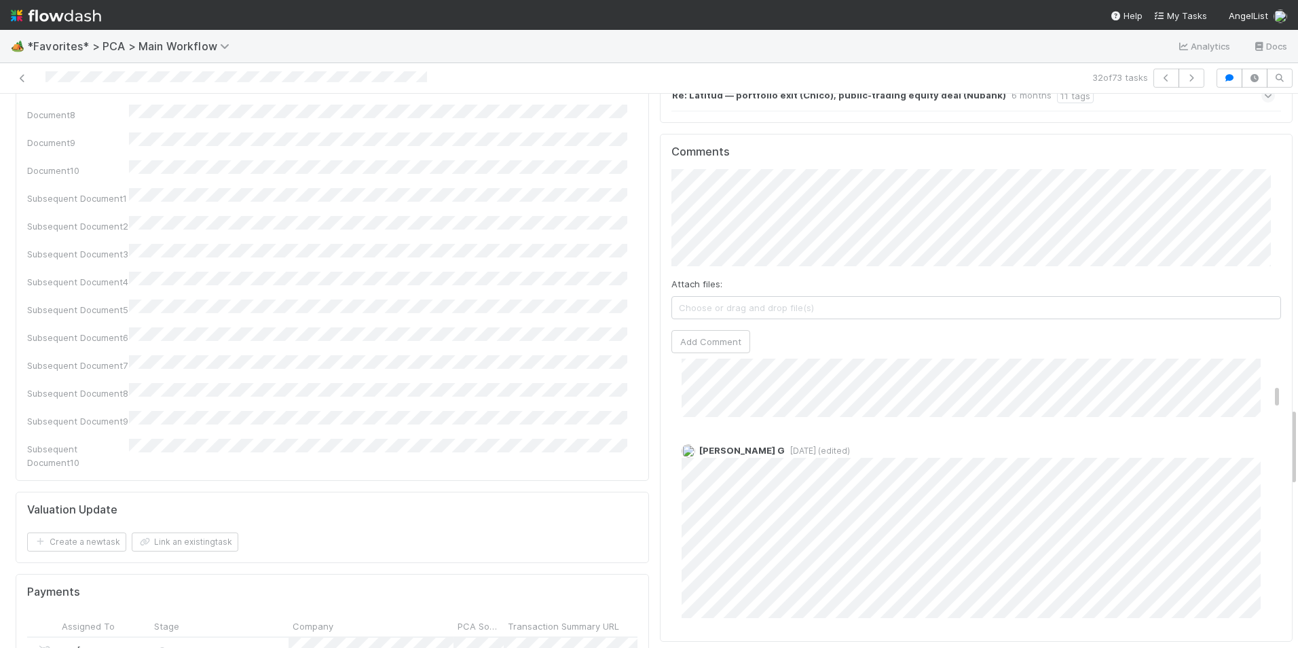
scroll to position [2036, 0]
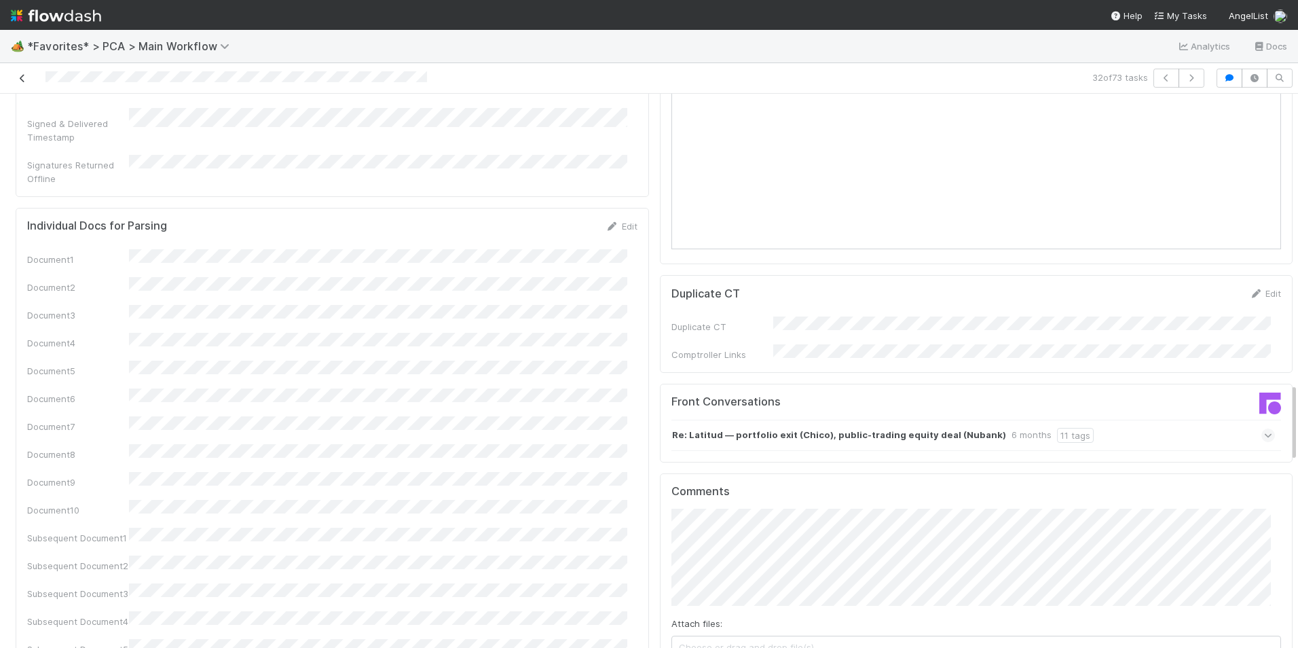
click at [22, 81] on icon at bounding box center [23, 78] width 14 height 9
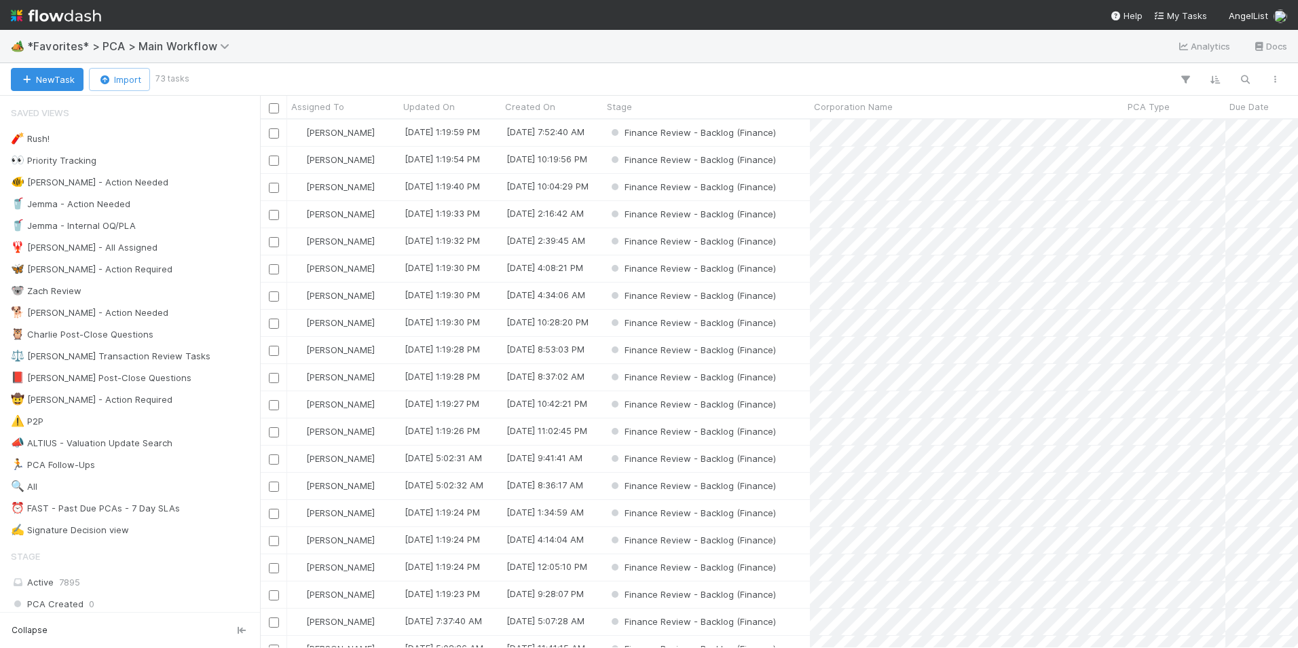
scroll to position [518, 1028]
click at [793, 210] on div "Finance Review - Backlog (Finance)" at bounding box center [706, 214] width 207 height 26
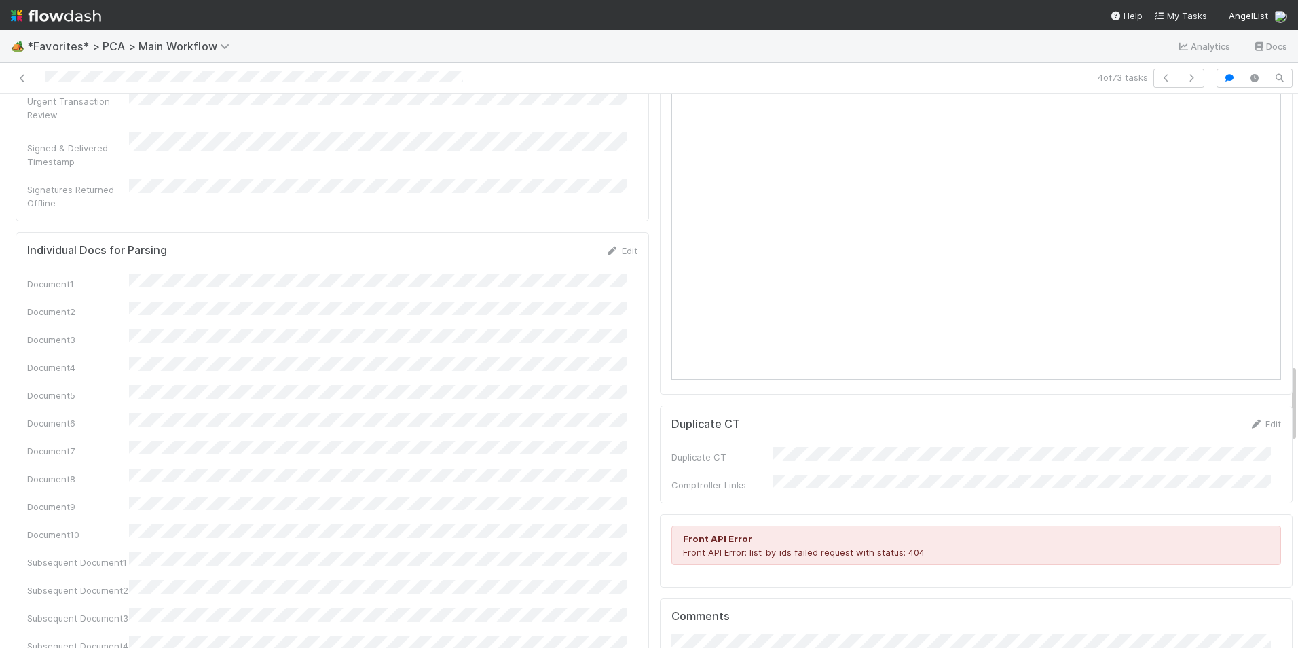
scroll to position [2036, 0]
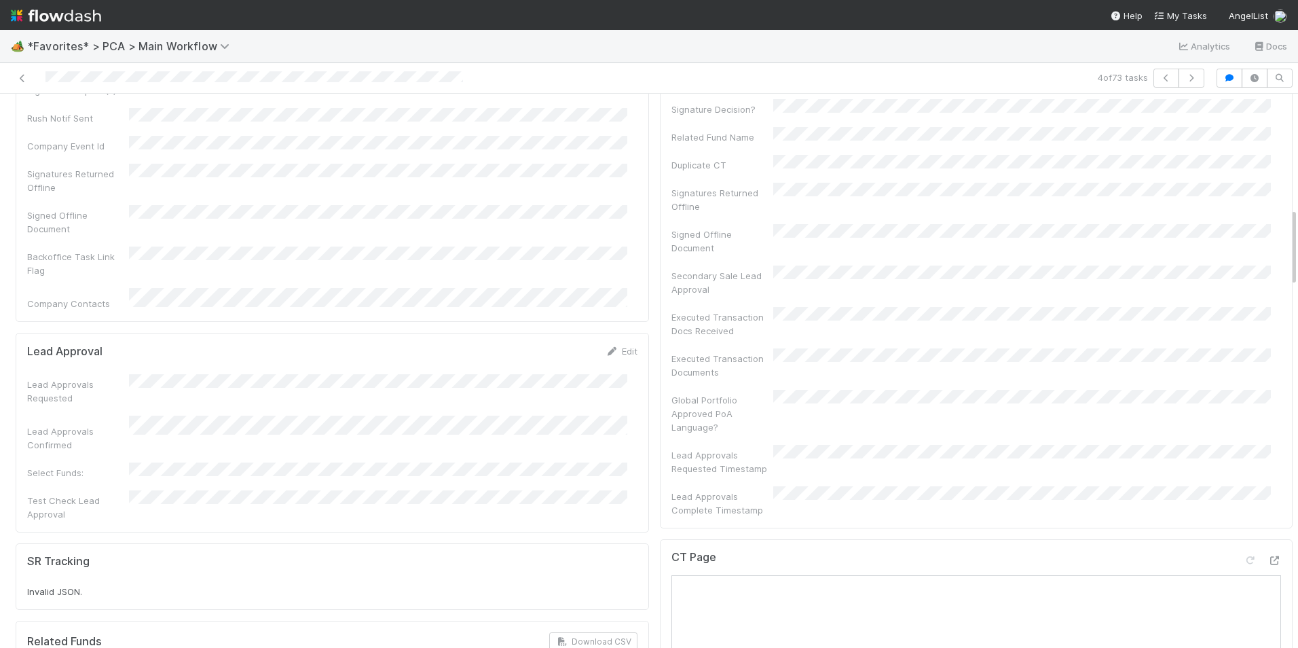
scroll to position [747, 0]
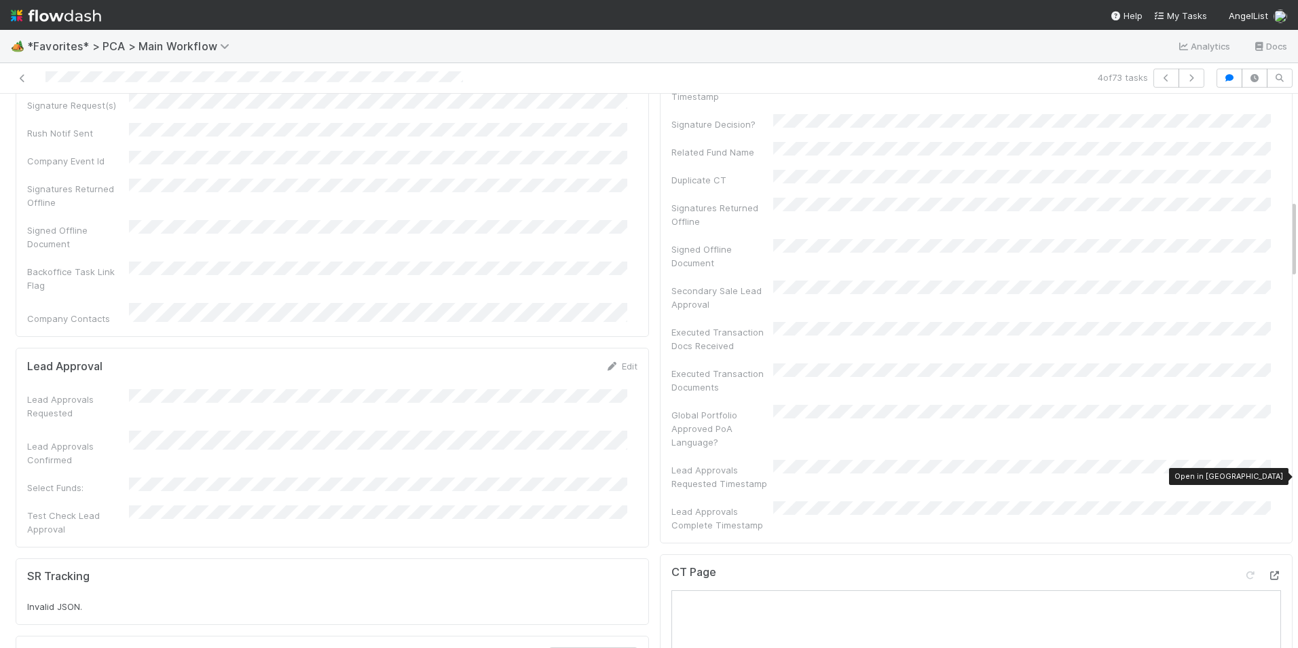
click at [1267, 571] on icon at bounding box center [1274, 575] width 14 height 9
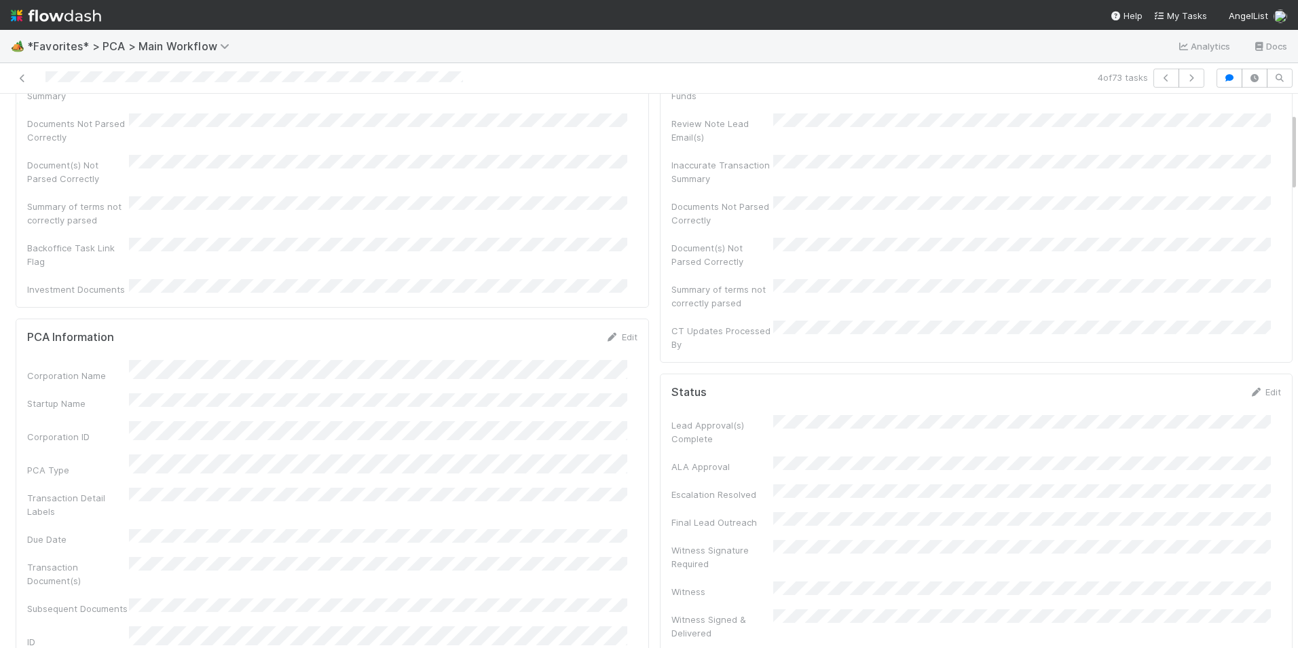
scroll to position [0, 0]
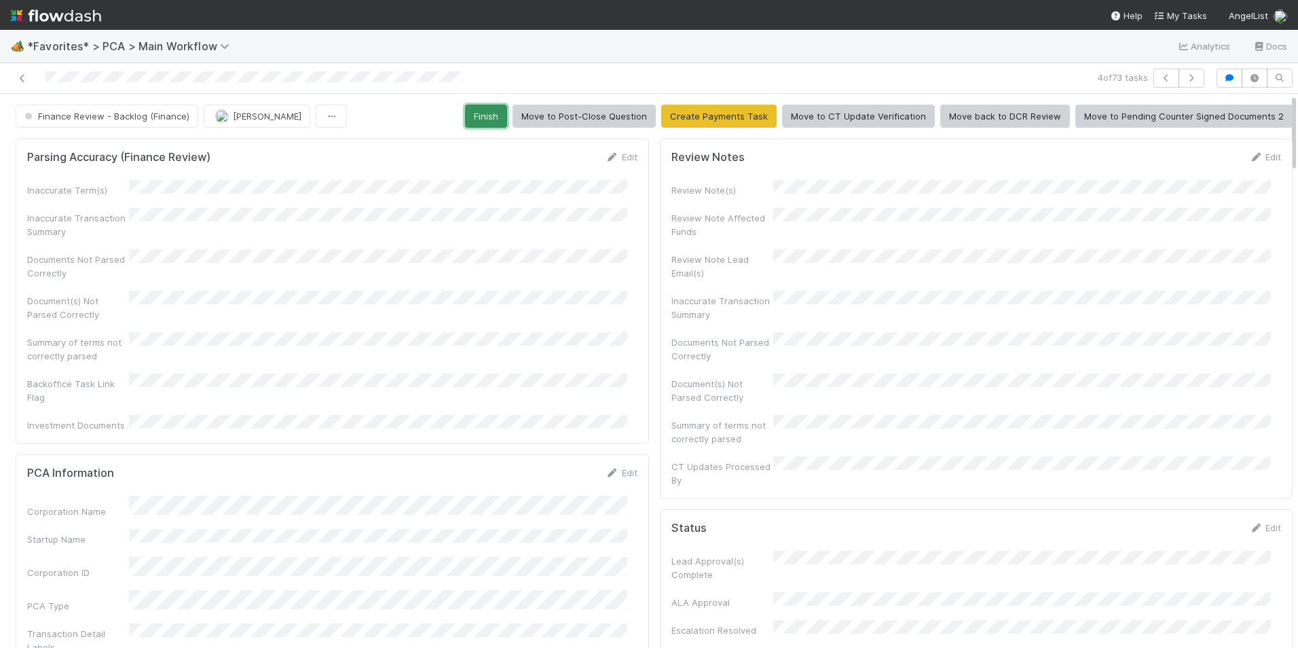
click at [483, 111] on button "Finish" at bounding box center [486, 116] width 42 height 23
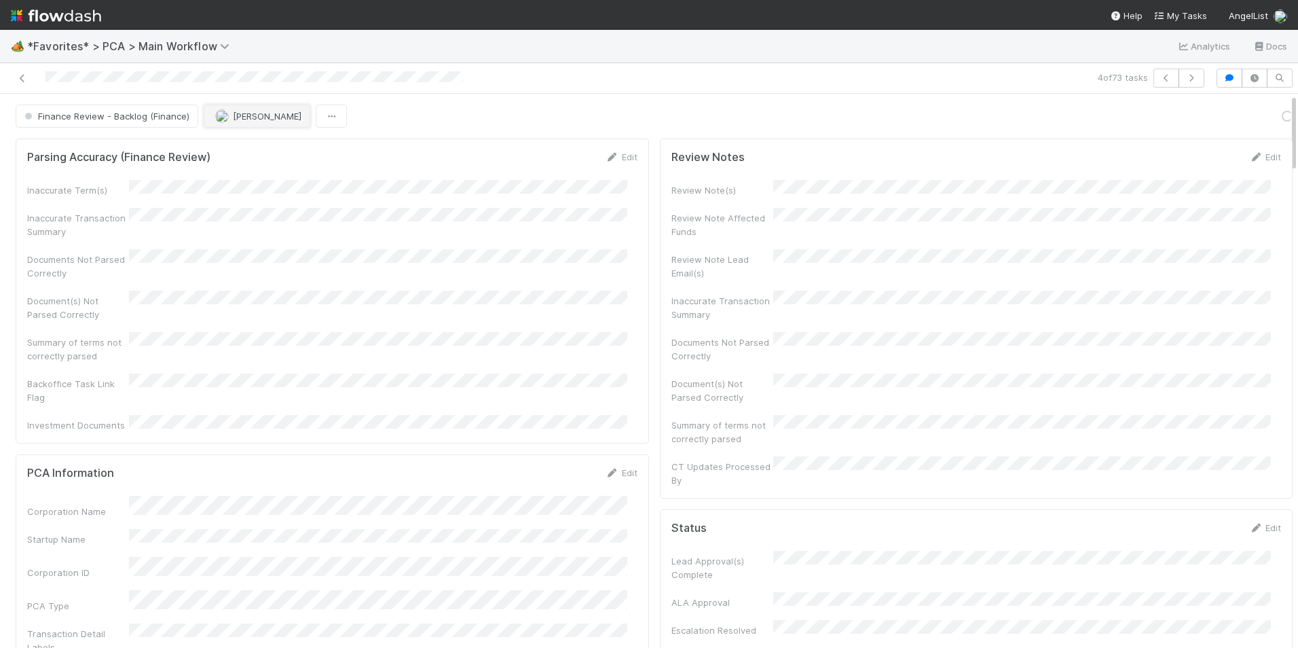
click at [251, 119] on span "[PERSON_NAME]" at bounding box center [267, 116] width 69 height 11
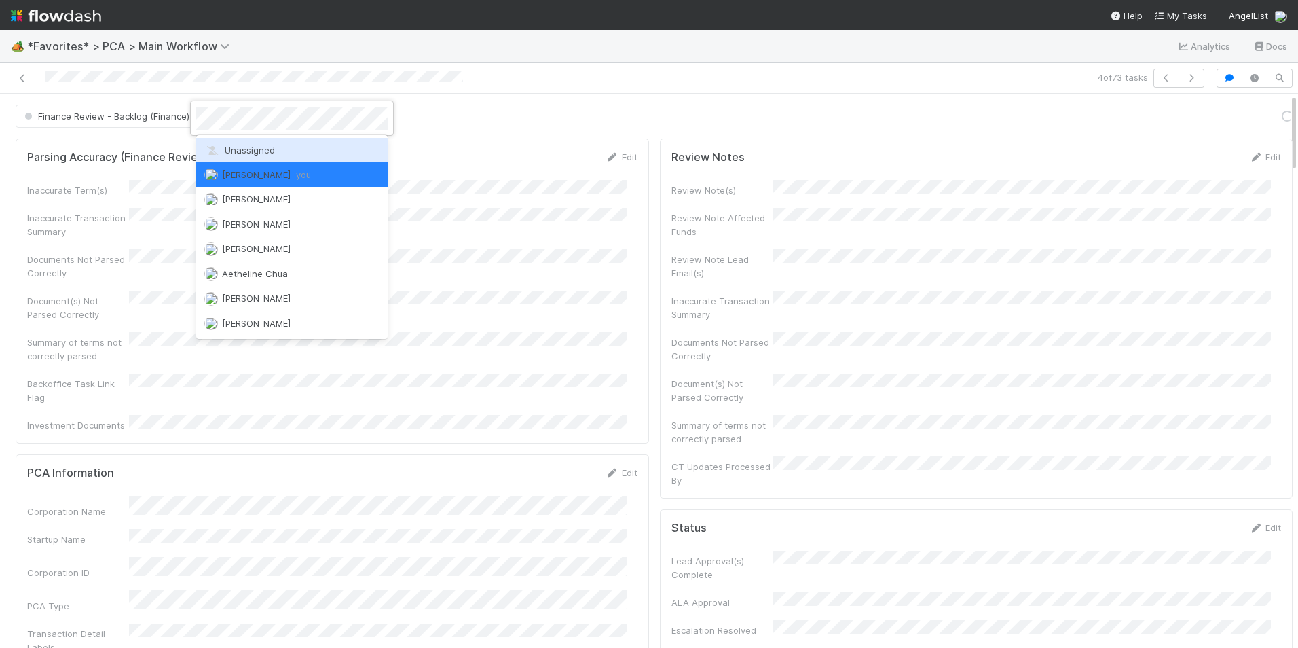
click at [265, 146] on span "Unassigned" at bounding box center [239, 150] width 71 height 11
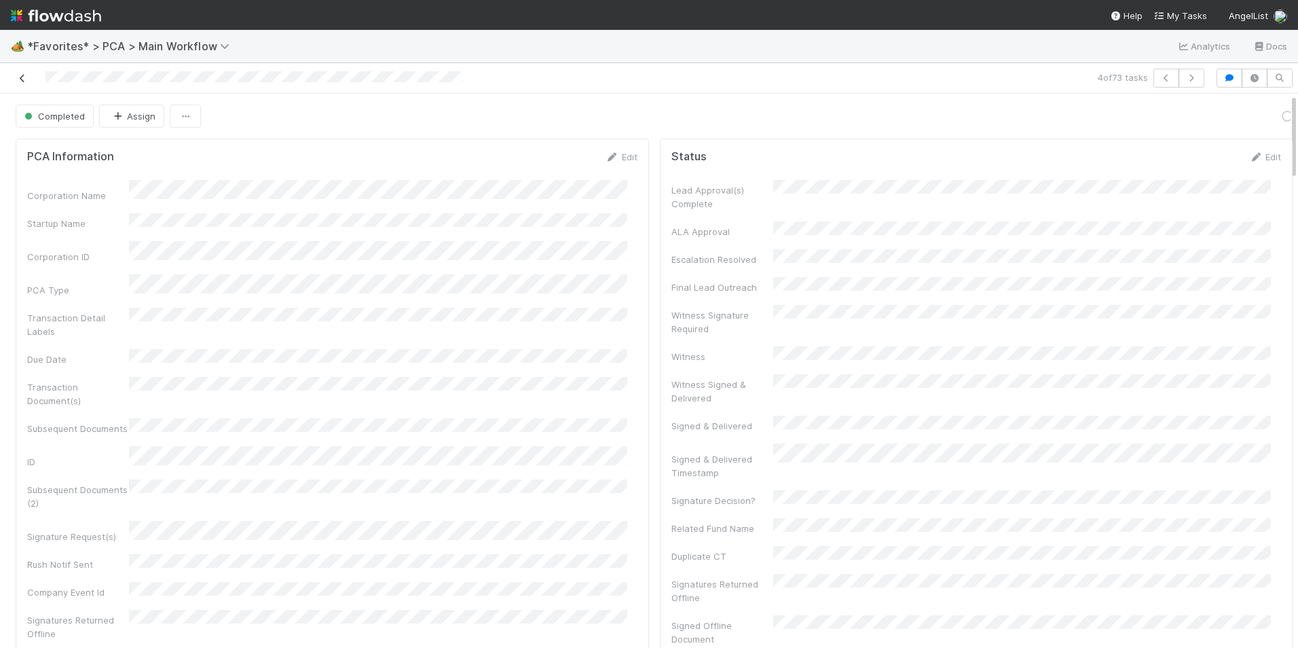
click at [19, 73] on link at bounding box center [23, 78] width 14 height 14
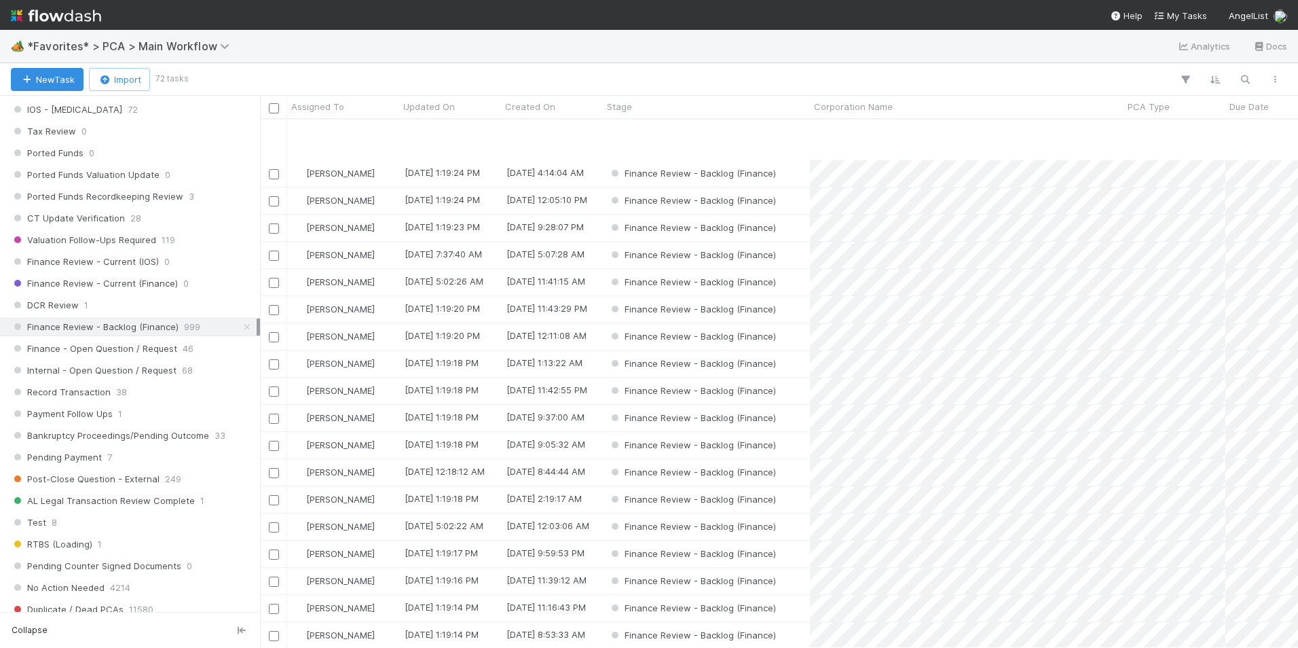
scroll to position [407, 0]
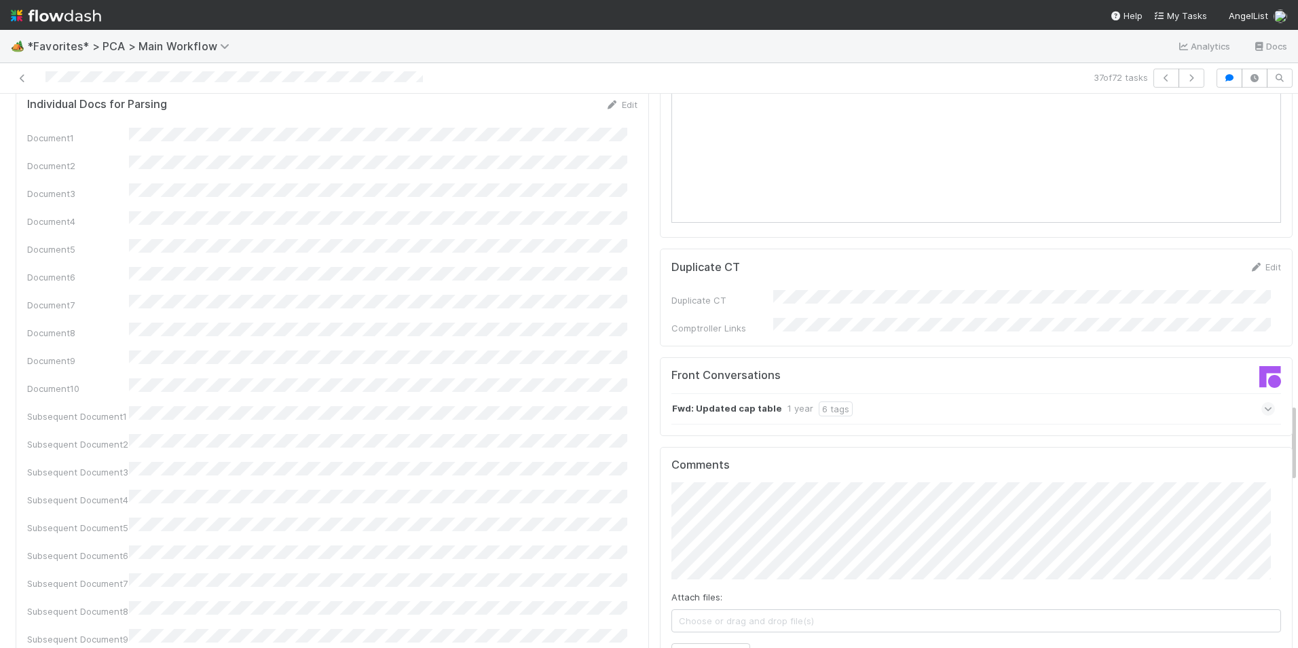
scroll to position [2036, 0]
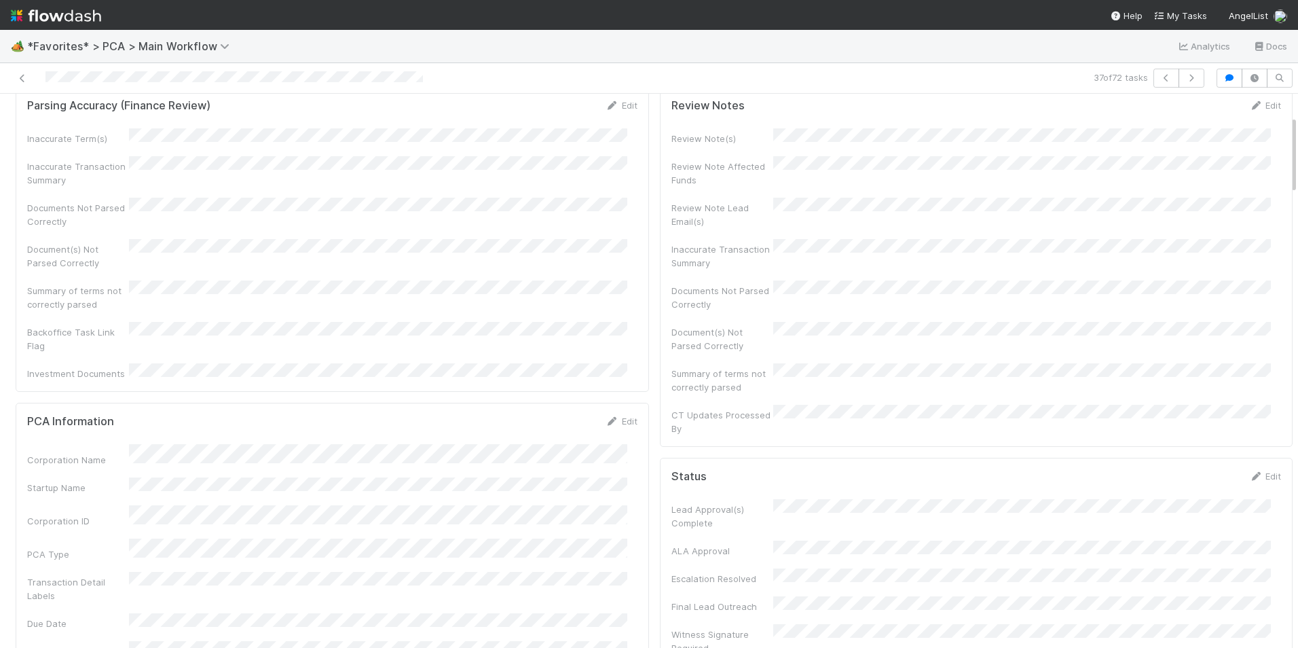
scroll to position [0, 0]
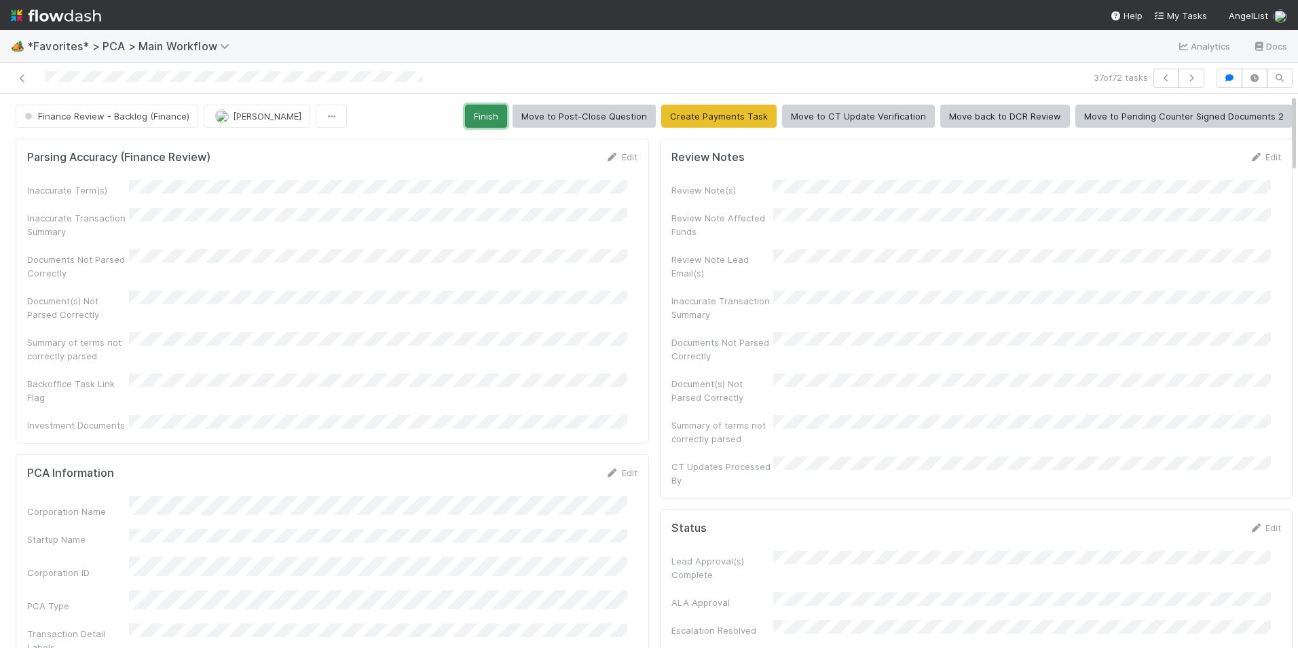
click at [495, 124] on button "Finish" at bounding box center [486, 116] width 42 height 23
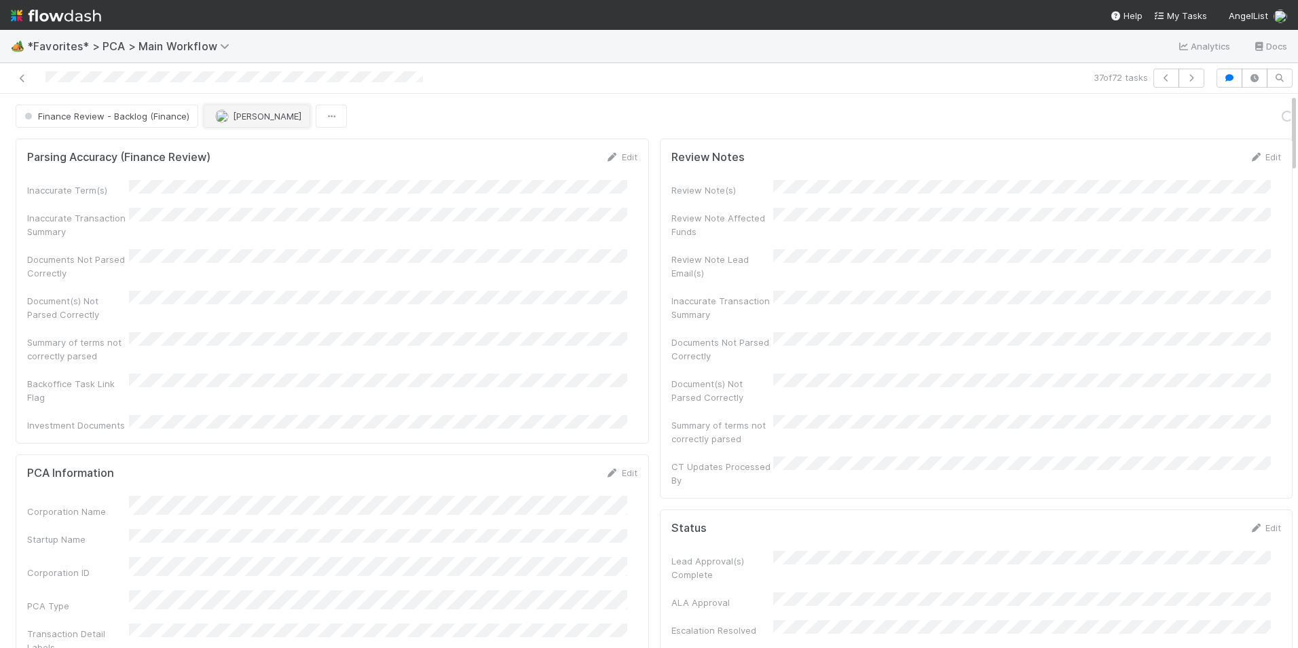
click at [244, 125] on button "[PERSON_NAME]" at bounding box center [257, 116] width 107 height 23
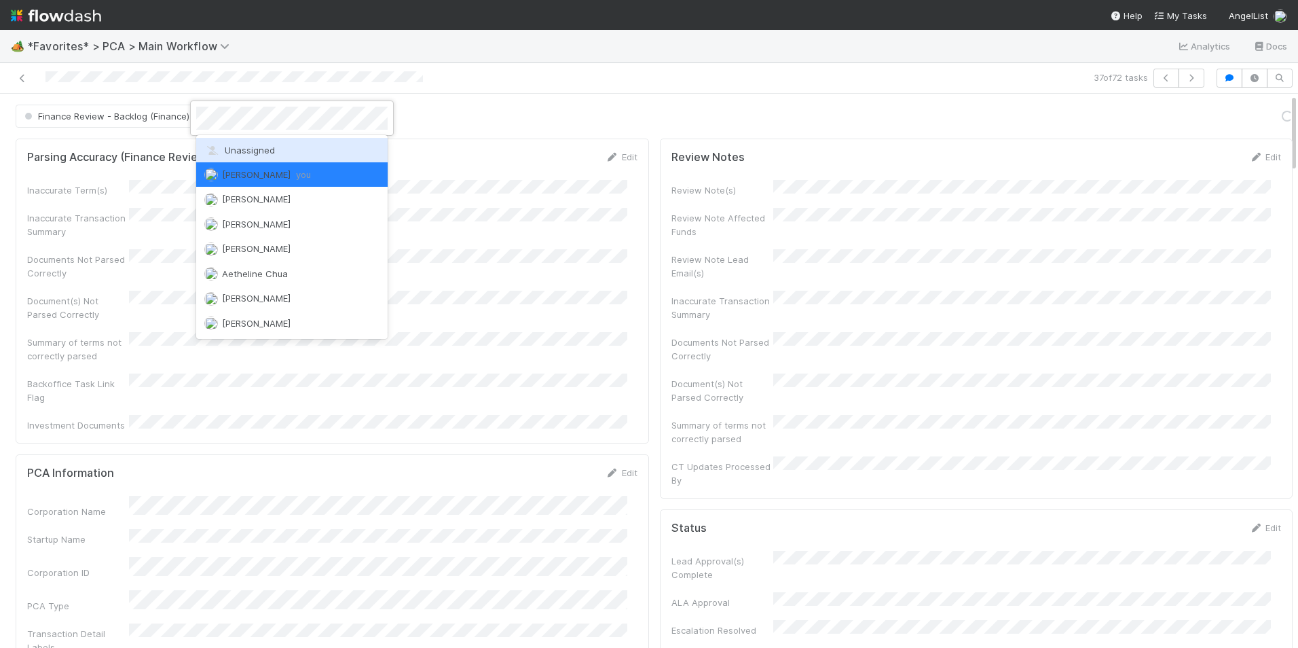
click at [250, 149] on span "Unassigned" at bounding box center [239, 150] width 71 height 11
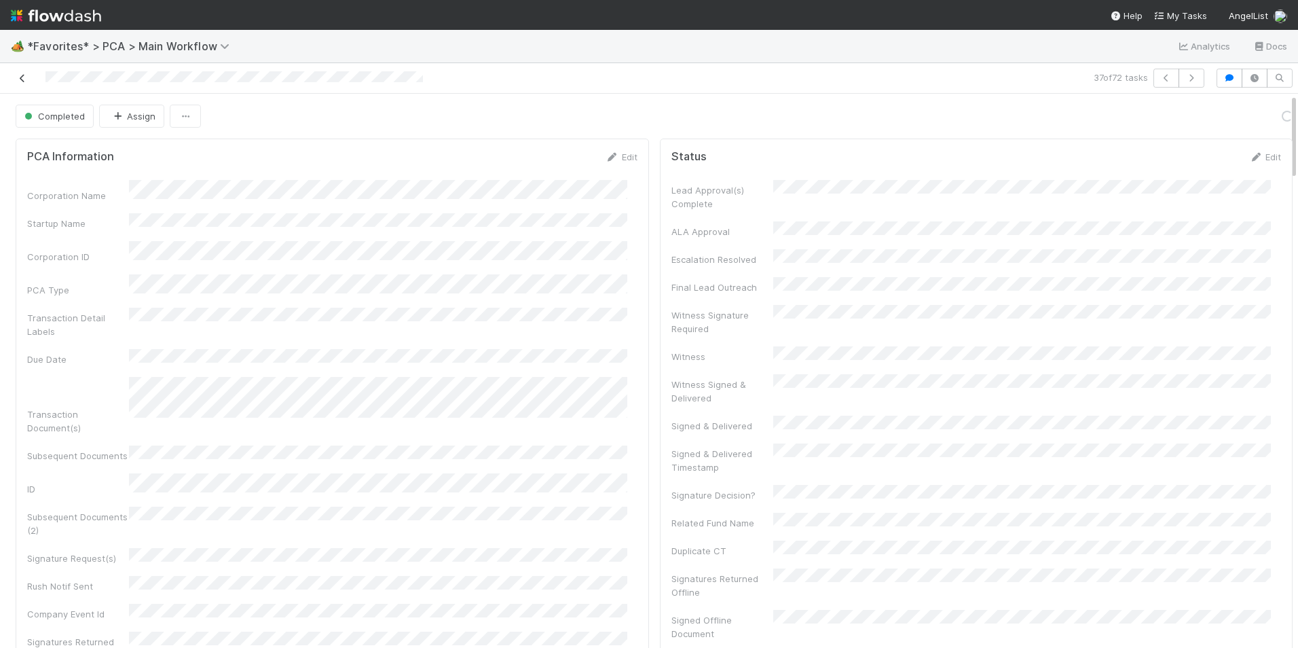
click at [18, 77] on icon at bounding box center [23, 78] width 14 height 9
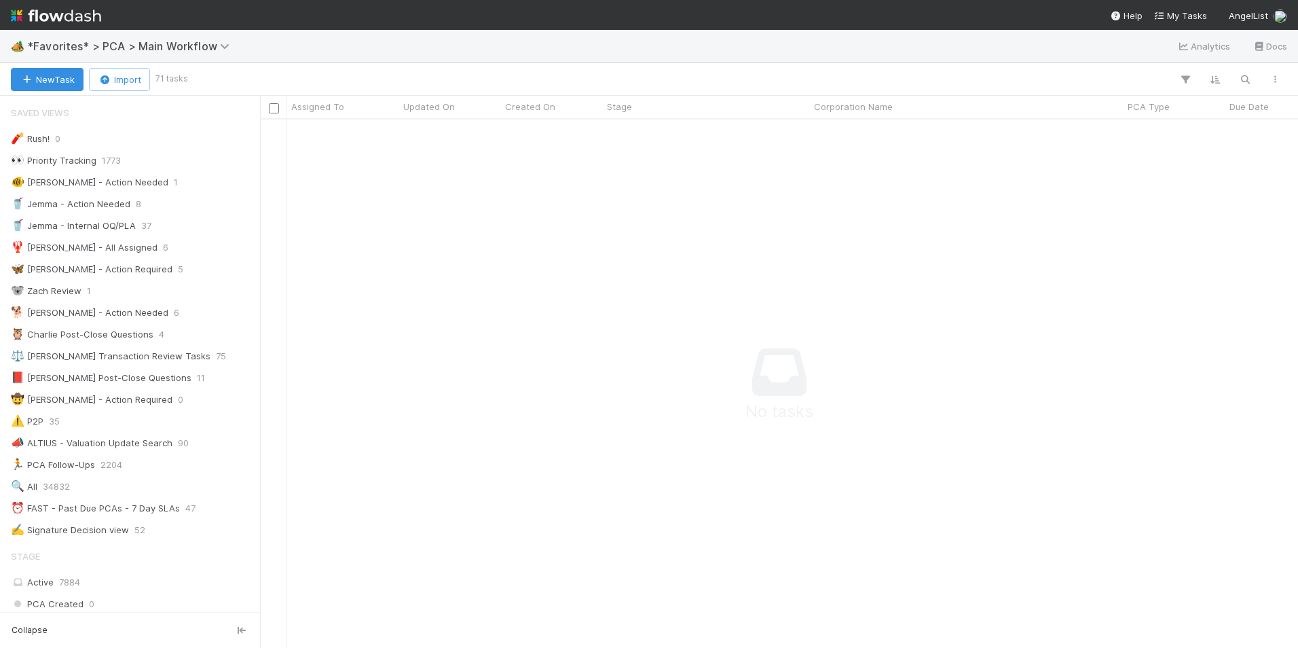
scroll to position [68, 0]
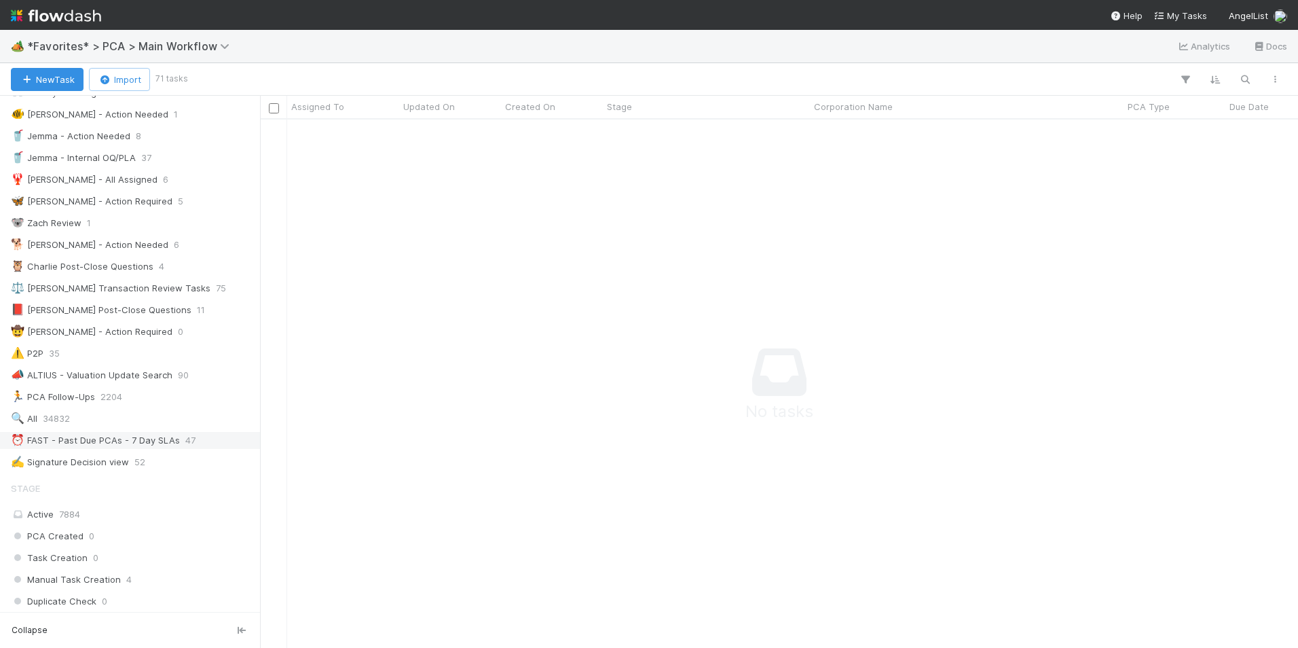
click at [167, 438] on div "⏰ FAST - Past Due PCAs - 7 Day SLAs" at bounding box center [95, 440] width 169 height 17
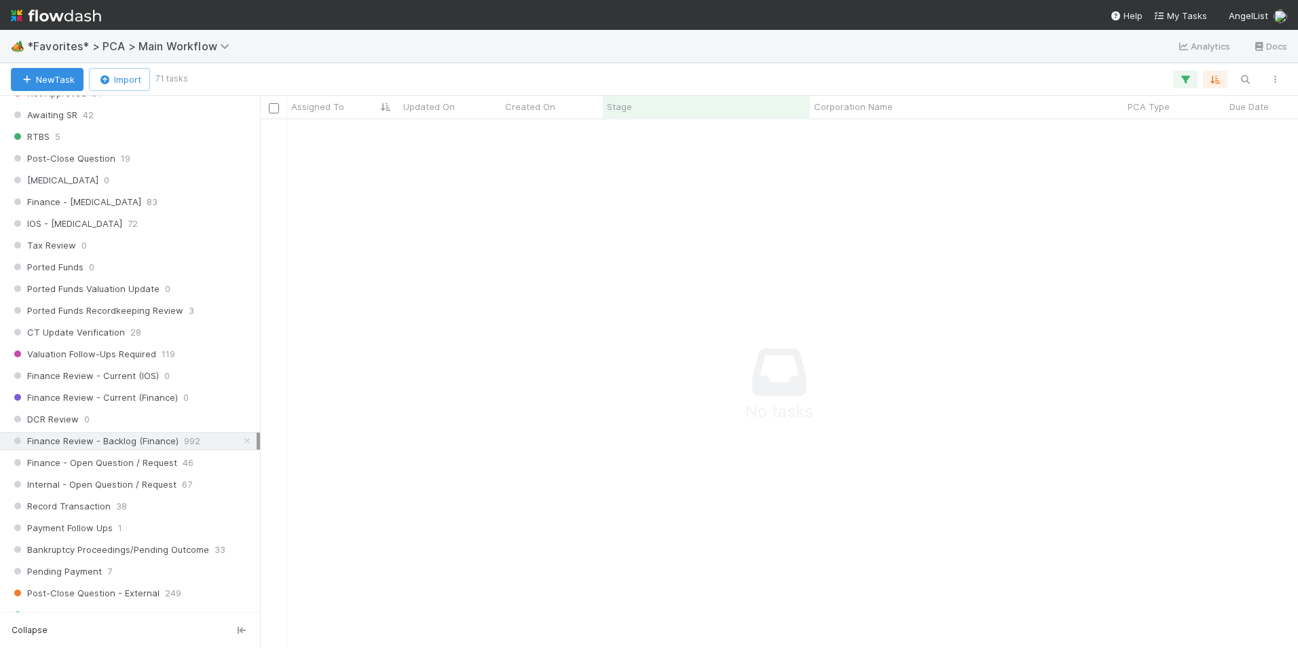
scroll to position [882, 0]
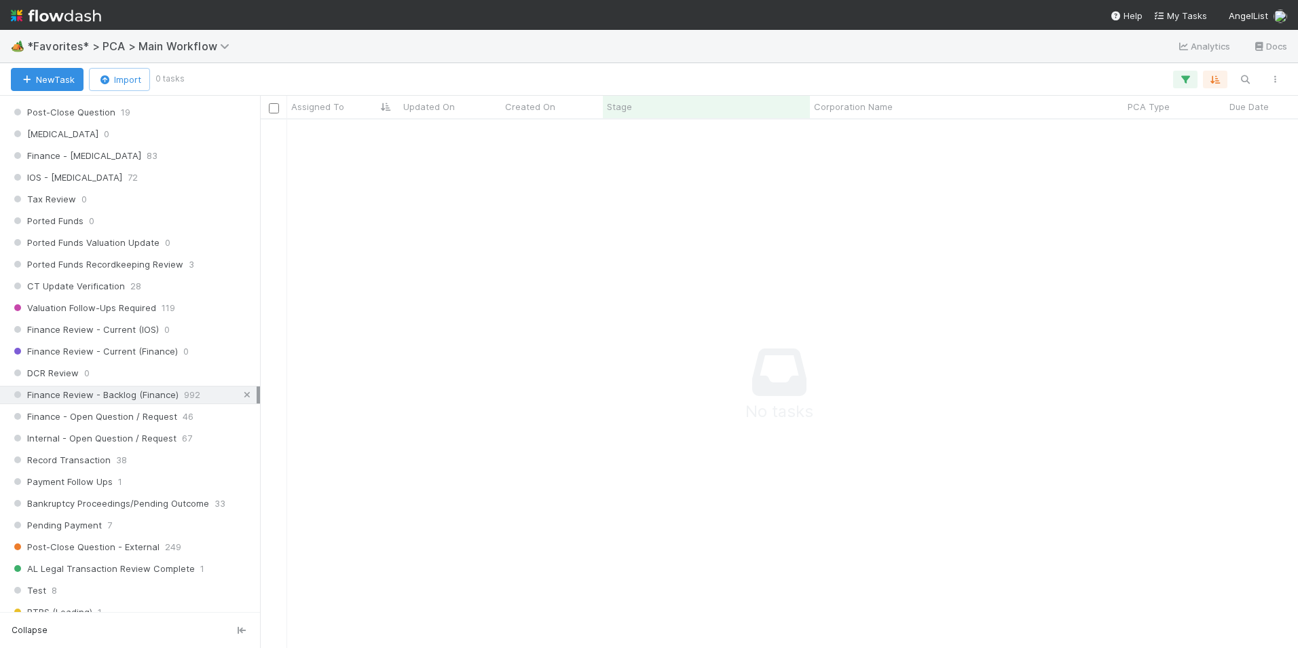
click at [240, 394] on icon at bounding box center [247, 394] width 14 height 9
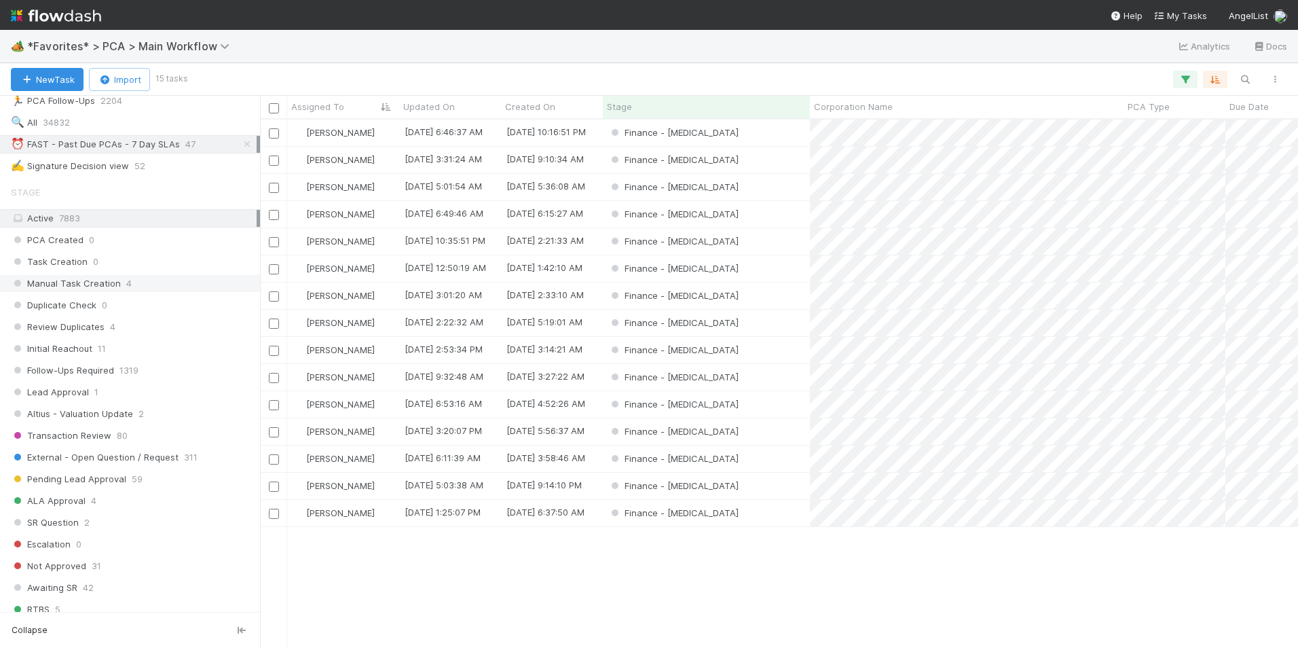
scroll to position [339, 0]
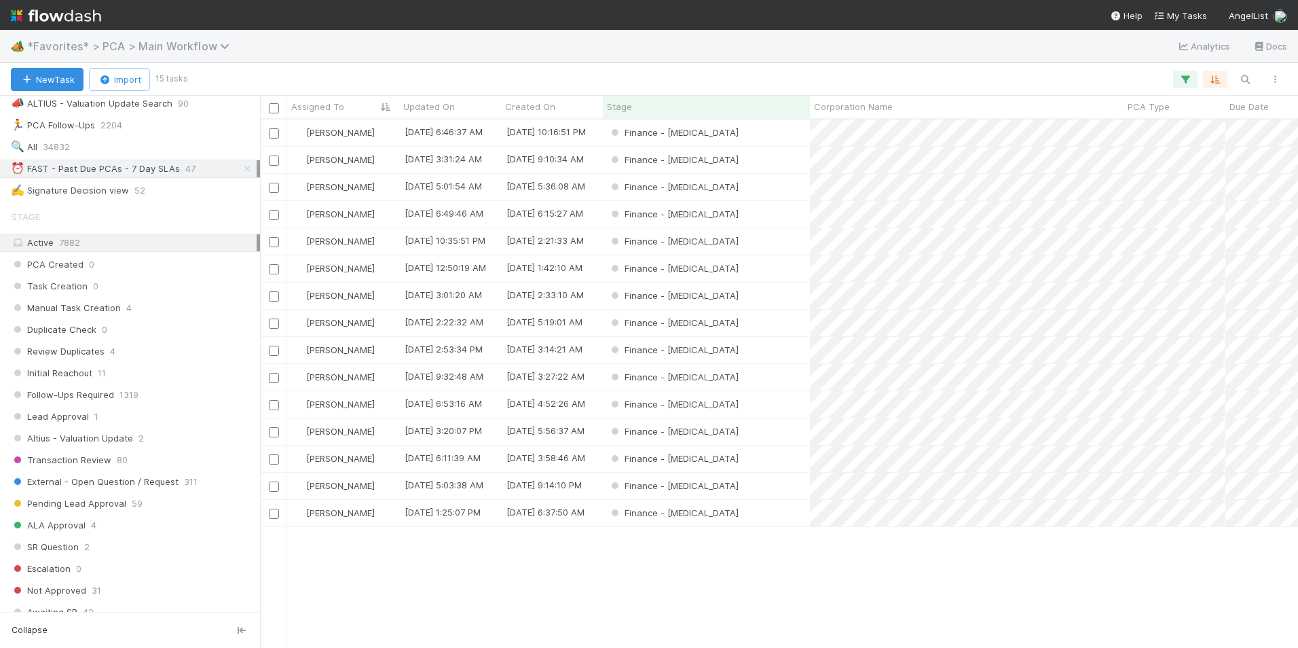
click at [209, 52] on span "*Favorites* > PCA > Main Workflow" at bounding box center [131, 46] width 209 height 14
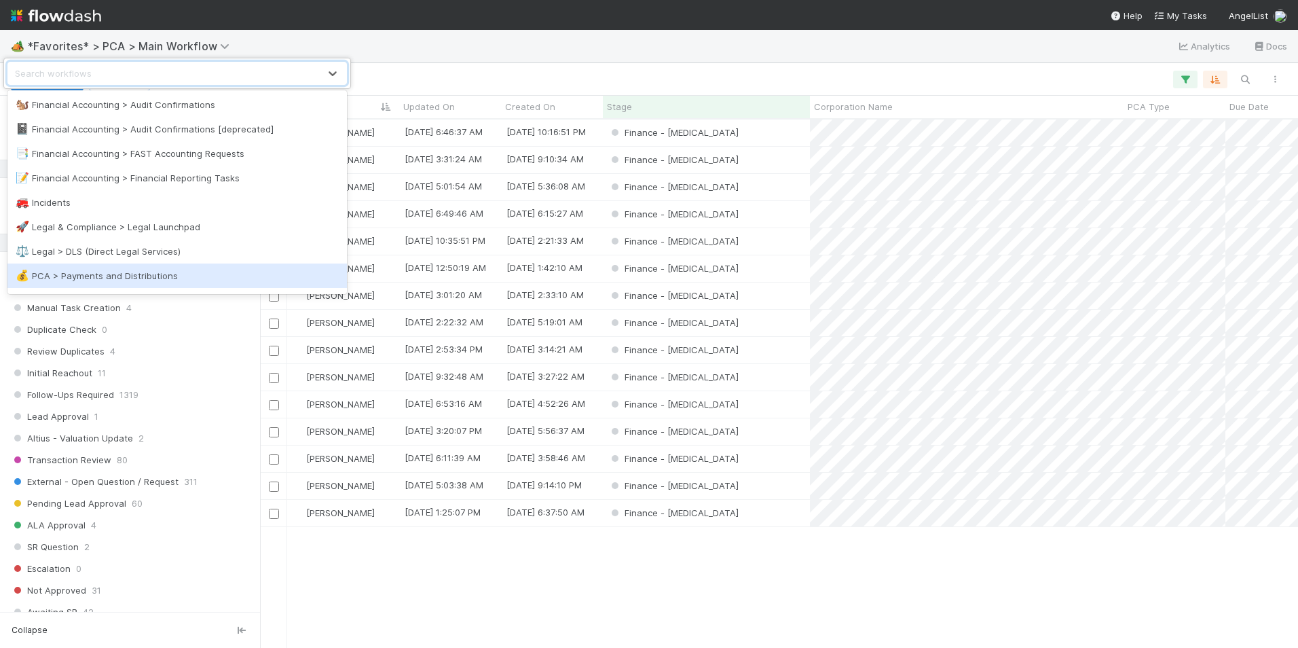
scroll to position [271, 0]
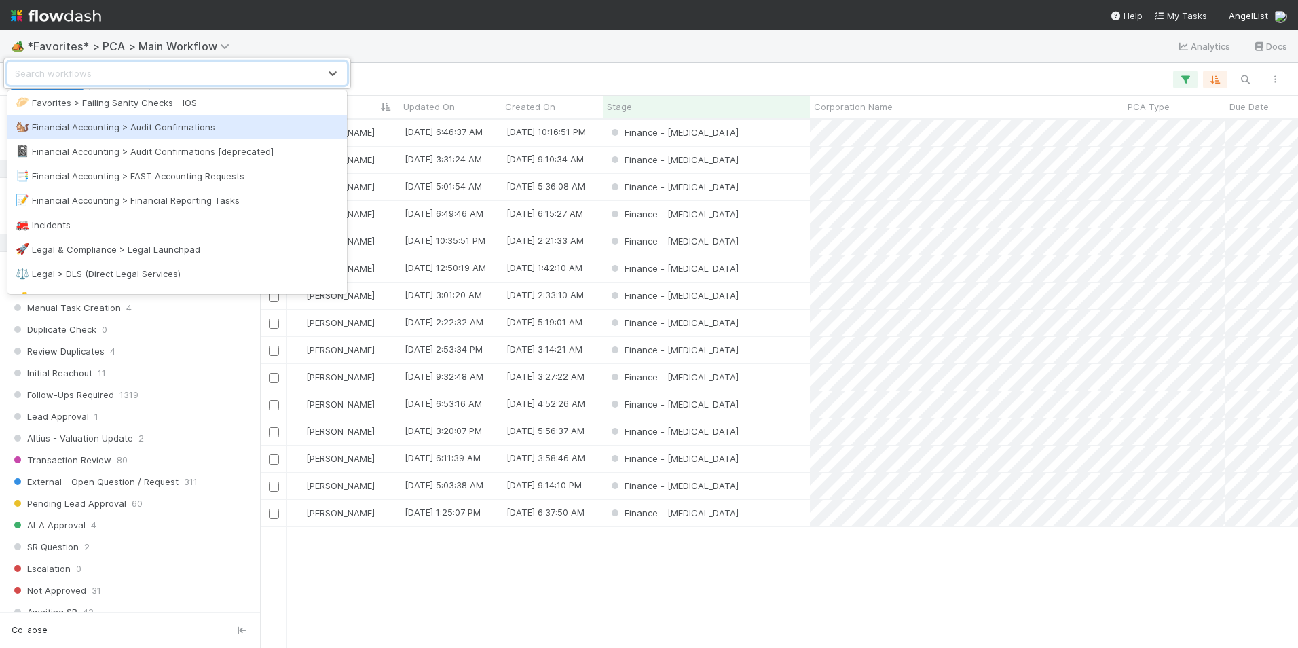
click at [216, 124] on div "🐿️ Financial Accounting > Audit Confirmations" at bounding box center [177, 127] width 323 height 14
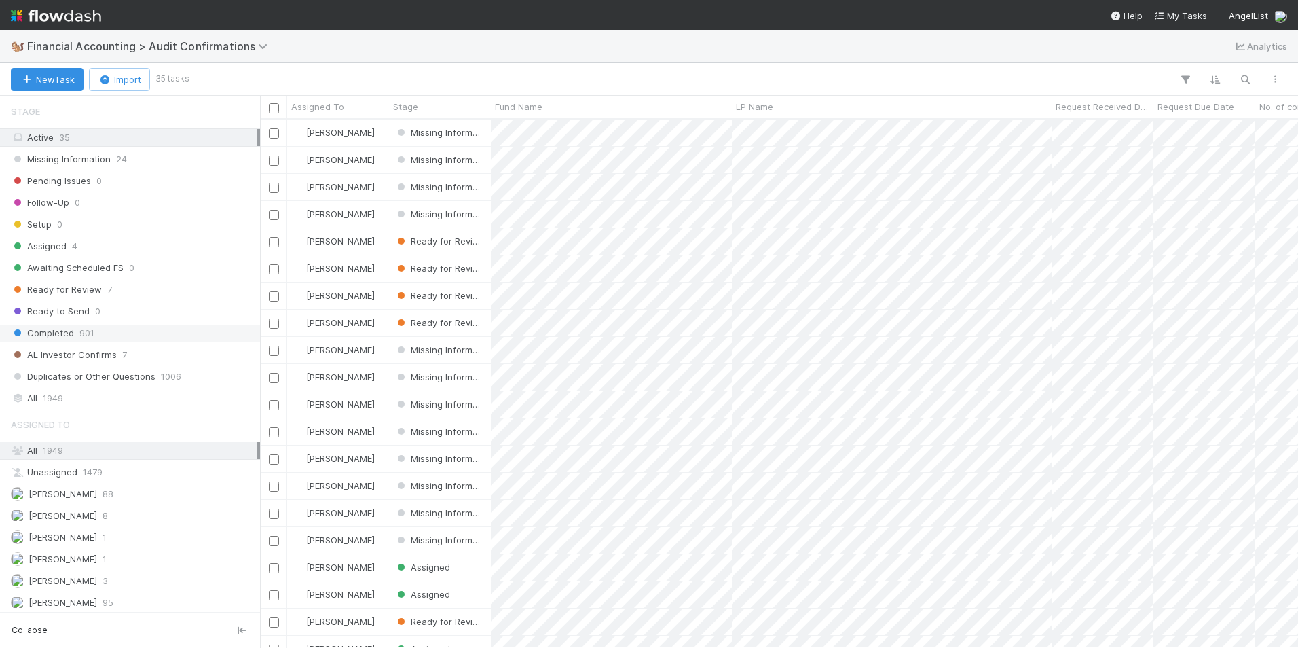
scroll to position [122, 0]
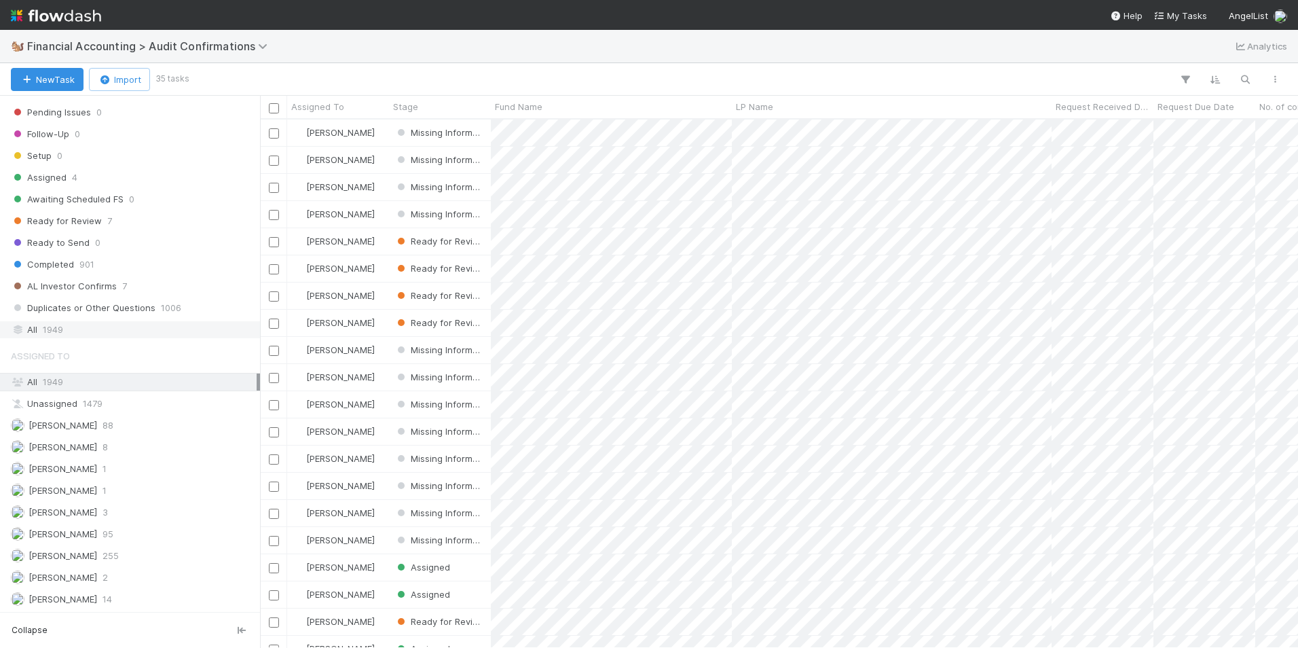
click at [131, 326] on div "All 1949" at bounding box center [134, 329] width 246 height 17
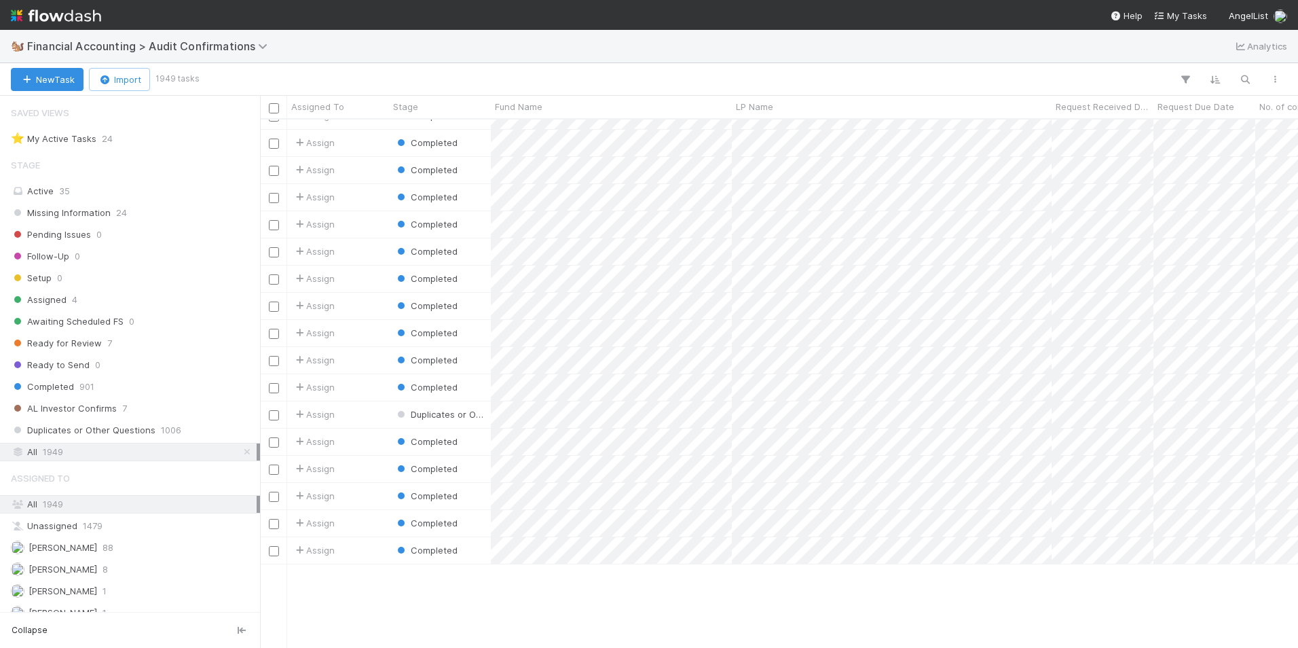
scroll to position [2308, 0]
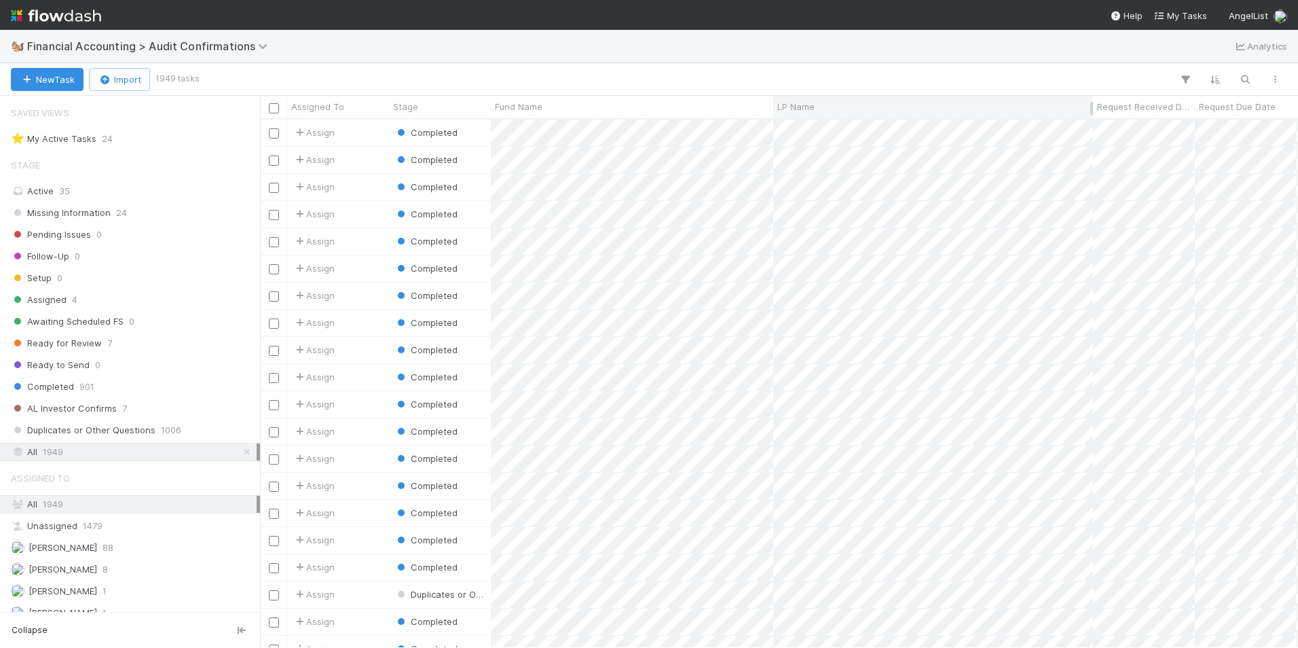
drag, startPoint x: 729, startPoint y: 107, endPoint x: 770, endPoint y: 111, distance: 41.6
click at [773, 111] on div at bounding box center [773, 107] width 0 height 22
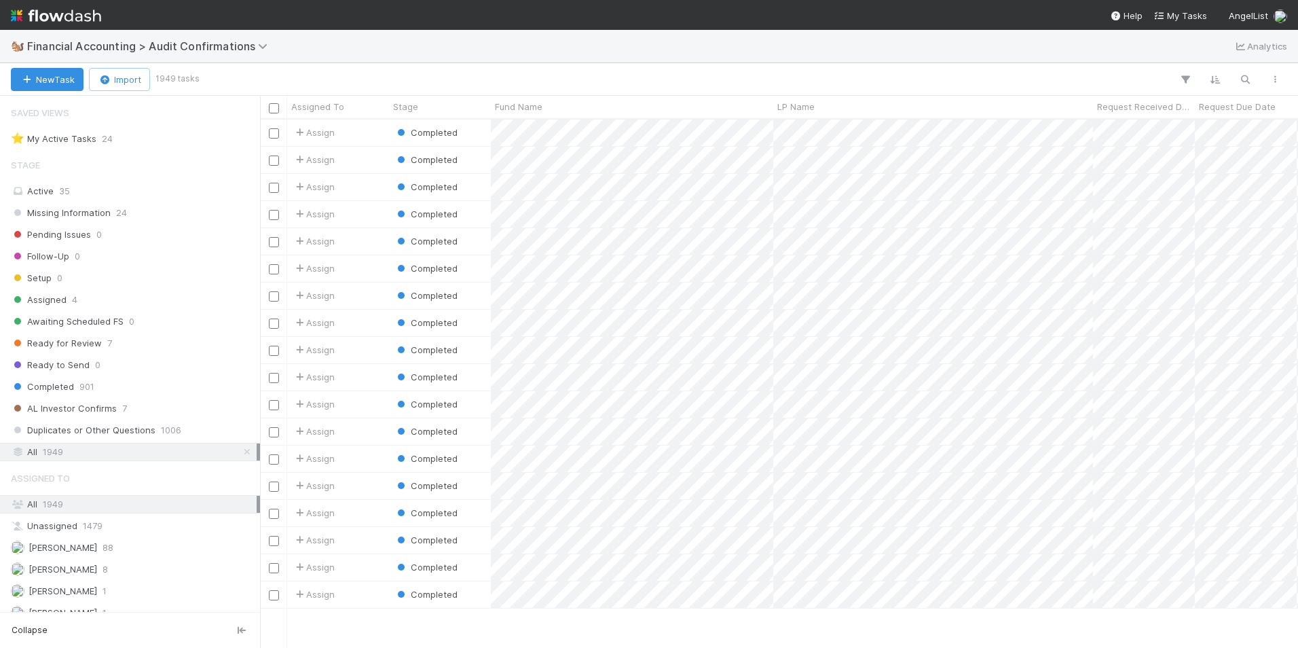
scroll to position [2036, 0]
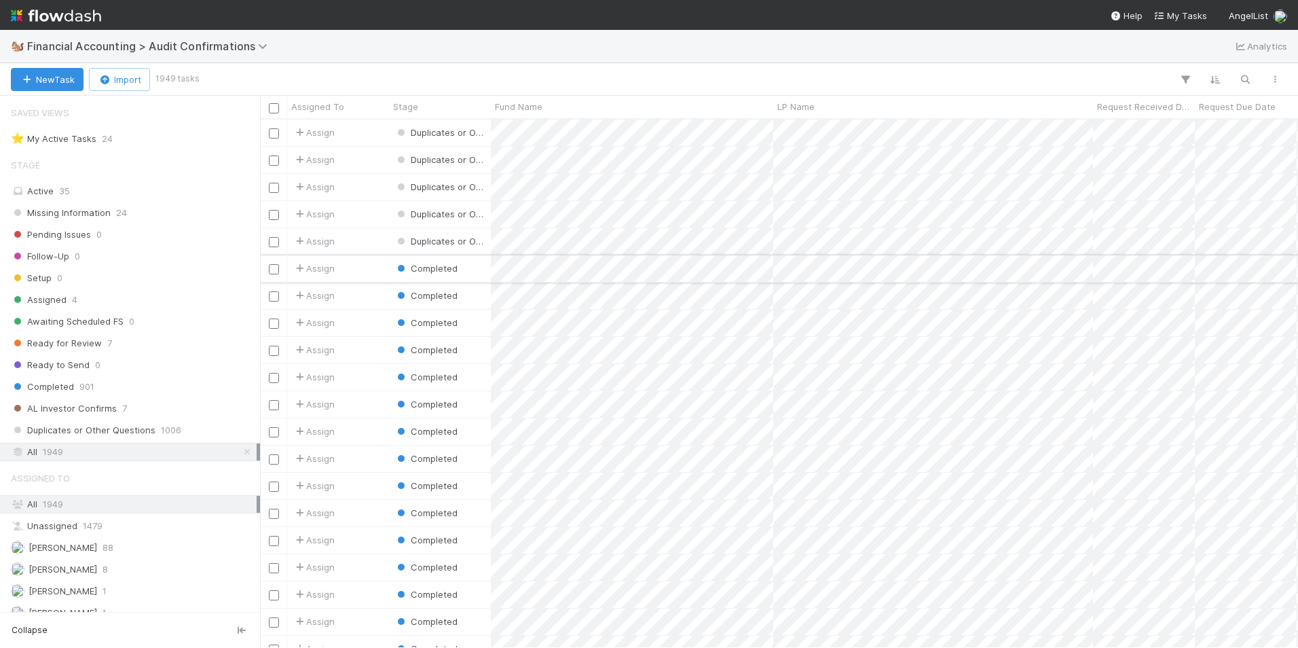
click at [367, 269] on div "Assign" at bounding box center [338, 268] width 102 height 26
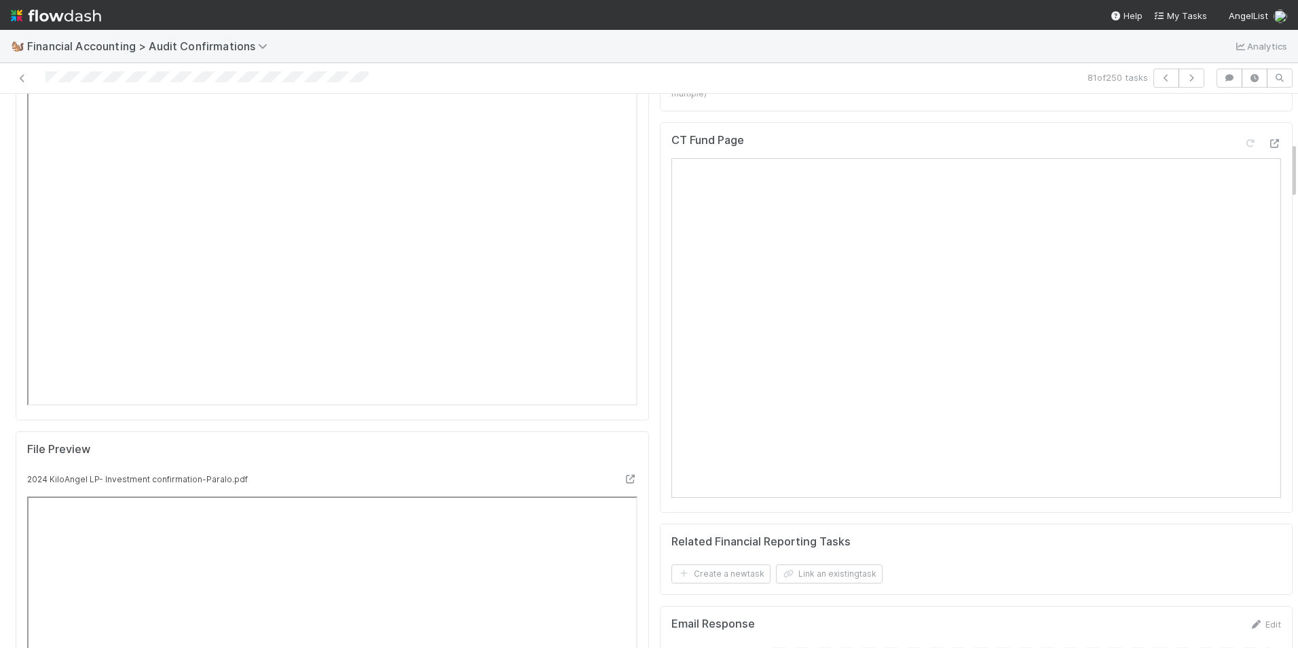
scroll to position [271, 0]
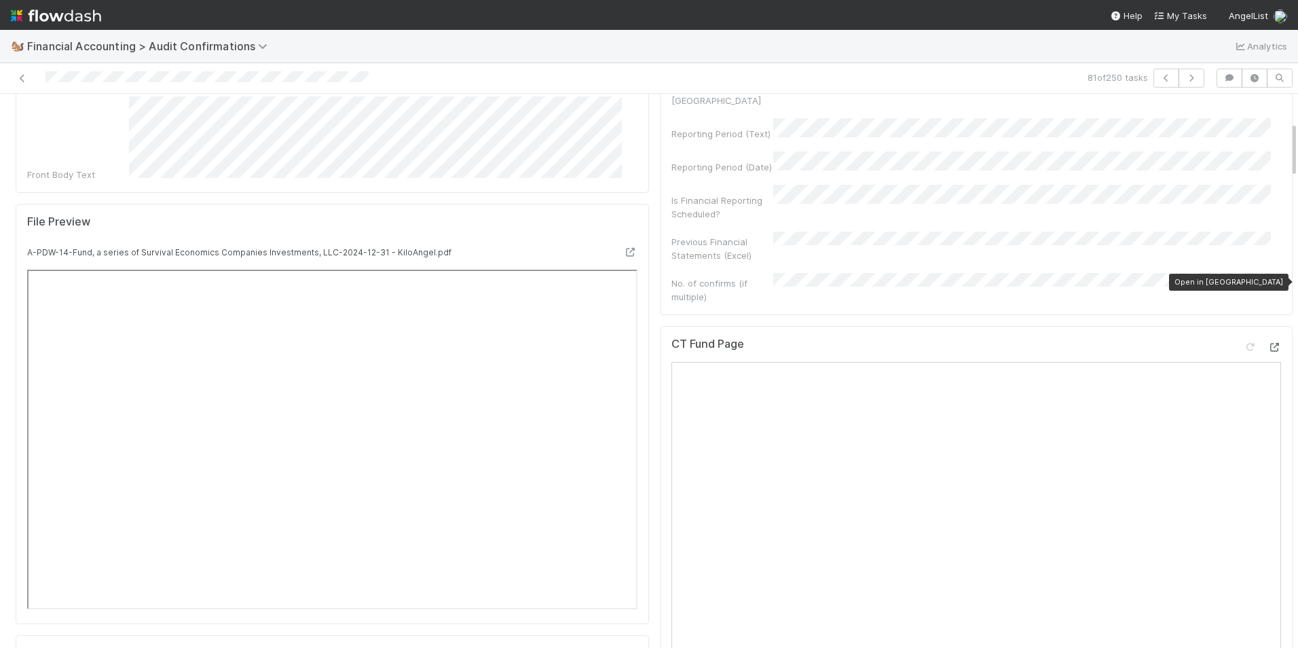
click at [1267, 343] on icon at bounding box center [1274, 347] width 14 height 9
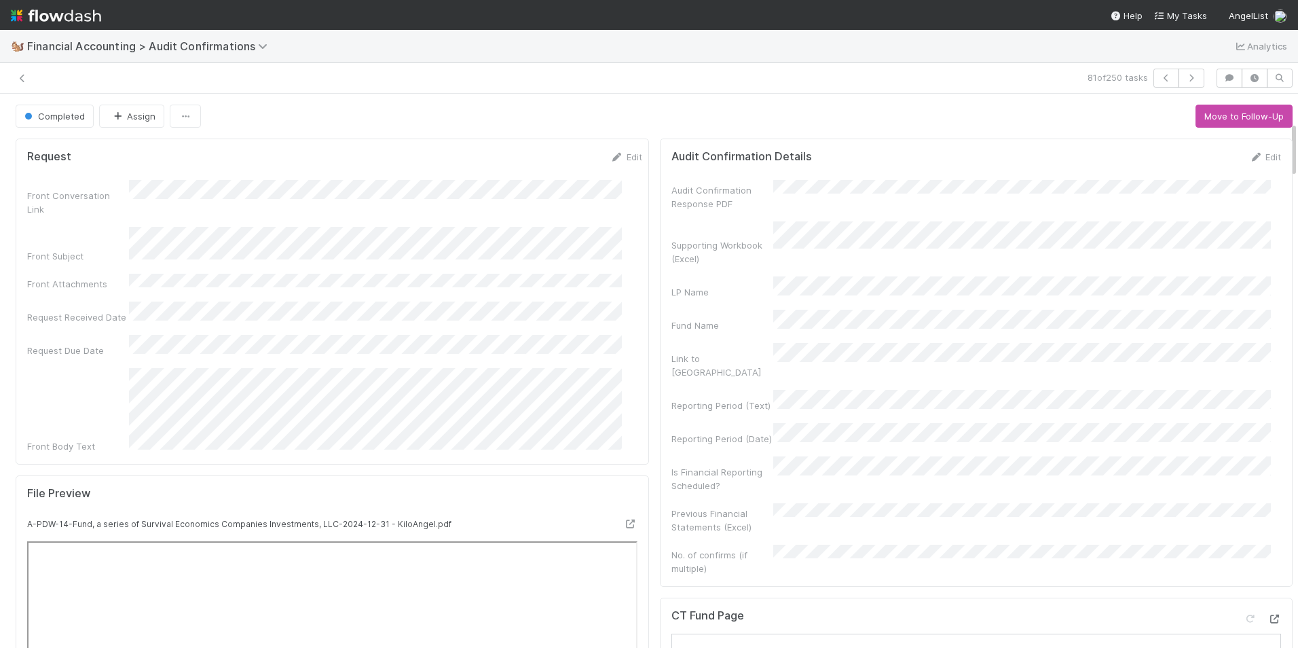
scroll to position [271, 0]
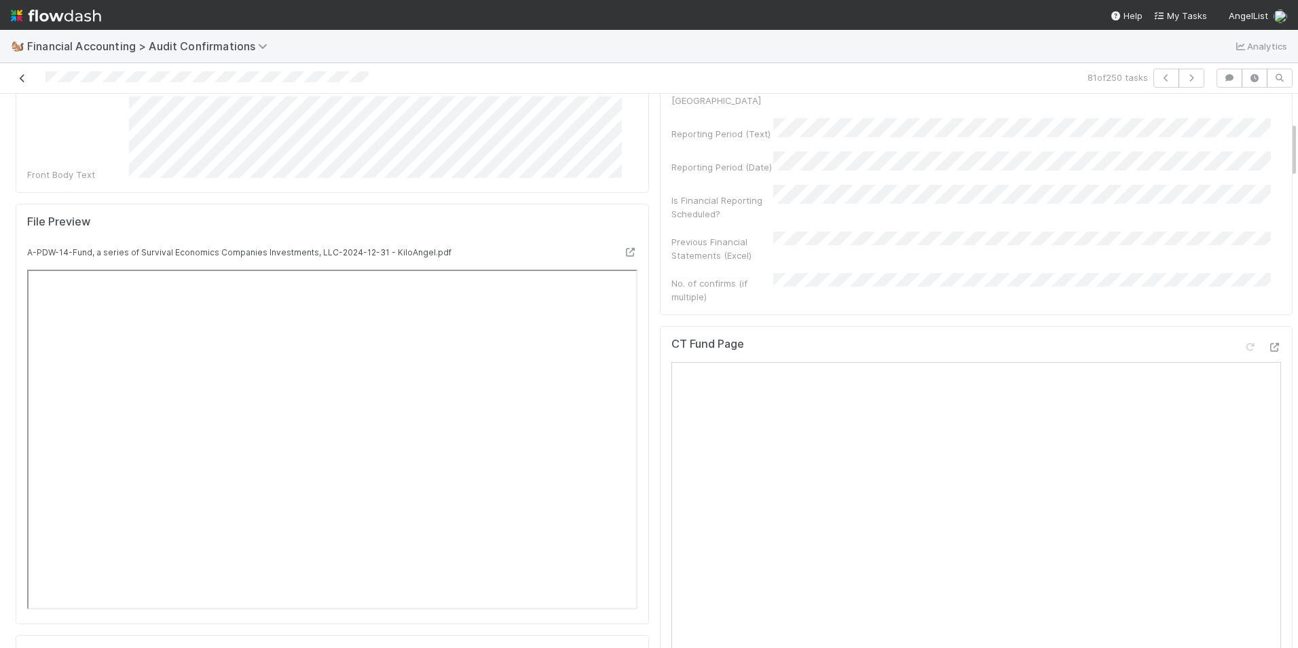
click at [25, 77] on icon at bounding box center [23, 78] width 14 height 9
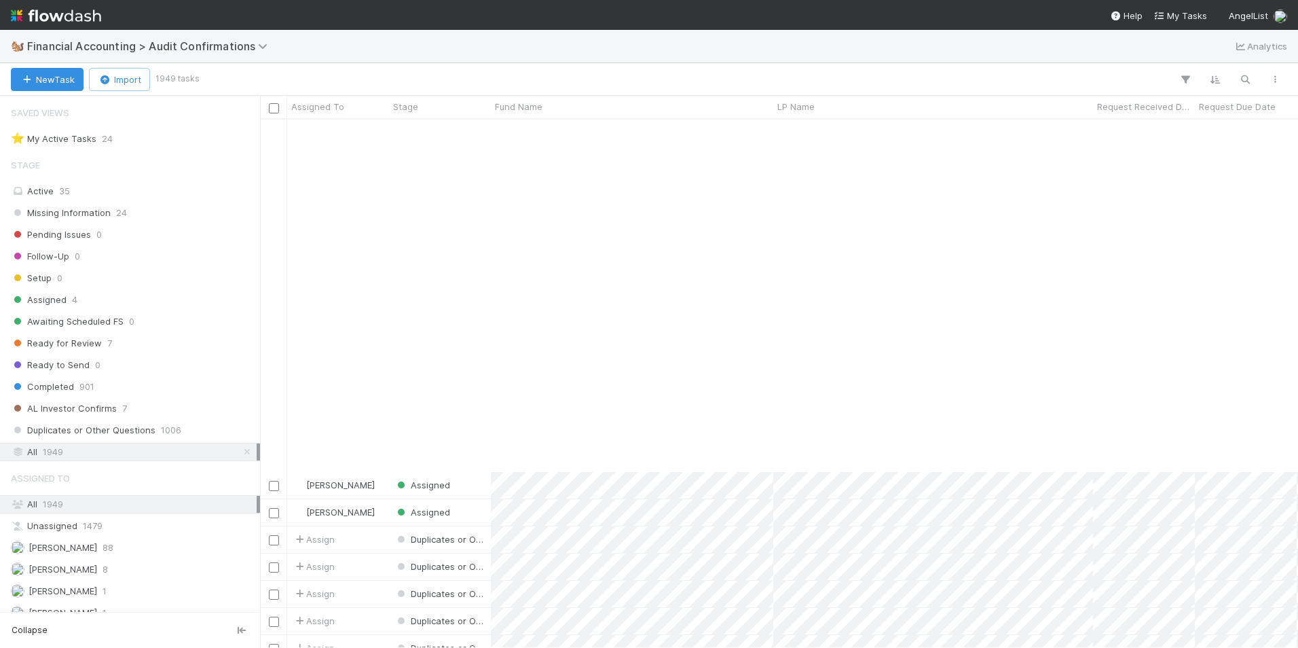
scroll to position [814, 0]
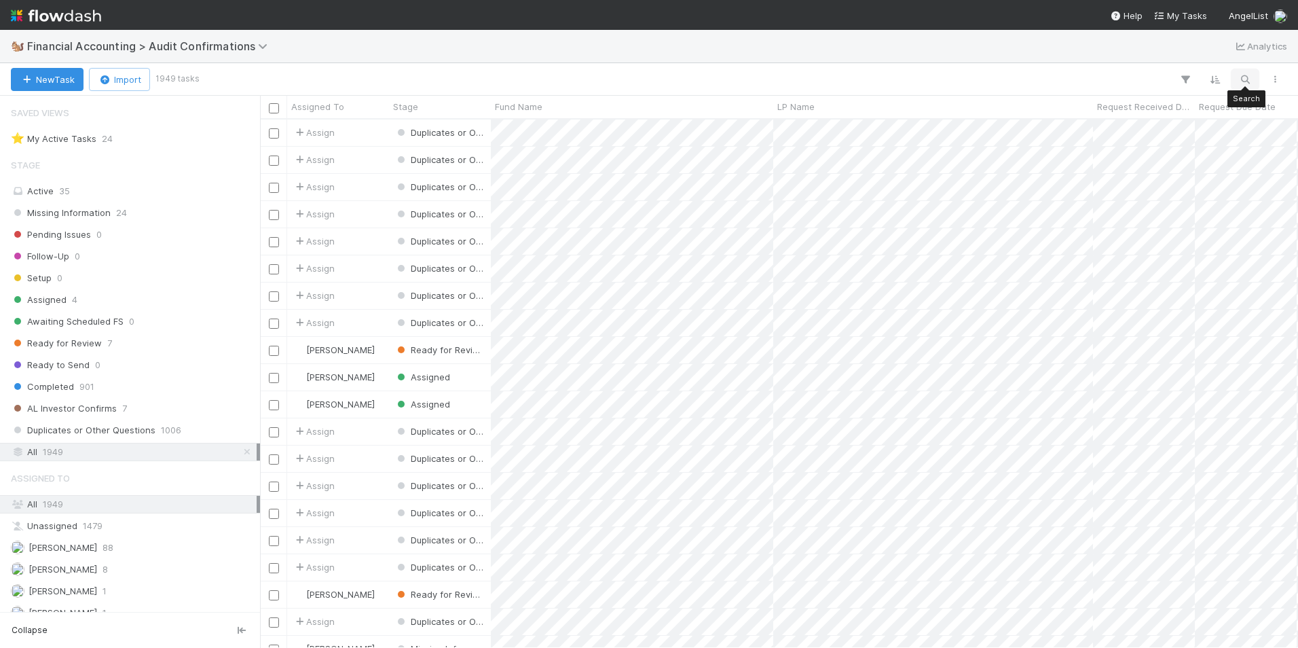
click at [1249, 77] on icon "button" at bounding box center [1245, 79] width 14 height 12
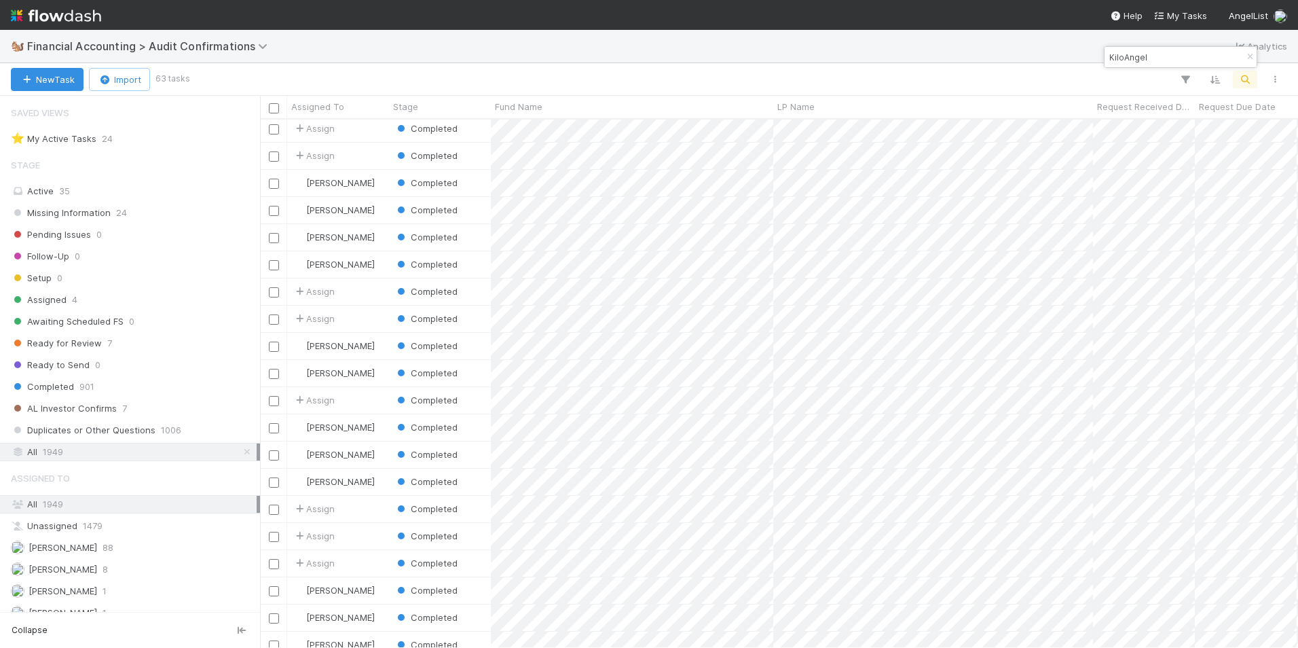
scroll to position [1018, 0]
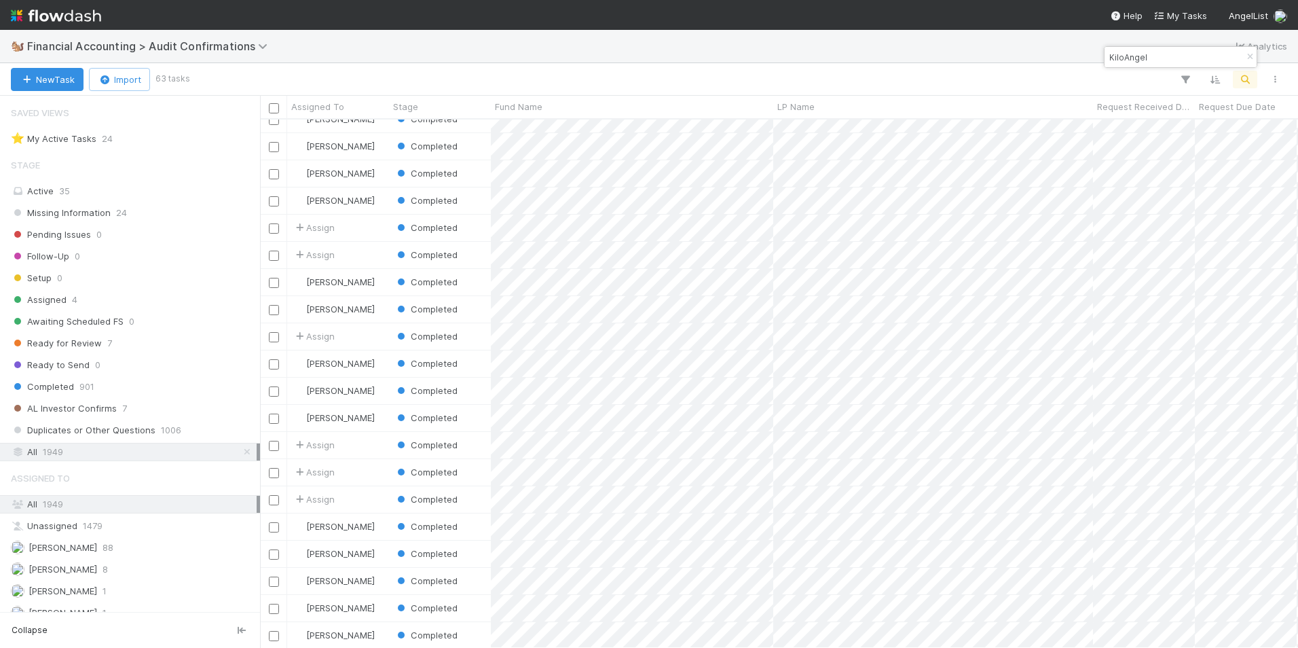
type input "KiloAngel"
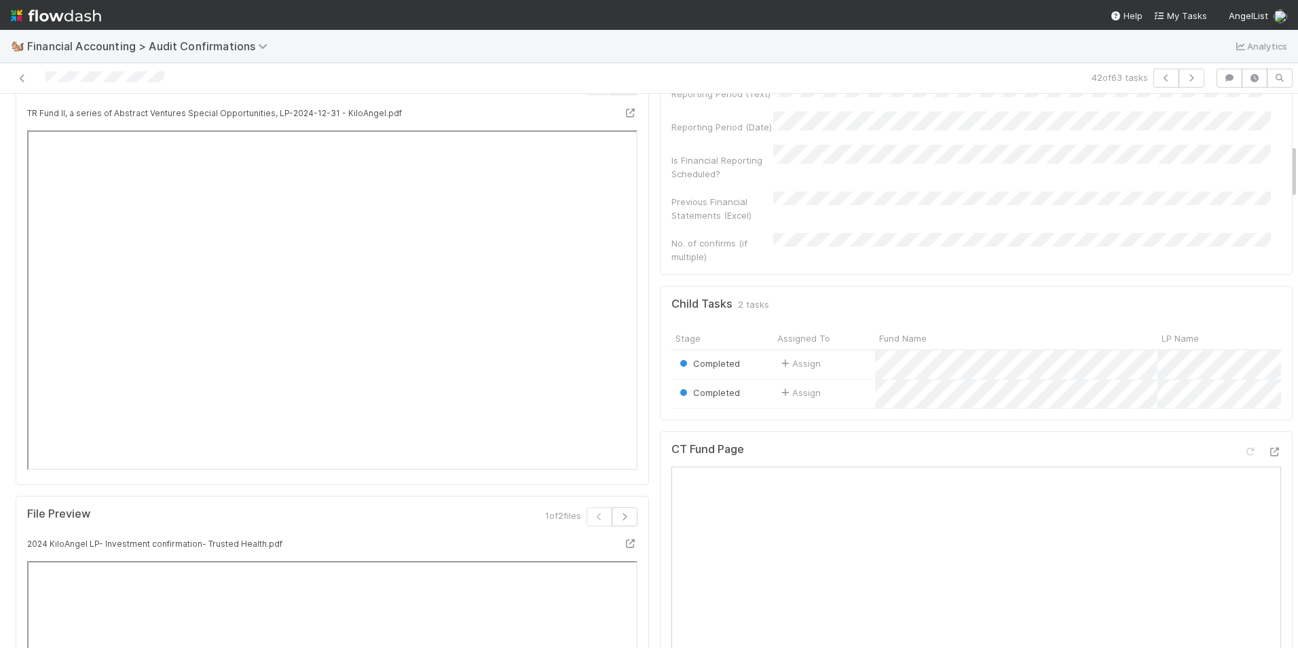
scroll to position [407, 0]
click at [21, 75] on icon at bounding box center [23, 78] width 14 height 9
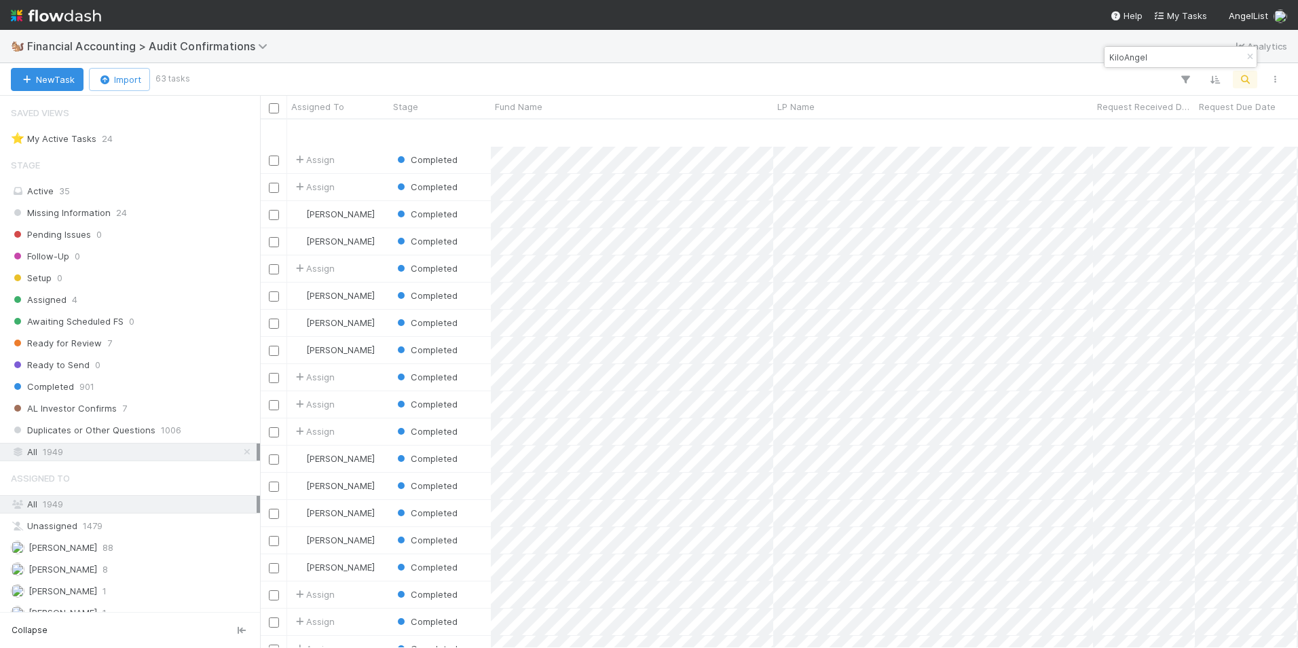
scroll to position [1154, 0]
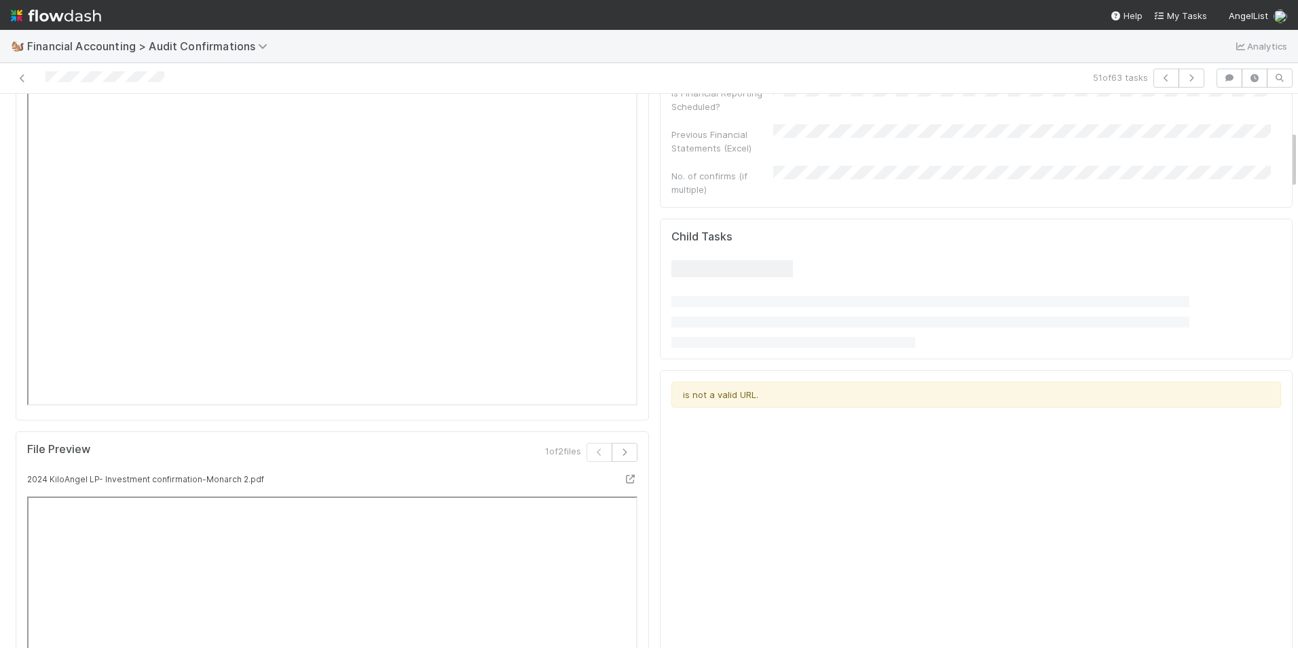
scroll to position [475, 0]
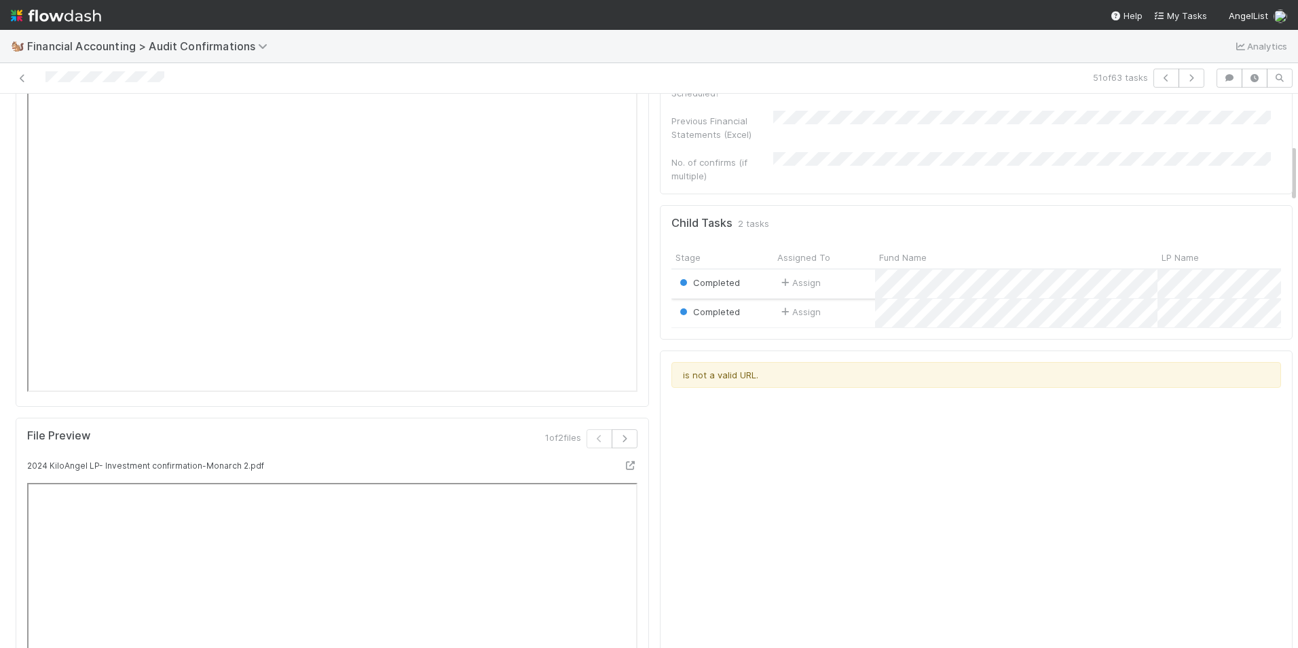
click at [838, 269] on div "Assign" at bounding box center [824, 283] width 102 height 29
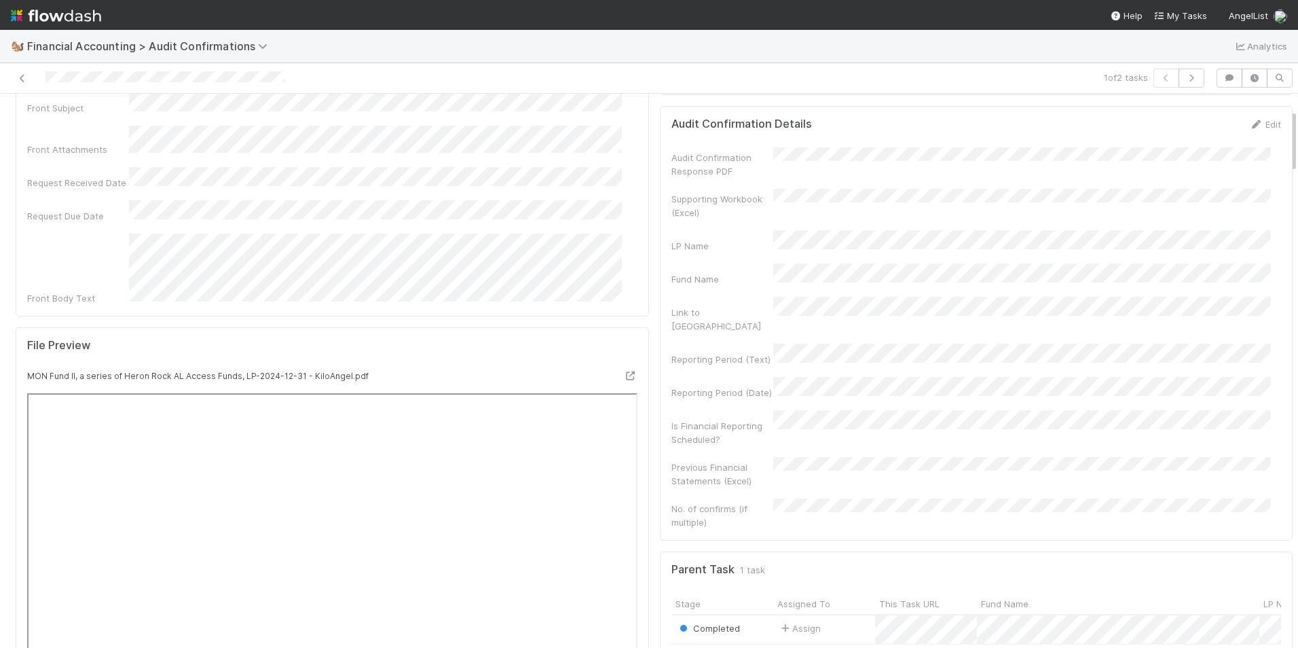
scroll to position [136, 0]
click at [22, 75] on icon at bounding box center [23, 78] width 14 height 9
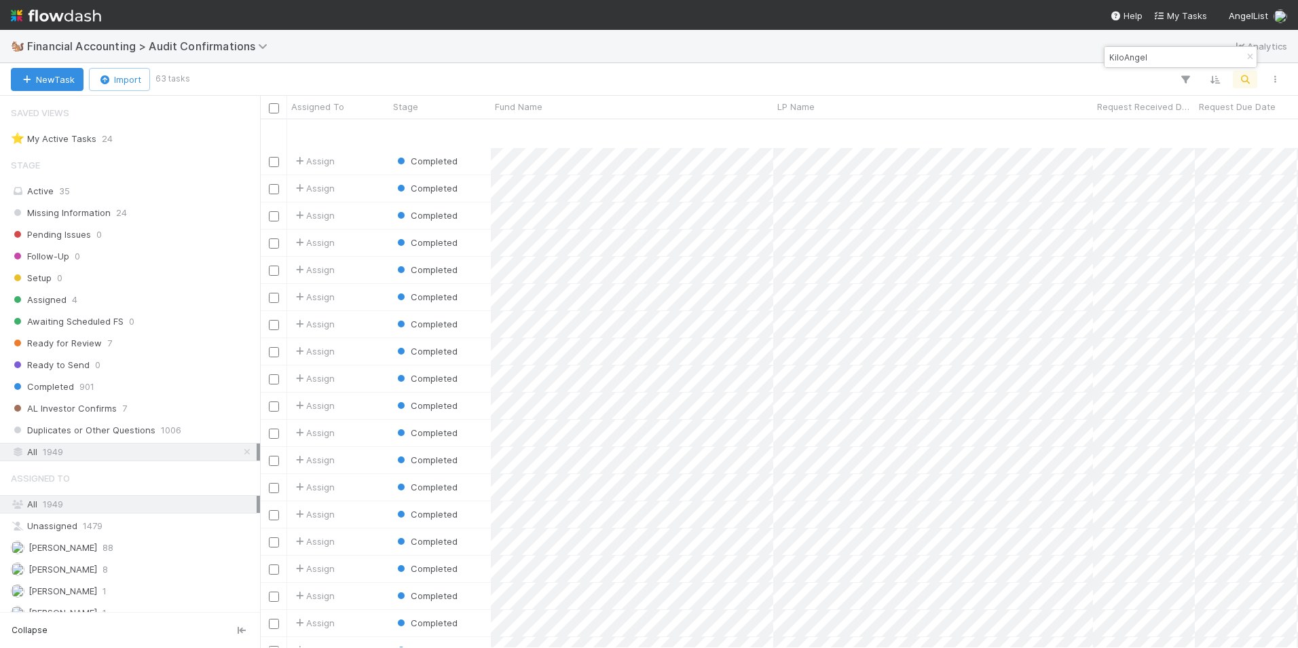
scroll to position [311, 0]
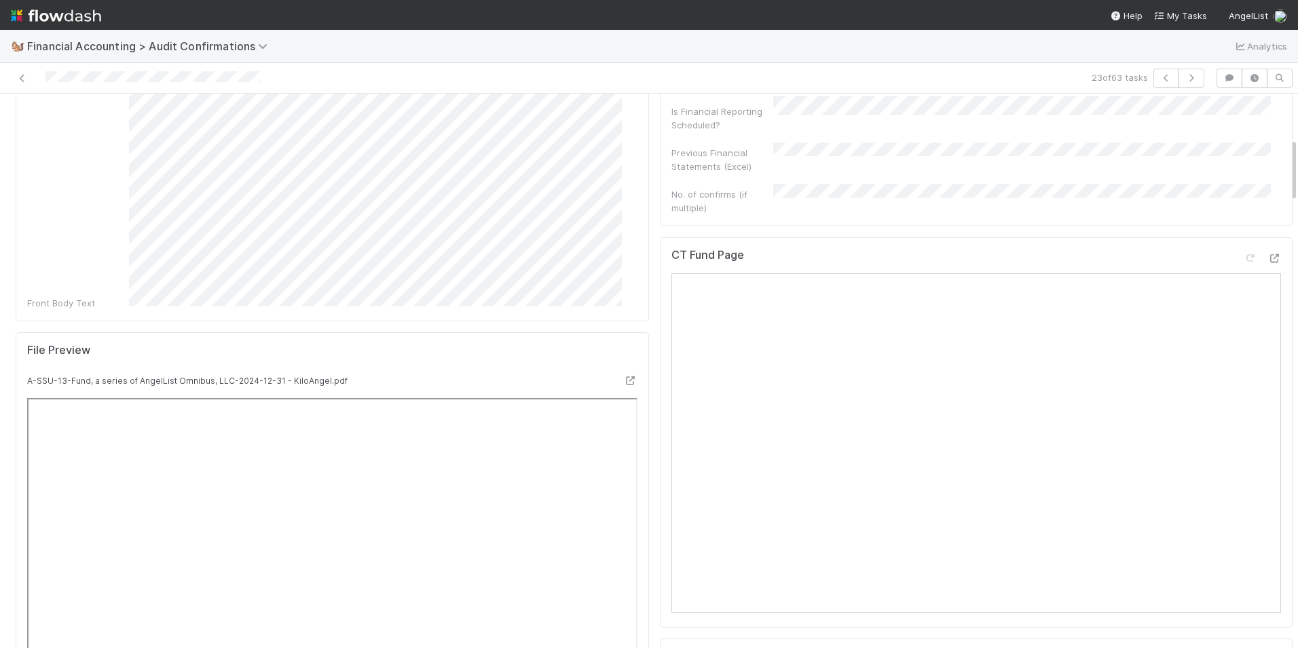
scroll to position [339, 0]
click at [1267, 261] on icon at bounding box center [1274, 265] width 14 height 9
click at [20, 81] on icon at bounding box center [23, 78] width 14 height 9
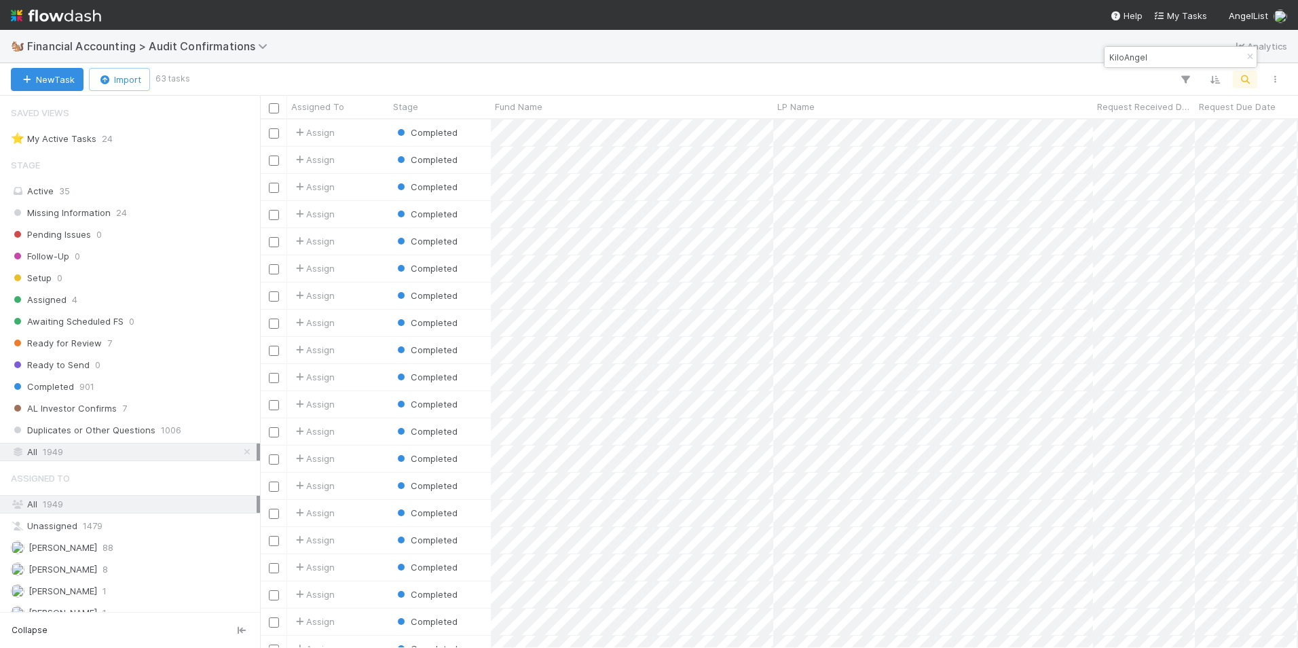
scroll to position [518, 1028]
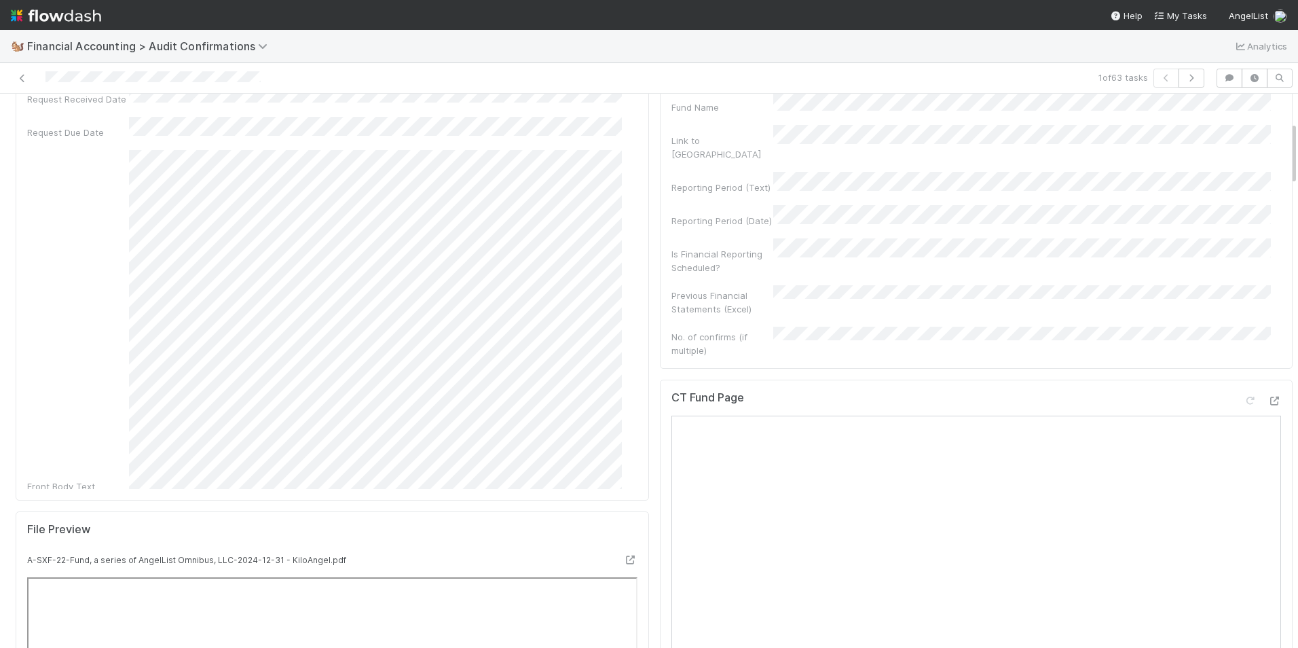
scroll to position [204, 0]
click at [1267, 397] on icon at bounding box center [1274, 401] width 14 height 9
click at [20, 81] on icon at bounding box center [23, 78] width 14 height 9
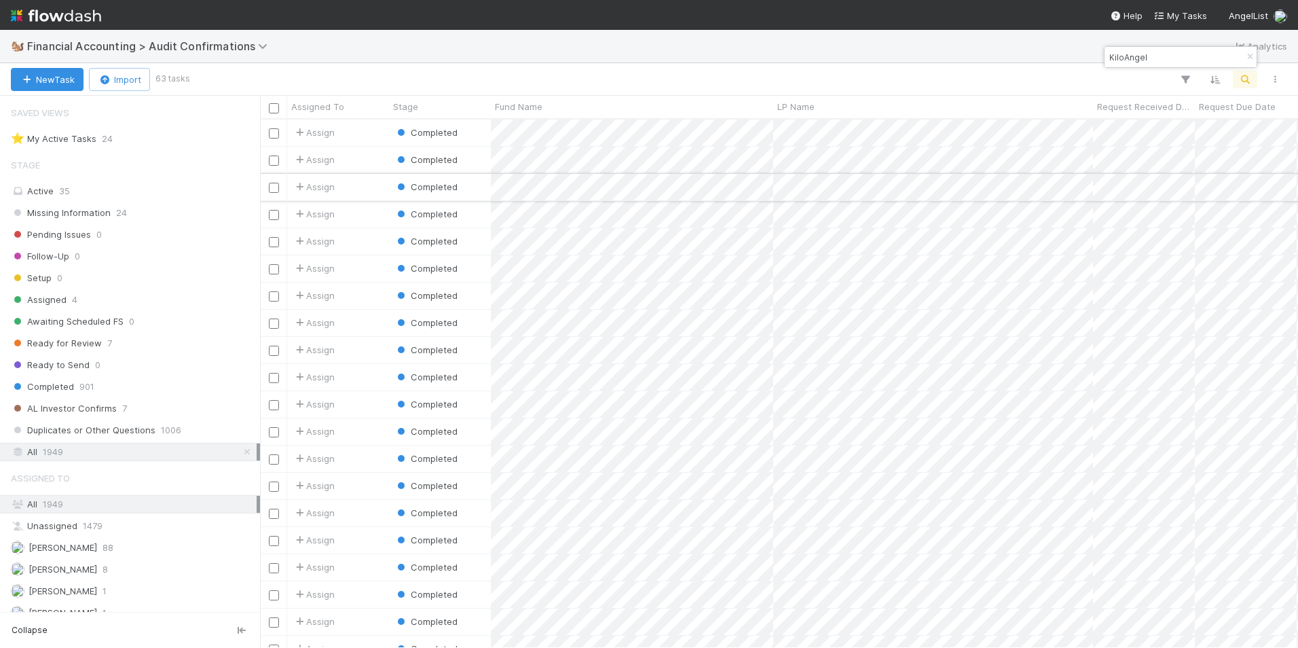
click at [369, 190] on div "Assign" at bounding box center [338, 187] width 102 height 26
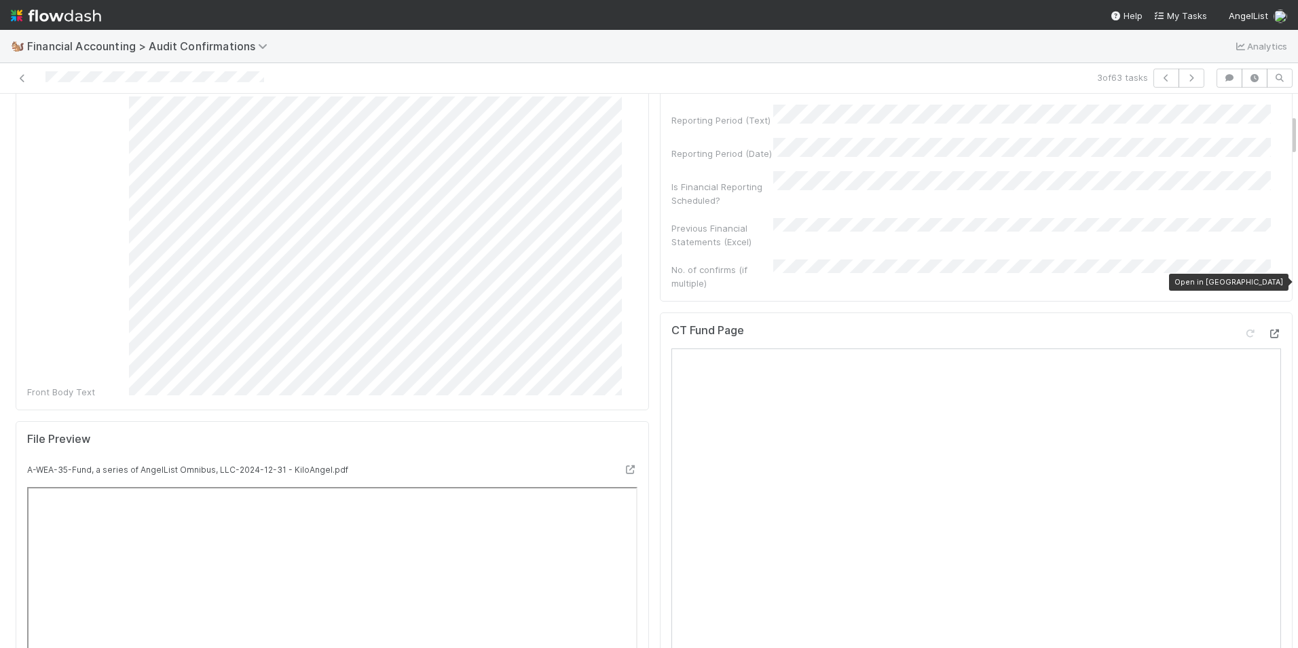
click at [1267, 329] on icon at bounding box center [1274, 333] width 14 height 9
click at [21, 74] on icon at bounding box center [23, 78] width 14 height 9
click at [1267, 329] on icon at bounding box center [1274, 333] width 14 height 9
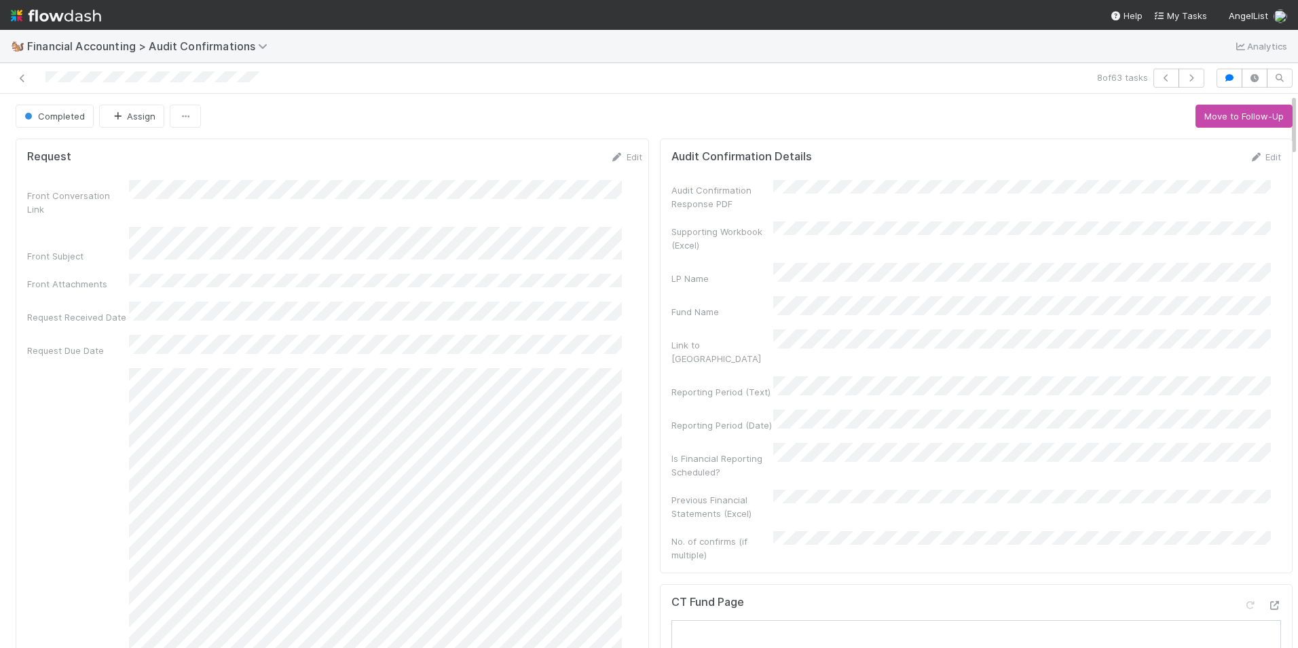
click at [569, 118] on div "Completed Assign Move to Follow-Up" at bounding box center [654, 116] width 1277 height 23
